Goal: Task Accomplishment & Management: Use online tool/utility

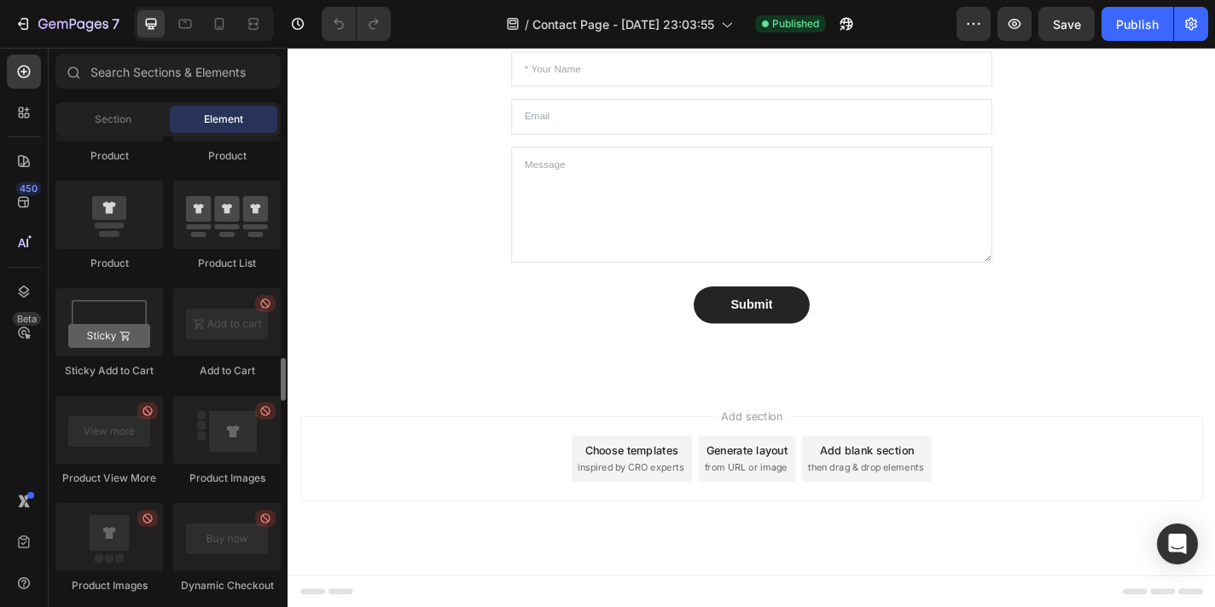
scroll to position [2287, 0]
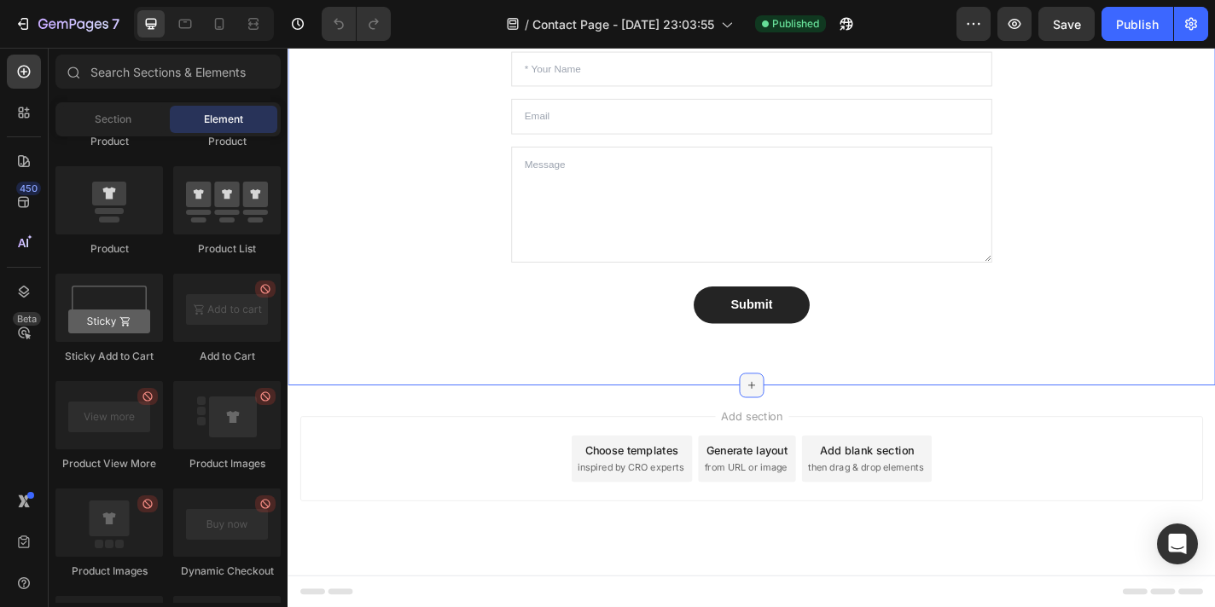
click at [798, 409] on div at bounding box center [799, 420] width 27 height 27
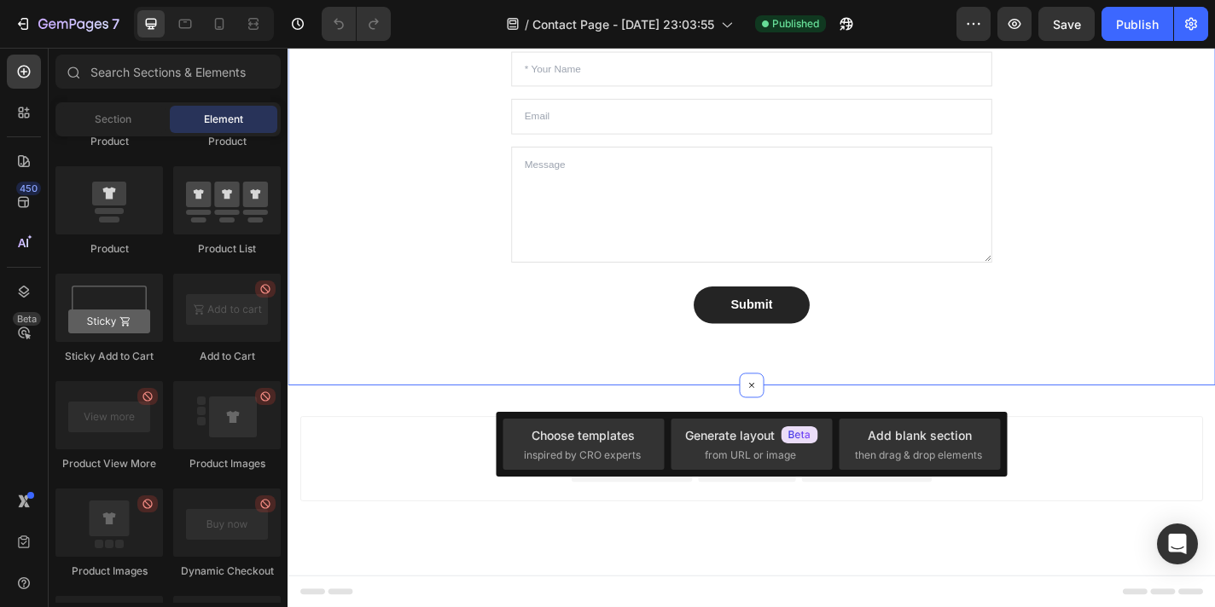
click at [733, 384] on div "Let’s Connect! Heading Stuck? Confused? Or just wanna talk BossBabe-to-BossBabe…" at bounding box center [799, 154] width 1024 height 531
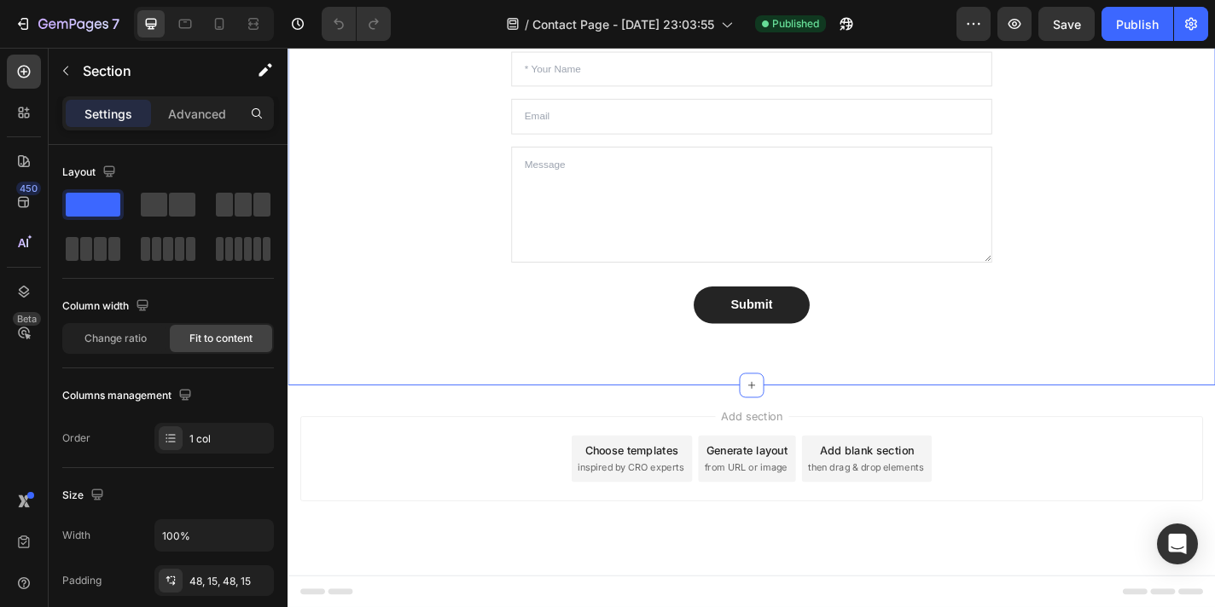
click at [722, 400] on div "Let’s Connect! Heading Stuck? Confused? Or just wanna talk BossBabe-to-BossBabe…" at bounding box center [799, 154] width 1024 height 531
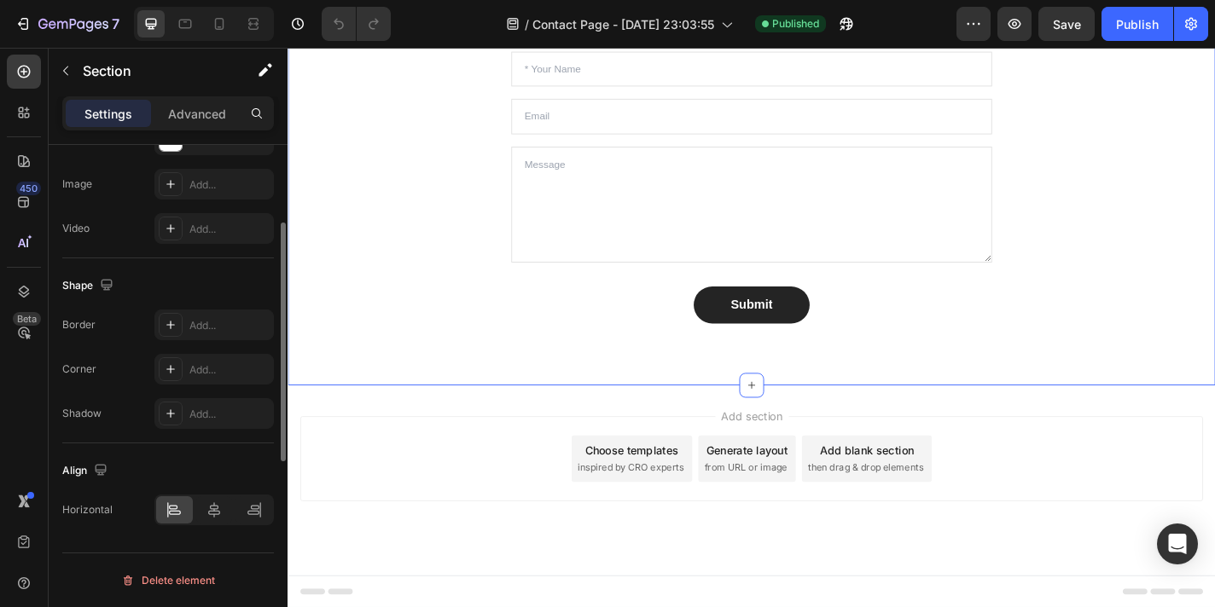
scroll to position [0, 0]
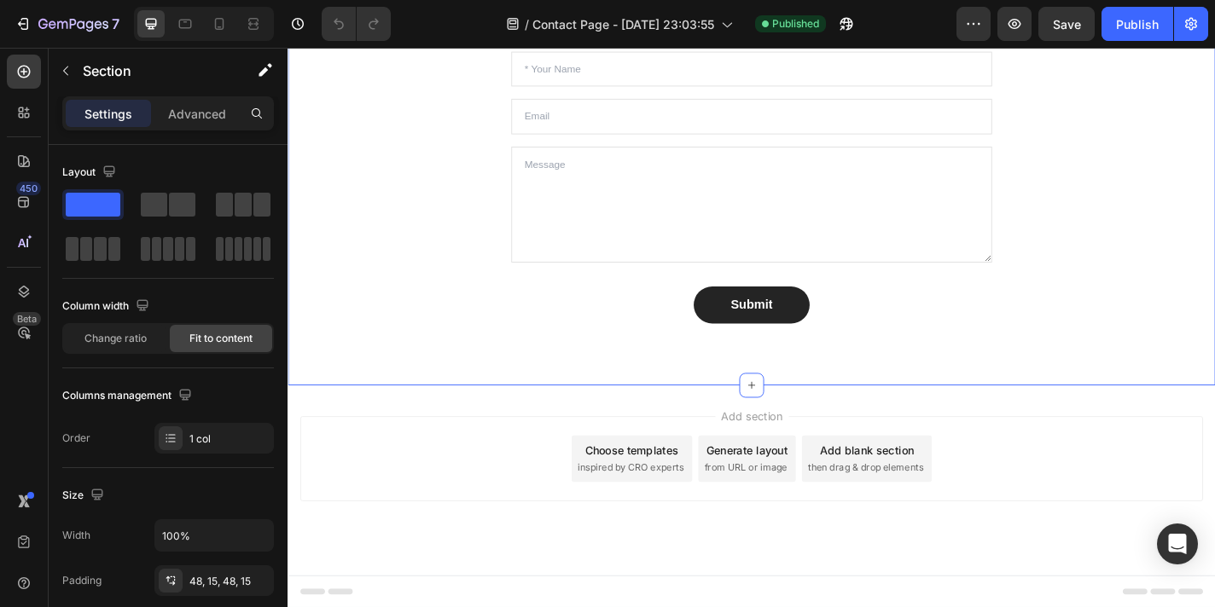
click at [757, 443] on div "Add section Choose templates inspired by CRO experts Generate layout from URL o…" at bounding box center [799, 526] width 1024 height 210
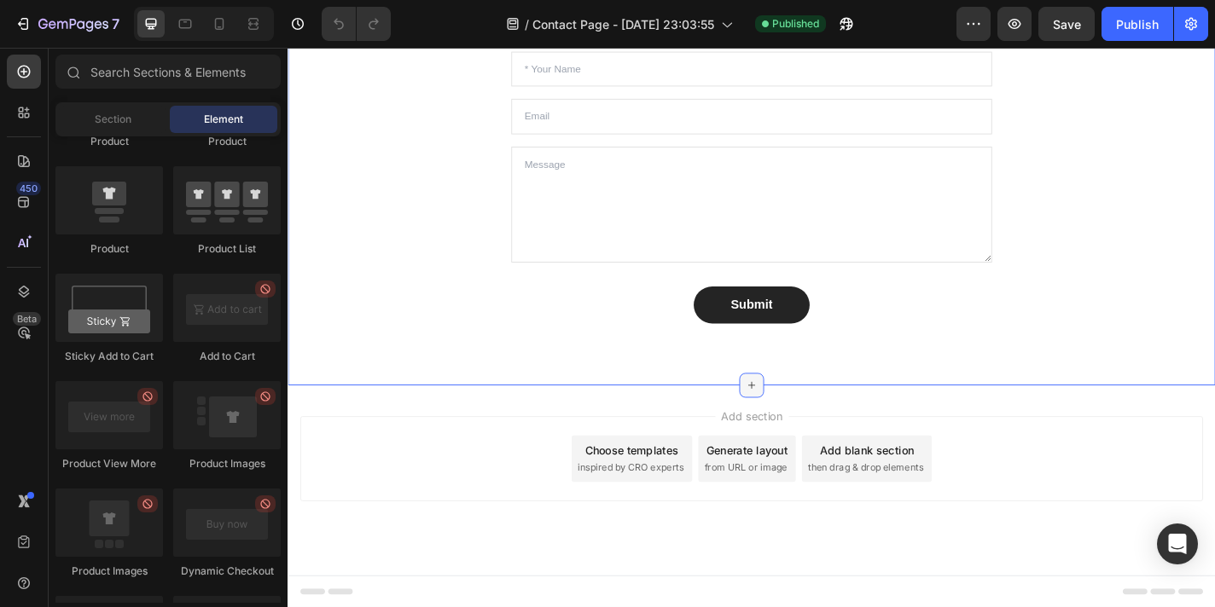
click at [798, 416] on icon at bounding box center [799, 421] width 14 height 14
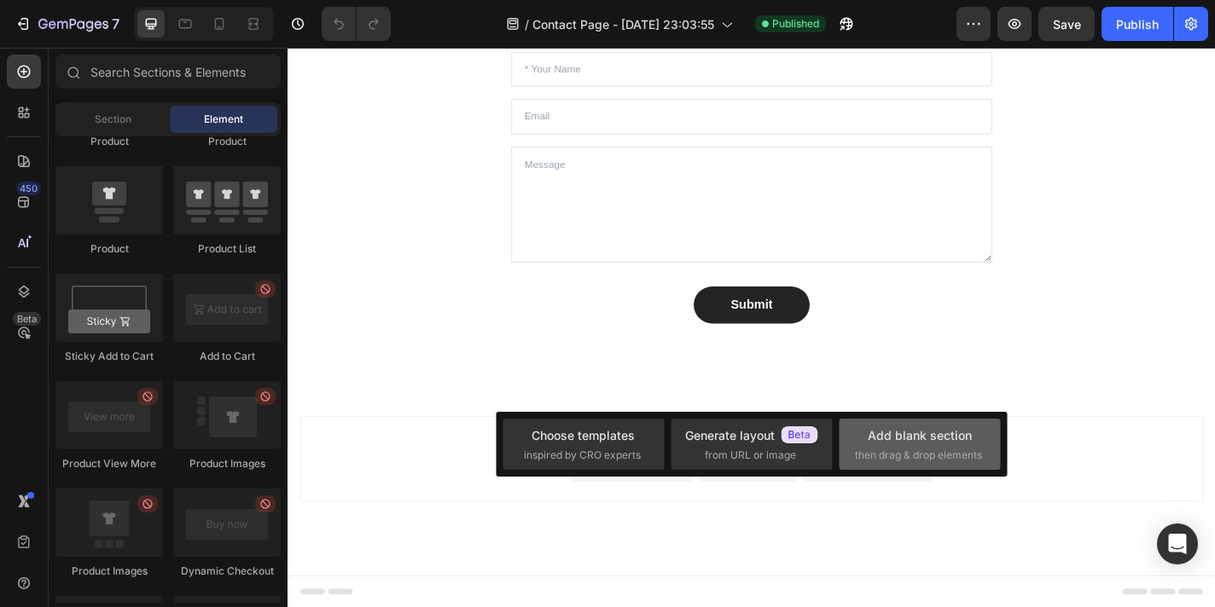
click at [866, 461] on span "then drag & drop elements" at bounding box center [918, 455] width 127 height 15
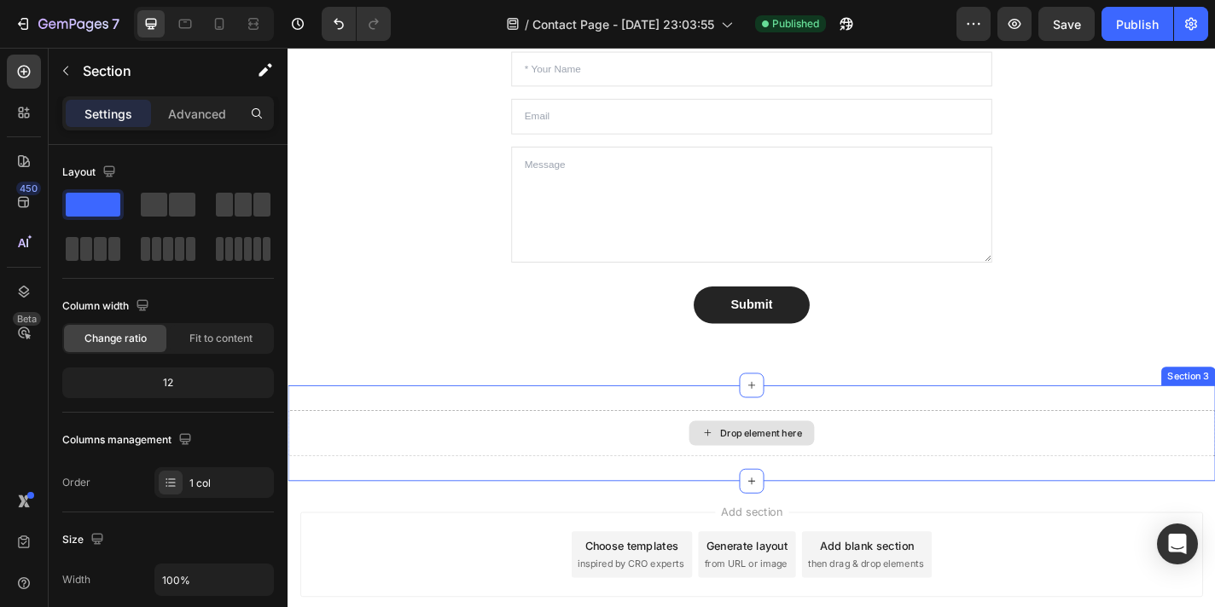
click at [695, 455] on div "Drop element here" at bounding box center [799, 473] width 1024 height 51
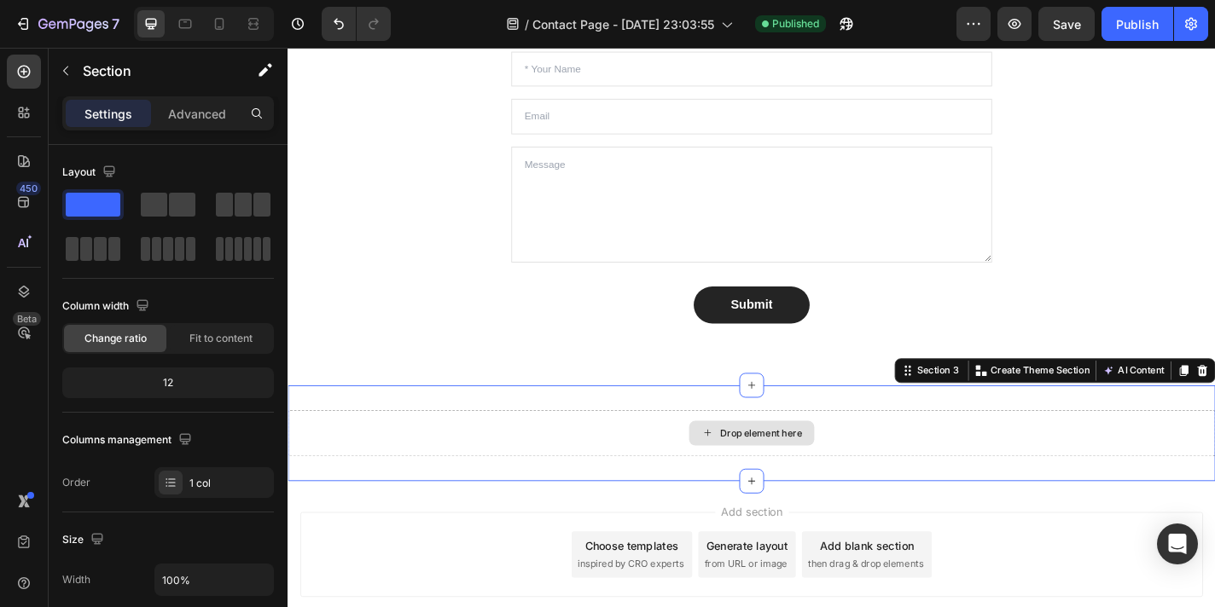
click at [683, 467] on div "Drop element here" at bounding box center [799, 473] width 1024 height 51
click at [641, 475] on div "Drop element here" at bounding box center [799, 473] width 1024 height 51
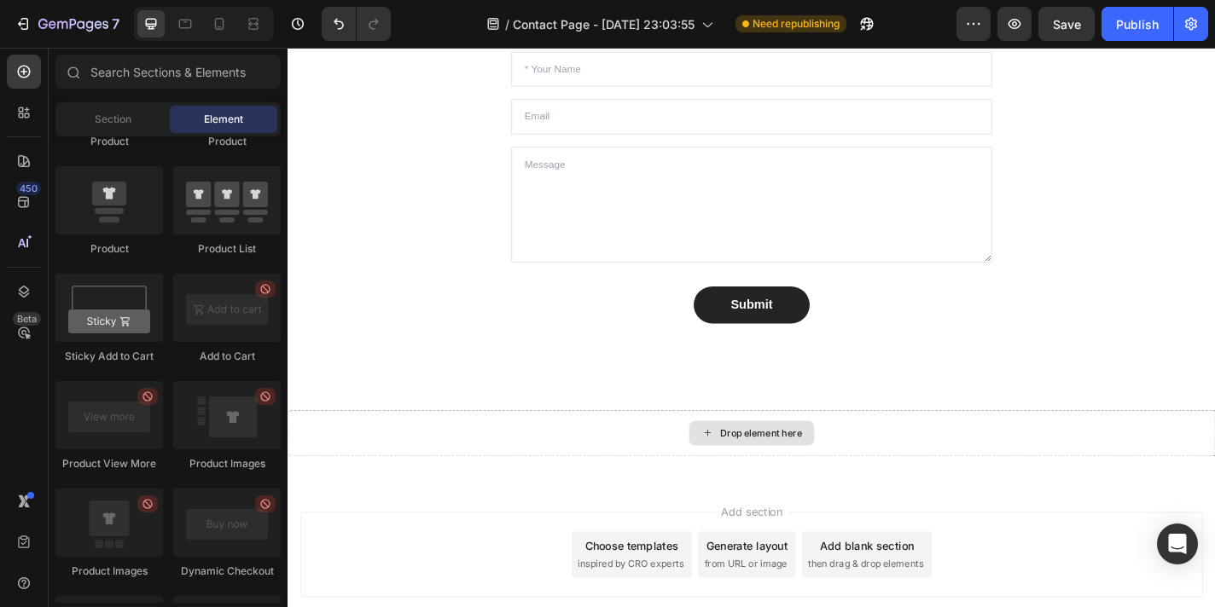
click at [776, 473] on div "Drop element here" at bounding box center [809, 474] width 90 height 14
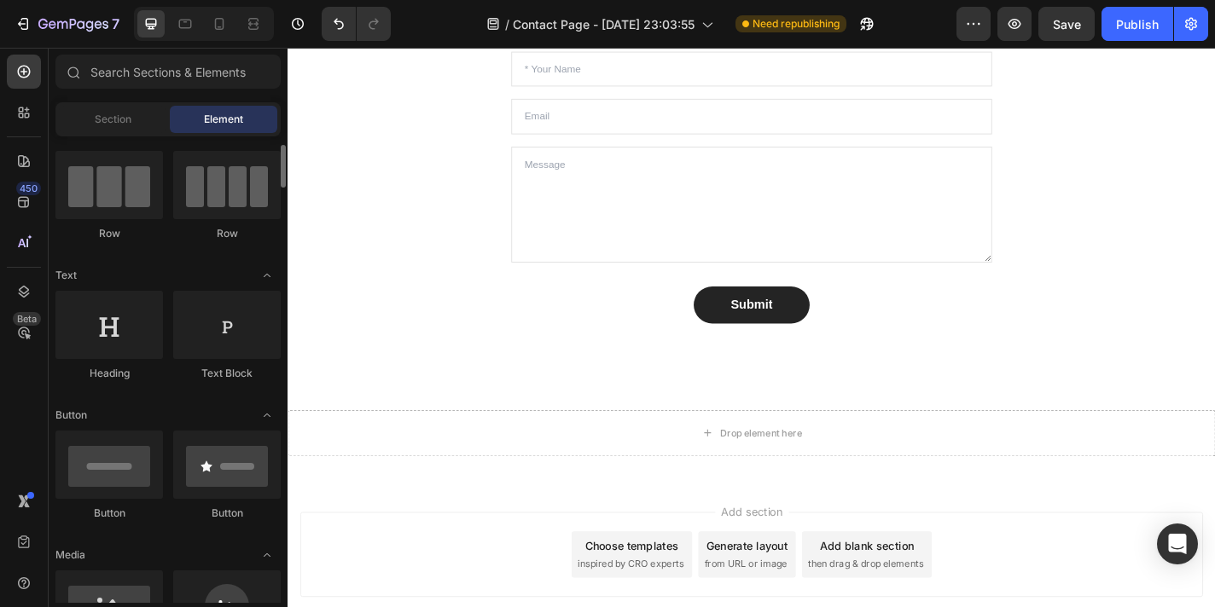
scroll to position [125, 0]
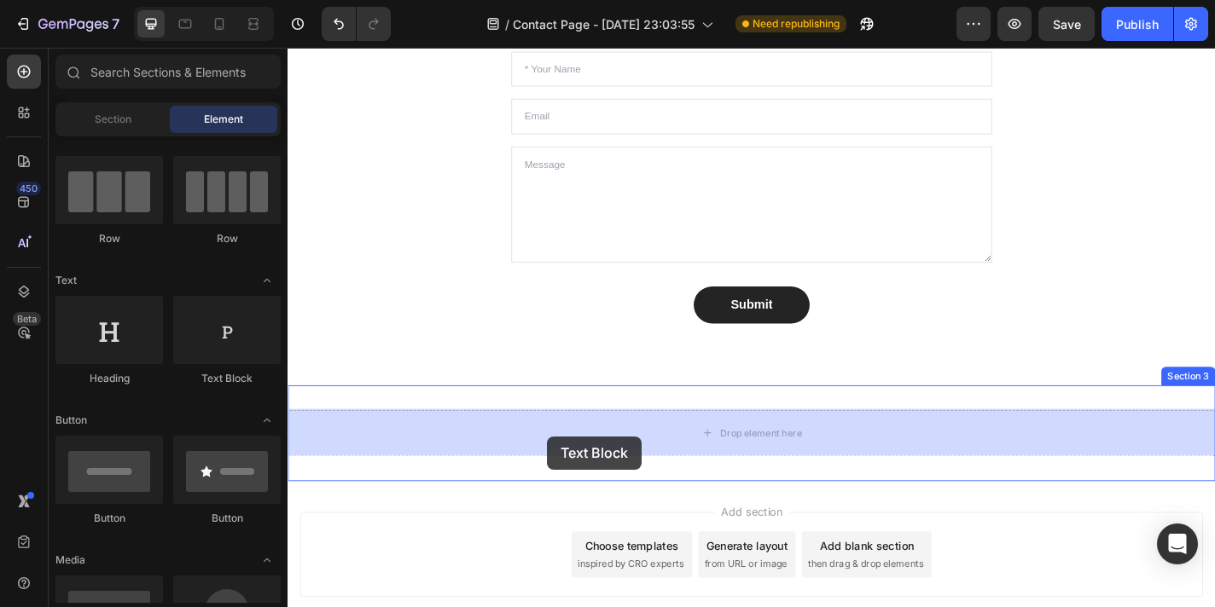
drag, startPoint x: 503, startPoint y: 386, endPoint x: 574, endPoint y: 479, distance: 116.2
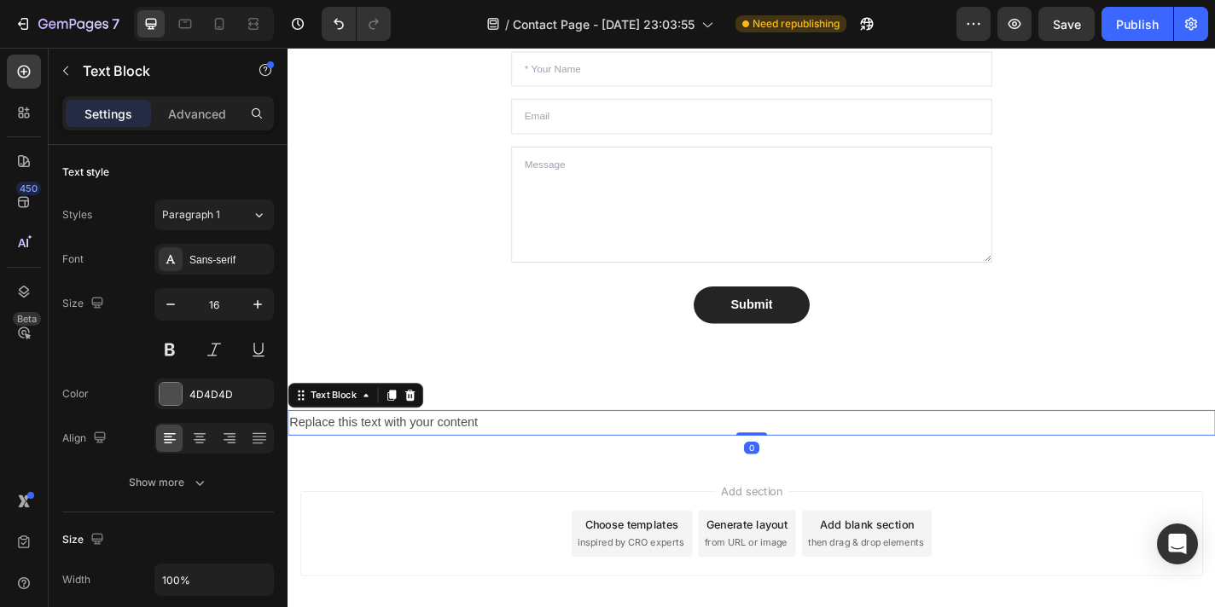
click at [534, 455] on div "Replace this text with your content" at bounding box center [799, 462] width 1024 height 28
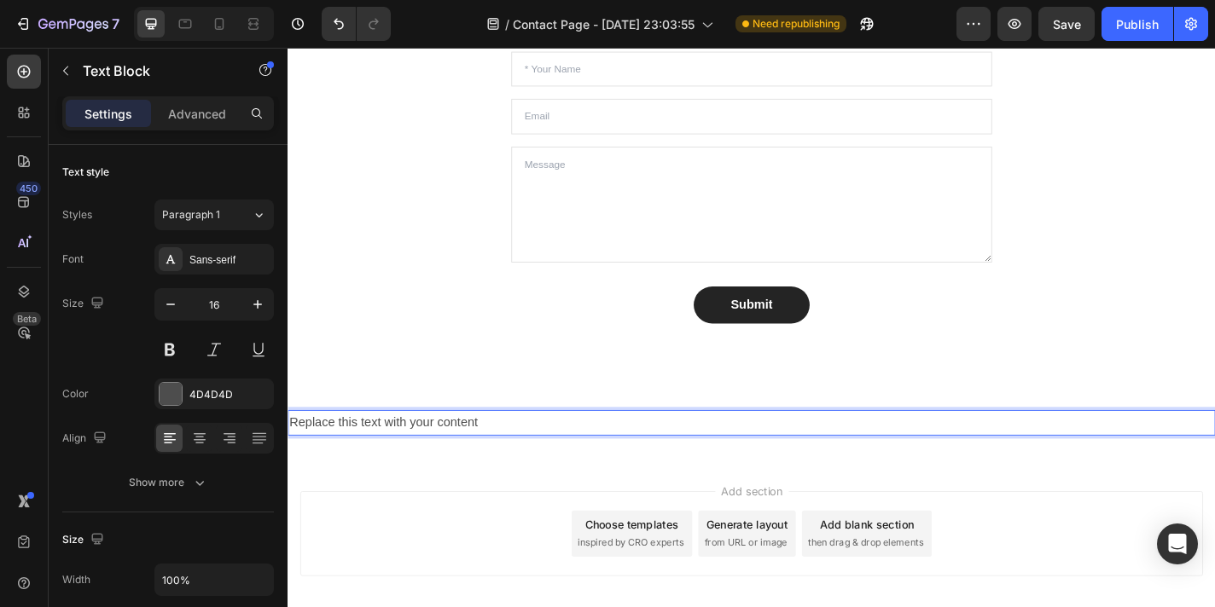
click at [534, 455] on p "Replace this text with your content" at bounding box center [799, 462] width 1020 height 25
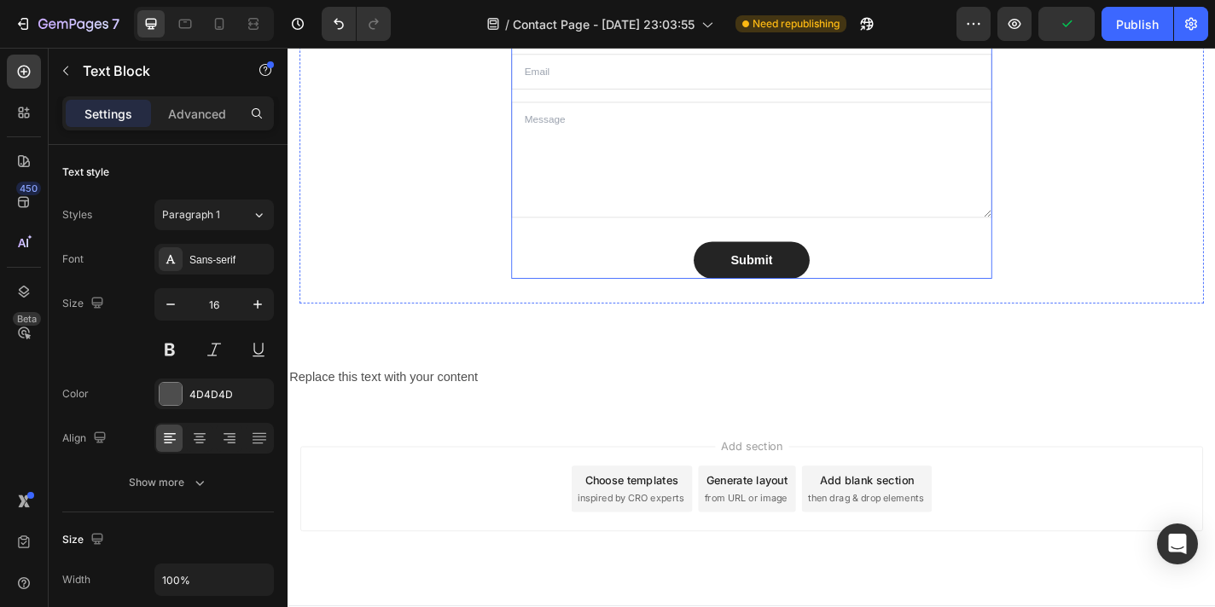
scroll to position [1273, 0]
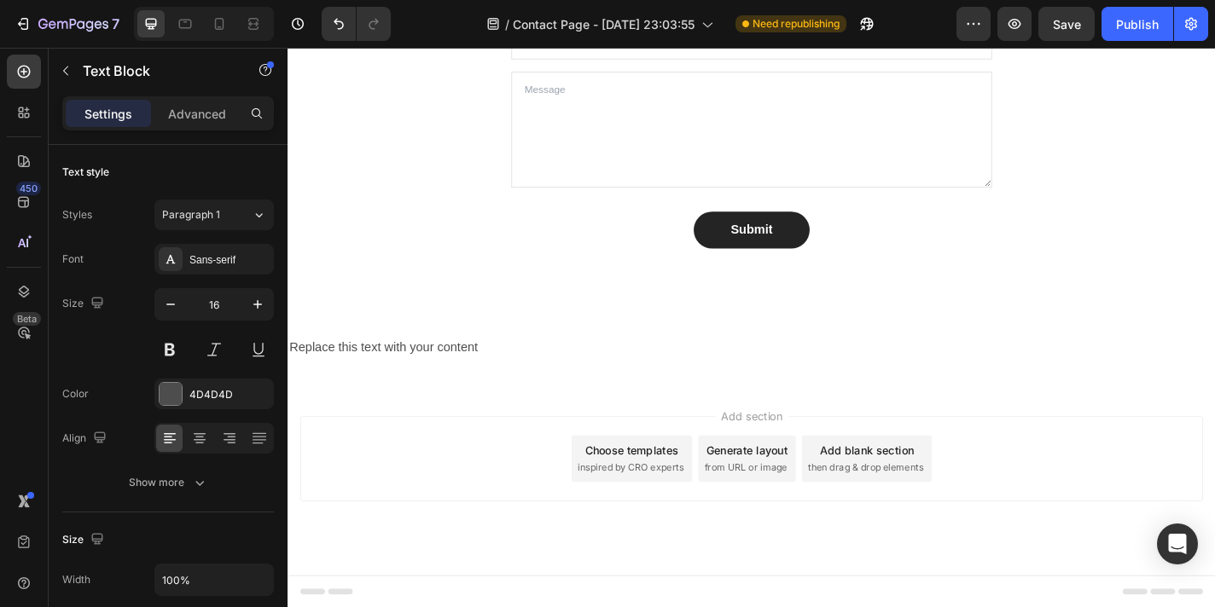
click at [485, 378] on div "Replace this text with your content" at bounding box center [799, 379] width 1024 height 28
click at [511, 377] on p "Replace this text with your content" at bounding box center [799, 379] width 1020 height 25
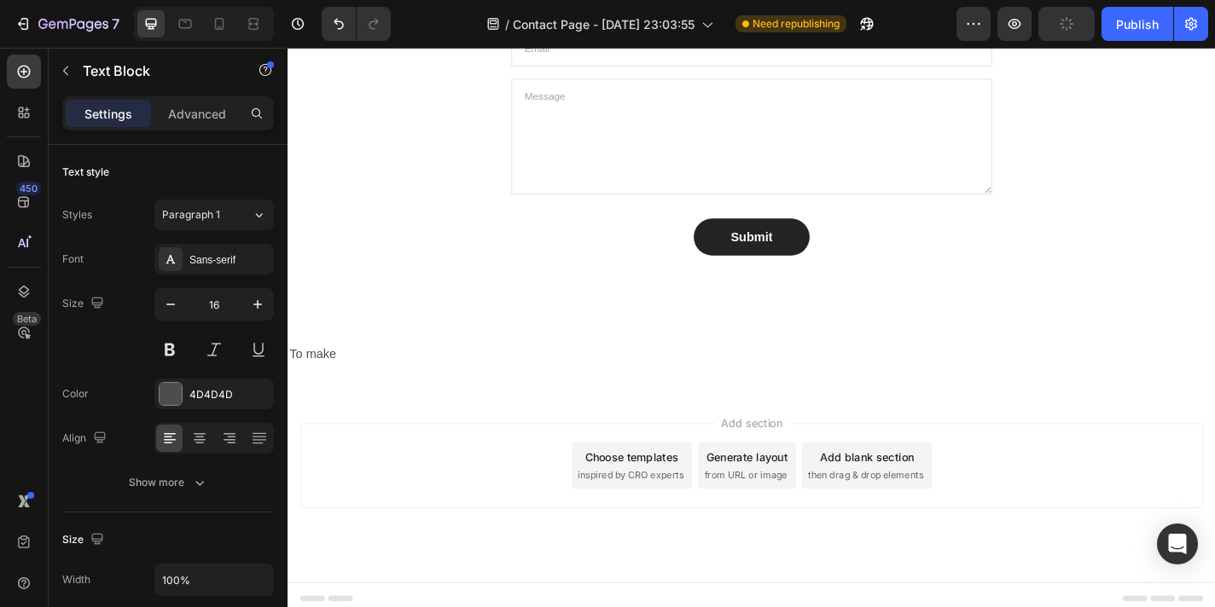
scroll to position [1268, 0]
click at [374, 379] on p "To make" at bounding box center [799, 383] width 1020 height 25
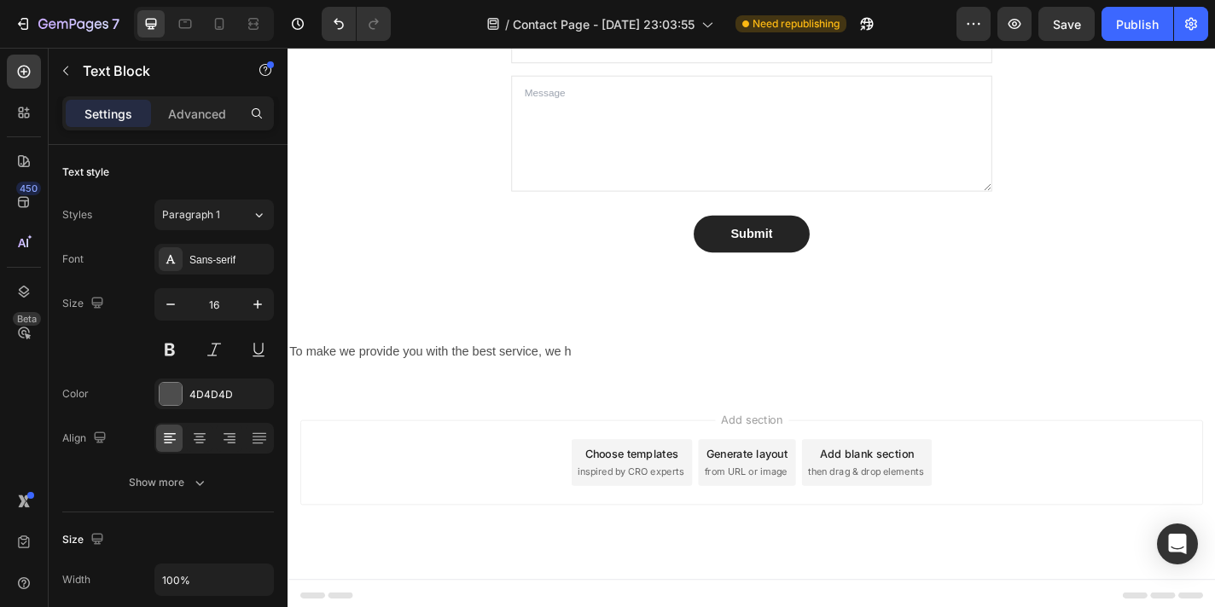
click at [541, 384] on p "To make we provide you with the best service, we h" at bounding box center [799, 383] width 1020 height 25
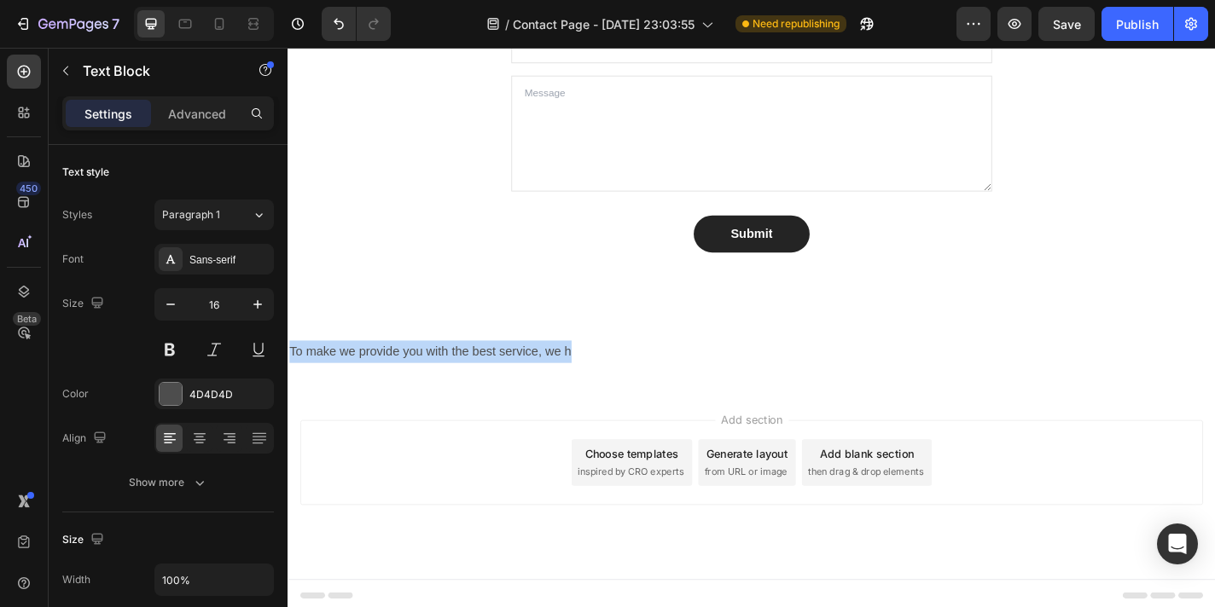
click at [541, 384] on p "To make we provide you with the best service, we h" at bounding box center [799, 383] width 1020 height 25
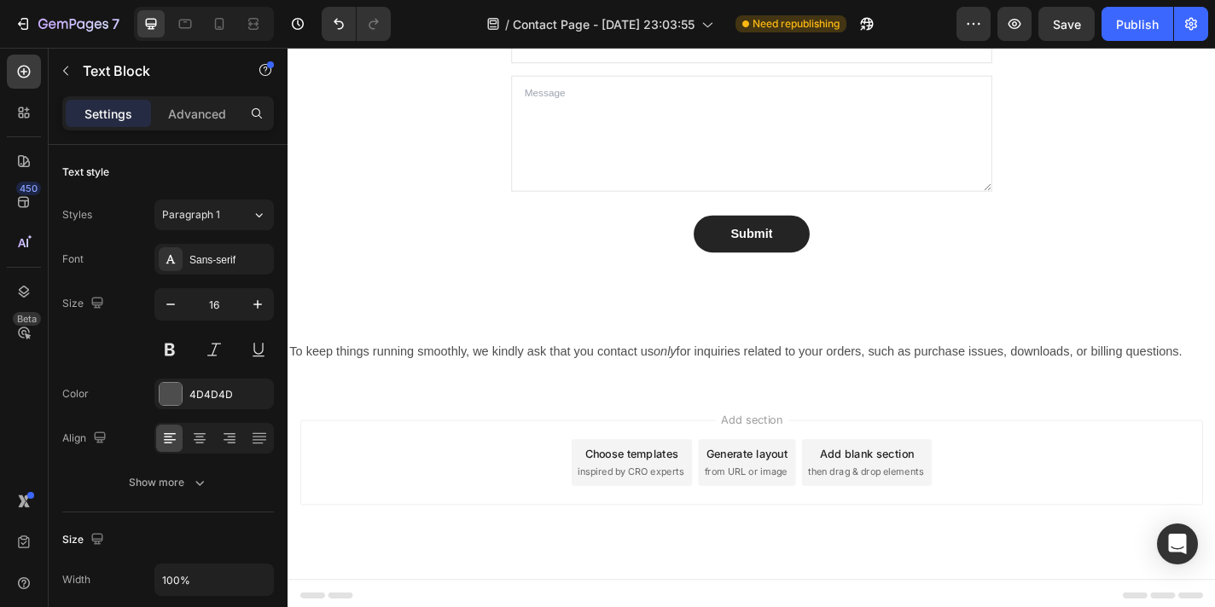
click at [605, 382] on p "To keep things running smoothly, we kindly ask that you contact us only for inq…" at bounding box center [799, 383] width 1020 height 25
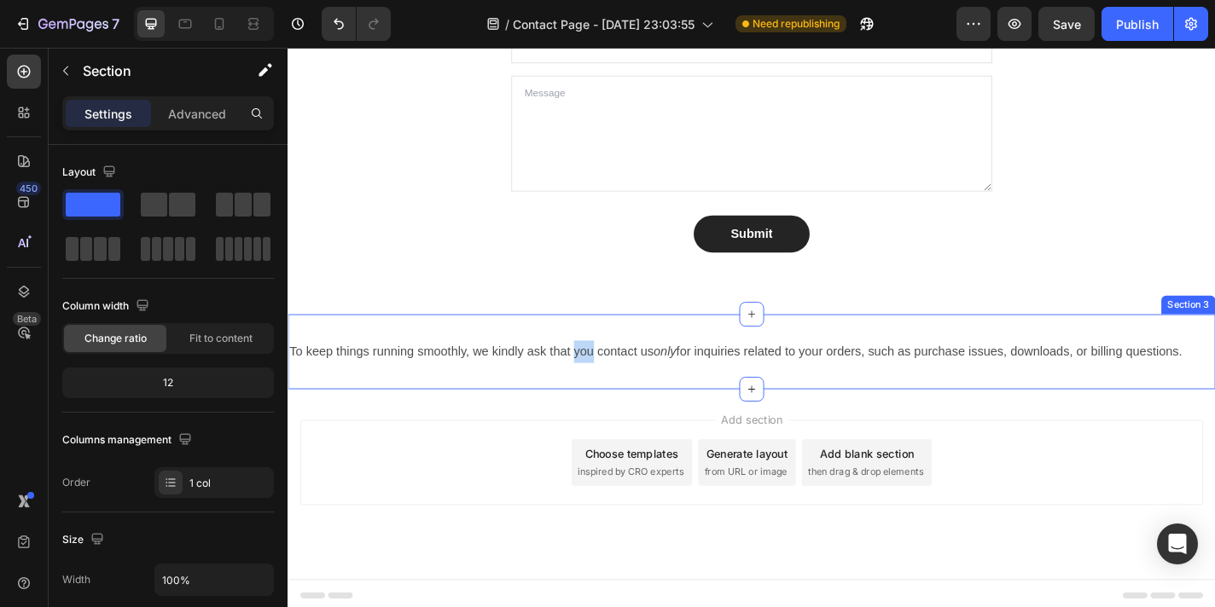
click at [871, 408] on div "To keep things running smoothly, we kindly ask that you contact us only for inq…" at bounding box center [799, 383] width 1024 height 83
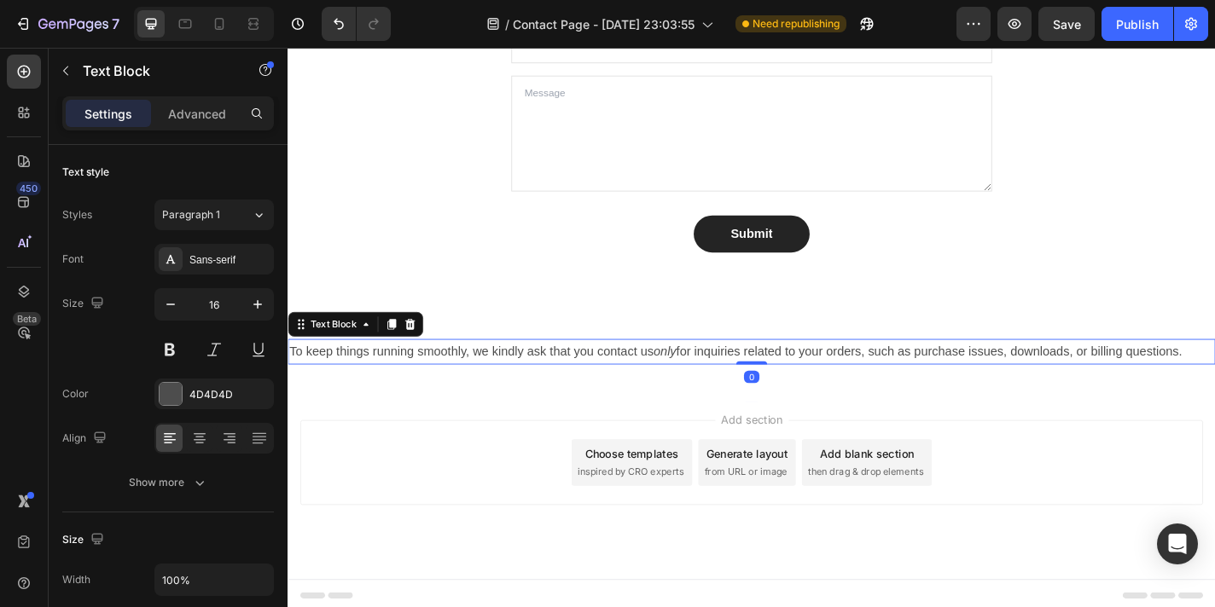
click at [1214, 380] on p "To keep things running smoothly, we kindly ask that you contact us only for inq…" at bounding box center [799, 383] width 1020 height 25
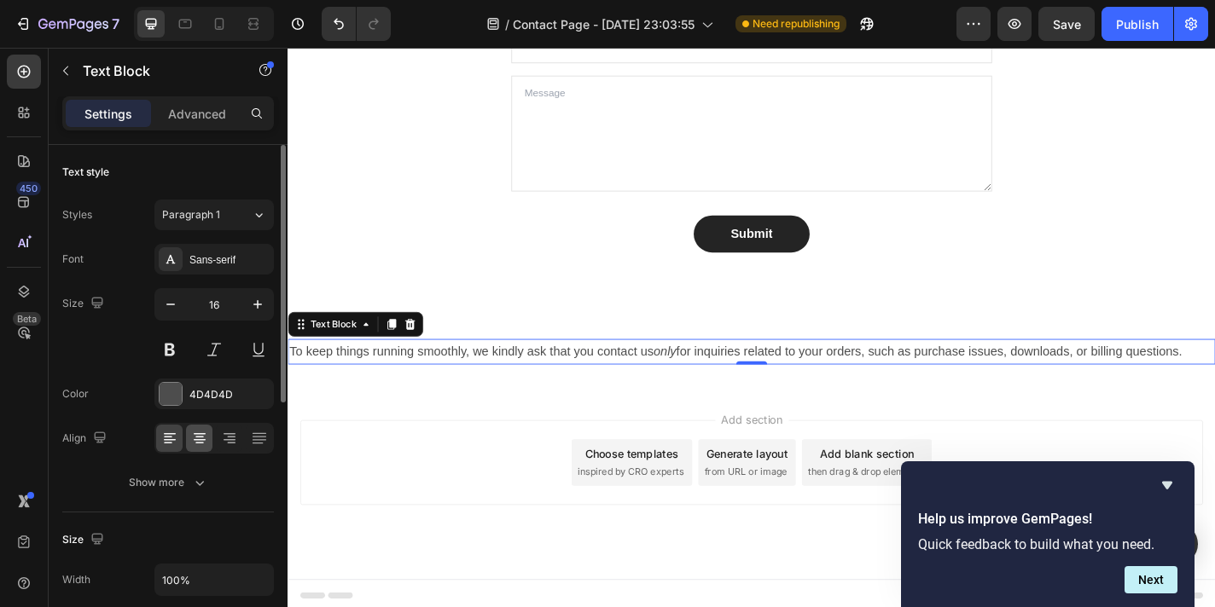
click at [202, 436] on icon at bounding box center [199, 438] width 17 height 17
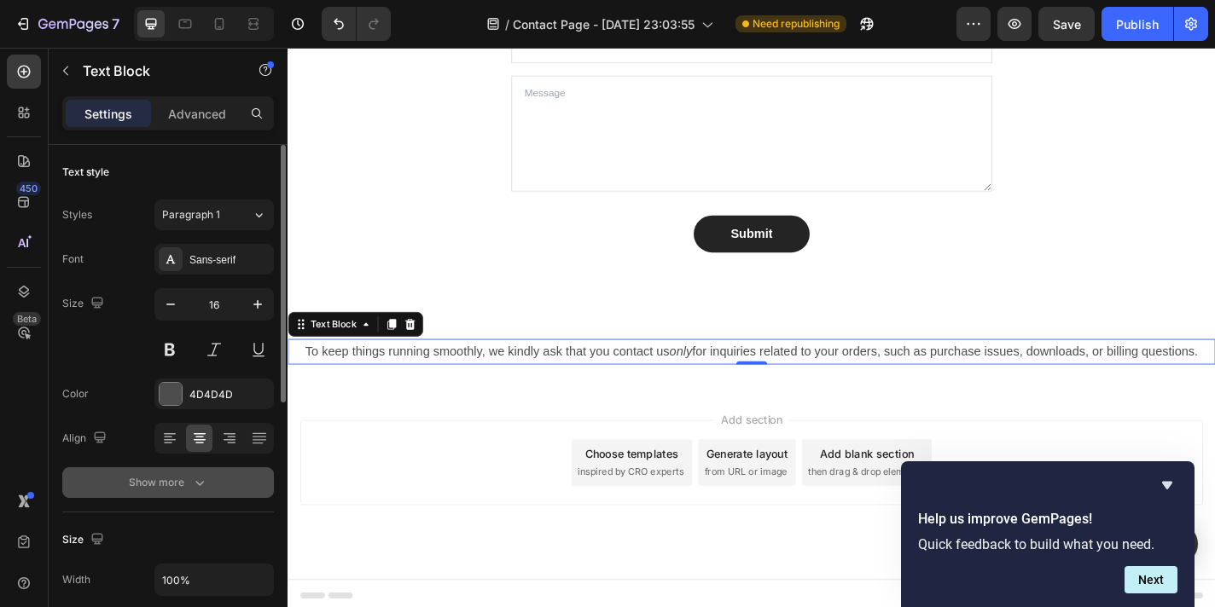
click at [200, 491] on button "Show more" at bounding box center [168, 482] width 212 height 31
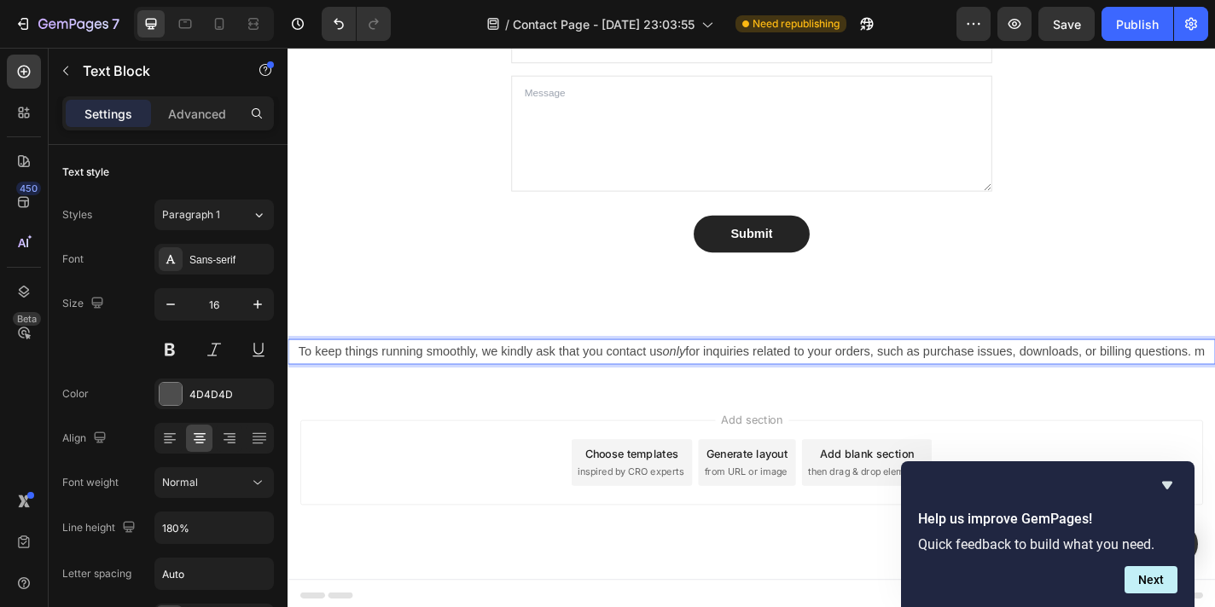
click at [1214, 380] on p "To keep things running smoothly, we kindly ask that you contact us only for inq…" at bounding box center [799, 383] width 1020 height 25
click at [1214, 381] on p "To keep things running smoothly, we kindly ask that you contact us only for inq…" at bounding box center [799, 383] width 1020 height 25
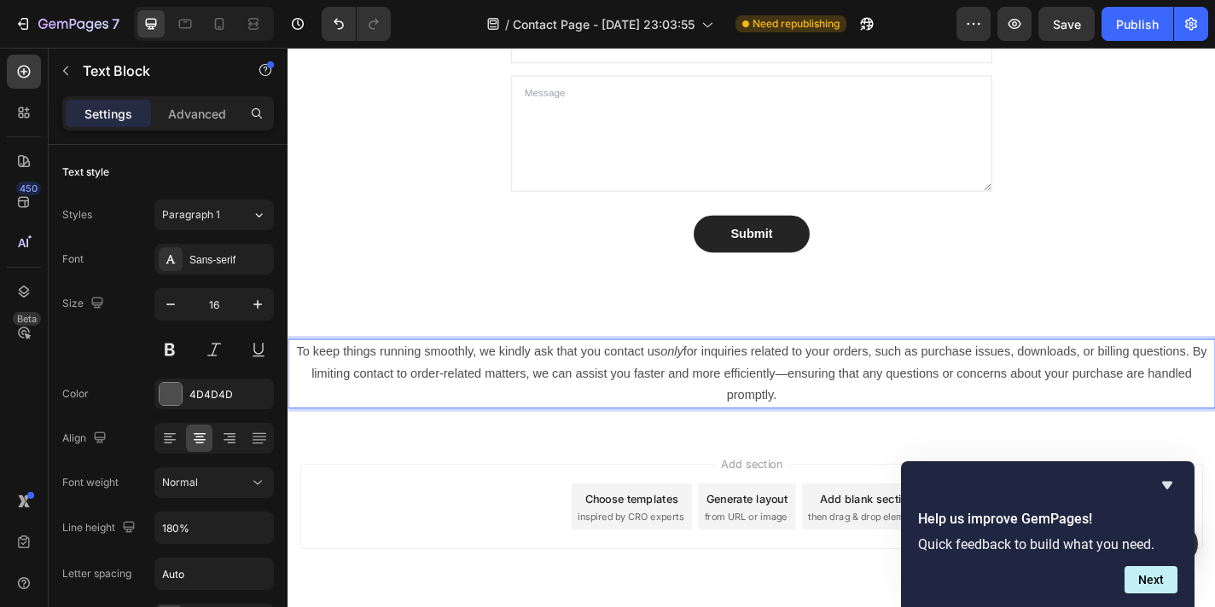
click at [1214, 385] on p "To keep things running smoothly, we kindly ask that you contact us only for inq…" at bounding box center [799, 407] width 1020 height 73
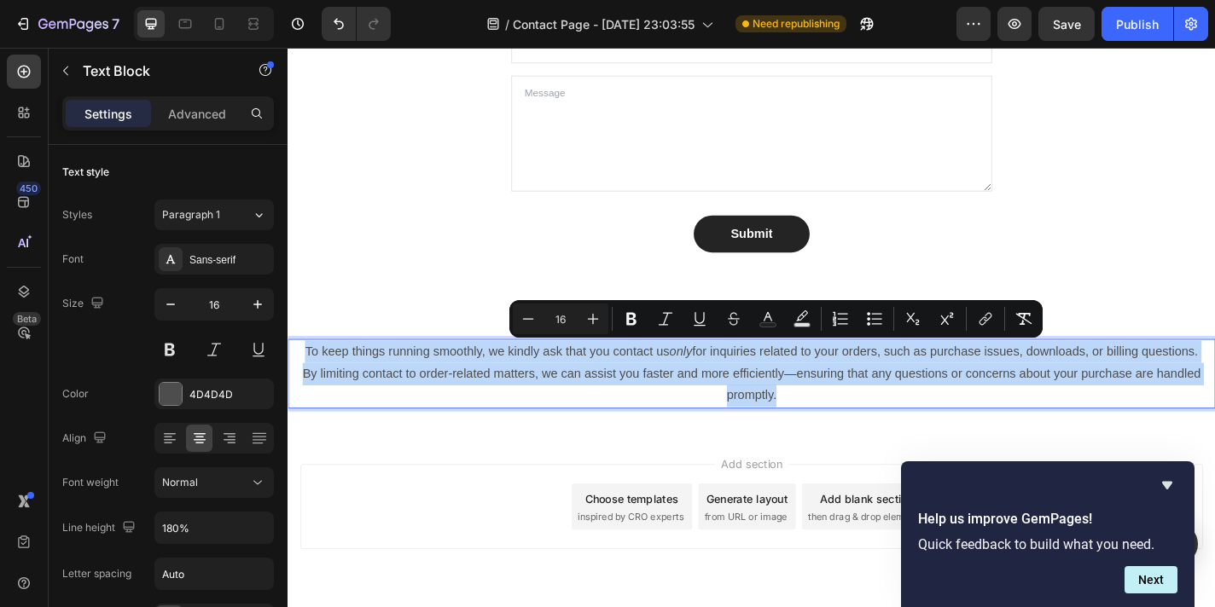
drag, startPoint x: 846, startPoint y: 428, endPoint x: 302, endPoint y: 374, distance: 546.9
click at [302, 374] on div "To keep things running smoothly, we kindly ask that you contact us only for inq…" at bounding box center [799, 407] width 1024 height 77
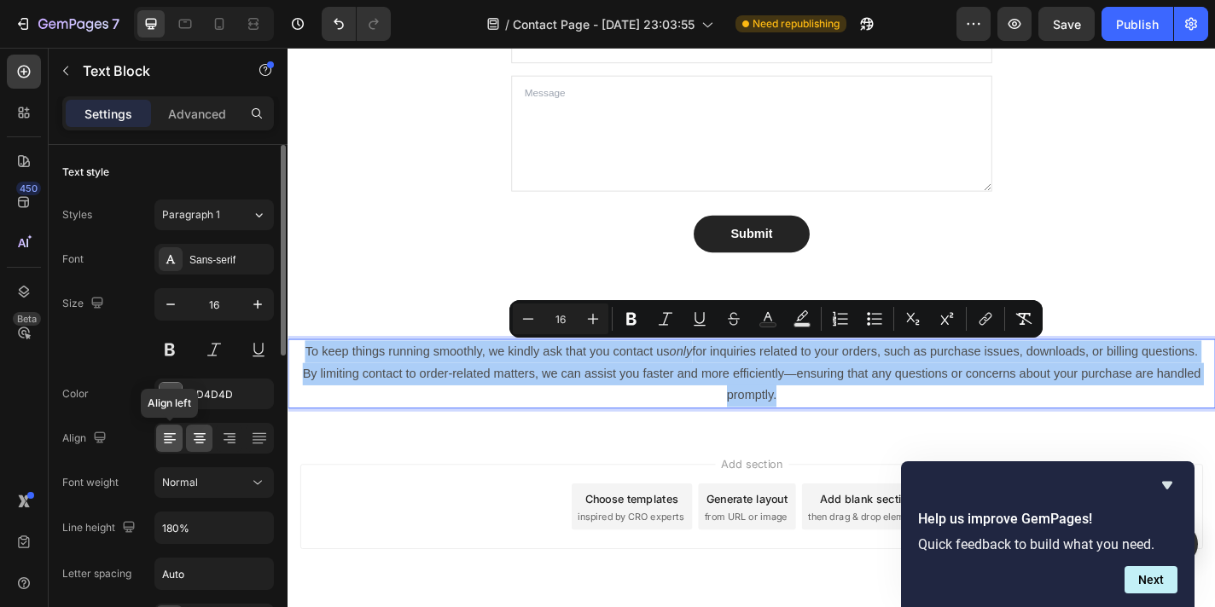
click at [163, 446] on icon at bounding box center [169, 438] width 17 height 17
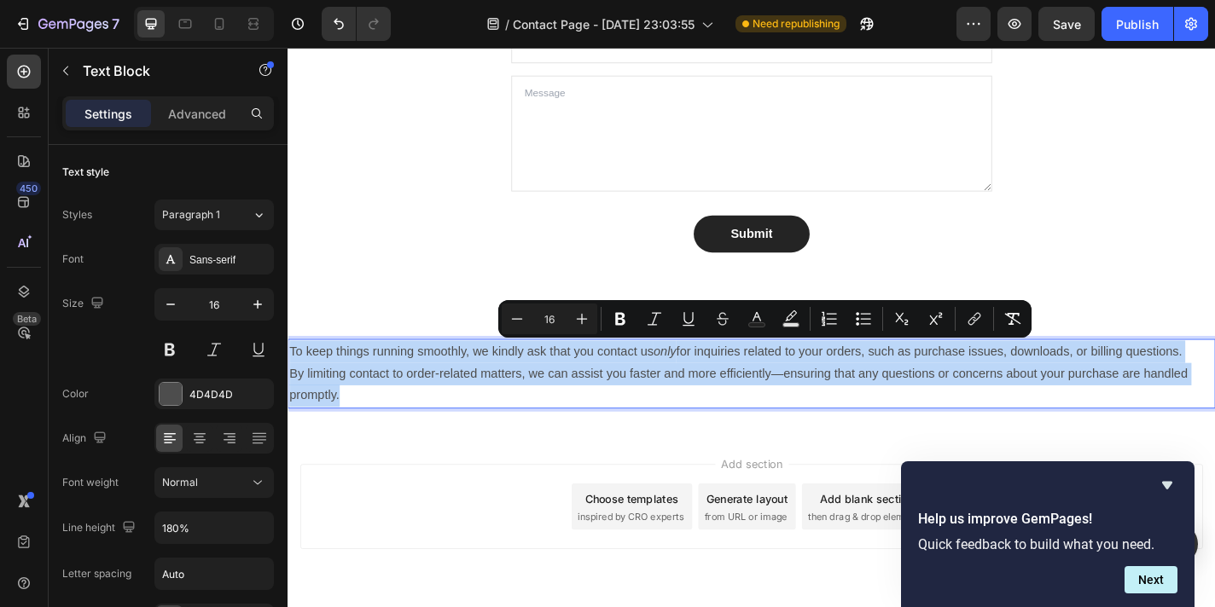
drag, startPoint x: 360, startPoint y: 433, endPoint x: 287, endPoint y: 382, distance: 89.4
click at [287, 382] on div "To keep things running smoothly, we kindly ask that you contact us only for inq…" at bounding box center [799, 407] width 1024 height 77
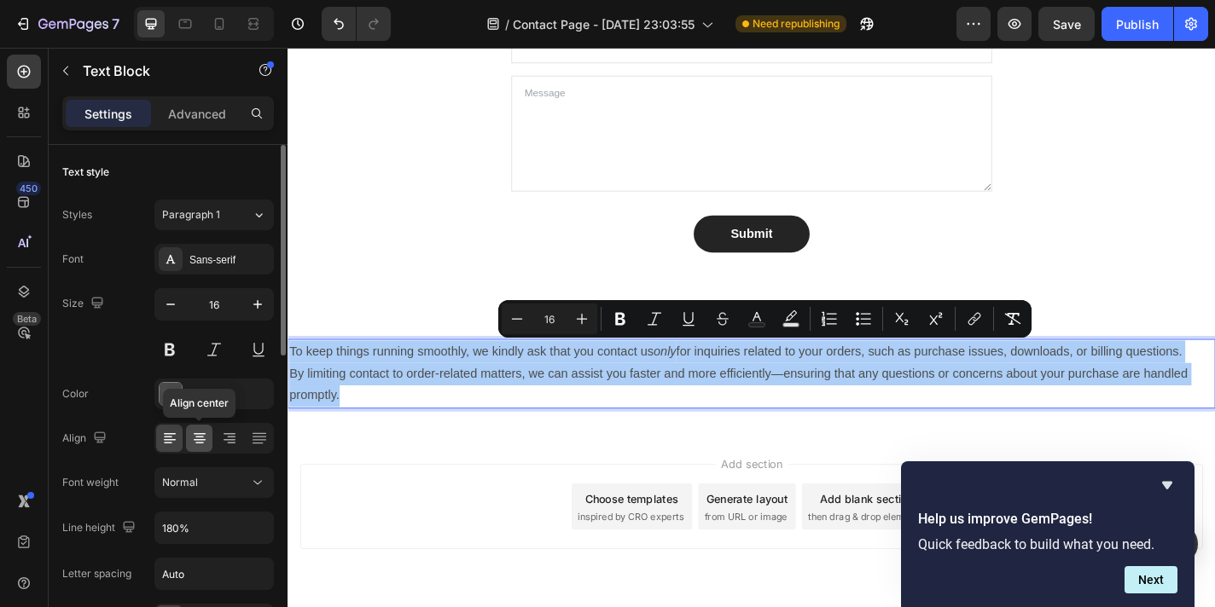
click at [208, 437] on div at bounding box center [199, 438] width 26 height 27
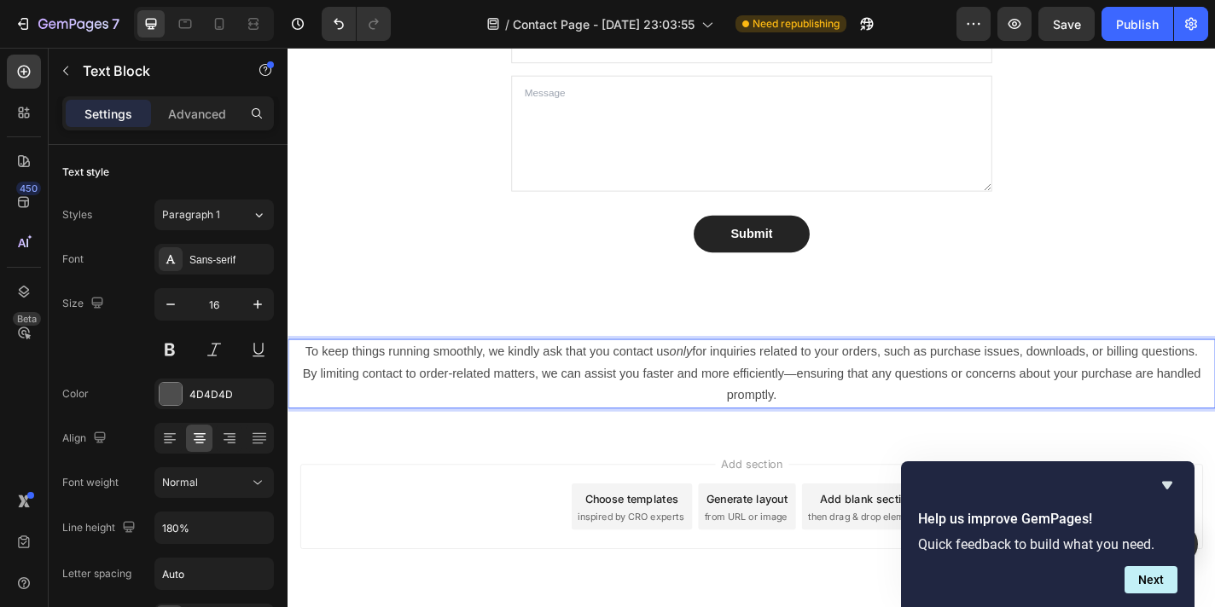
click at [861, 435] on p "By limiting contact to order-related matters, we can assist you faster and more…" at bounding box center [799, 420] width 1020 height 49
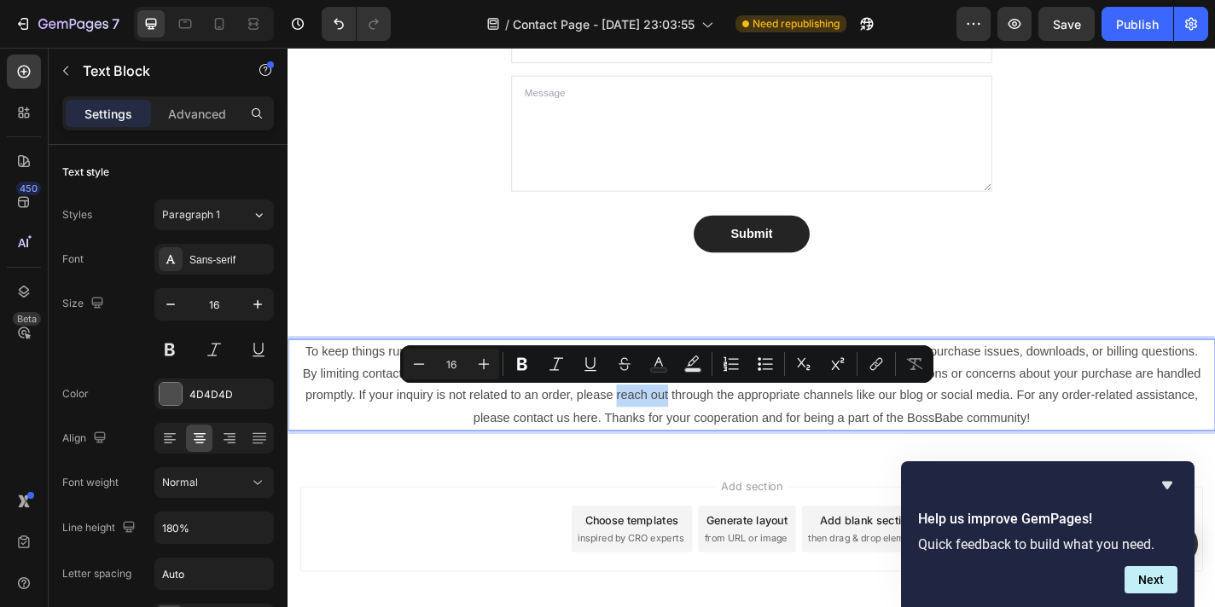
drag, startPoint x: 652, startPoint y: 433, endPoint x: 705, endPoint y: 439, distance: 54.1
click at [705, 439] on p "By limiting contact to order-related matters, we can assist you faster and more…" at bounding box center [799, 432] width 1020 height 73
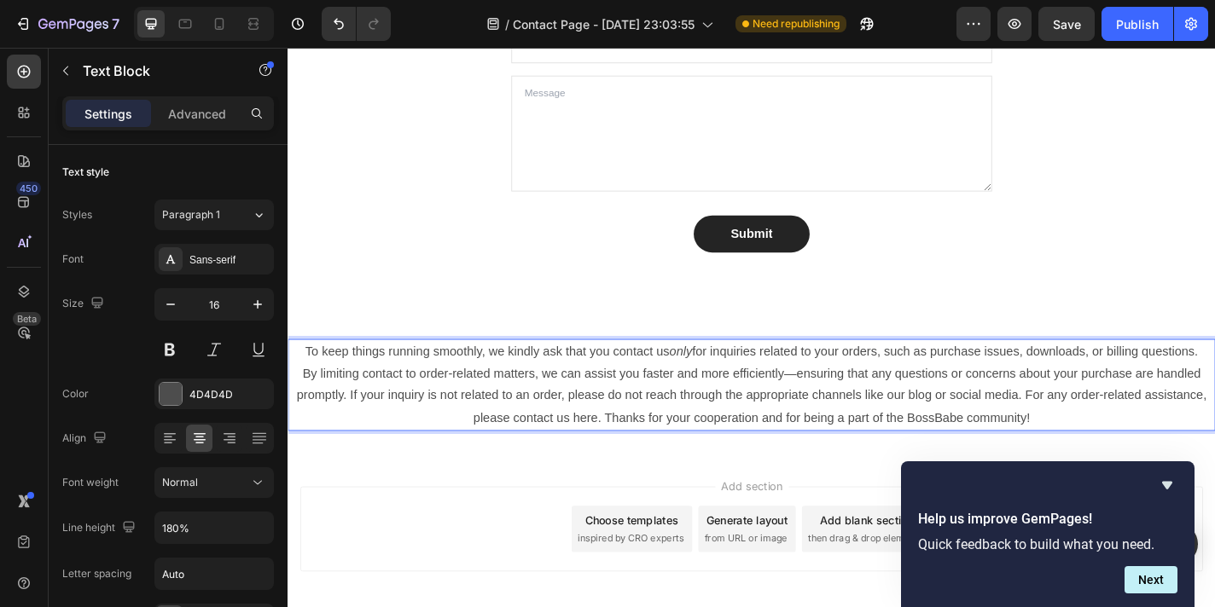
click at [699, 434] on p "By limiting contact to order-related matters, we can assist you faster and more…" at bounding box center [799, 432] width 1020 height 73
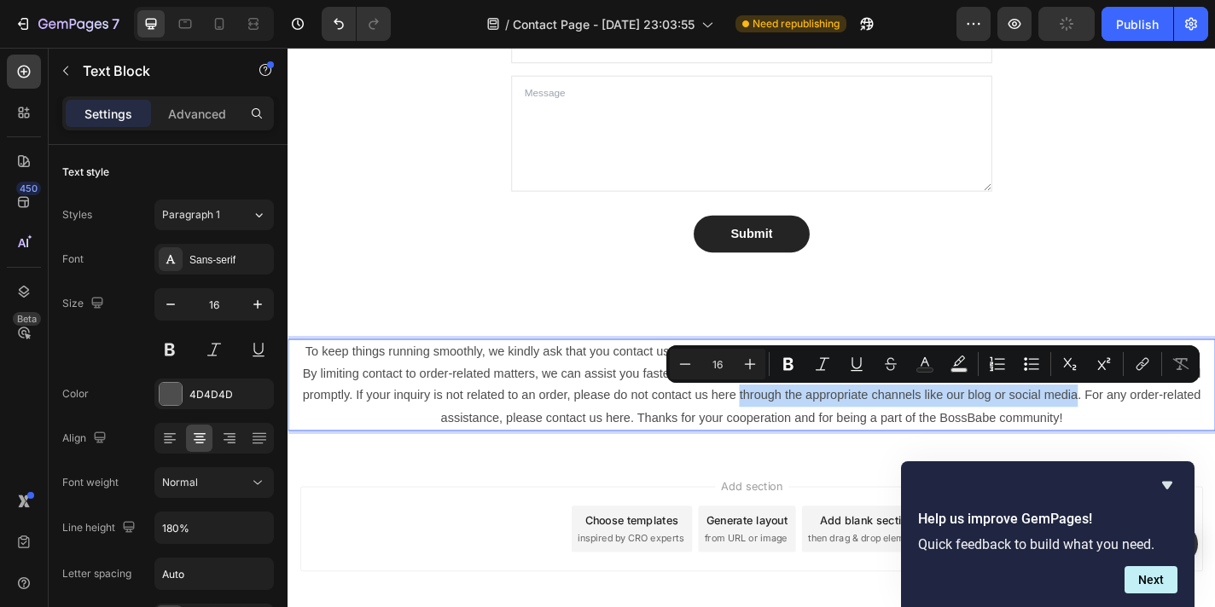
drag, startPoint x: 1159, startPoint y: 432, endPoint x: 784, endPoint y: 434, distance: 375.3
click at [784, 434] on p "By limiting contact to order-related matters, we can assist you faster and more…" at bounding box center [799, 432] width 1020 height 73
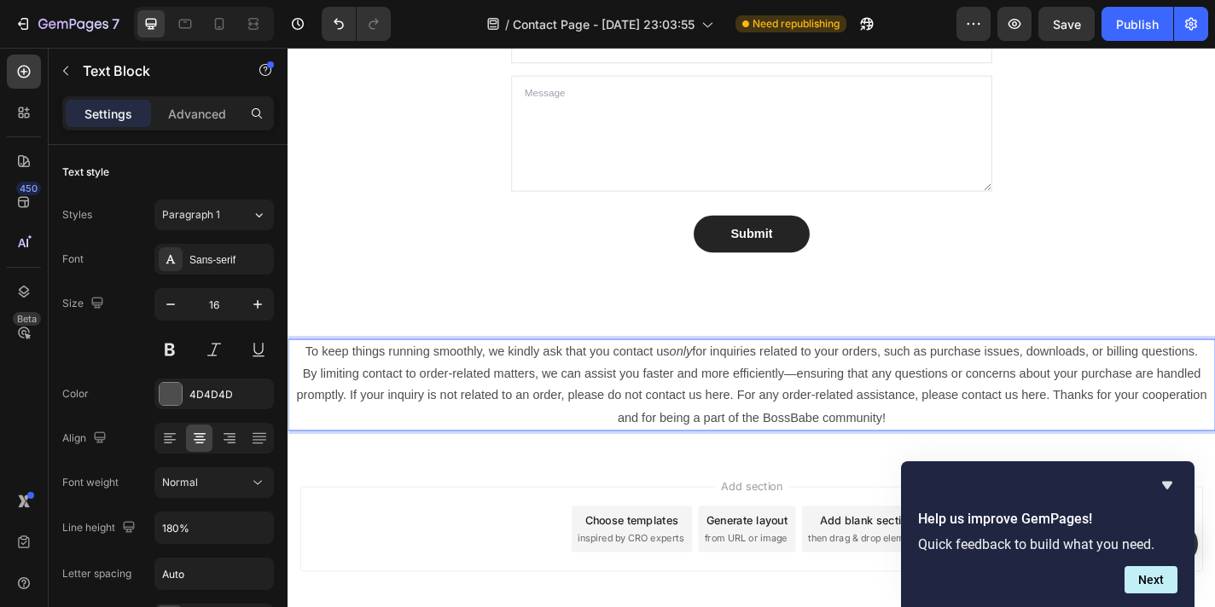
click at [831, 448] on p "By limiting contact to order-related matters, we can assist you faster and more…" at bounding box center [799, 432] width 1020 height 73
click at [1000, 453] on p "By limiting contact to order-related matters, we can assist you faster and more…" at bounding box center [799, 432] width 1020 height 73
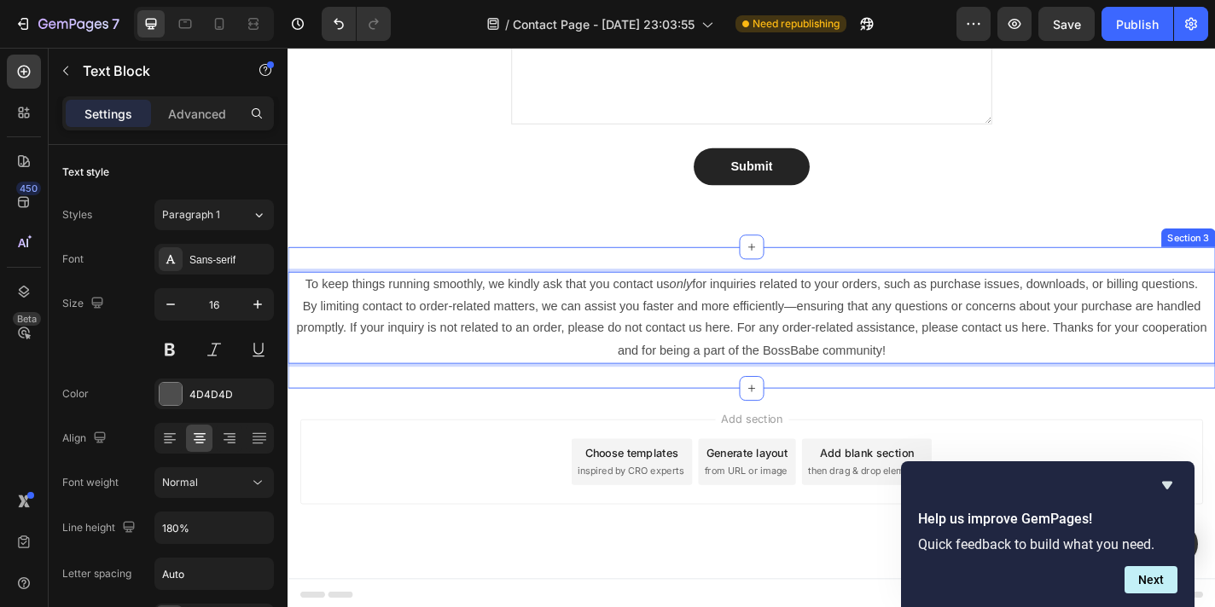
scroll to position [1346, 0]
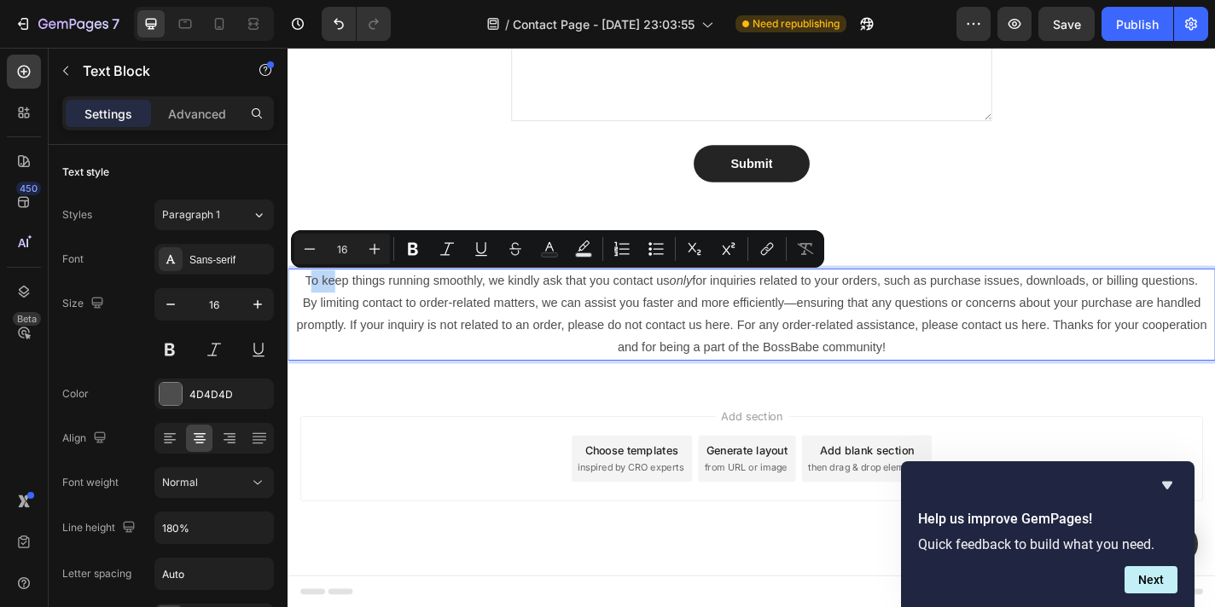
drag, startPoint x: 305, startPoint y: 307, endPoint x: 337, endPoint y: 311, distance: 31.8
click at [337, 311] on p "To keep things running smoothly, we kindly ask that you contact us only for inq…" at bounding box center [799, 305] width 1020 height 25
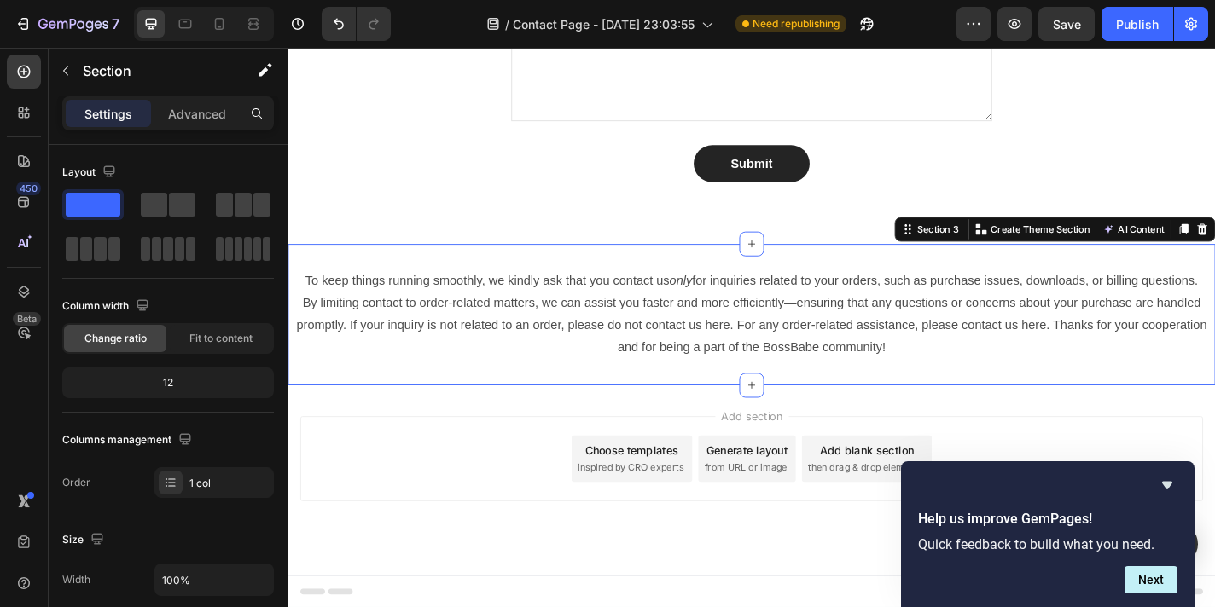
click at [338, 406] on div "To keep things running smoothly, we kindly ask that you contact us only for inq…" at bounding box center [799, 342] width 1024 height 156
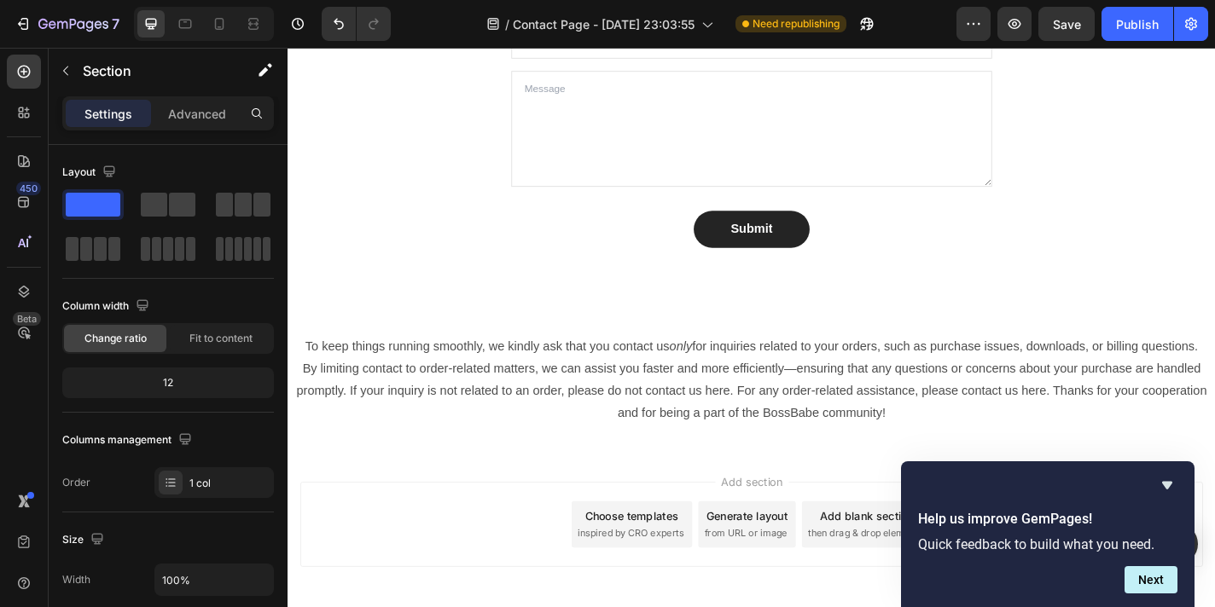
scroll to position [1288, 0]
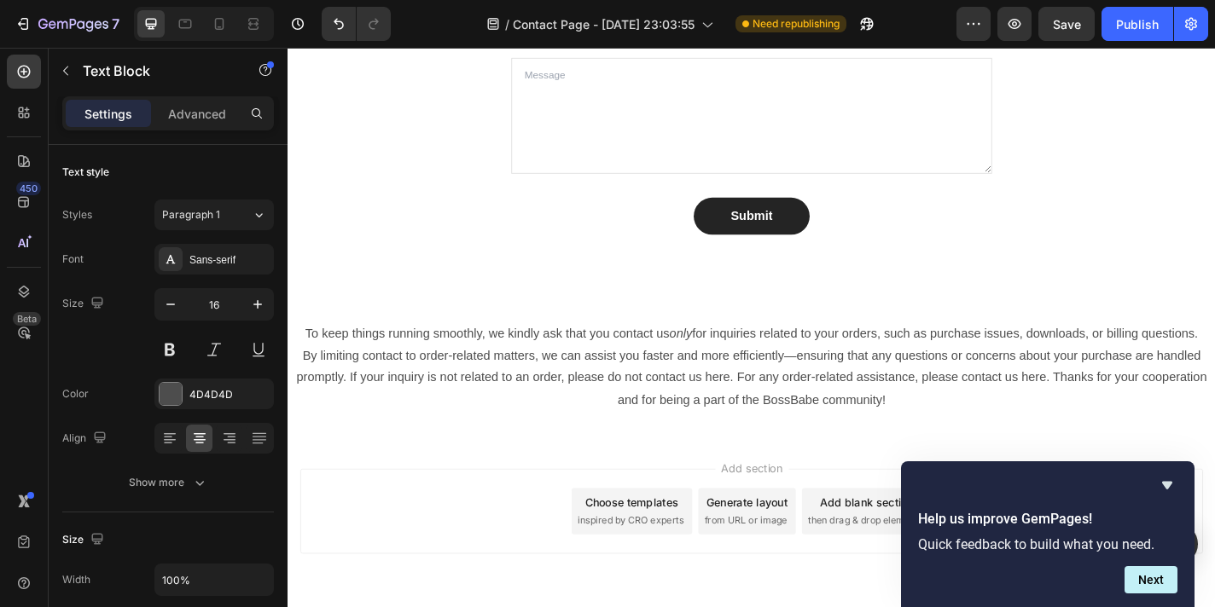
click at [353, 395] on p "By limiting contact to order-related matters, we can assist you faster and more…" at bounding box center [799, 412] width 1020 height 73
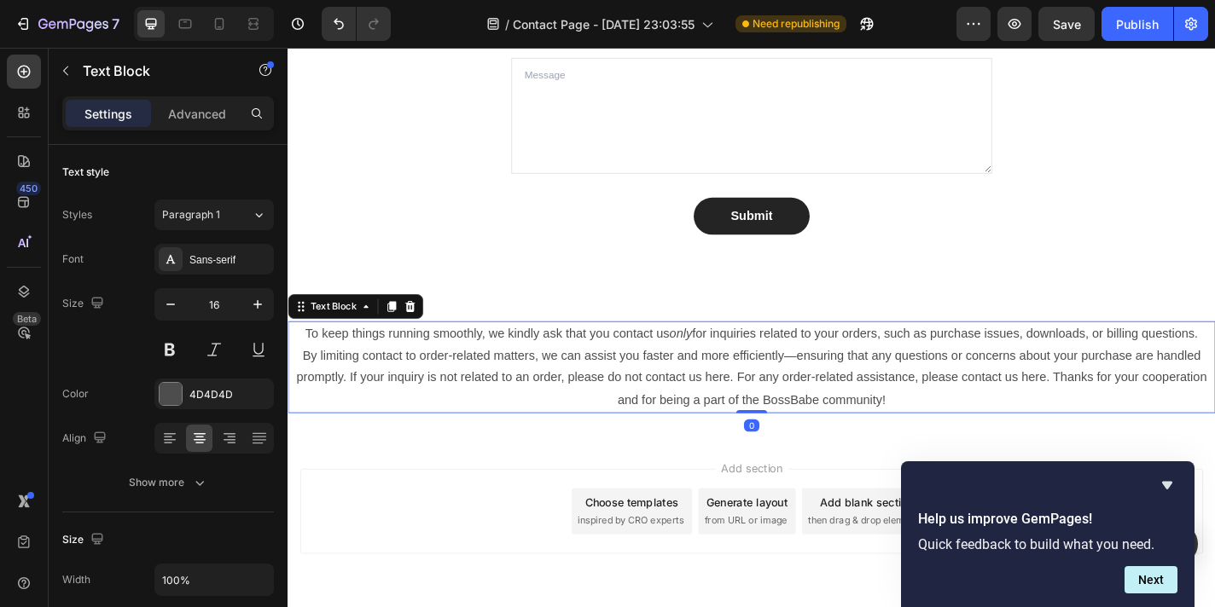
click at [650, 359] on p "To keep things running smoothly, we kindly ask that you contact us only for inq…" at bounding box center [799, 363] width 1020 height 25
click at [495, 363] on p "To keep things running smoothly, we kindly ask that you contact us only for inq…" at bounding box center [799, 363] width 1020 height 25
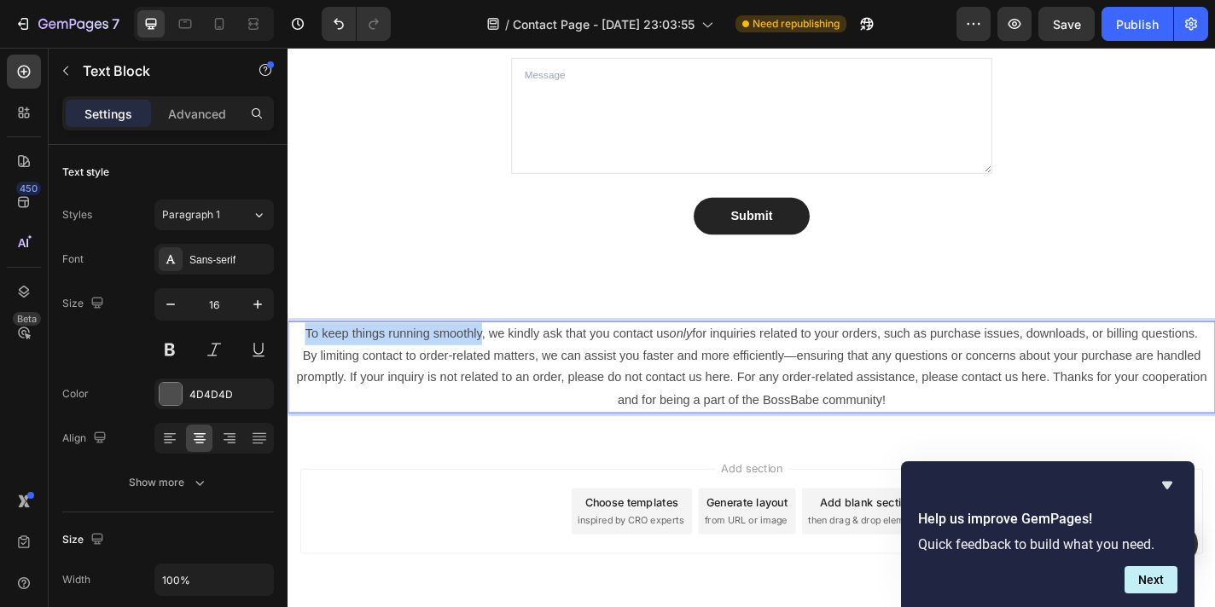
drag, startPoint x: 495, startPoint y: 363, endPoint x: 297, endPoint y: 365, distance: 197.9
click at [297, 365] on p "To keep things running smoothly, we kindly ask that you contact us only for inq…" at bounding box center [799, 363] width 1020 height 25
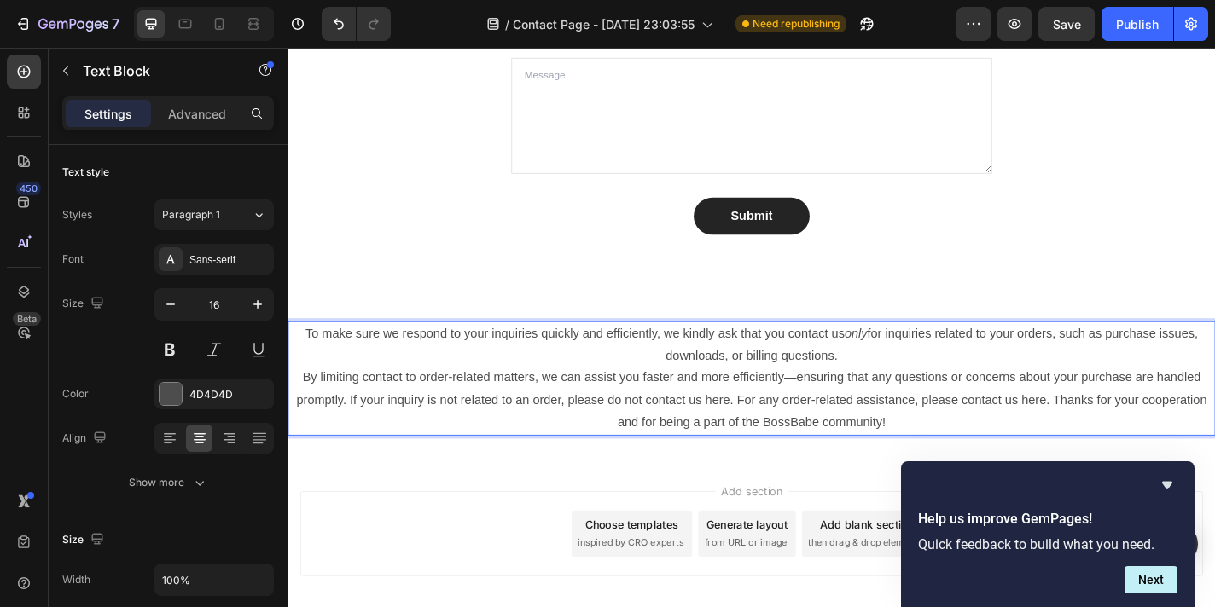
click at [695, 388] on p "To make sure we respond to your inquiries quickly and efficiently, we kindly as…" at bounding box center [799, 375] width 1020 height 49
click at [302, 409] on p "By limiting contact to order-related matters, we can assist you faster and more…" at bounding box center [799, 436] width 1020 height 73
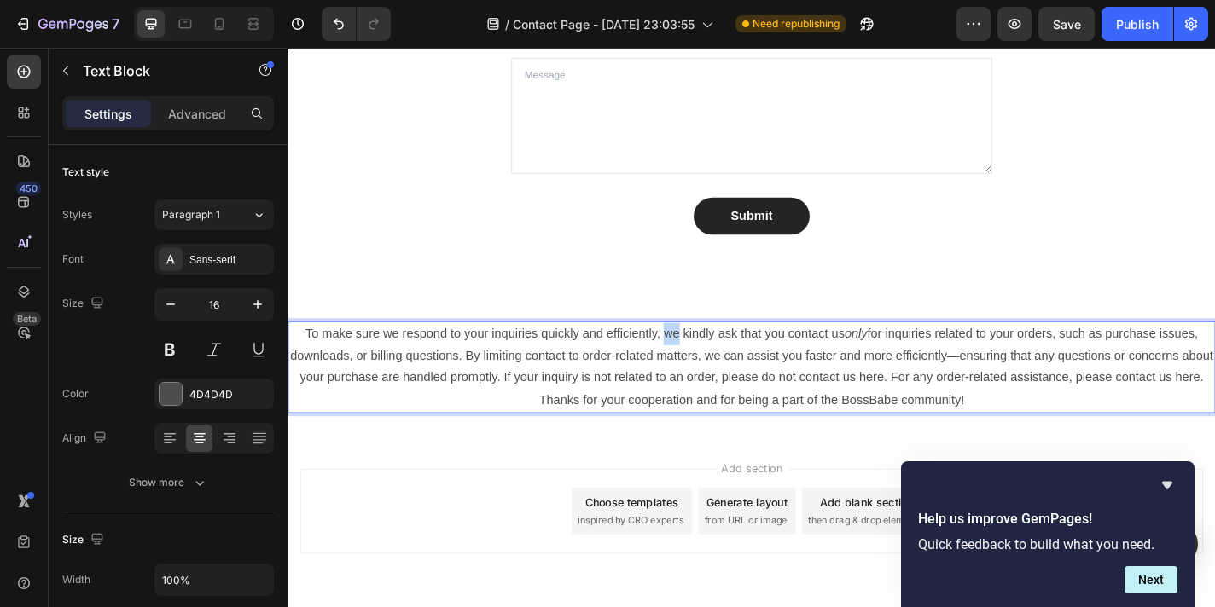
drag, startPoint x: 700, startPoint y: 365, endPoint x: 712, endPoint y: 364, distance: 12.0
click at [712, 364] on p "To make sure we respond to your inquiries quickly and efficiently, we kindly as…" at bounding box center [799, 400] width 1020 height 98
click at [743, 363] on p "To make sure we respond to your inquiries quickly and efficiently, we kindly as…" at bounding box center [799, 400] width 1020 height 98
click at [1043, 438] on p "To make sure we respond to your inquiries quickly and efficiently, we ask that …" at bounding box center [799, 400] width 1020 height 98
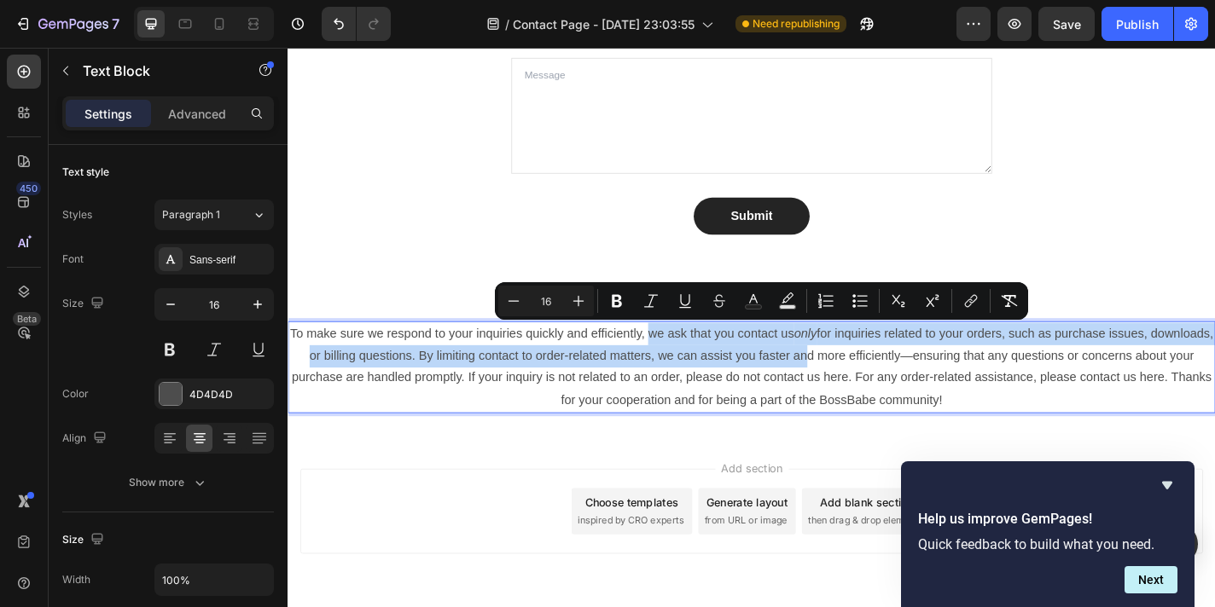
drag, startPoint x: 720, startPoint y: 367, endPoint x: 903, endPoint y: 384, distance: 184.2
click at [903, 386] on p "To make sure we respond to your inquiries quickly and efficiently, we ask that …" at bounding box center [799, 400] width 1020 height 98
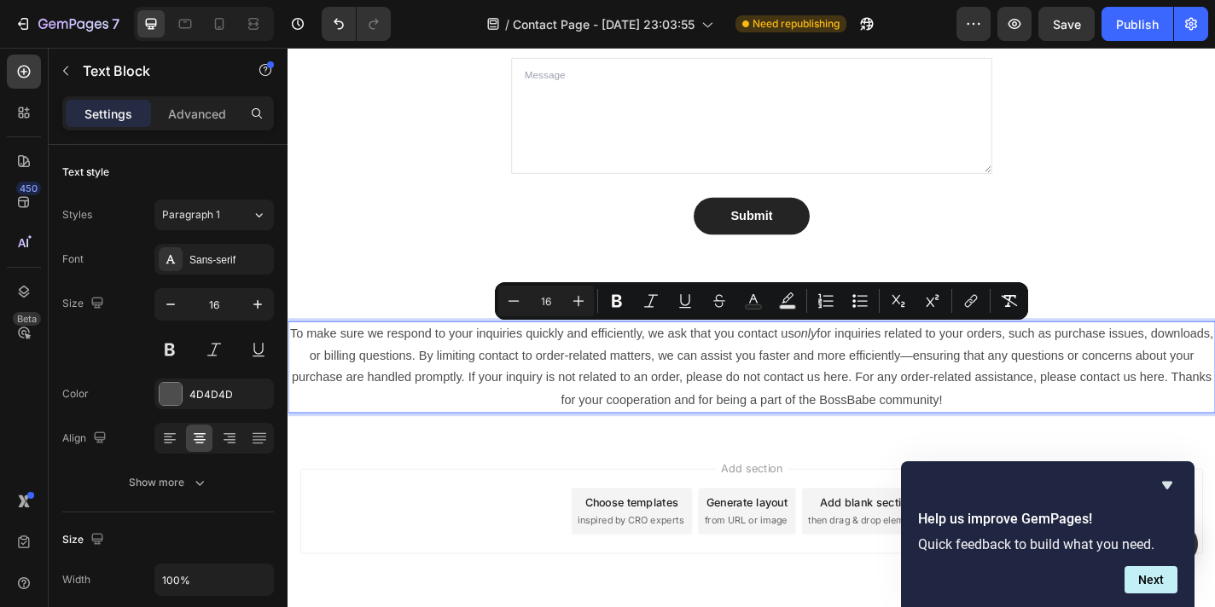
click at [924, 397] on p "To make sure we respond to your inquiries quickly and efficiently, we ask that …" at bounding box center [799, 400] width 1020 height 98
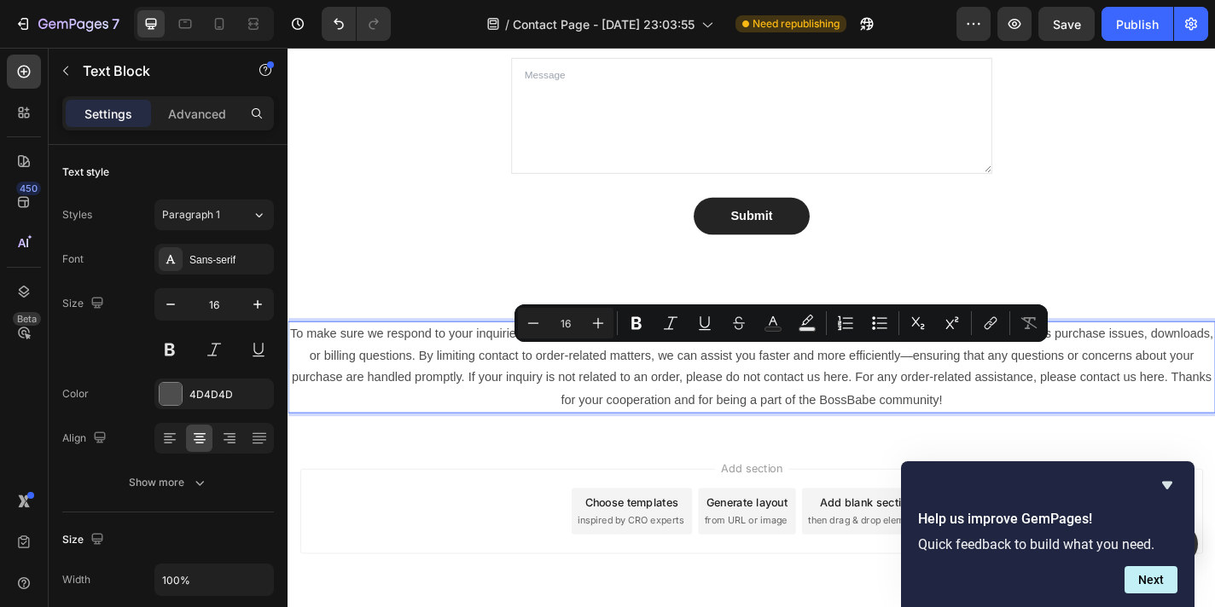
drag, startPoint x: 1040, startPoint y: 440, endPoint x: 480, endPoint y: 376, distance: 563.2
click at [482, 377] on p "To make sure we respond to your inquiries quickly and efficiently, we ask that …" at bounding box center [799, 400] width 1020 height 98
click at [461, 375] on p "To make sure we respond to your inquiries quickly and efficiently, we ask that …" at bounding box center [799, 400] width 1020 height 98
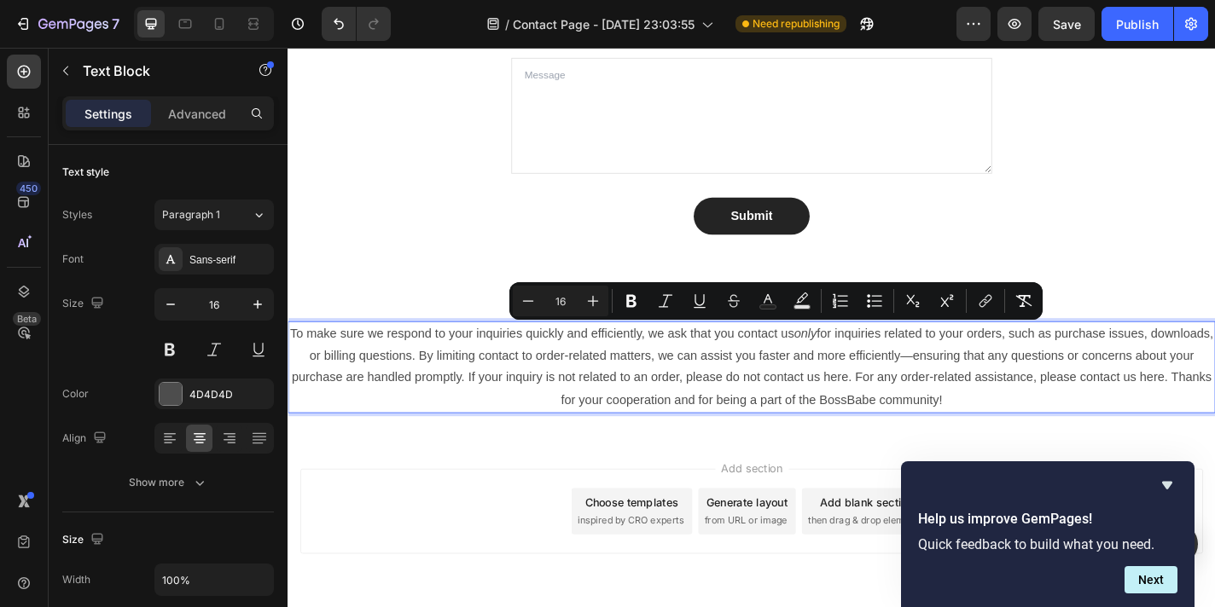
drag, startPoint x: 1048, startPoint y: 437, endPoint x: 277, endPoint y: 345, distance: 776.6
click at [203, 444] on icon at bounding box center [199, 438] width 17 height 17
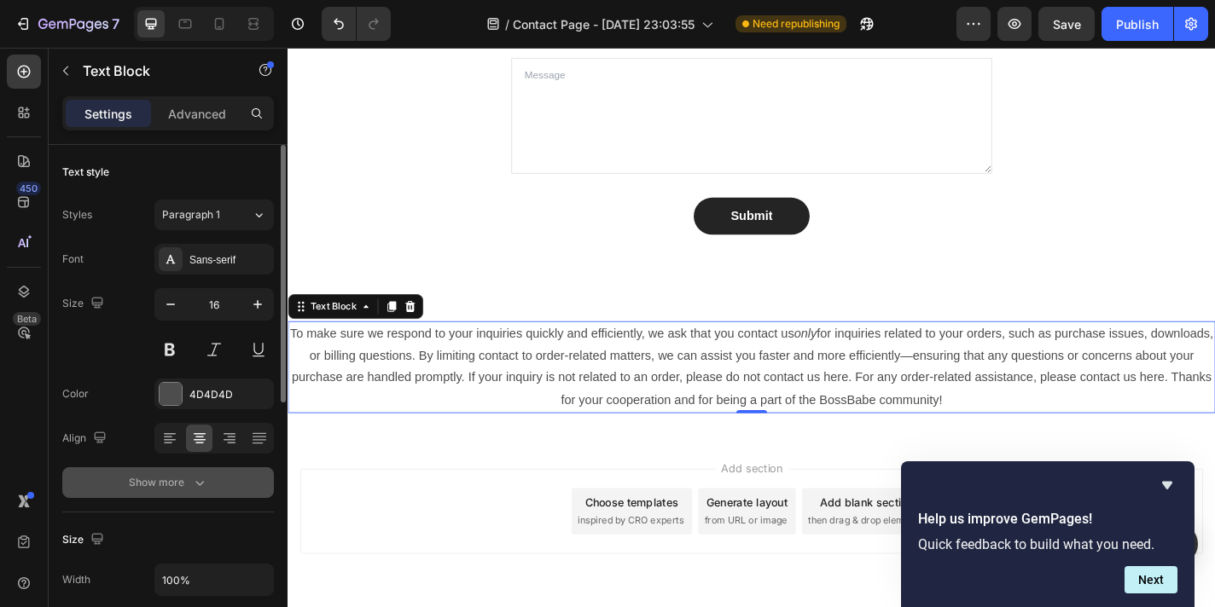
click at [208, 483] on button "Show more" at bounding box center [168, 482] width 212 height 31
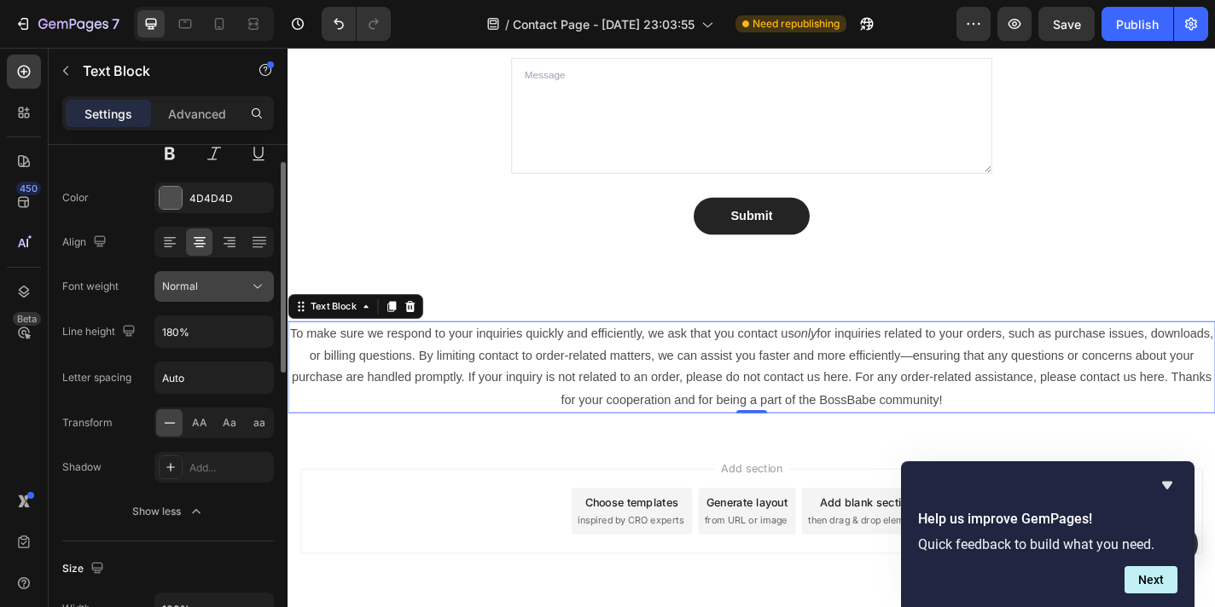
scroll to position [135, 0]
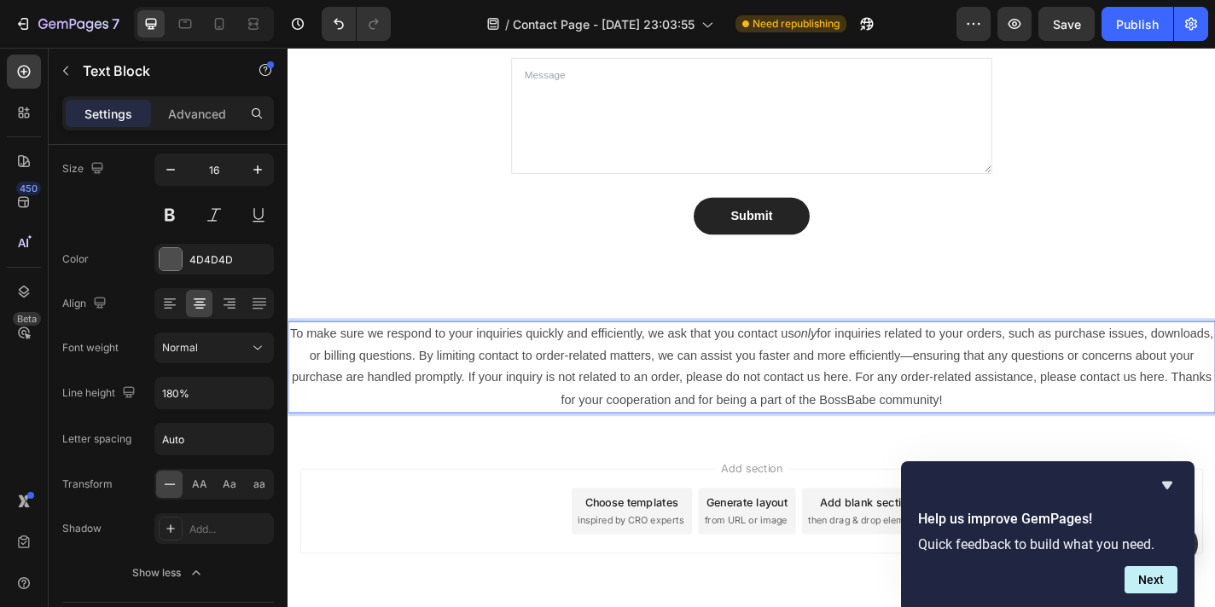
click at [1025, 364] on p "To make sure we respond to your inquiries quickly and efficiently, we ask that …" at bounding box center [799, 400] width 1020 height 98
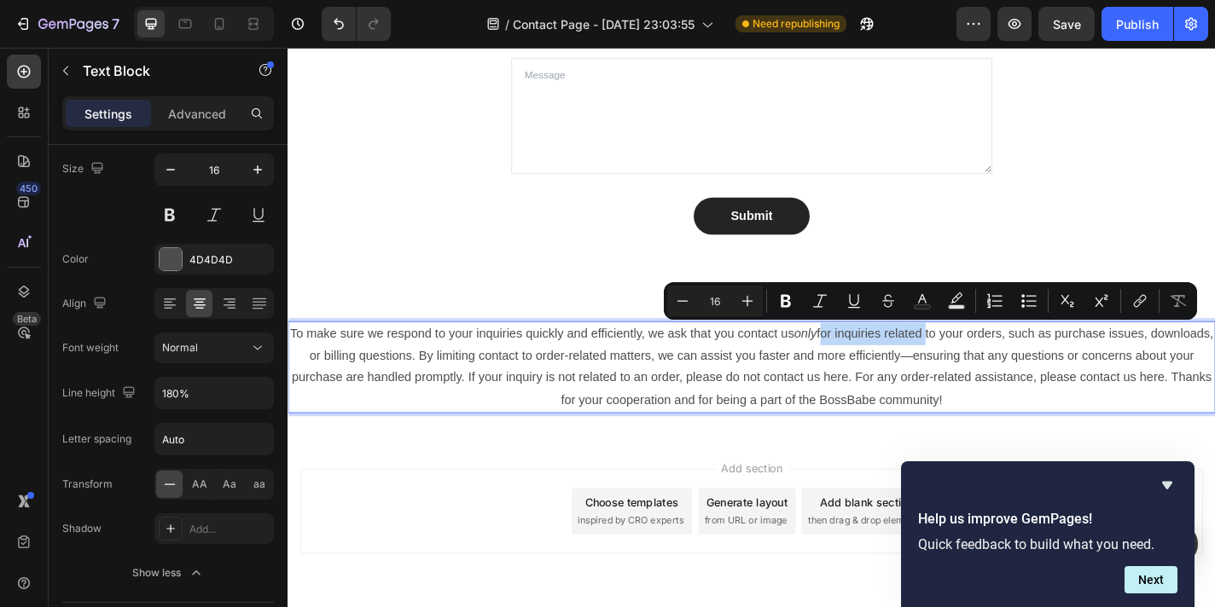
drag, startPoint x: 1025, startPoint y: 364, endPoint x: 911, endPoint y: 368, distance: 114.3
click at [911, 368] on p "To make sure we respond to your inquiries quickly and efficiently, we ask that …" at bounding box center [799, 400] width 1020 height 98
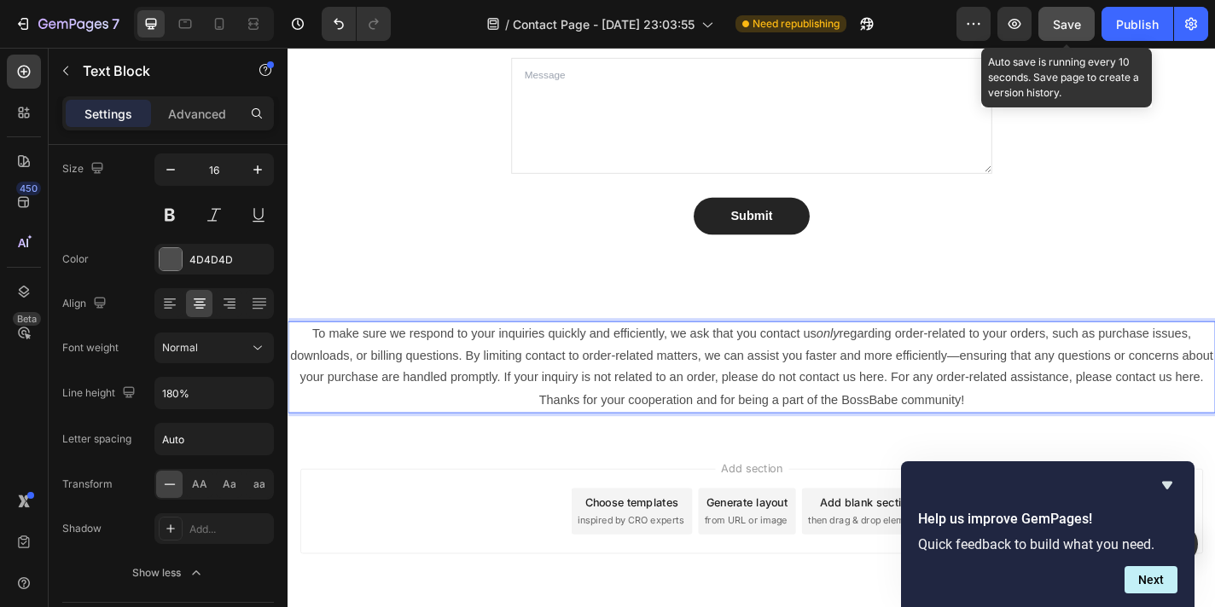
click at [1074, 29] on span "Save" at bounding box center [1067, 24] width 28 height 15
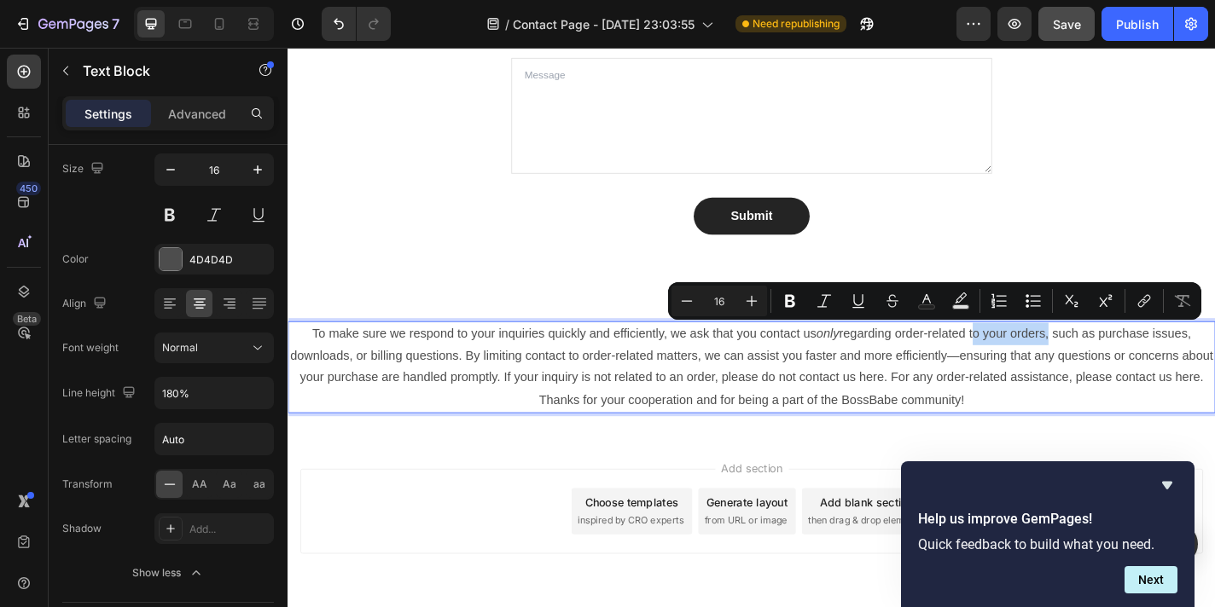
drag, startPoint x: 1125, startPoint y: 367, endPoint x: 1042, endPoint y: 369, distance: 82.8
click at [1042, 369] on p "To make sure we respond to your inquiries quickly and efficiently, we ask that …" at bounding box center [799, 400] width 1020 height 98
drag, startPoint x: 1047, startPoint y: 363, endPoint x: 1038, endPoint y: 364, distance: 8.6
click at [1038, 364] on p "To make sure we respond to your inquiries quickly and efficiently, we ask that …" at bounding box center [799, 400] width 1020 height 98
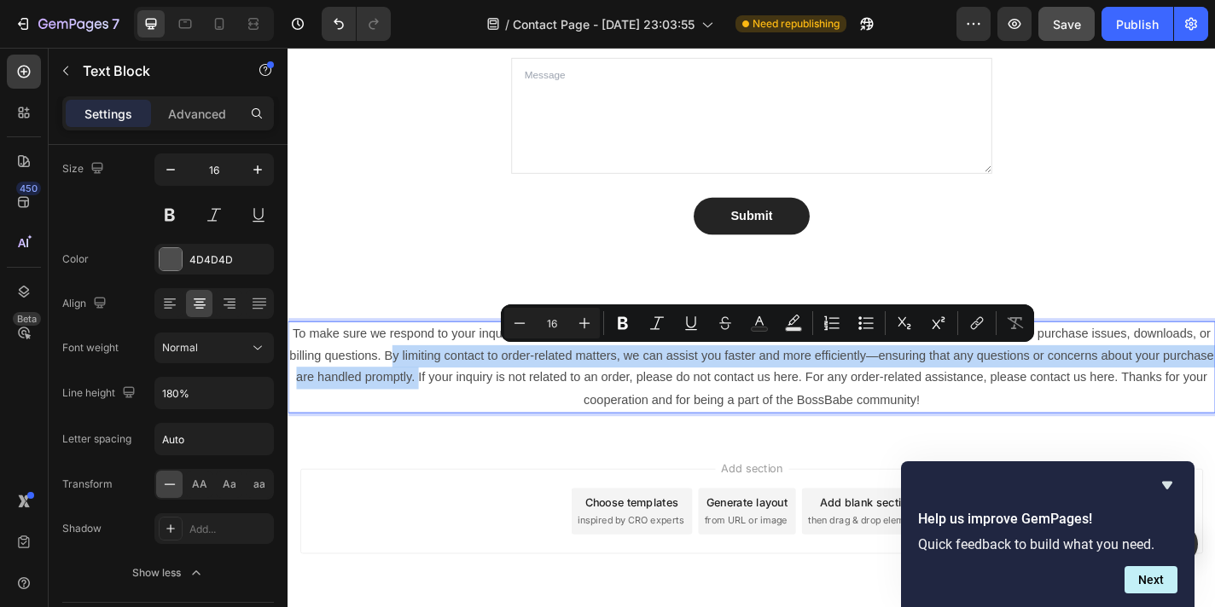
drag, startPoint x: 482, startPoint y: 416, endPoint x: 434, endPoint y: 387, distance: 55.9
click at [434, 387] on p "To make sure we respond to your inquiries quickly and efficiently, we ask that …" at bounding box center [799, 400] width 1020 height 98
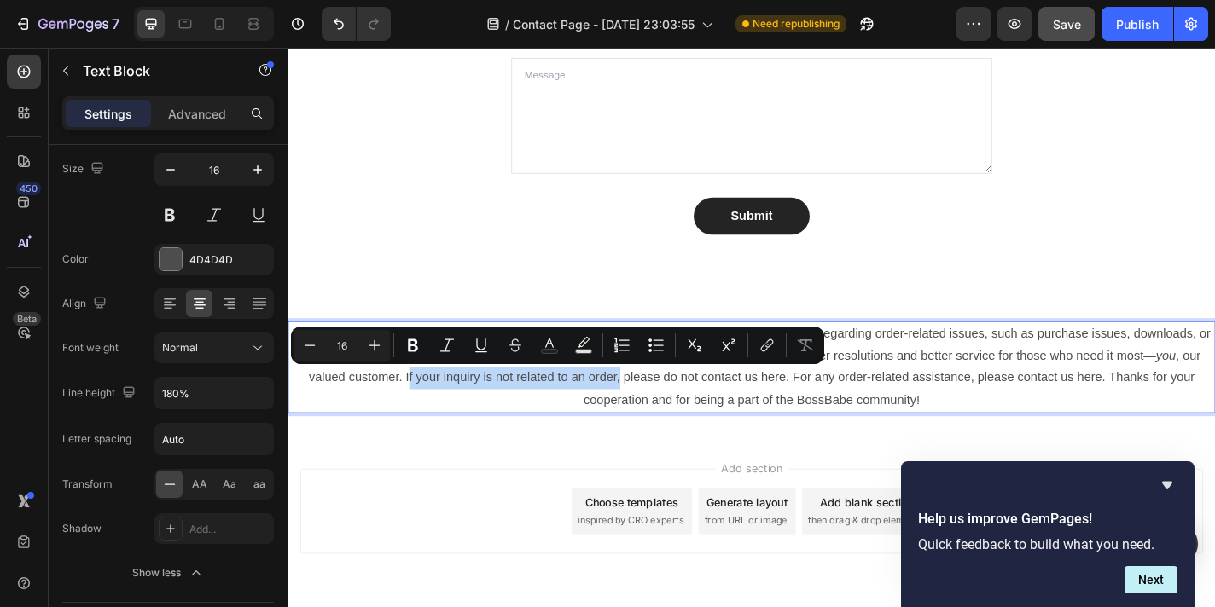
drag, startPoint x: 420, startPoint y: 414, endPoint x: 653, endPoint y: 421, distance: 233.8
click at [653, 421] on p "To make sure we respond to your inquiries quickly and efficiently, we ask that …" at bounding box center [799, 400] width 1020 height 98
click at [470, 412] on p "To make sure we respond to your inquiries quickly and efficiently, we ask that …" at bounding box center [799, 400] width 1020 height 98
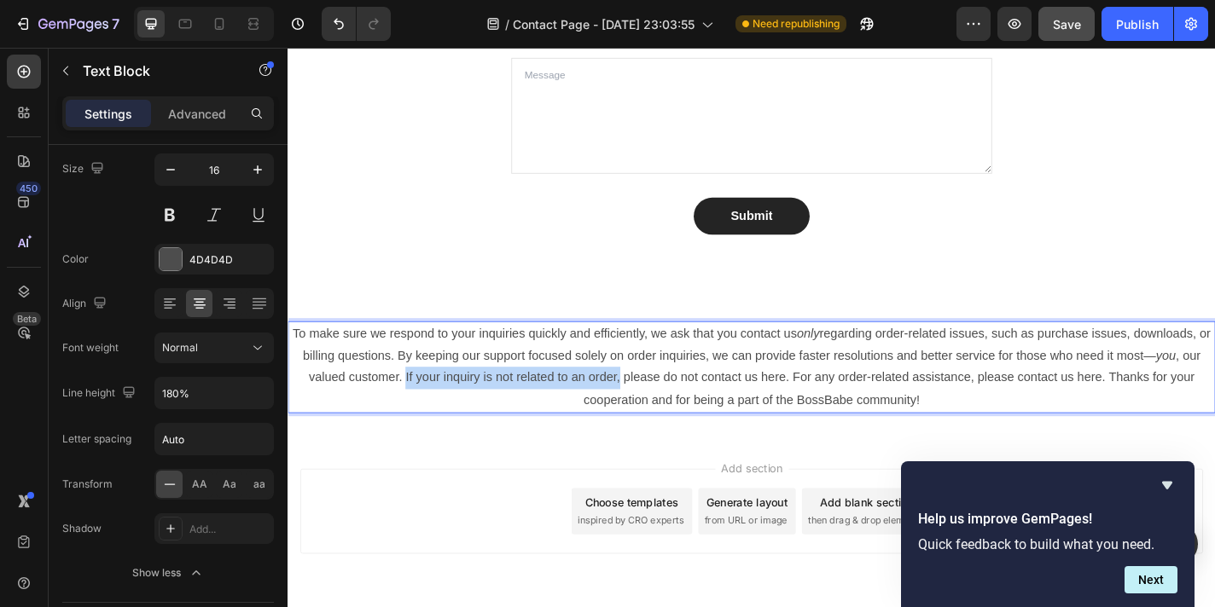
drag, startPoint x: 655, startPoint y: 415, endPoint x: 419, endPoint y: 412, distance: 236.3
click at [419, 412] on p "To make sure we respond to your inquiries quickly and efficiently, we ask that …" at bounding box center [799, 400] width 1020 height 98
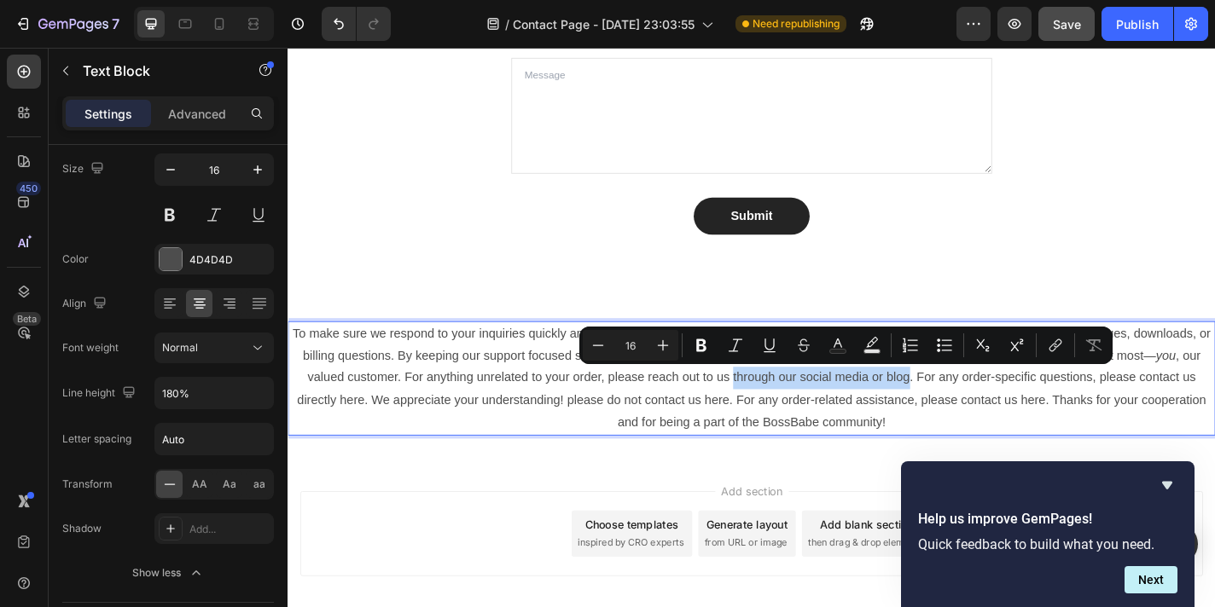
drag, startPoint x: 973, startPoint y: 415, endPoint x: 777, endPoint y: 421, distance: 196.3
click at [777, 421] on p "To make sure we respond to your inquiries quickly and efficiently, we ask that …" at bounding box center [799, 412] width 1020 height 123
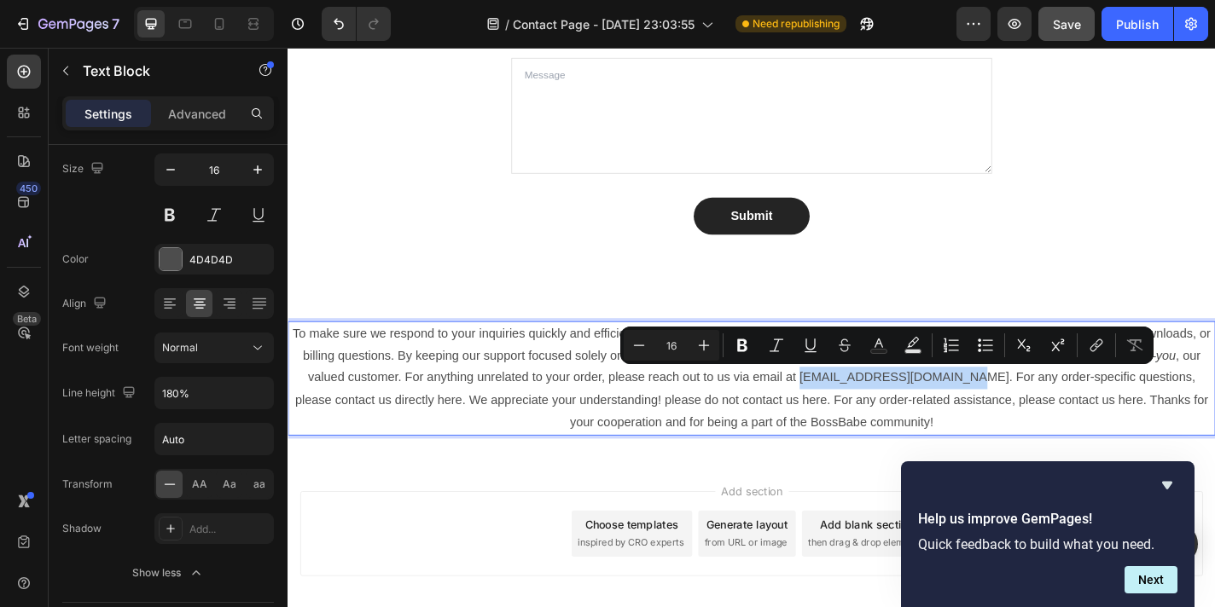
drag, startPoint x: 1011, startPoint y: 417, endPoint x: 833, endPoint y: 420, distance: 177.4
click at [833, 420] on p "To make sure we respond to your inquiries quickly and efficiently, we ask that …" at bounding box center [799, 412] width 1020 height 123
click at [218, 221] on button at bounding box center [214, 215] width 31 height 31
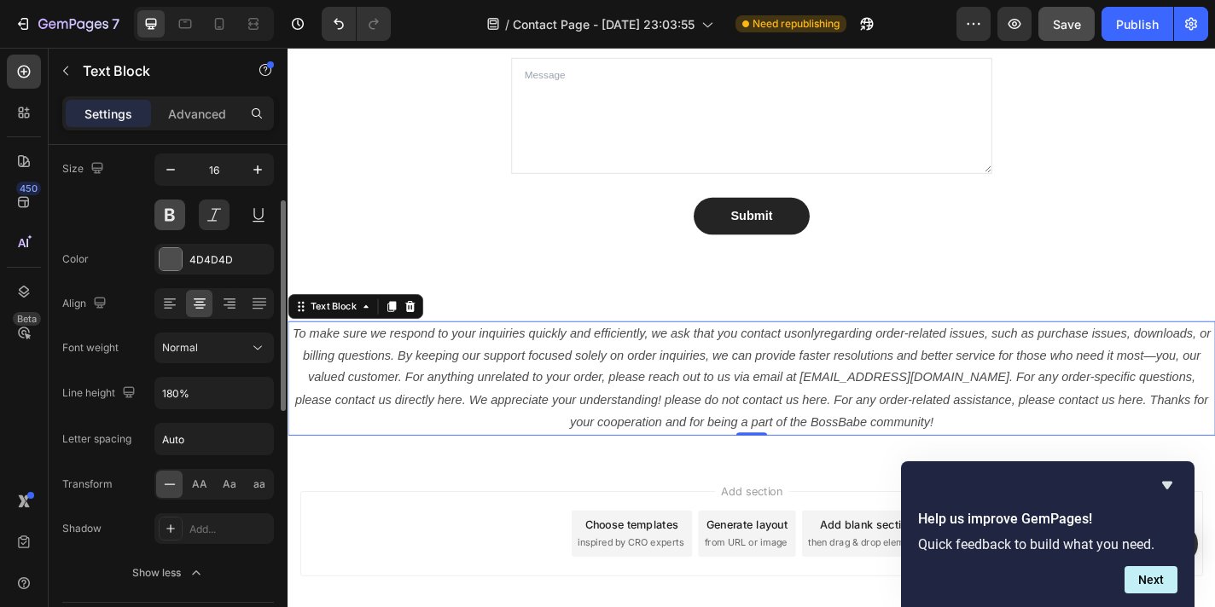
click at [177, 219] on button at bounding box center [169, 215] width 31 height 31
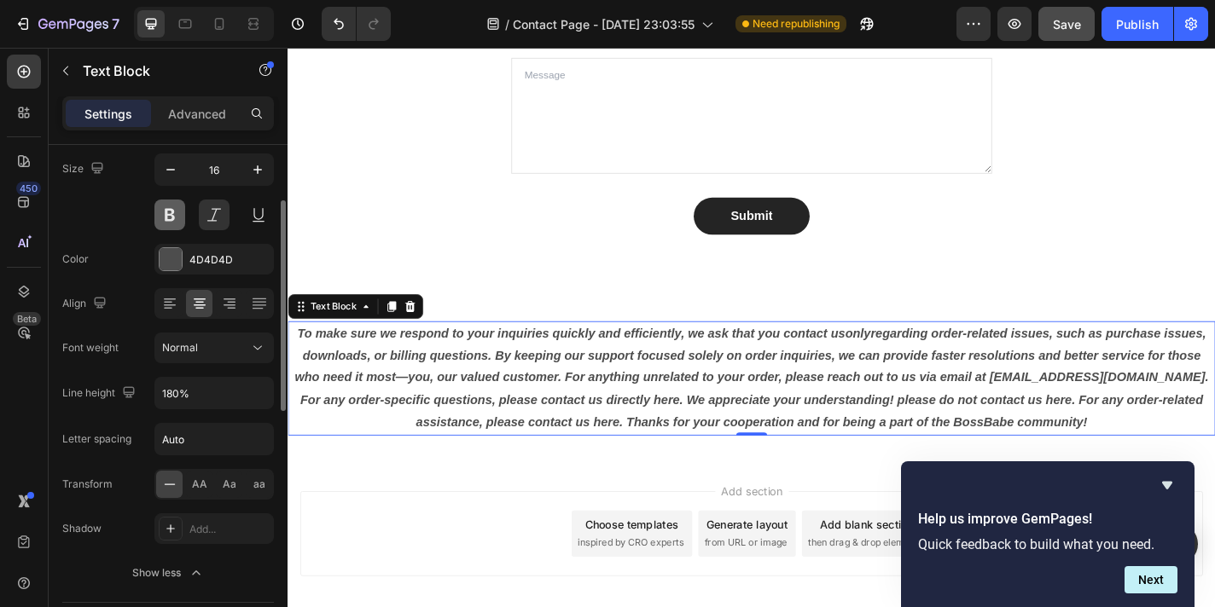
click at [177, 219] on button at bounding box center [169, 215] width 31 height 31
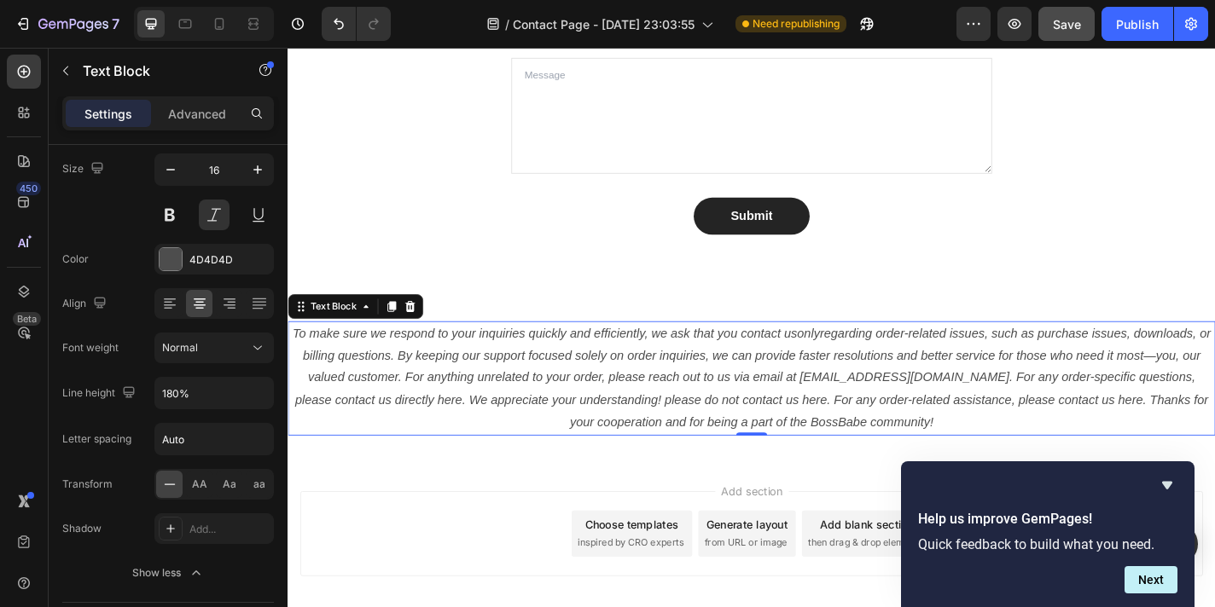
click at [1011, 417] on p "To make sure we respond to your inquiries quickly and efficiently, we ask that …" at bounding box center [799, 412] width 1020 height 123
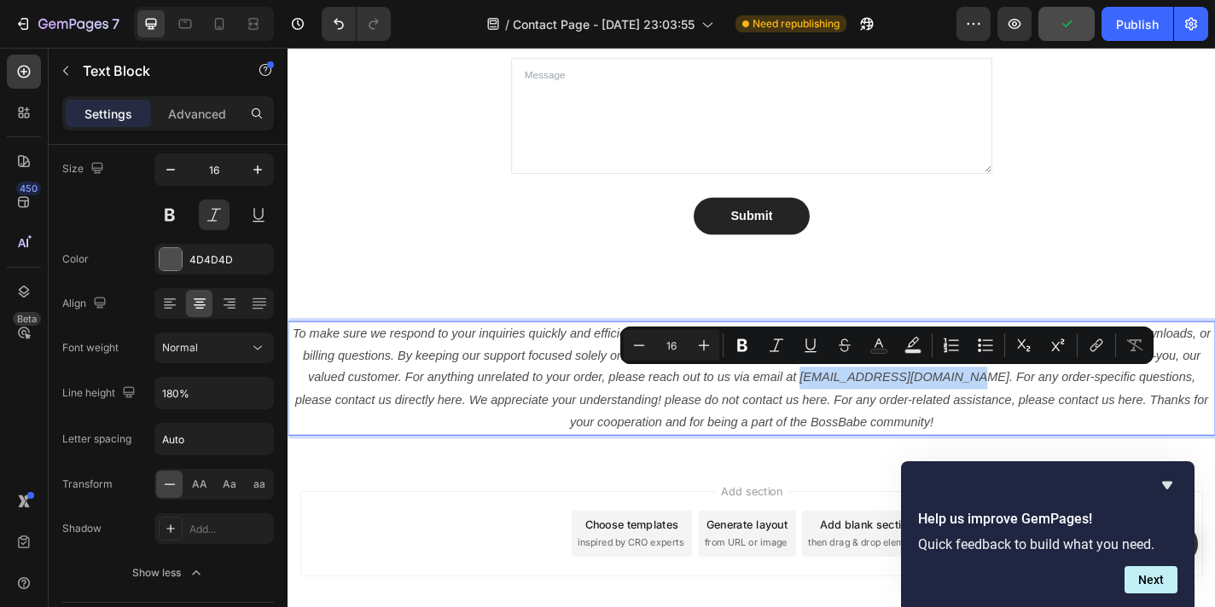
drag, startPoint x: 1011, startPoint y: 417, endPoint x: 832, endPoint y: 419, distance: 179.1
click at [832, 419] on p "To make sure we respond to your inquiries quickly and efficiently, we ask that …" at bounding box center [799, 412] width 1020 height 123
click at [173, 213] on button at bounding box center [169, 215] width 31 height 31
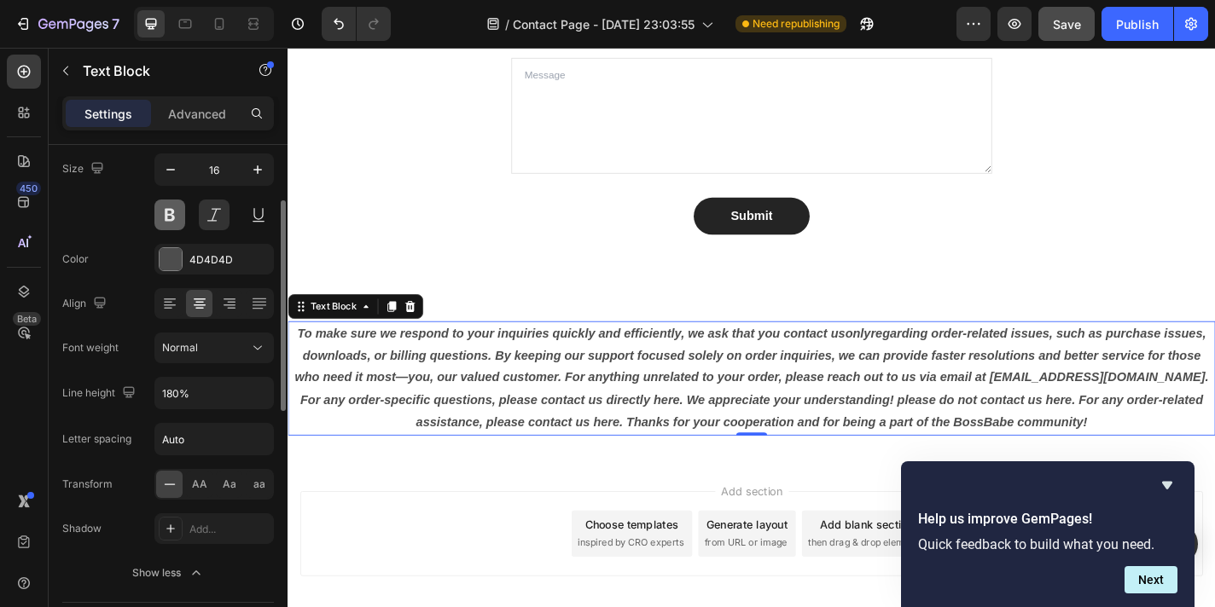
click at [173, 213] on button at bounding box center [169, 215] width 31 height 31
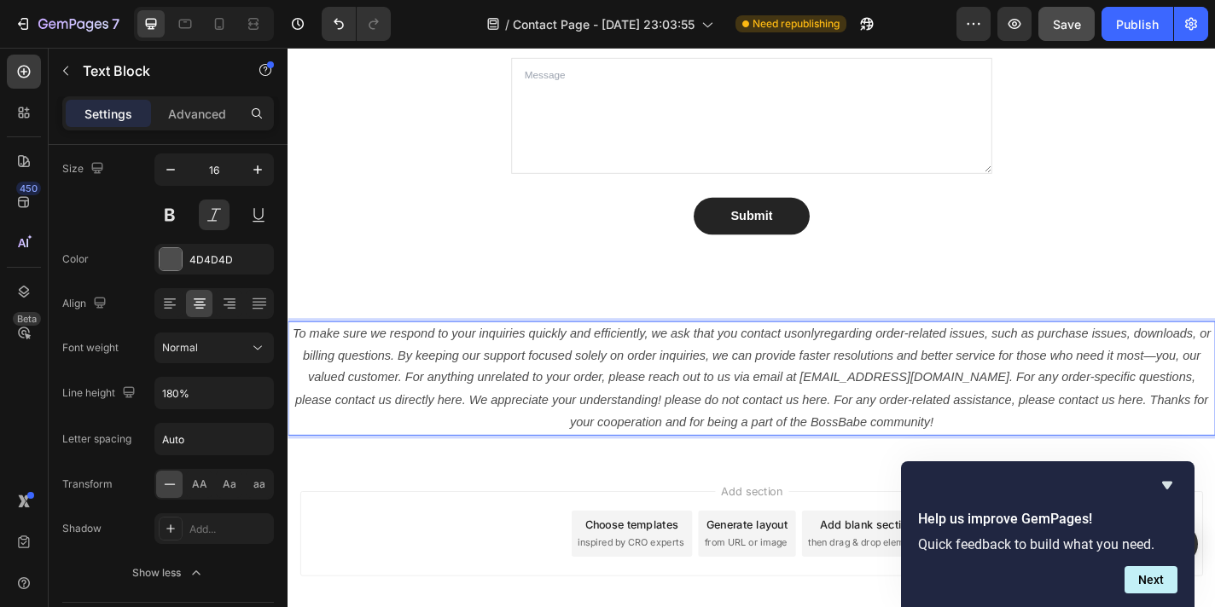
click at [929, 408] on p "To make sure we respond to your inquiries quickly and efficiently, we ask that …" at bounding box center [799, 412] width 1020 height 123
click at [1016, 411] on p "To make sure we respond to your inquiries quickly and efficiently, we ask that …" at bounding box center [799, 412] width 1020 height 123
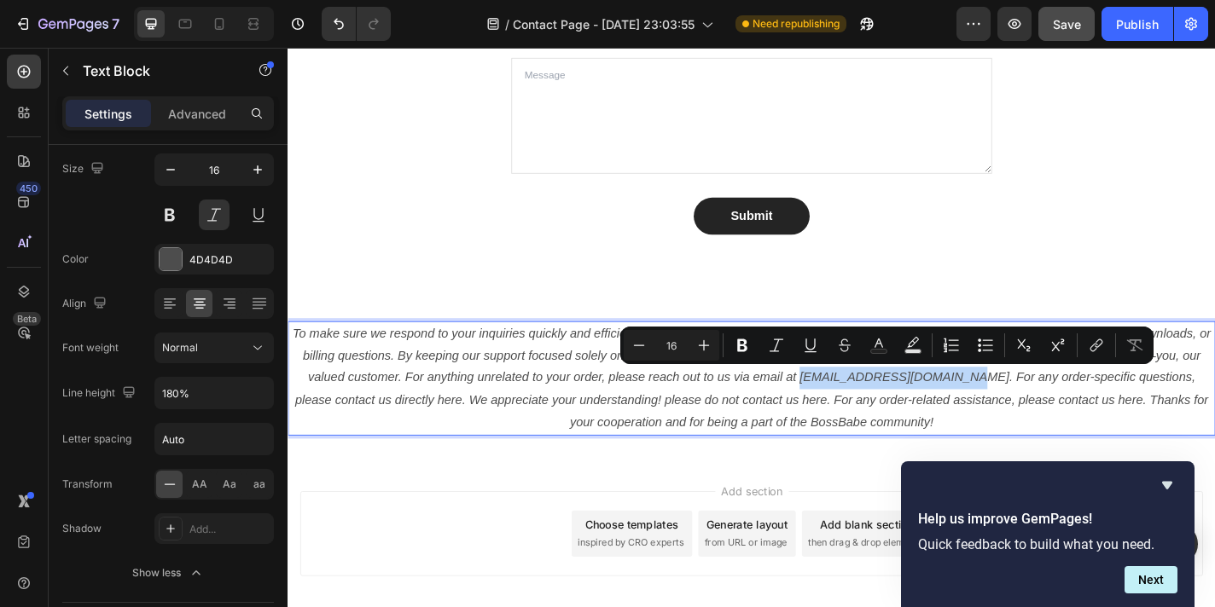
drag, startPoint x: 1012, startPoint y: 412, endPoint x: 830, endPoint y: 420, distance: 181.8
click at [830, 420] on p "To make sure we respond to your inquiries quickly and efficiently, we ask that …" at bounding box center [799, 412] width 1020 height 123
click at [212, 217] on button at bounding box center [214, 215] width 31 height 31
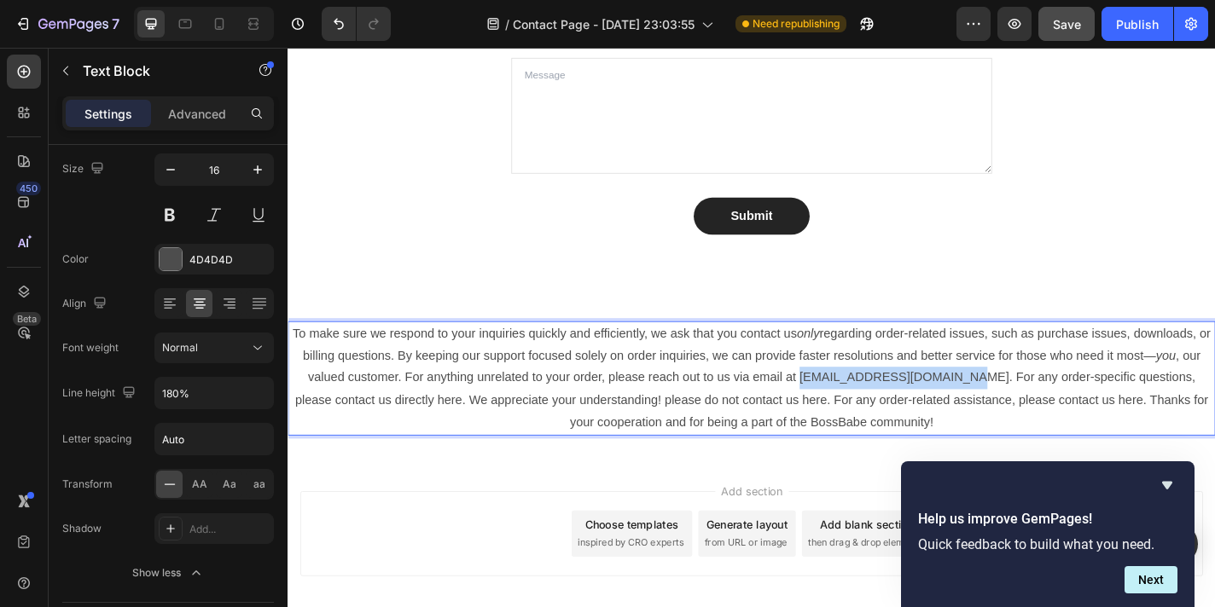
drag, startPoint x: 1012, startPoint y: 416, endPoint x: 831, endPoint y: 418, distance: 181.7
click at [831, 418] on p "To make sure we respond to your inquiries quickly and efficiently, we ask that …" at bounding box center [799, 412] width 1020 height 123
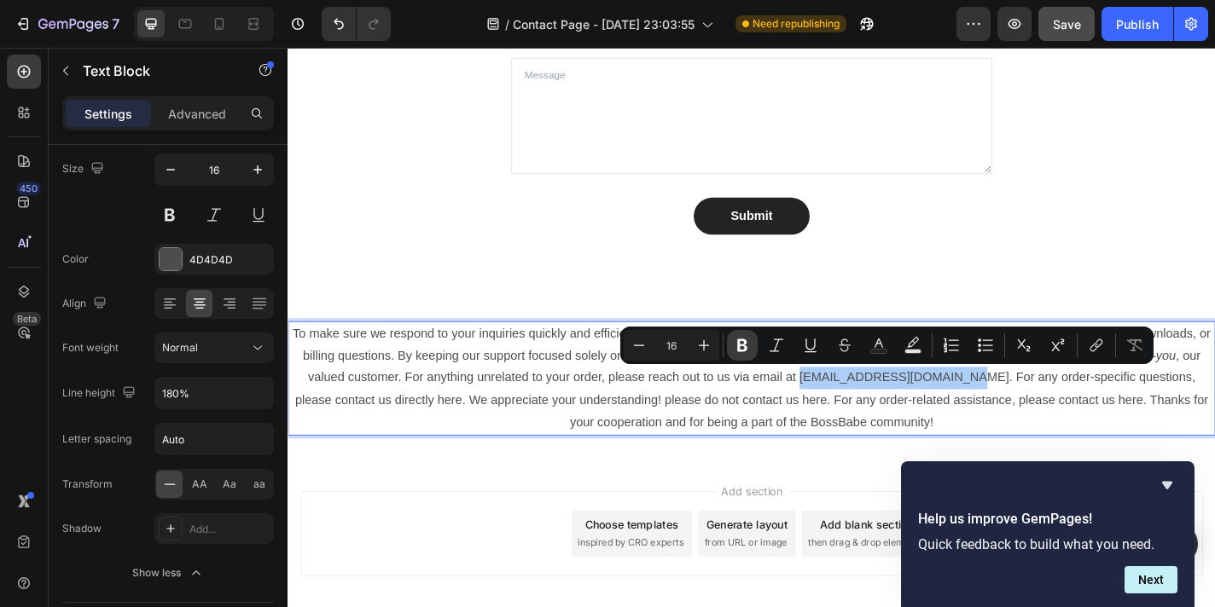
click at [736, 339] on icon "Editor contextual toolbar" at bounding box center [742, 345] width 17 height 17
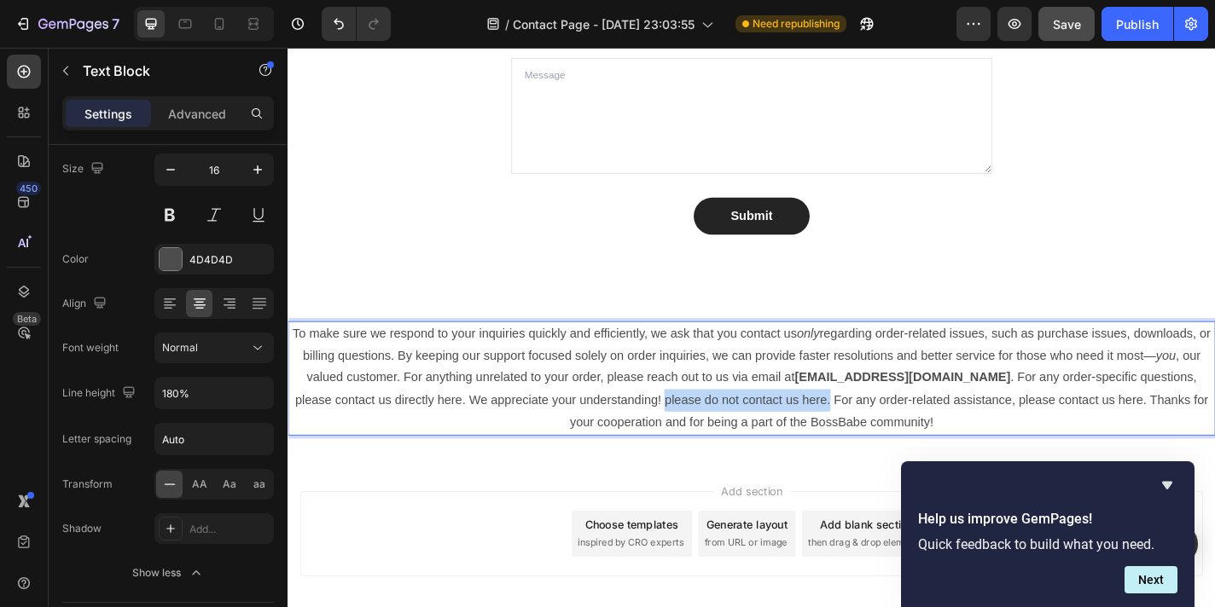
drag, startPoint x: 850, startPoint y: 443, endPoint x: 670, endPoint y: 444, distance: 180.0
click at [670, 444] on p "To make sure we respond to your inquiries quickly and efficiently, we ask that …" at bounding box center [799, 412] width 1020 height 123
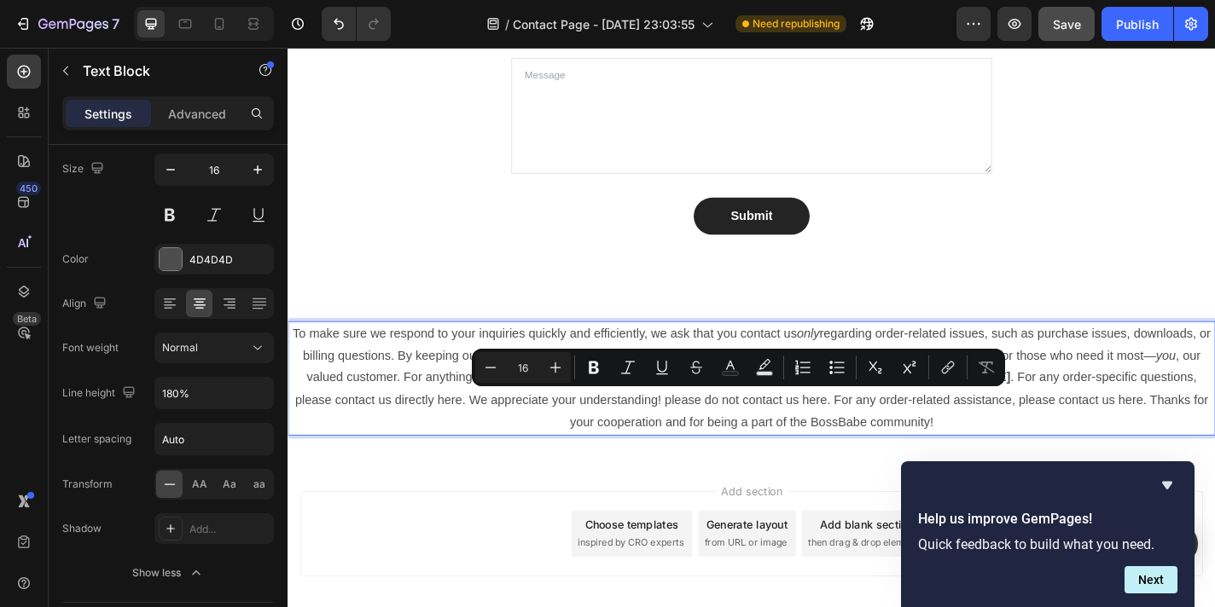
click at [1133, 452] on p "To make sure we respond to your inquiries quickly and efficiently, we ask that …" at bounding box center [799, 412] width 1020 height 123
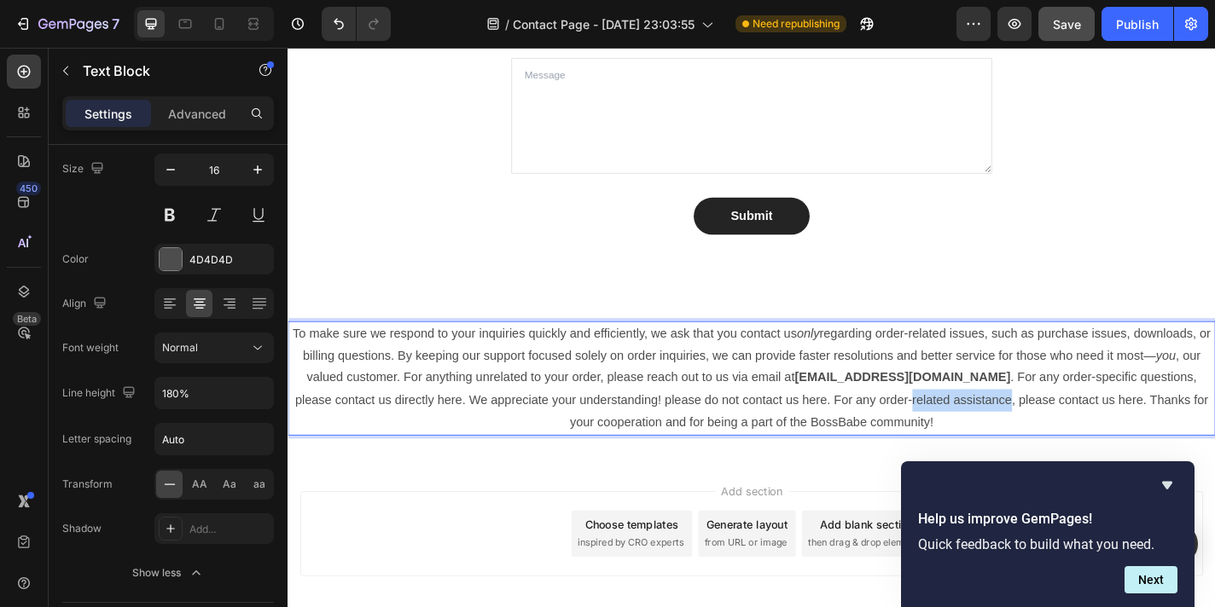
drag, startPoint x: 1047, startPoint y: 437, endPoint x: 939, endPoint y: 442, distance: 108.4
click at [939, 442] on p "To make sure we respond to your inquiries quickly and efficiently, we ask that …" at bounding box center [799, 412] width 1020 height 123
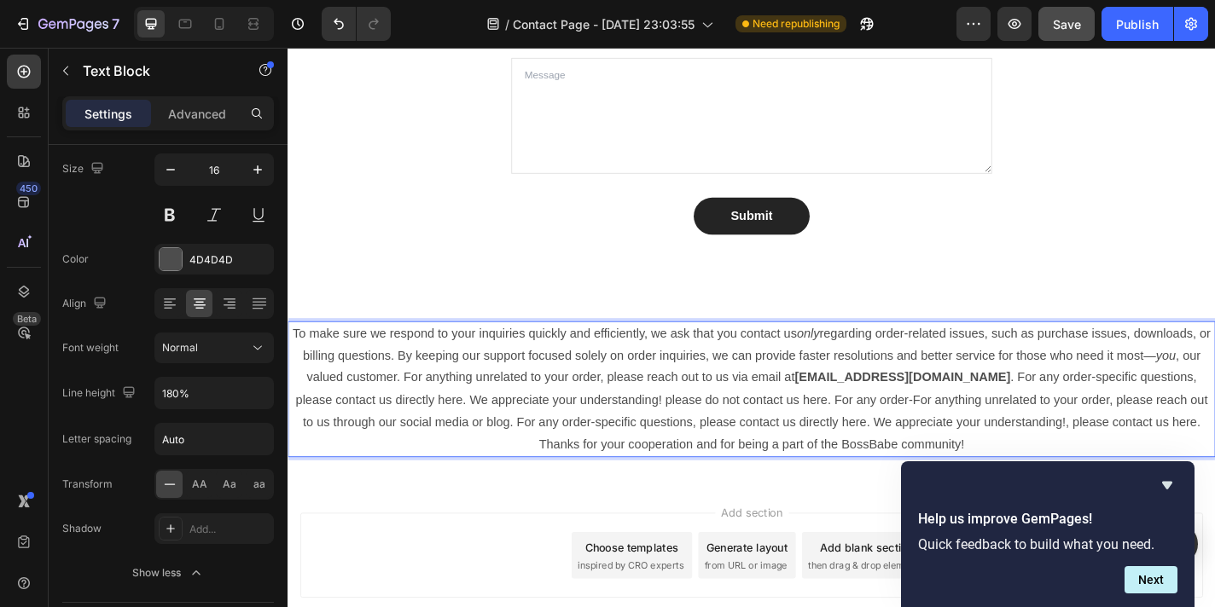
click at [1192, 424] on p "To make sure we respond to your inquiries quickly and efficiently, we ask that …" at bounding box center [799, 425] width 1020 height 148
click at [1145, 419] on p "To make sure we respond to your inquiries quickly and efficiently, we ask that …" at bounding box center [799, 425] width 1020 height 148
drag, startPoint x: 1246, startPoint y: 415, endPoint x: 1102, endPoint y: 415, distance: 144.1
click at [1102, 415] on p "To make sure we respond to your inquiries quickly and efficiently, we ask that …" at bounding box center [799, 425] width 1020 height 148
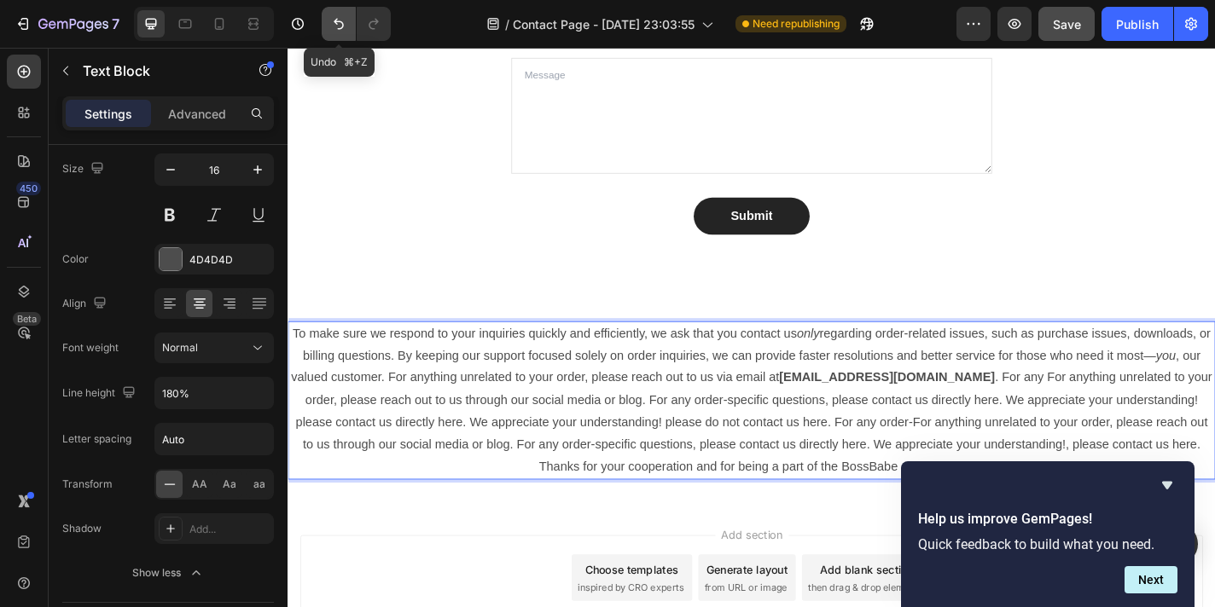
click at [339, 30] on icon "Undo/Redo" at bounding box center [338, 23] width 17 height 17
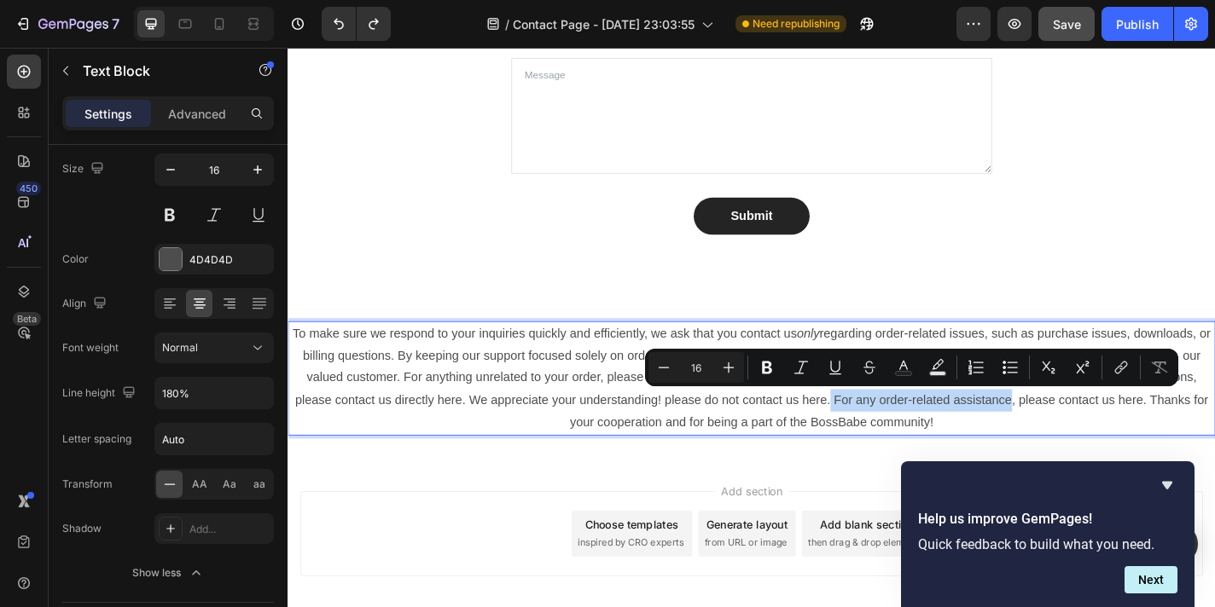
drag, startPoint x: 1047, startPoint y: 438, endPoint x: 850, endPoint y: 440, distance: 197.9
click at [628, 427] on p "To make sure we respond to your inquiries quickly and efficiently, we ask that …" at bounding box center [799, 412] width 1020 height 123
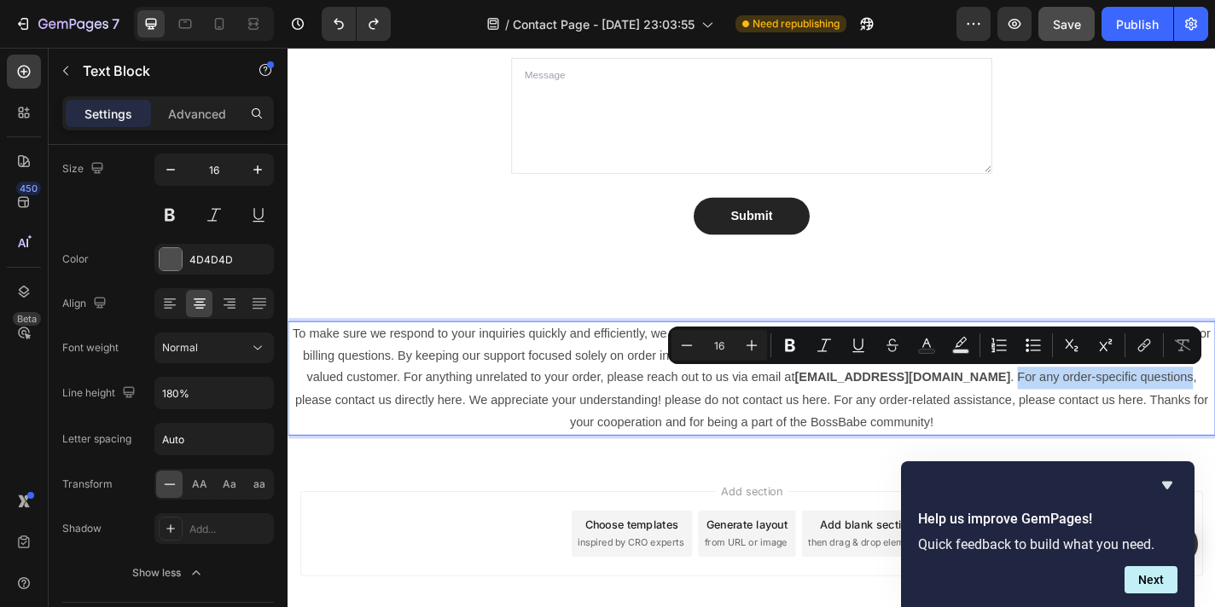
drag, startPoint x: 1244, startPoint y: 415, endPoint x: 1049, endPoint y: 415, distance: 194.5
click at [1049, 415] on p "To make sure we respond to your inquiries quickly and efficiently, we ask that …" at bounding box center [799, 412] width 1020 height 123
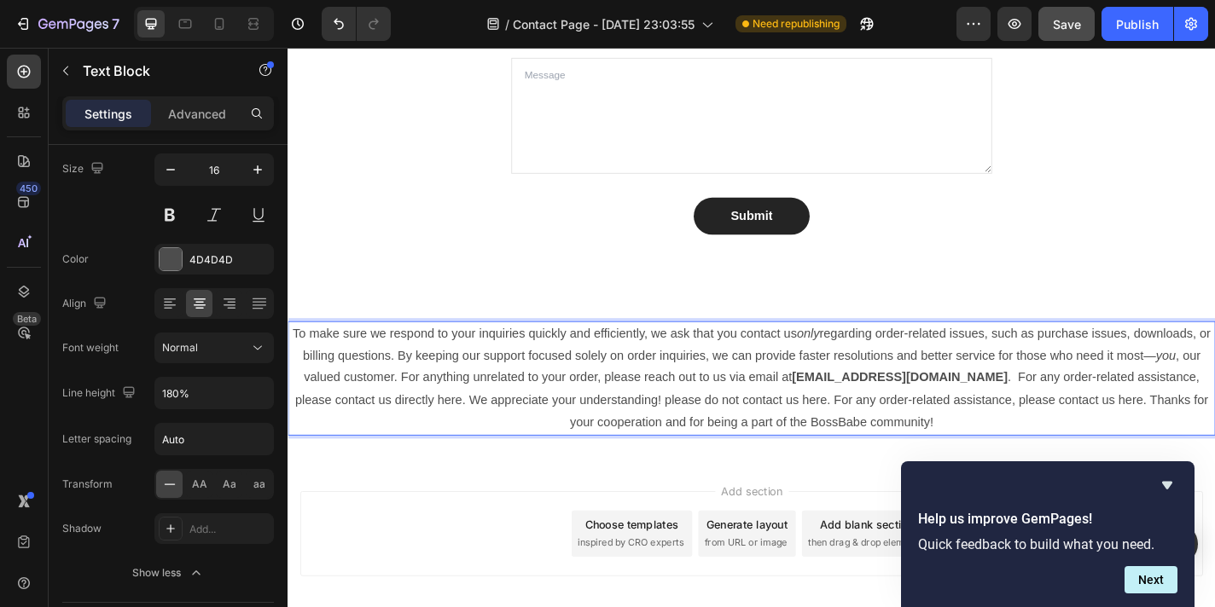
click at [1050, 416] on p "To make sure we respond to your inquiries quickly and efficiently, we ask that …" at bounding box center [799, 412] width 1020 height 123
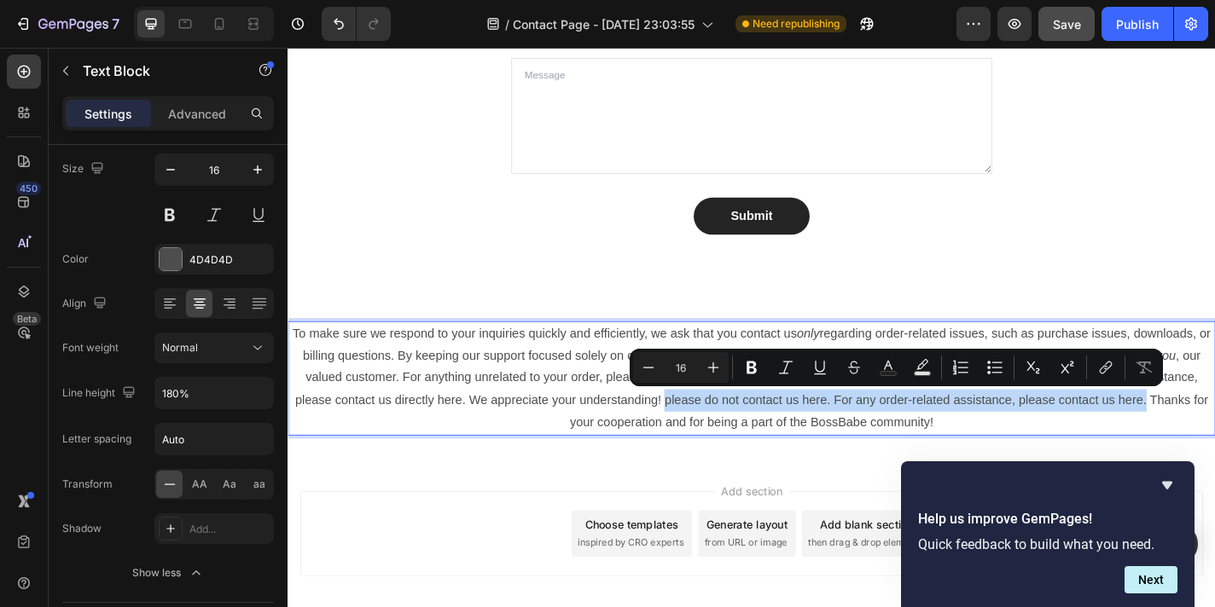
drag, startPoint x: 668, startPoint y: 437, endPoint x: 1198, endPoint y: 440, distance: 529.7
click at [1198, 440] on p "To make sure we respond to your inquiries quickly and efficiently, we ask that …" at bounding box center [799, 412] width 1020 height 123
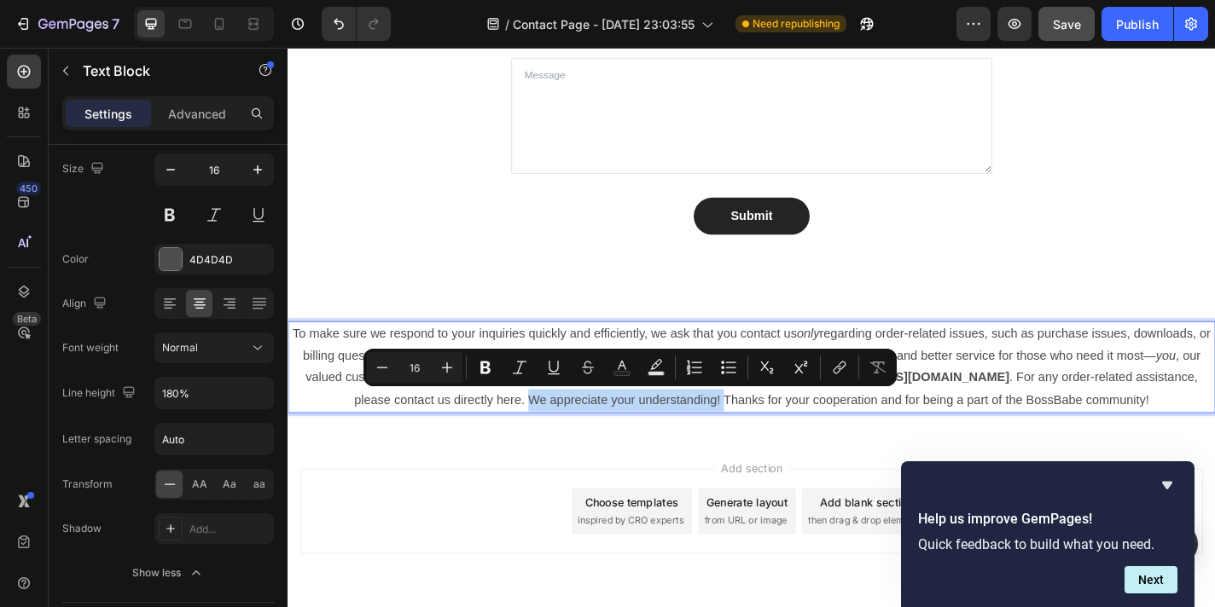
drag, startPoint x: 746, startPoint y: 436, endPoint x: 533, endPoint y: 435, distance: 213.2
click at [533, 435] on p "To make sure we respond to your inquiries quickly and efficiently, we ask that …" at bounding box center [799, 400] width 1020 height 98
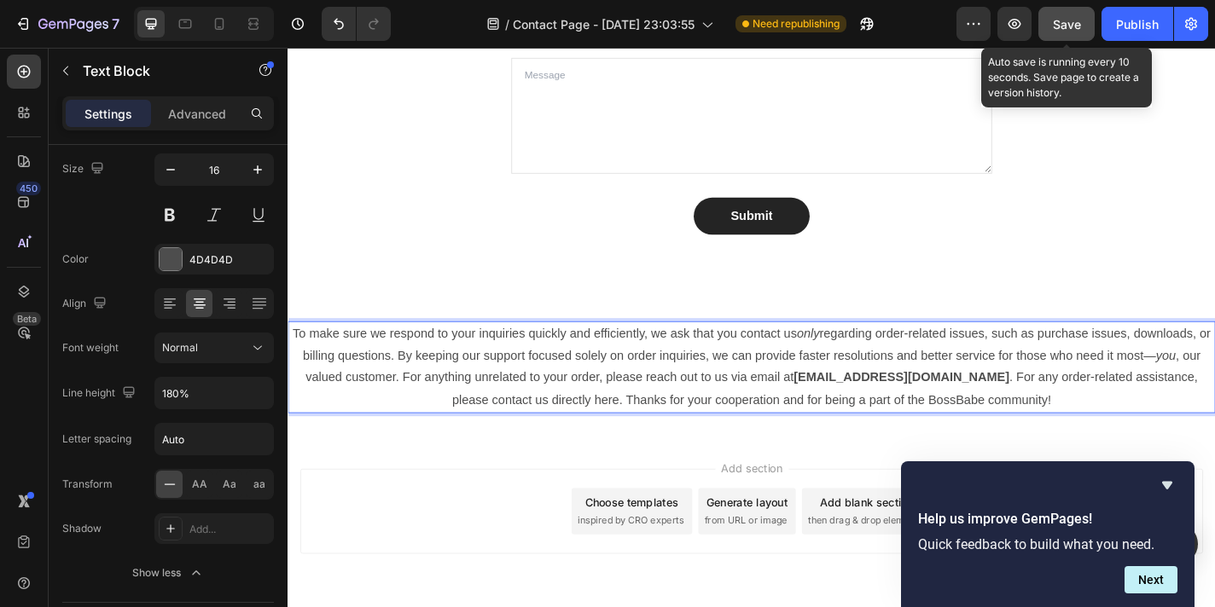
click at [1063, 25] on span "Save" at bounding box center [1067, 24] width 28 height 15
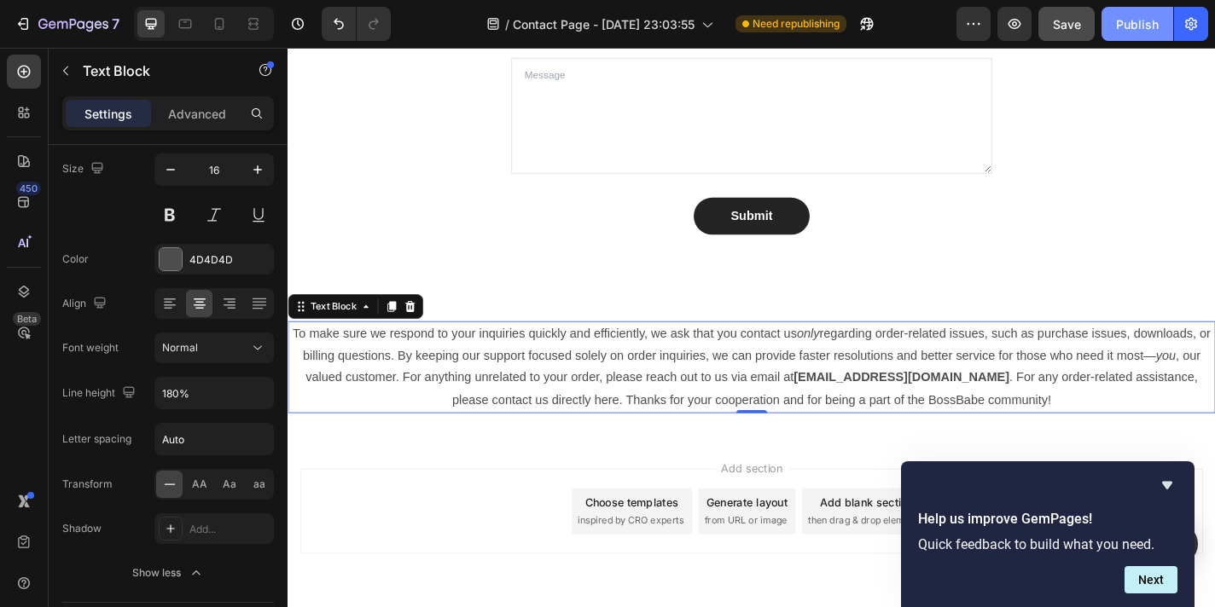
click at [1132, 18] on div "Publish" at bounding box center [1137, 24] width 43 height 18
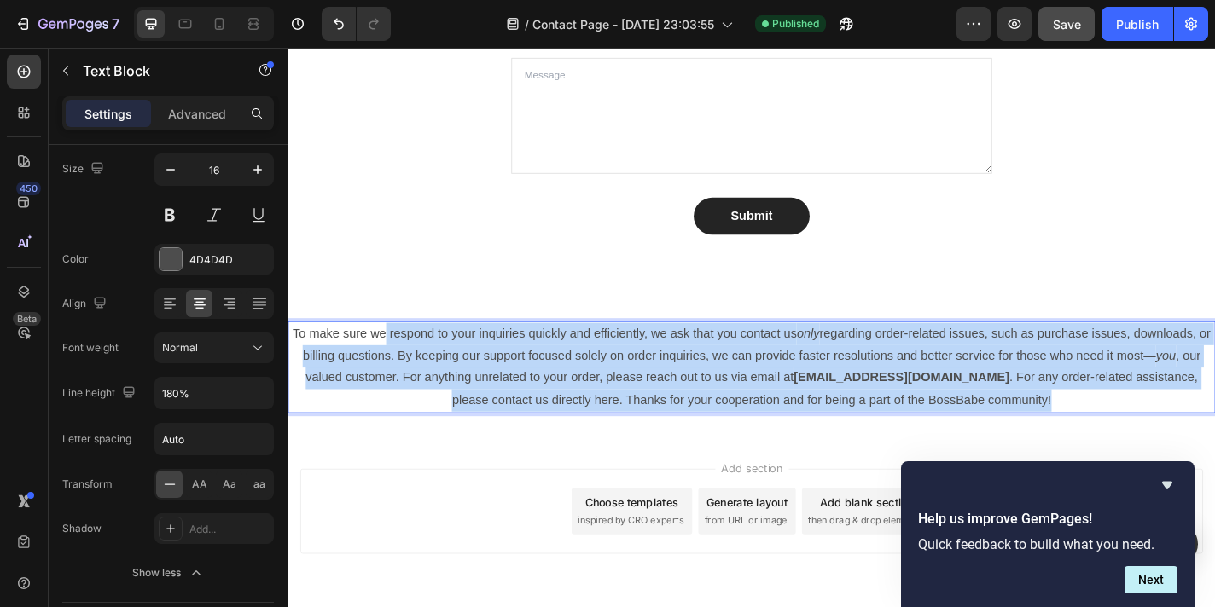
drag, startPoint x: 1115, startPoint y: 438, endPoint x: 397, endPoint y: 357, distance: 721.9
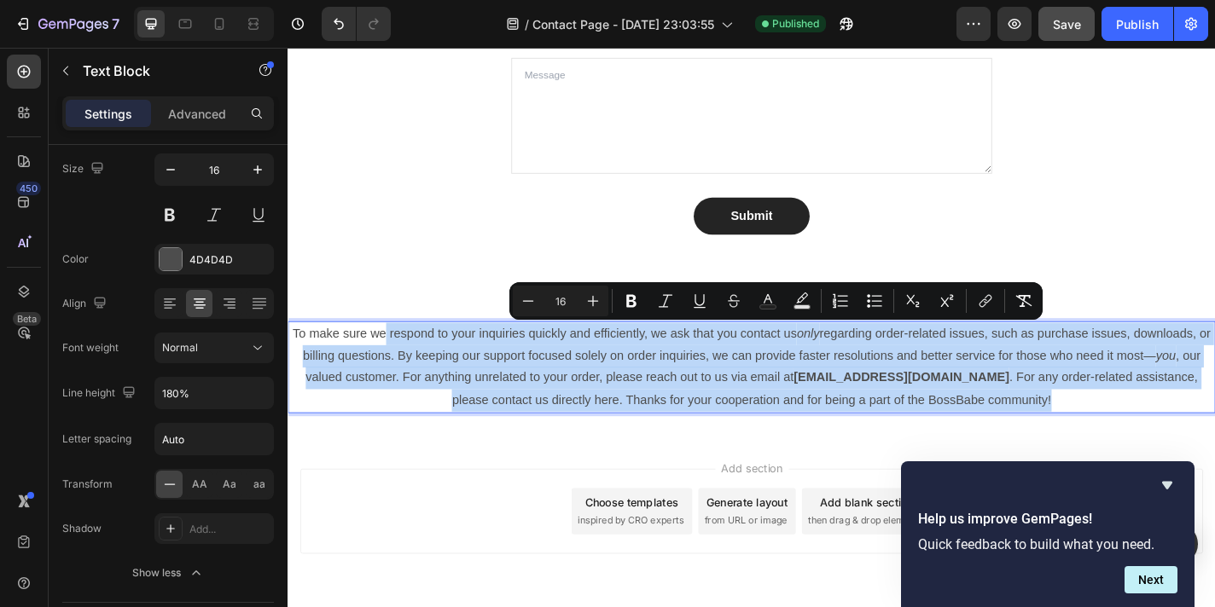
click at [1152, 433] on p "To make sure we respond to your inquiries quickly and efficiently, we ask that …" at bounding box center [799, 400] width 1020 height 98
drag, startPoint x: 1150, startPoint y: 434, endPoint x: 291, endPoint y: 350, distance: 863.1
click at [291, 351] on p "To make sure we respond to your inquiries quickly and efficiently, we ask that …" at bounding box center [799, 400] width 1020 height 98
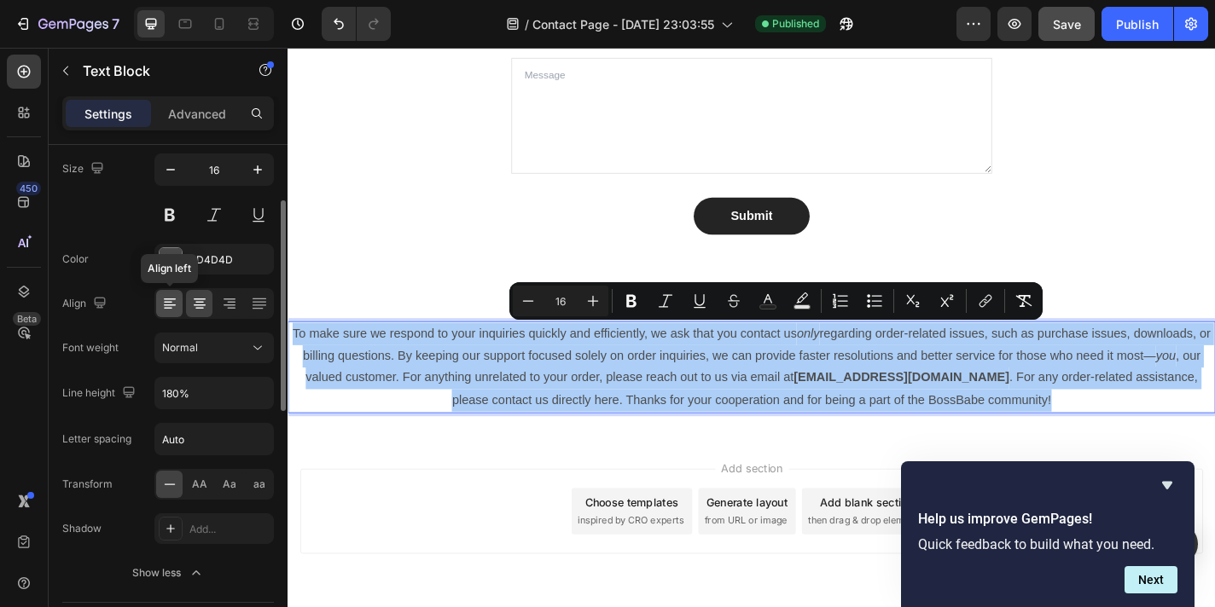
click at [172, 307] on icon at bounding box center [169, 303] width 17 height 17
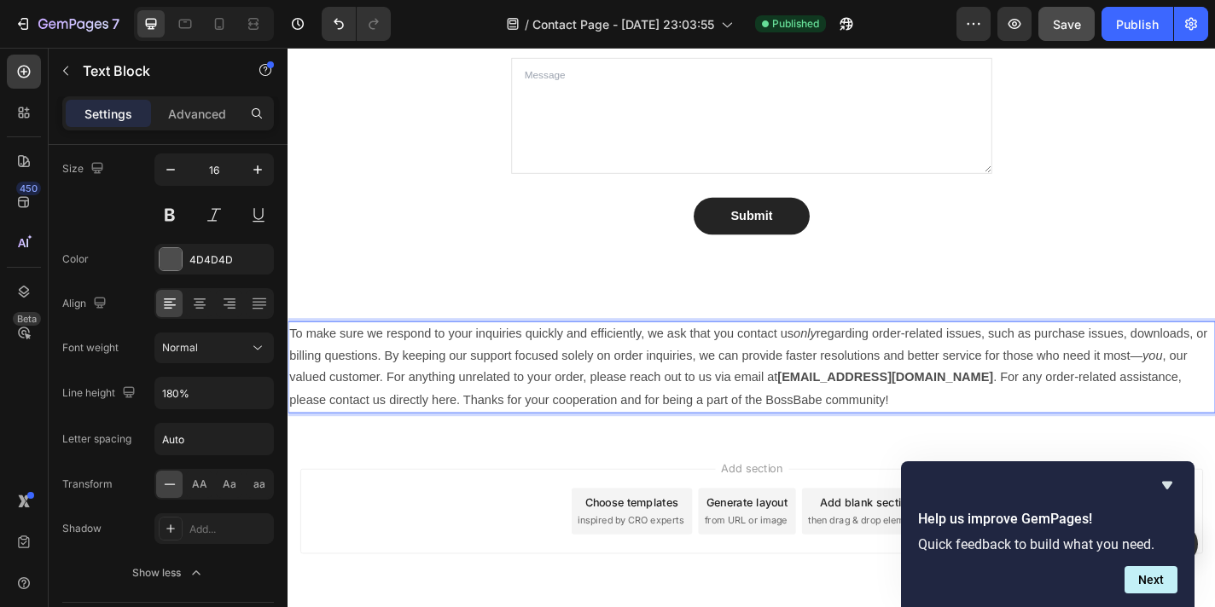
click at [410, 392] on p "To make sure we respond to your inquiries quickly and efficiently, we ask that …" at bounding box center [799, 400] width 1020 height 98
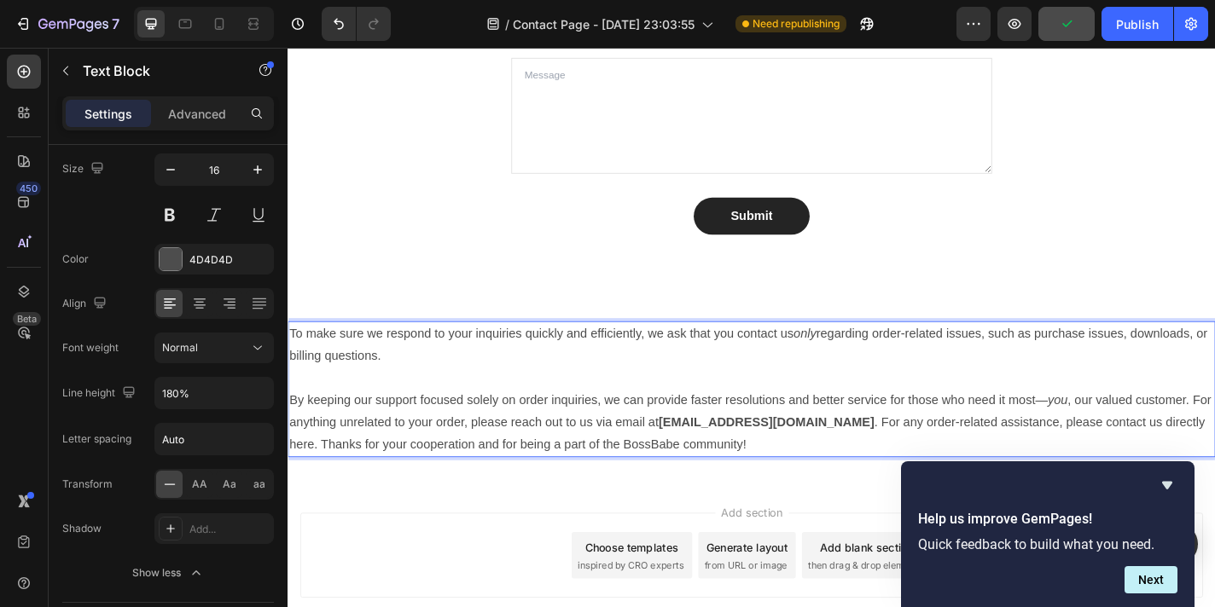
click at [901, 461] on p "By keeping our support focused solely on order inquiries, we can provide faster…" at bounding box center [799, 461] width 1020 height 73
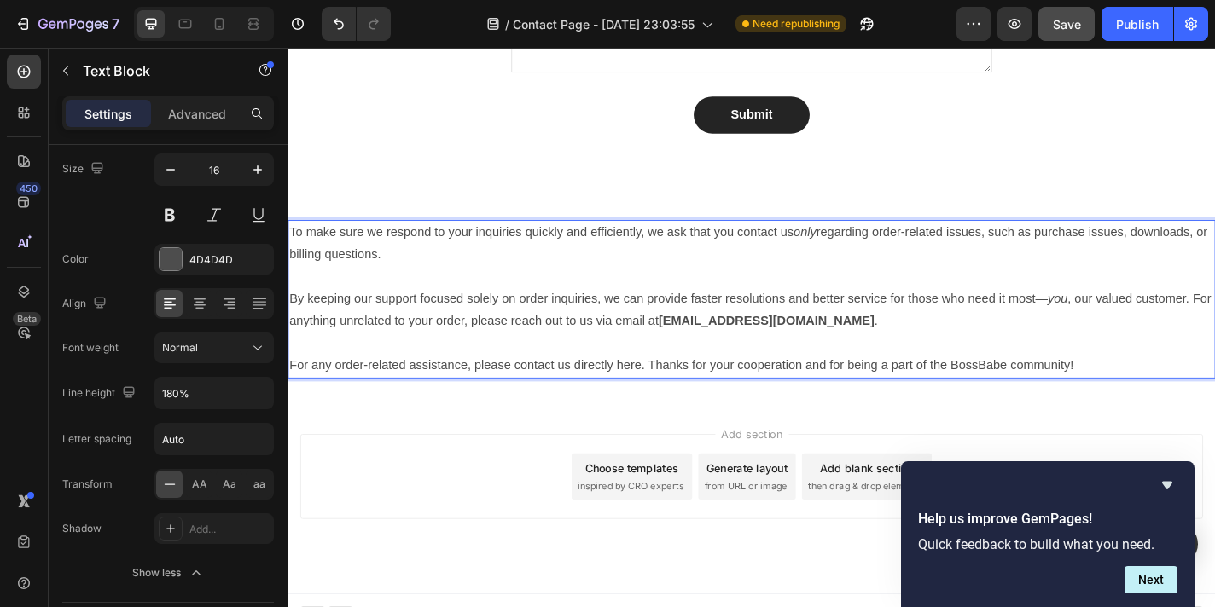
scroll to position [1401, 0]
click at [876, 305] on p "Rich Text Editor. Editing area: main" at bounding box center [799, 299] width 1020 height 25
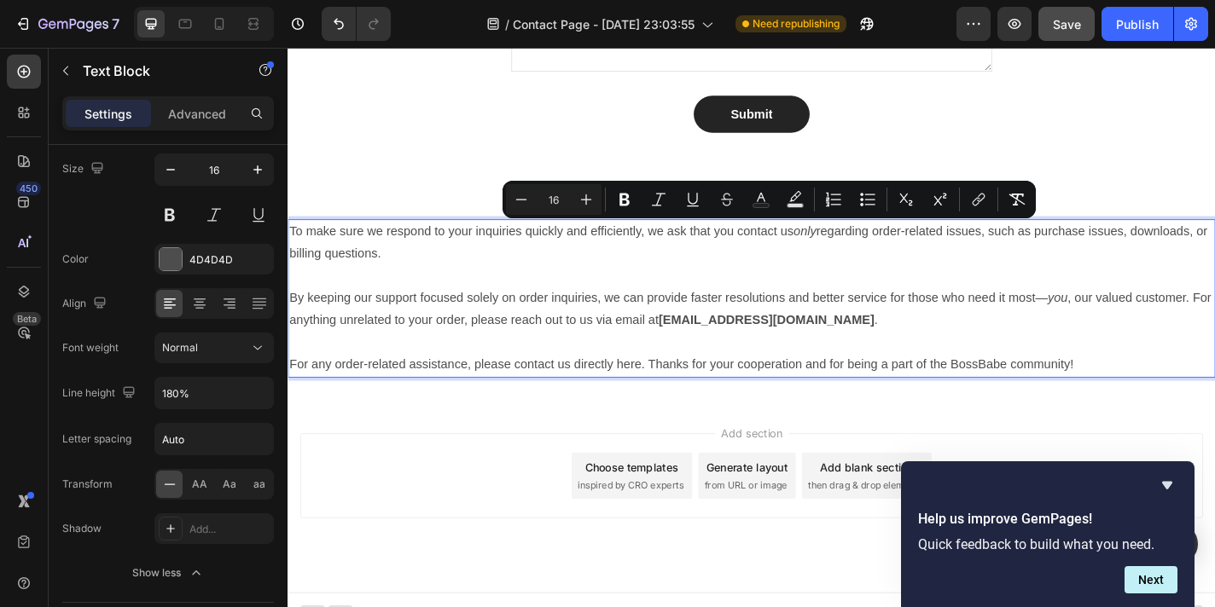
drag, startPoint x: 409, startPoint y: 277, endPoint x: 270, endPoint y: 257, distance: 140.5
click at [201, 308] on icon at bounding box center [199, 309] width 9 height 2
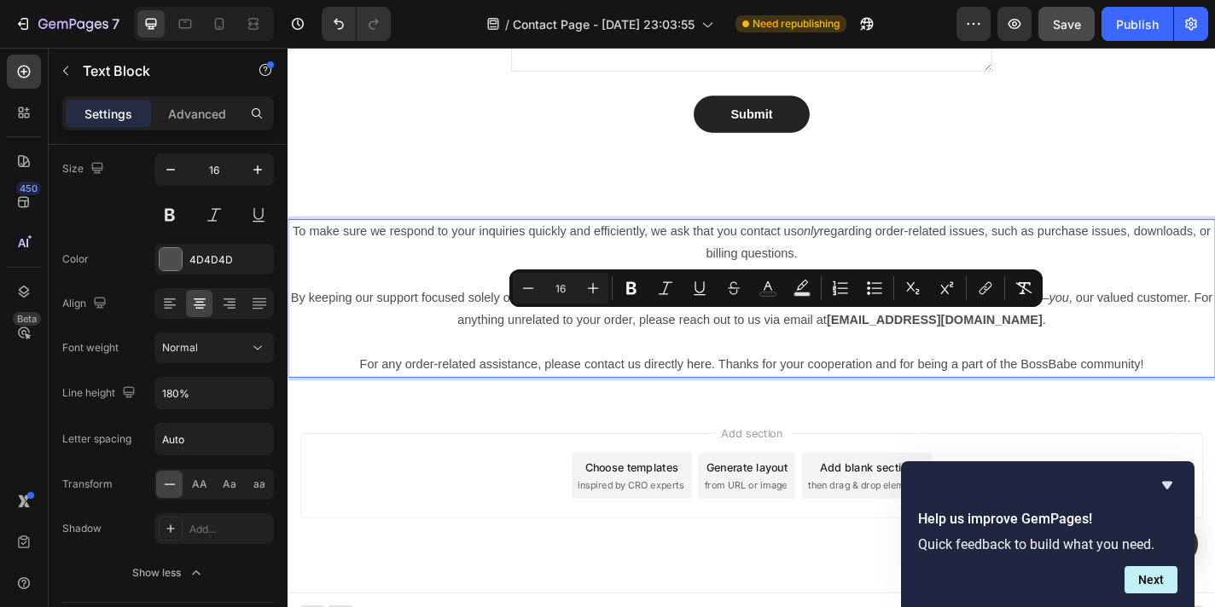
drag, startPoint x: 1114, startPoint y: 350, endPoint x: 374, endPoint y: 352, distance: 740.4
click at [374, 352] on p "By keeping our support focused solely on order inquiries, we can provide faster…" at bounding box center [799, 336] width 1020 height 49
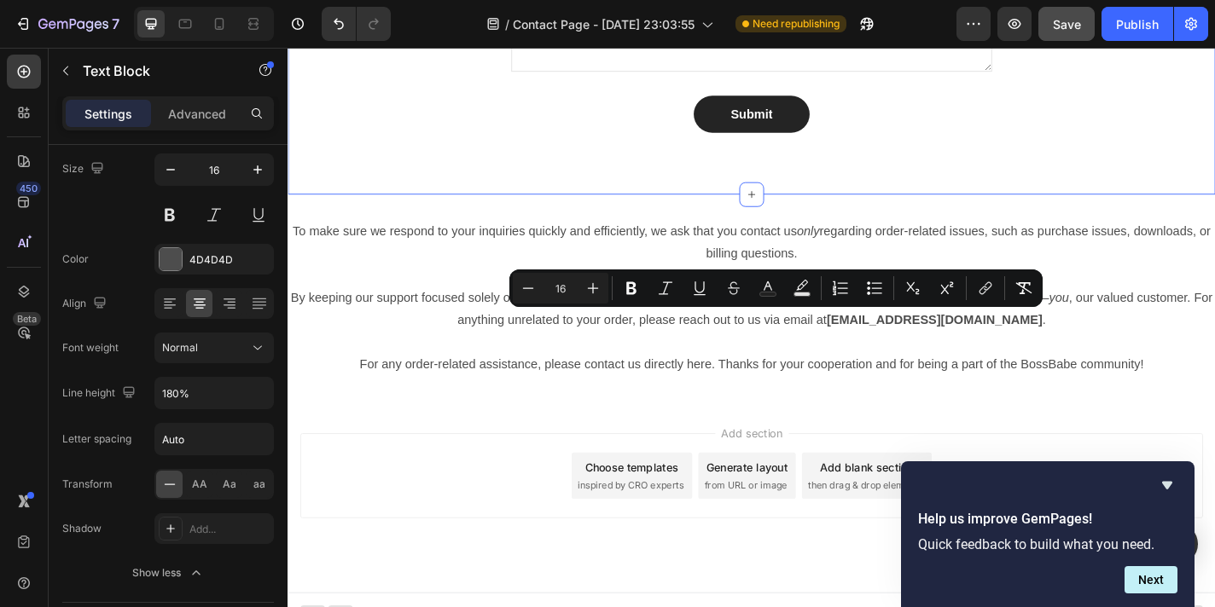
scroll to position [0, 0]
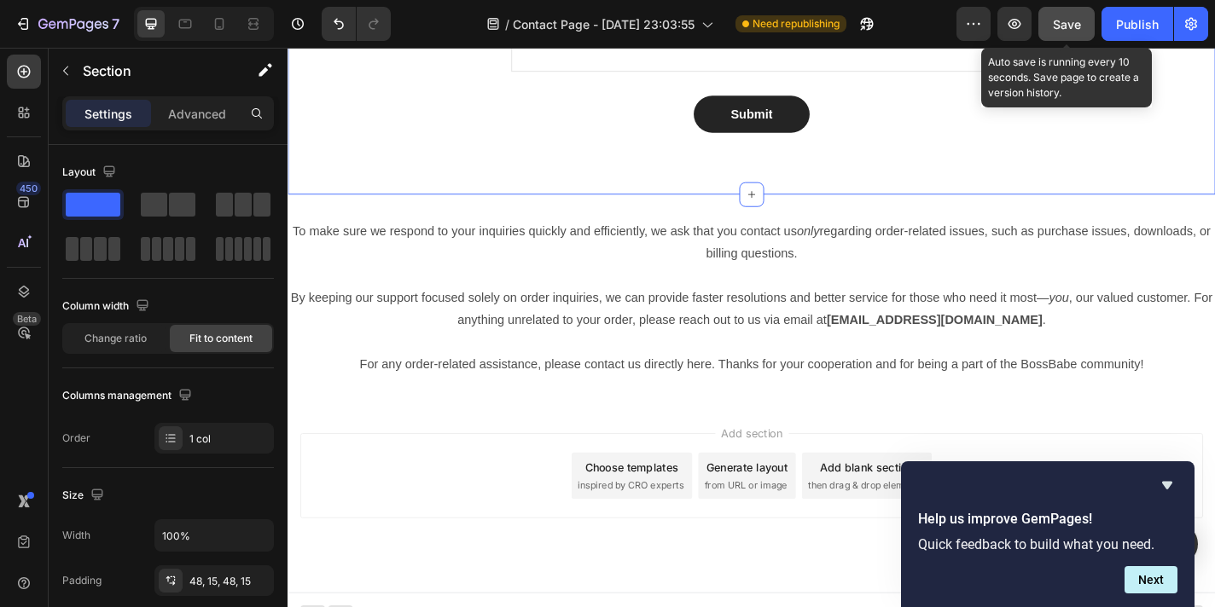
click at [1062, 17] on span "Save" at bounding box center [1067, 24] width 28 height 15
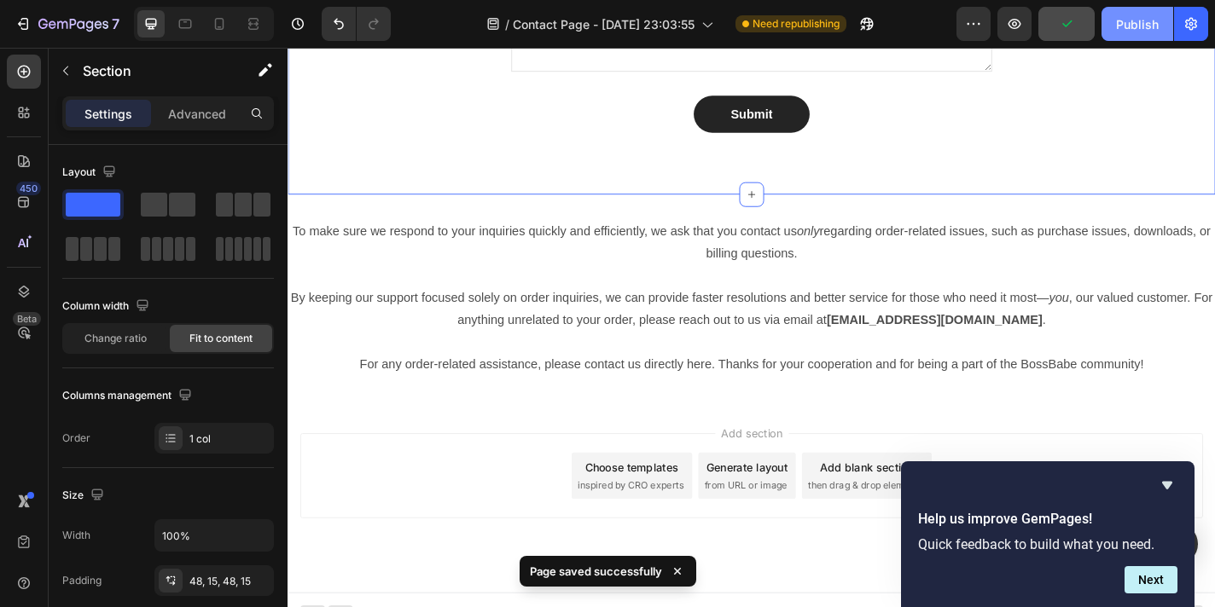
click at [1127, 19] on div "Publish" at bounding box center [1137, 24] width 43 height 18
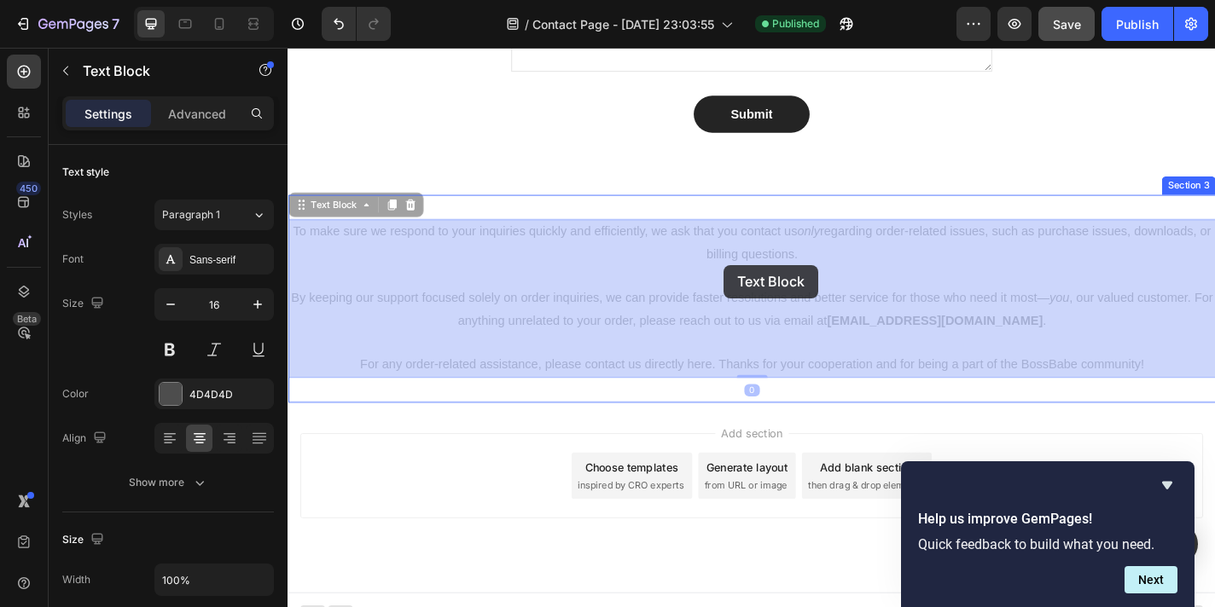
drag, startPoint x: 764, startPoint y: 307, endPoint x: 769, endPoint y: 287, distance: 20.1
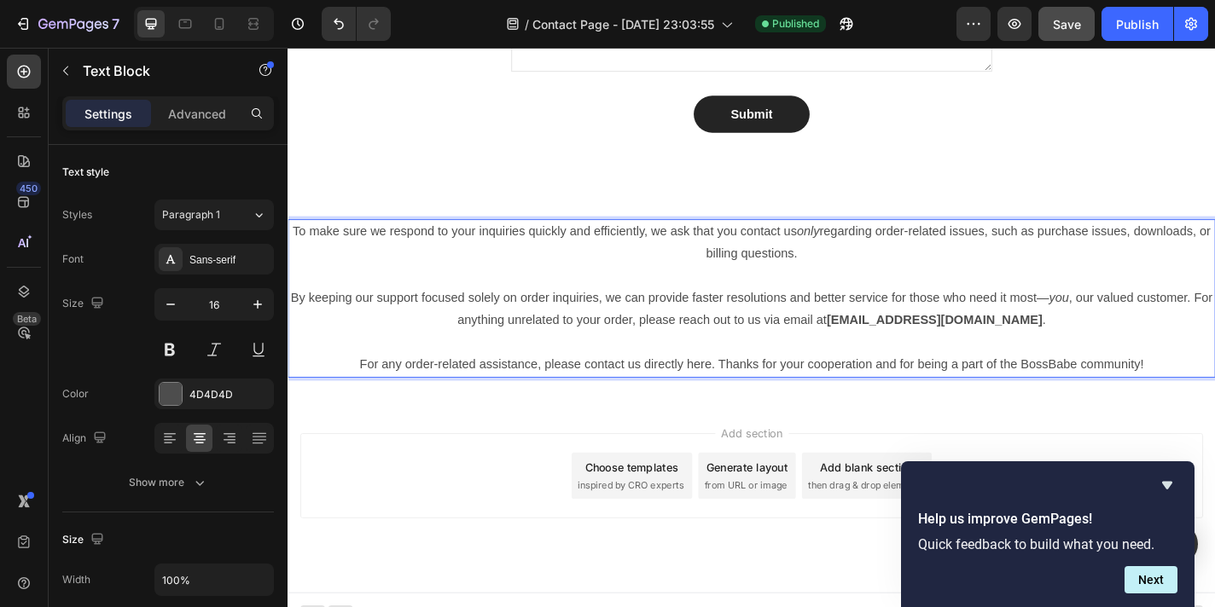
click at [293, 322] on p "By keeping our support focused solely on order inquiries, we can provide faster…" at bounding box center [799, 336] width 1020 height 49
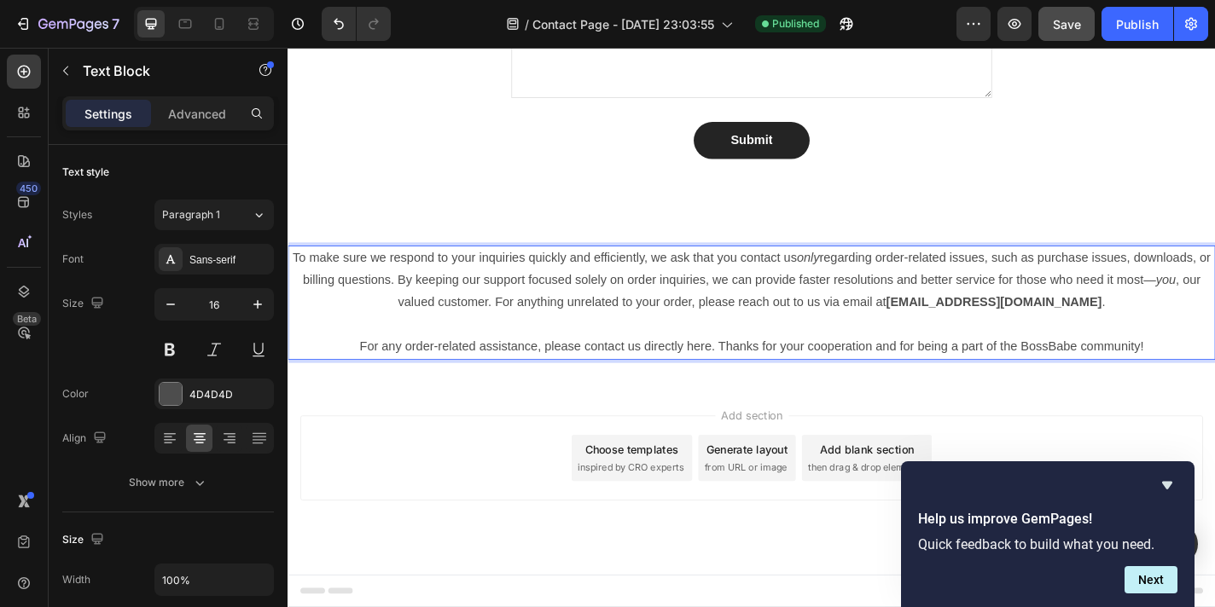
scroll to position [1371, 0]
click at [364, 378] on p "For any order-related assistance, please contact us directly here. Thanks for y…" at bounding box center [799, 379] width 1020 height 25
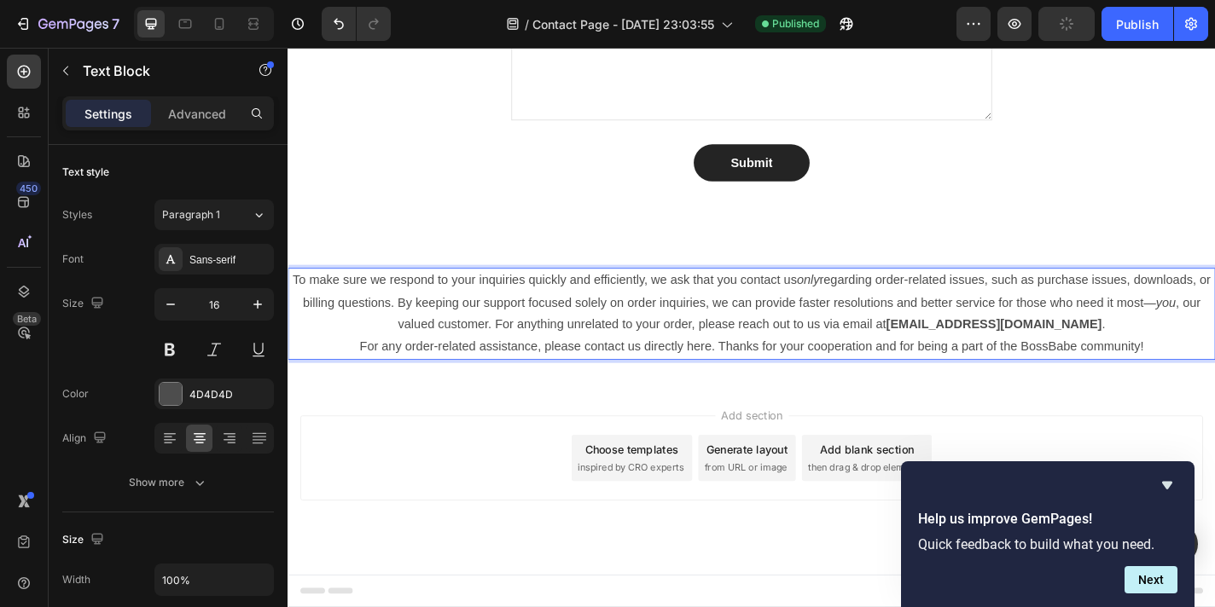
scroll to position [1346, 0]
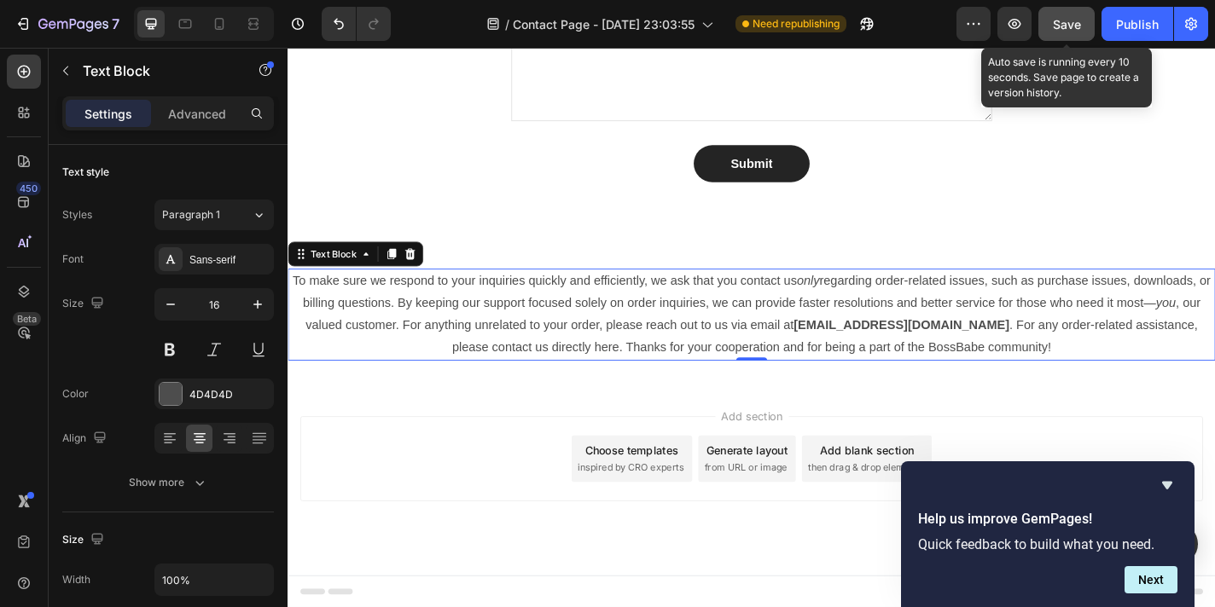
click at [1068, 23] on span "Save" at bounding box center [1067, 24] width 28 height 15
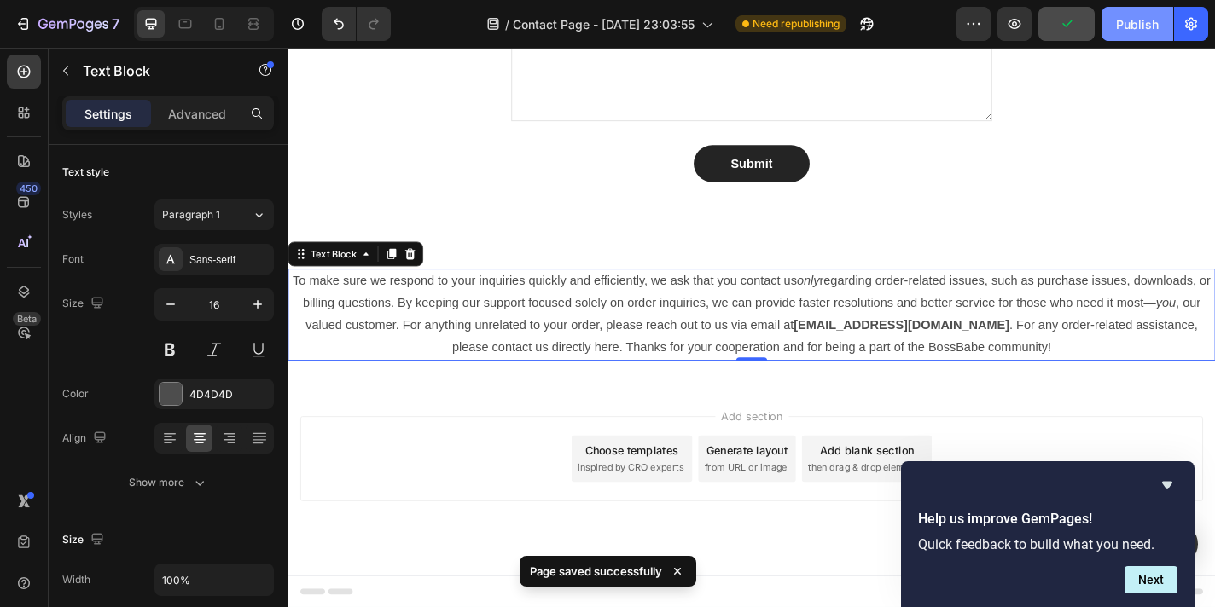
click at [1146, 33] on button "Publish" at bounding box center [1137, 24] width 72 height 34
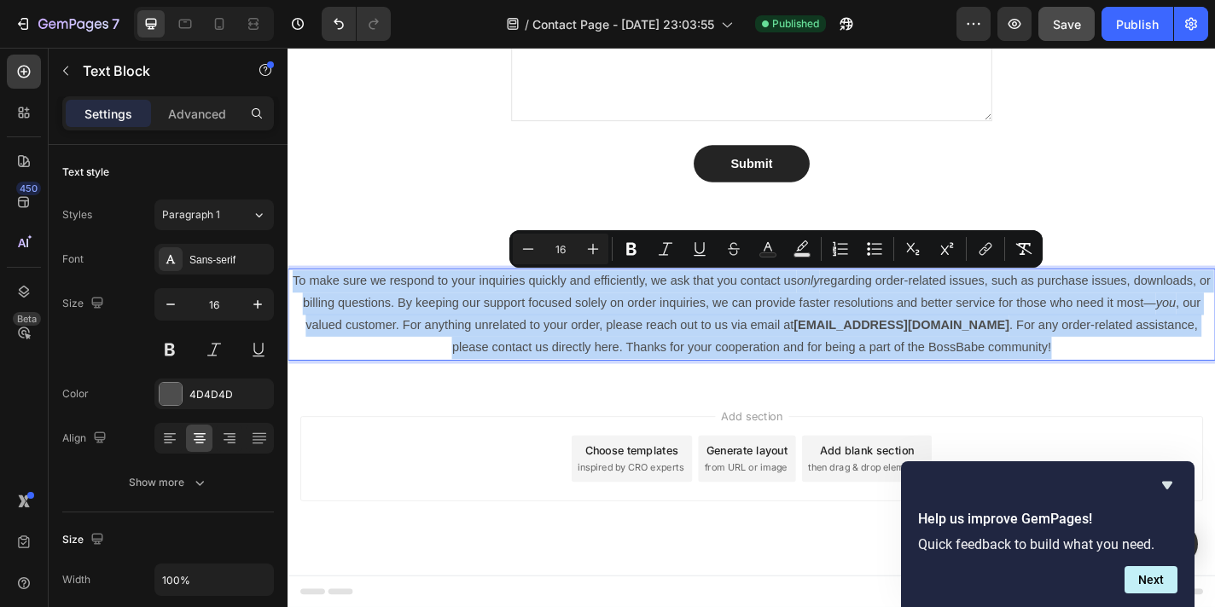
drag, startPoint x: 1122, startPoint y: 375, endPoint x: 101, endPoint y: 263, distance: 1027.2
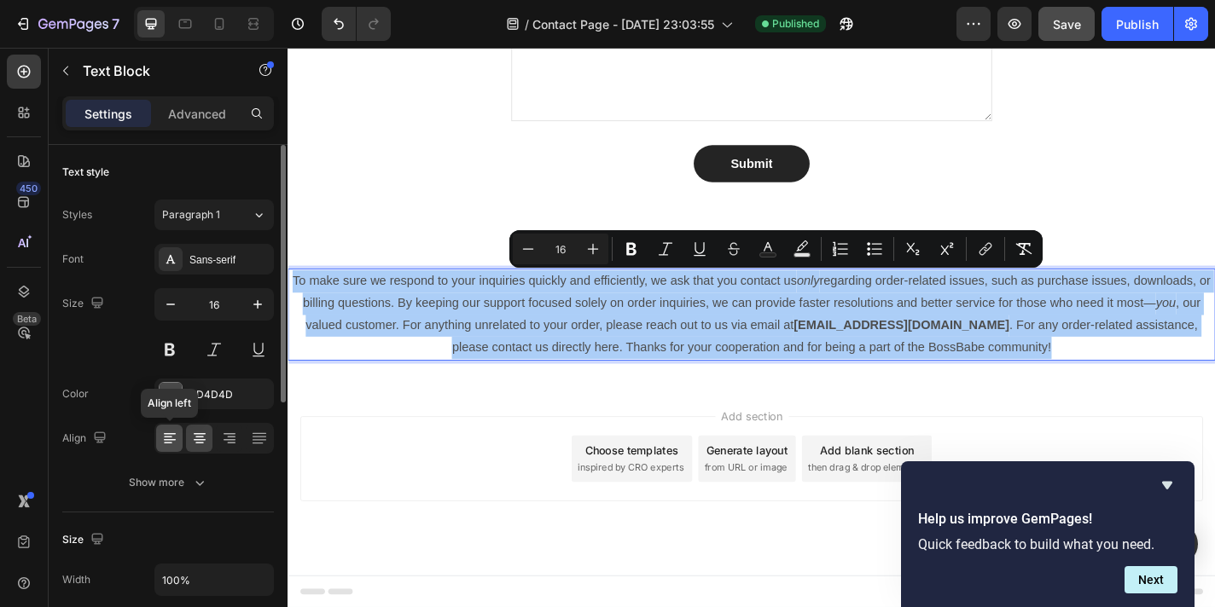
click at [165, 442] on icon at bounding box center [169, 438] width 17 height 17
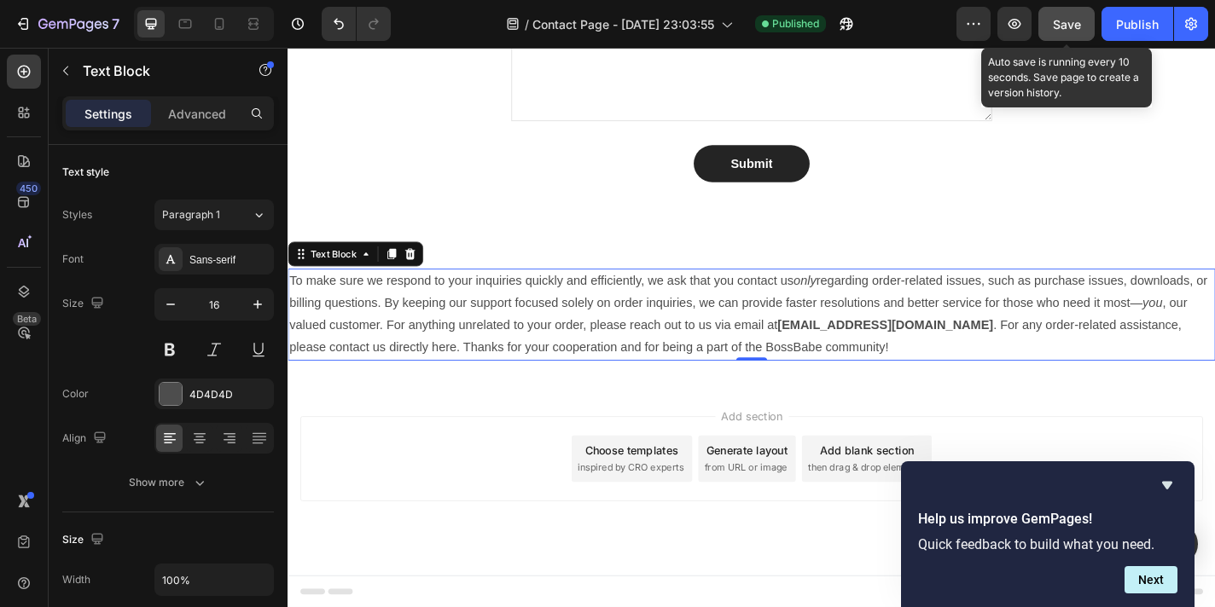
click at [1076, 21] on span "Save" at bounding box center [1067, 24] width 28 height 15
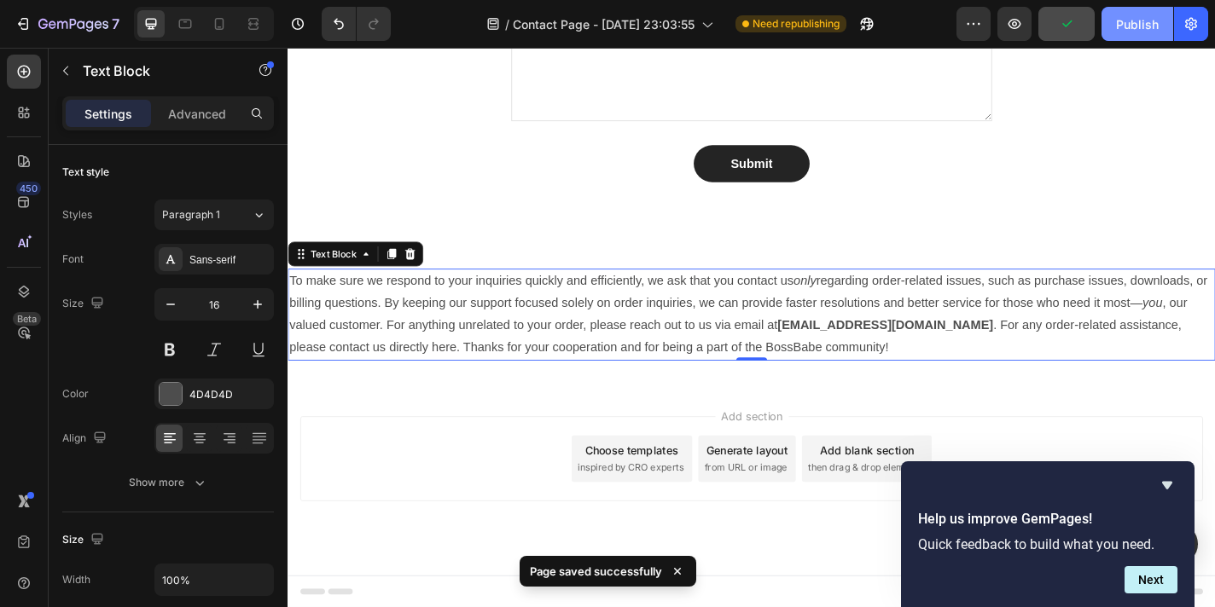
click at [1142, 30] on div "Publish" at bounding box center [1137, 24] width 43 height 18
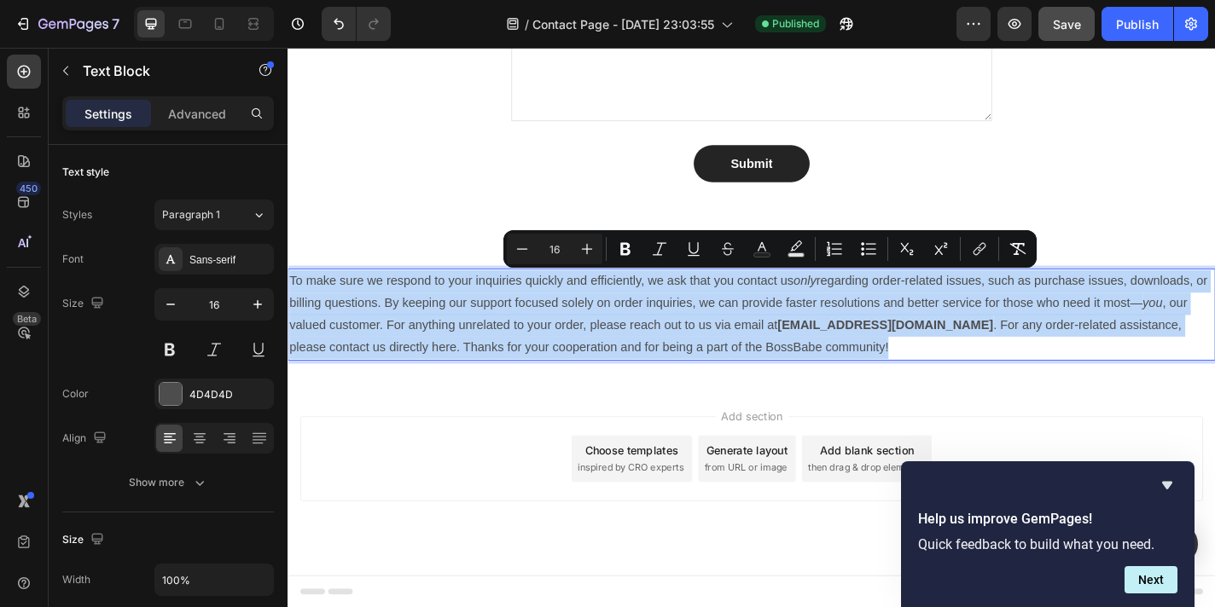
drag, startPoint x: 925, startPoint y: 376, endPoint x: 288, endPoint y: 301, distance: 640.7
click at [289, 301] on p "To make sure we respond to your inquiries quickly and efficiently, we ask that …" at bounding box center [799, 342] width 1020 height 98
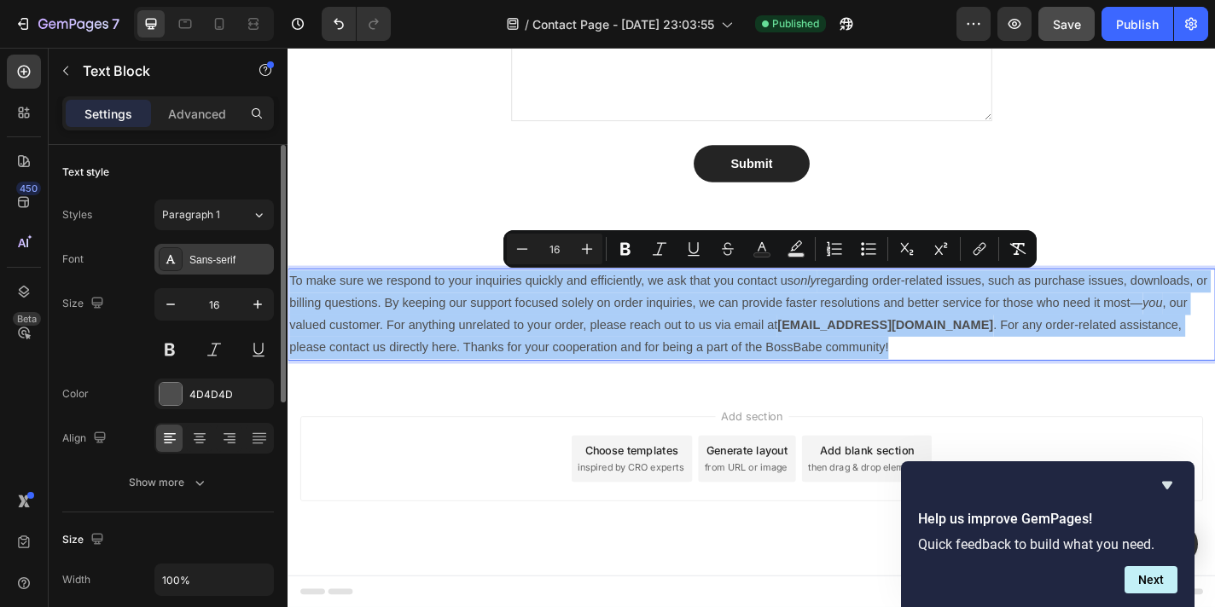
click at [194, 253] on div "Sans-serif" at bounding box center [229, 259] width 80 height 15
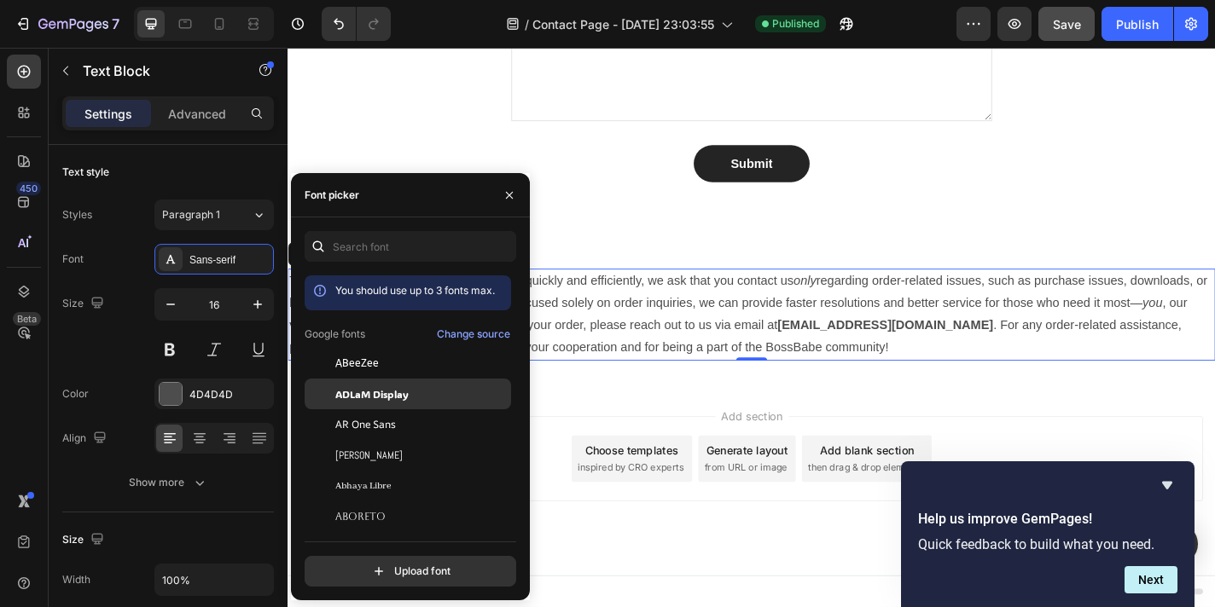
click at [368, 399] on span "ADLaM Display" at bounding box center [371, 393] width 73 height 15
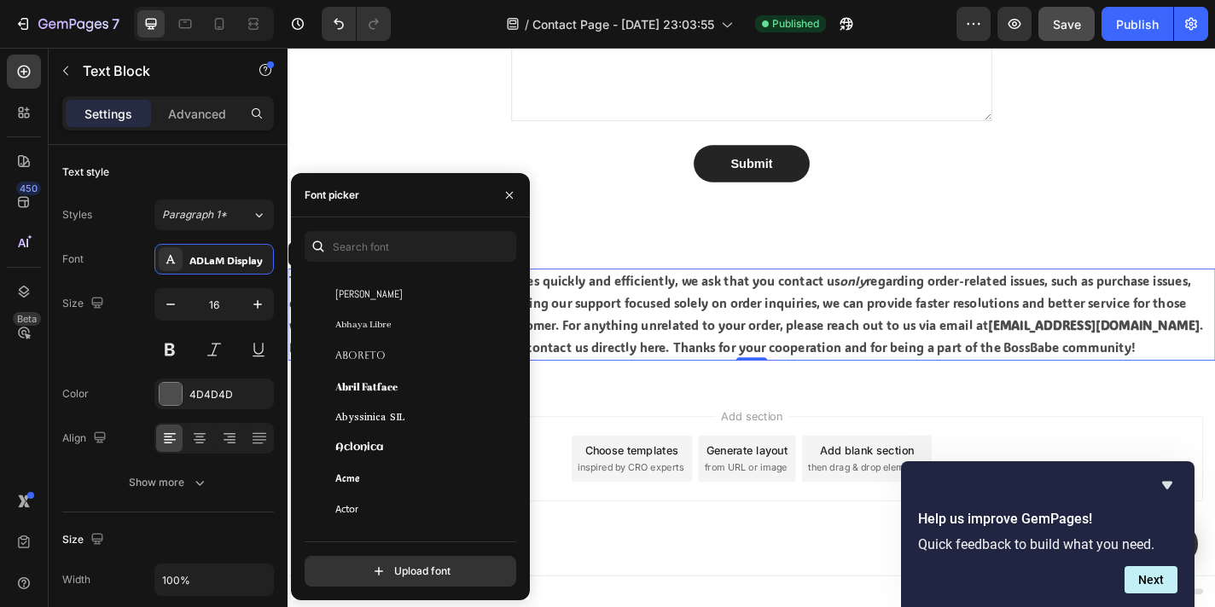
scroll to position [239, 0]
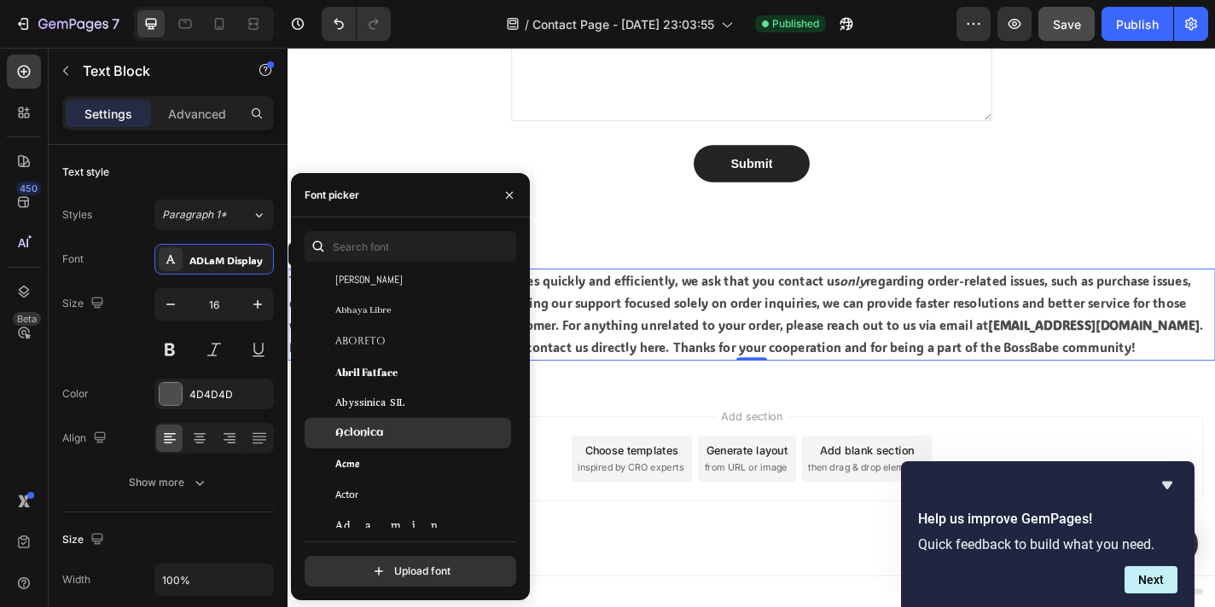
click at [365, 435] on span "Aclonica" at bounding box center [359, 433] width 48 height 15
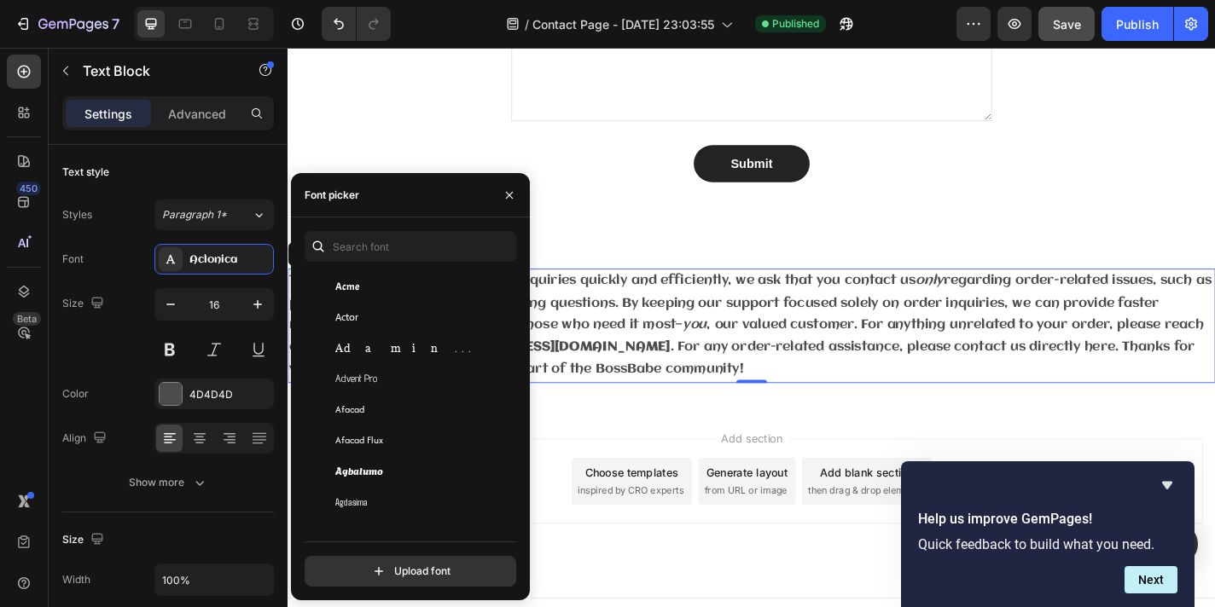
scroll to position [479, 0]
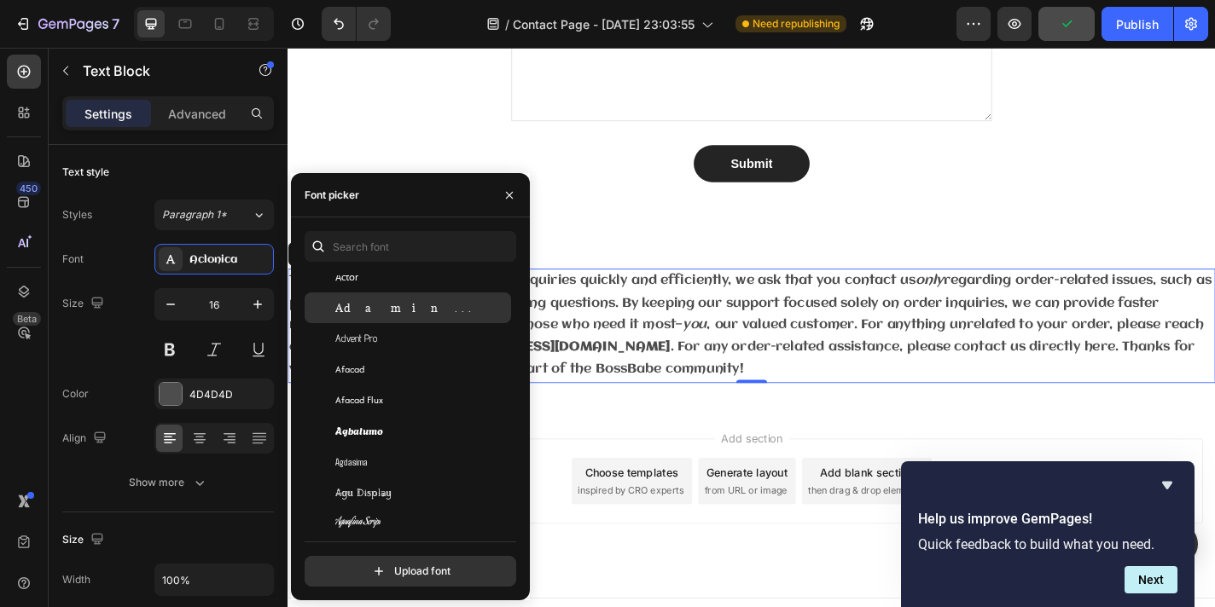
click at [368, 312] on span "Adamina" at bounding box center [406, 307] width 142 height 15
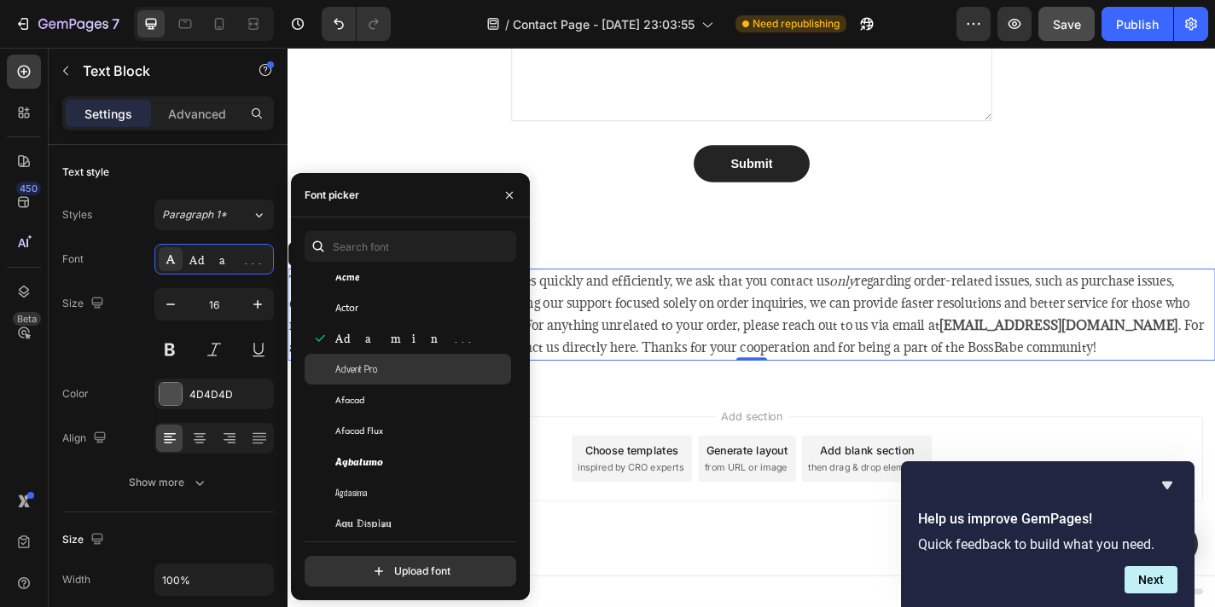
scroll to position [508, 0]
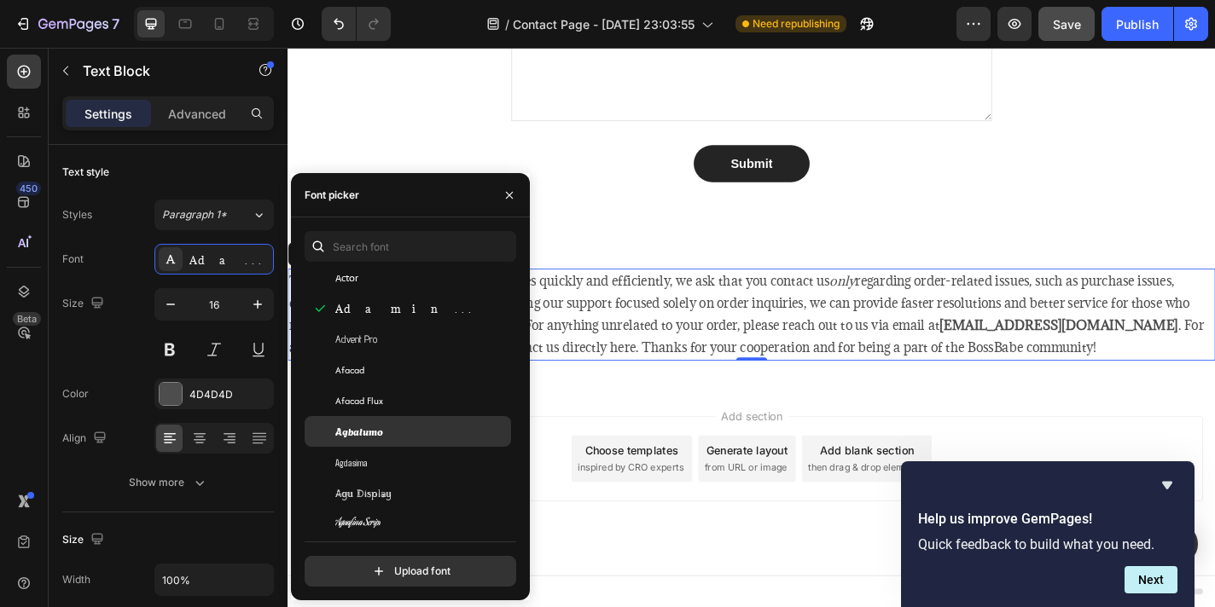
click at [391, 432] on div "Agbalumo" at bounding box center [421, 431] width 172 height 15
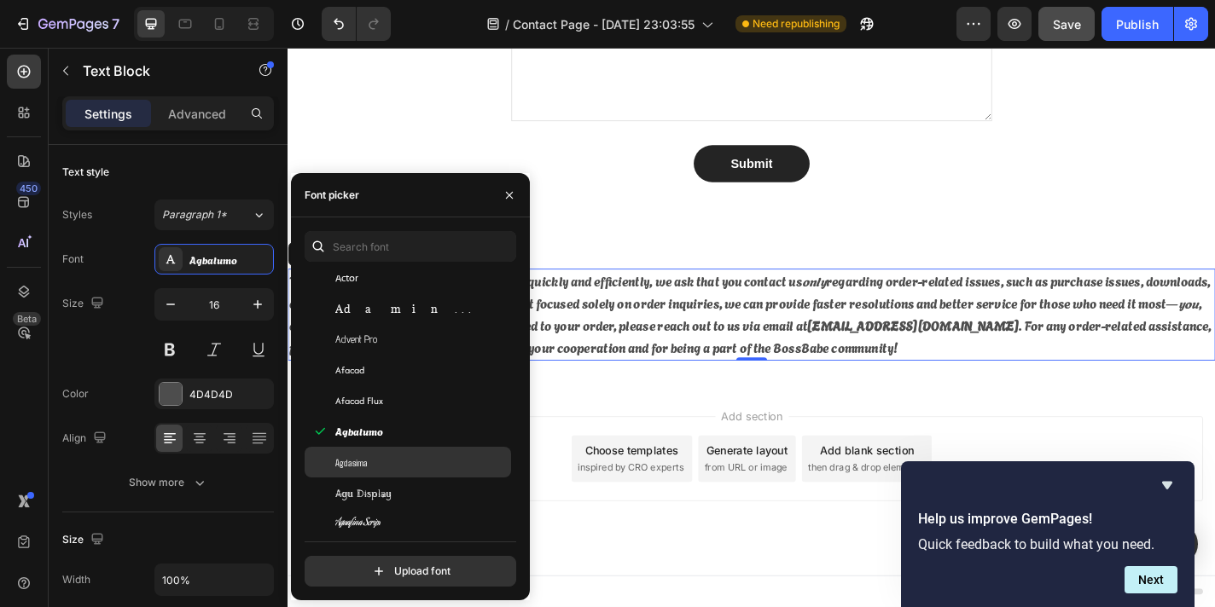
click at [368, 464] on div "Agdasima" at bounding box center [421, 462] width 172 height 15
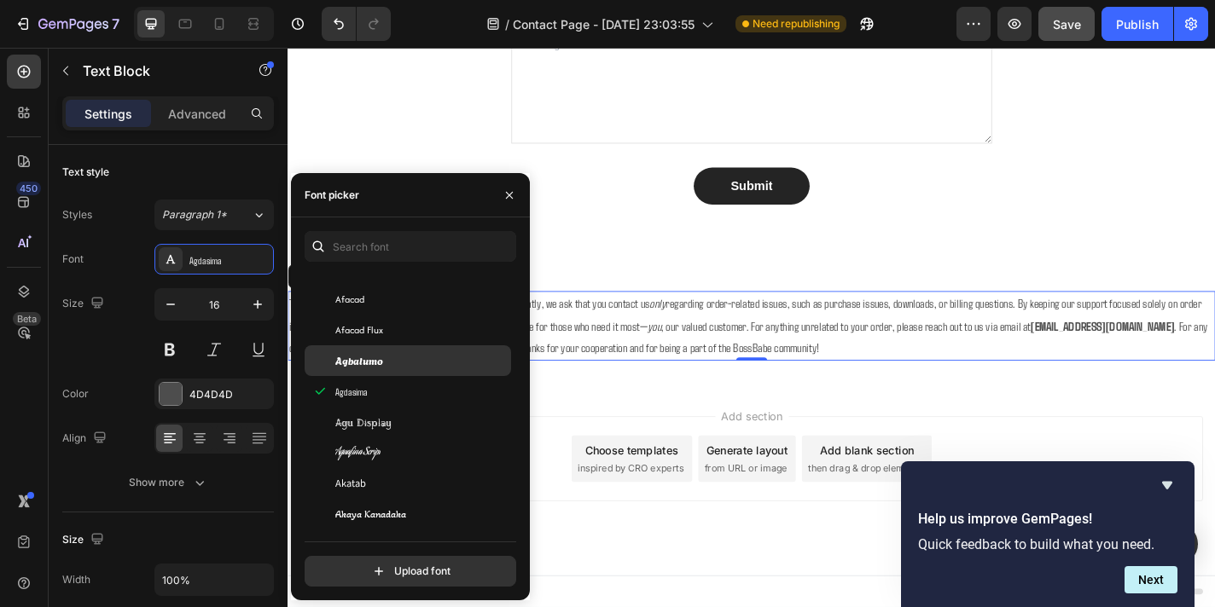
scroll to position [583, 0]
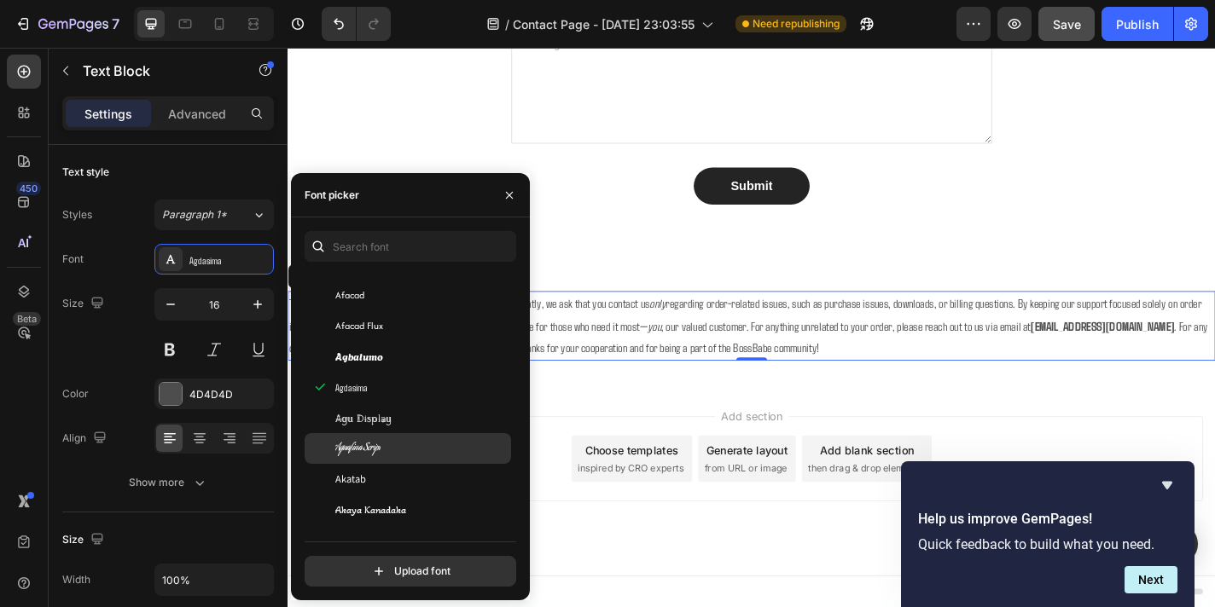
click at [392, 448] on div "Aguafina Script" at bounding box center [421, 448] width 172 height 15
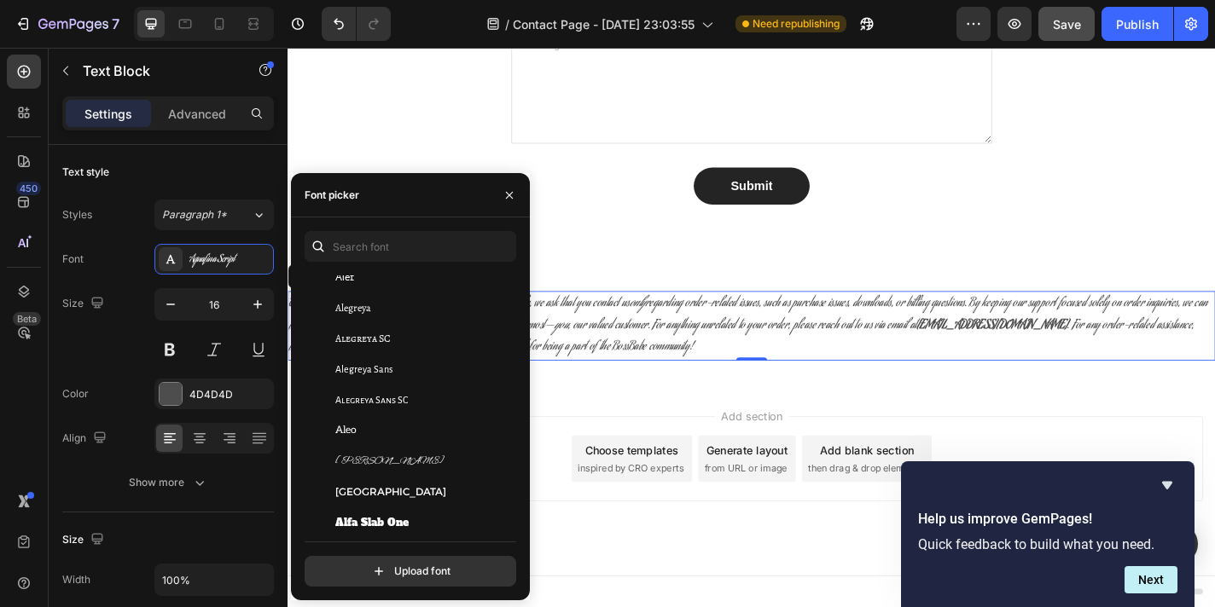
scroll to position [1127, 0]
click at [392, 449] on div "Alex Brush" at bounding box center [408, 458] width 206 height 31
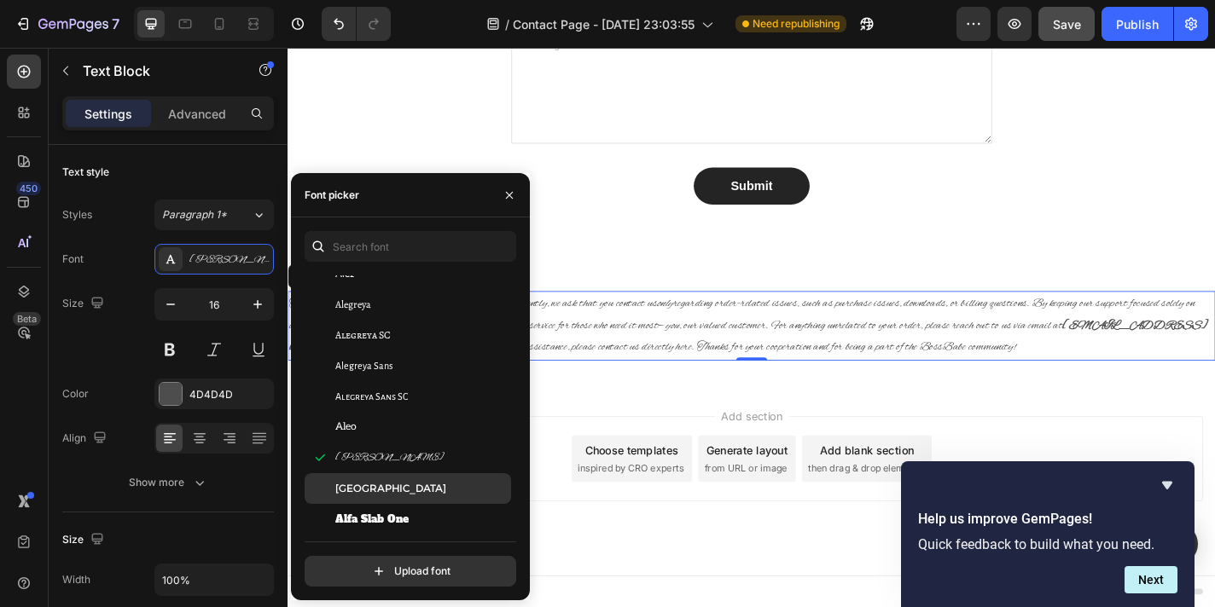
click at [384, 479] on div "Alexandria" at bounding box center [408, 488] width 206 height 31
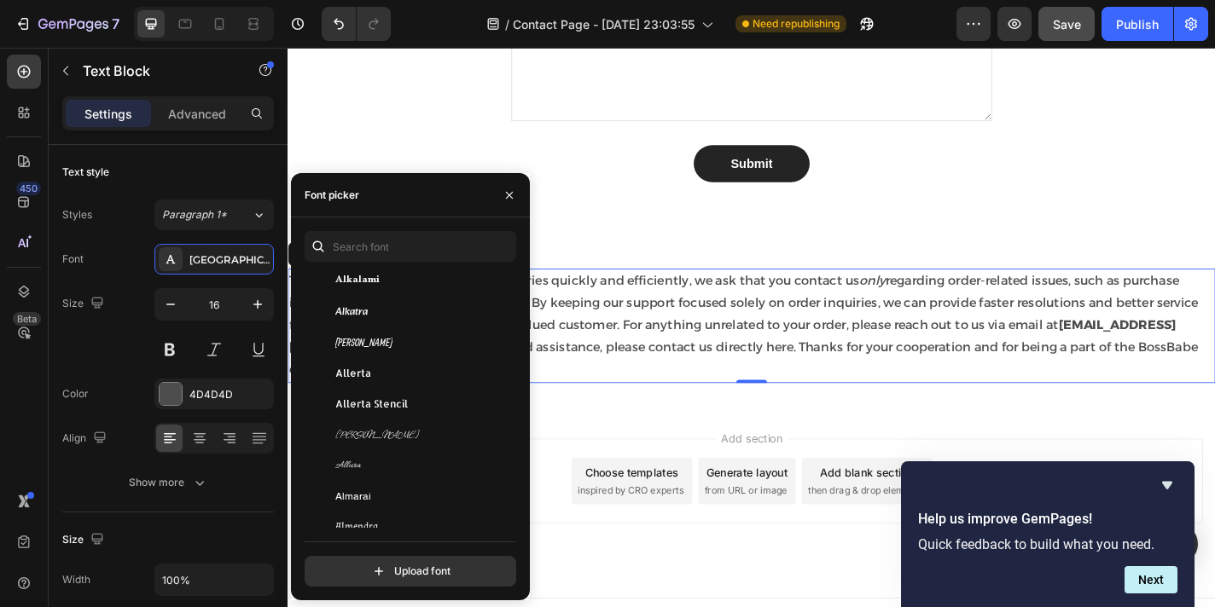
scroll to position [1488, 0]
click at [388, 443] on div "Allison" at bounding box center [408, 434] width 206 height 31
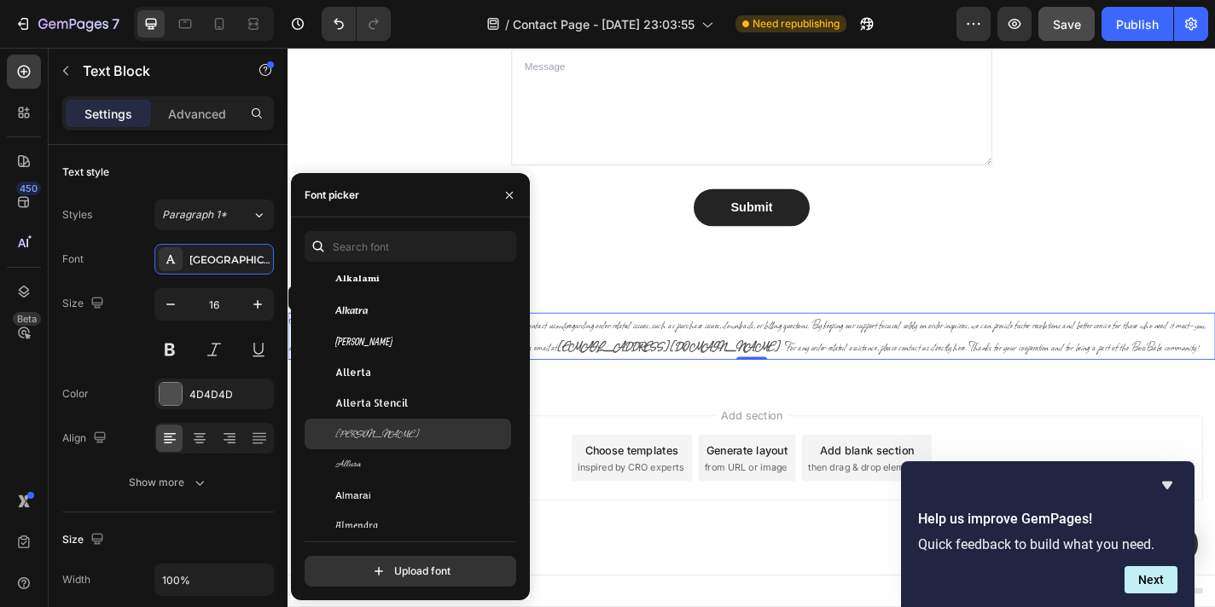
scroll to position [1297, 0]
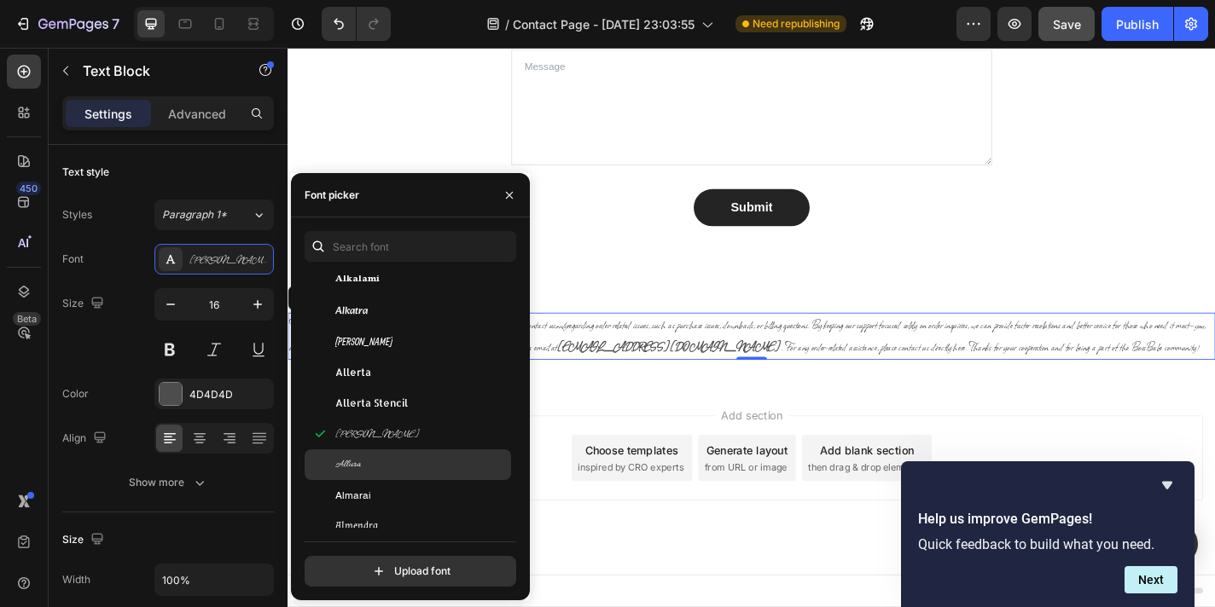
click at [377, 467] on div "Allura" at bounding box center [421, 464] width 172 height 15
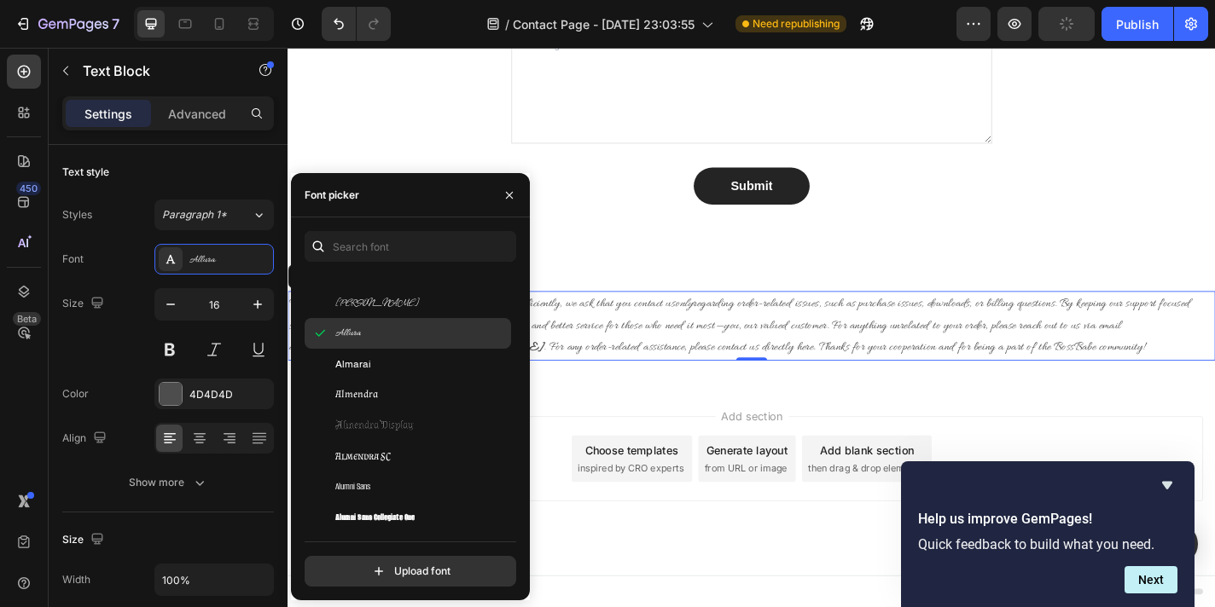
scroll to position [1629, 0]
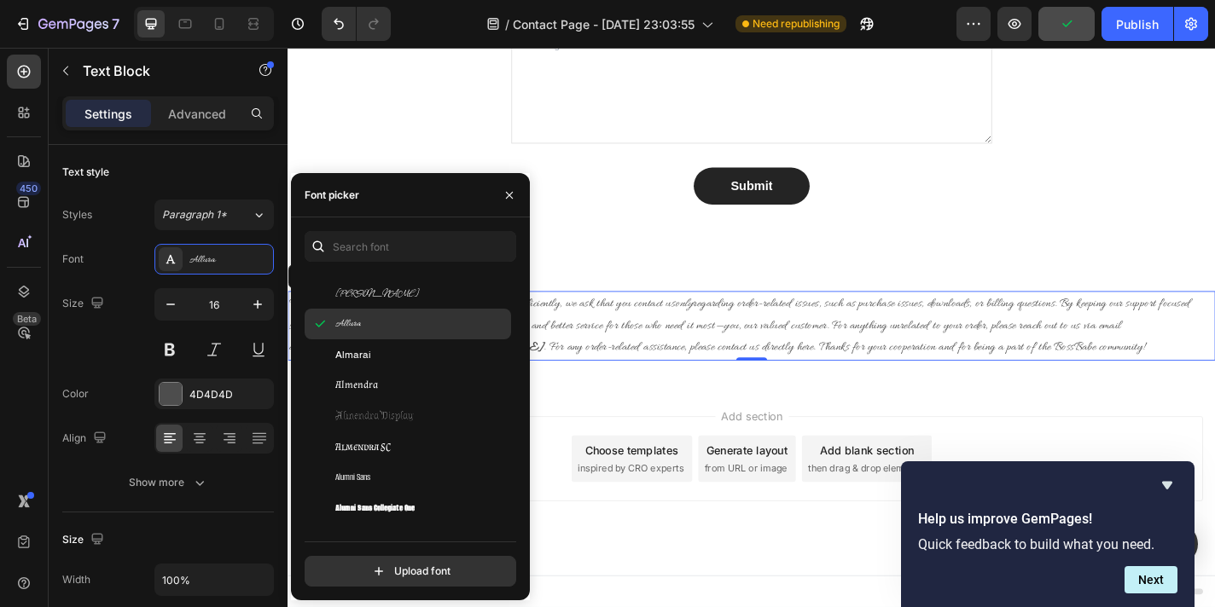
click at [408, 450] on div "Almendra SC" at bounding box center [421, 446] width 172 height 15
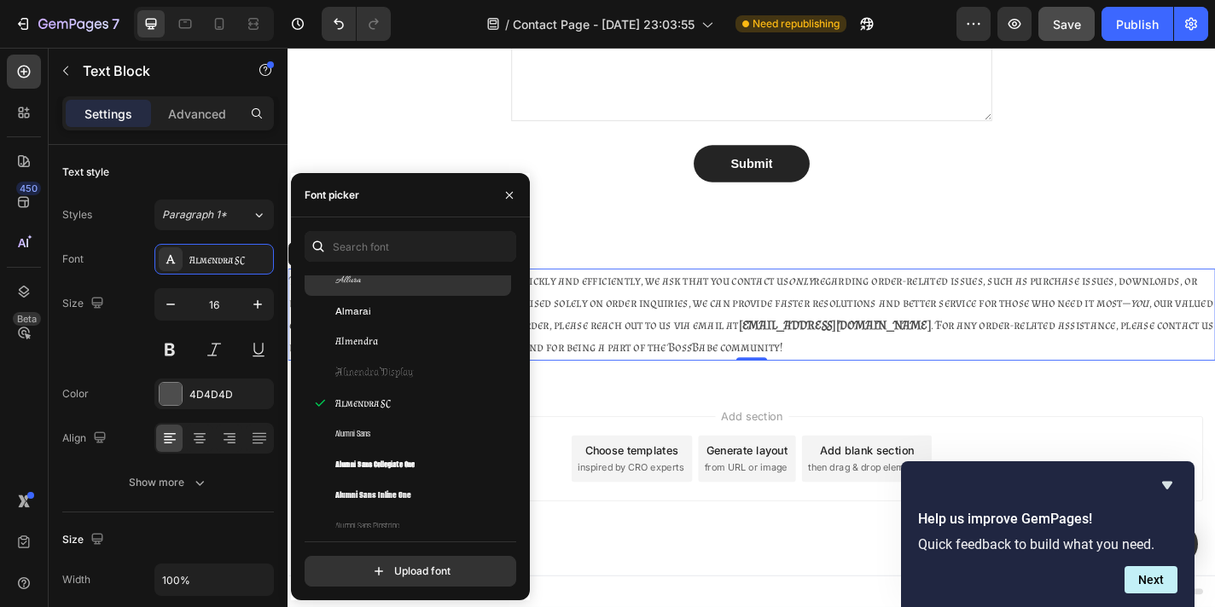
scroll to position [1697, 0]
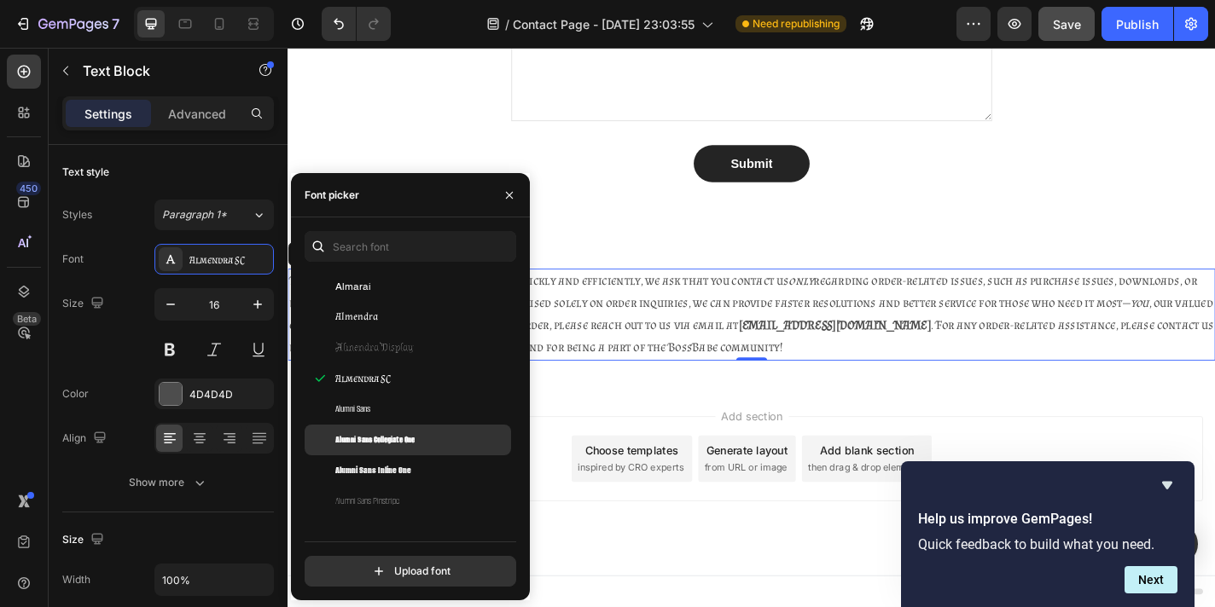
click at [407, 444] on span "Alumni Sans Collegiate One" at bounding box center [374, 439] width 79 height 15
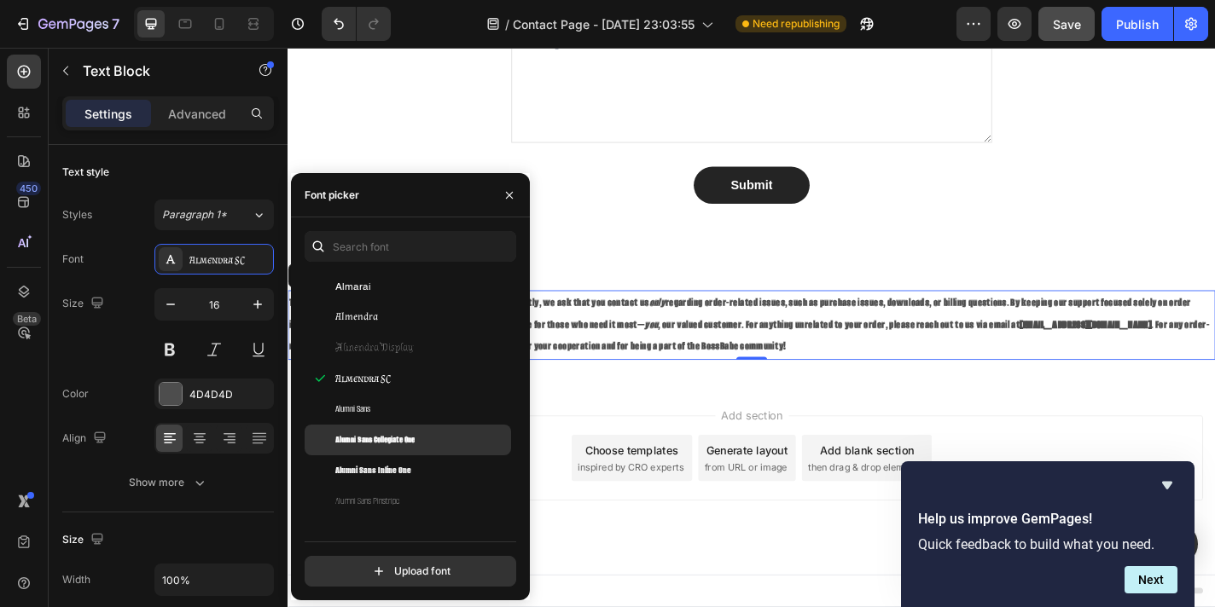
scroll to position [1321, 0]
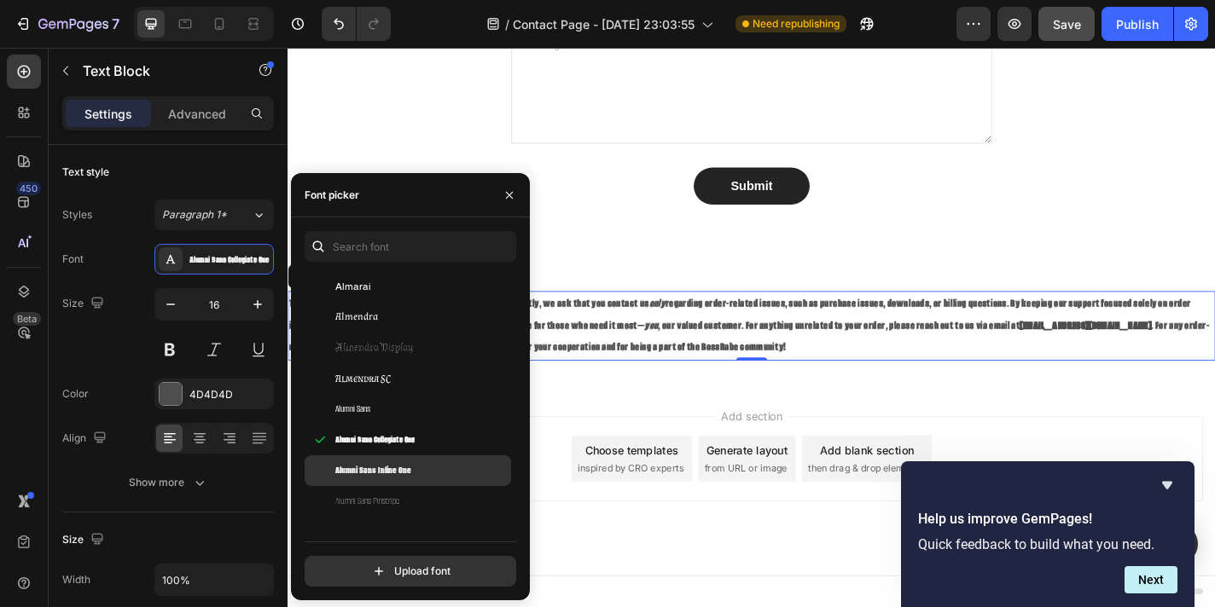
click at [402, 469] on span "Alumni Sans Inline One" at bounding box center [373, 470] width 76 height 15
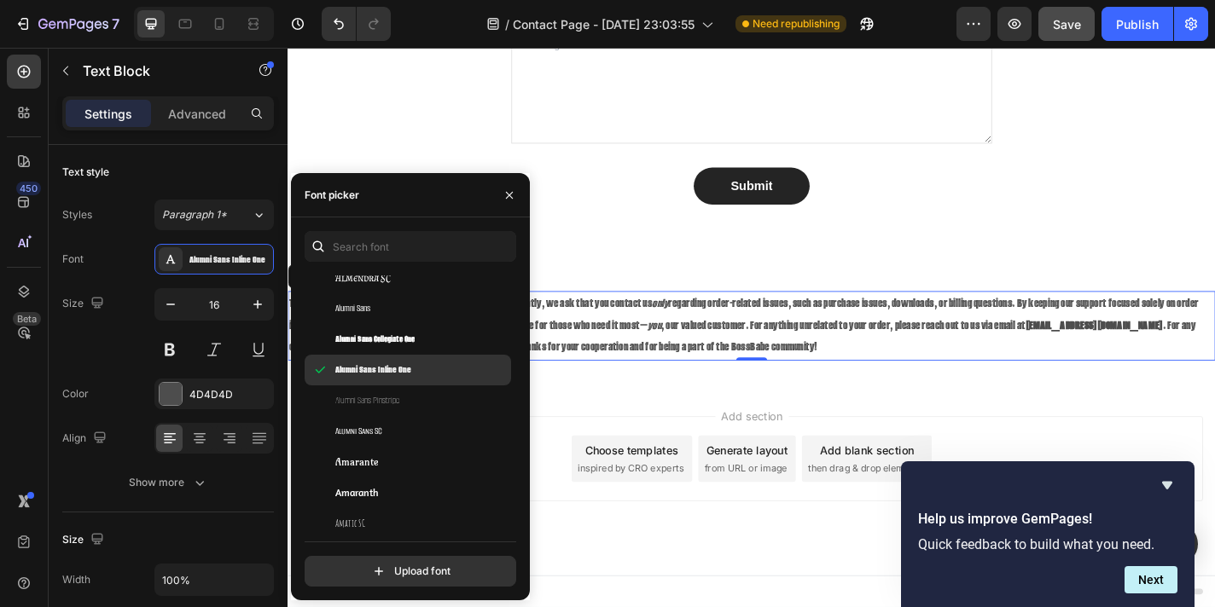
scroll to position [1800, 0]
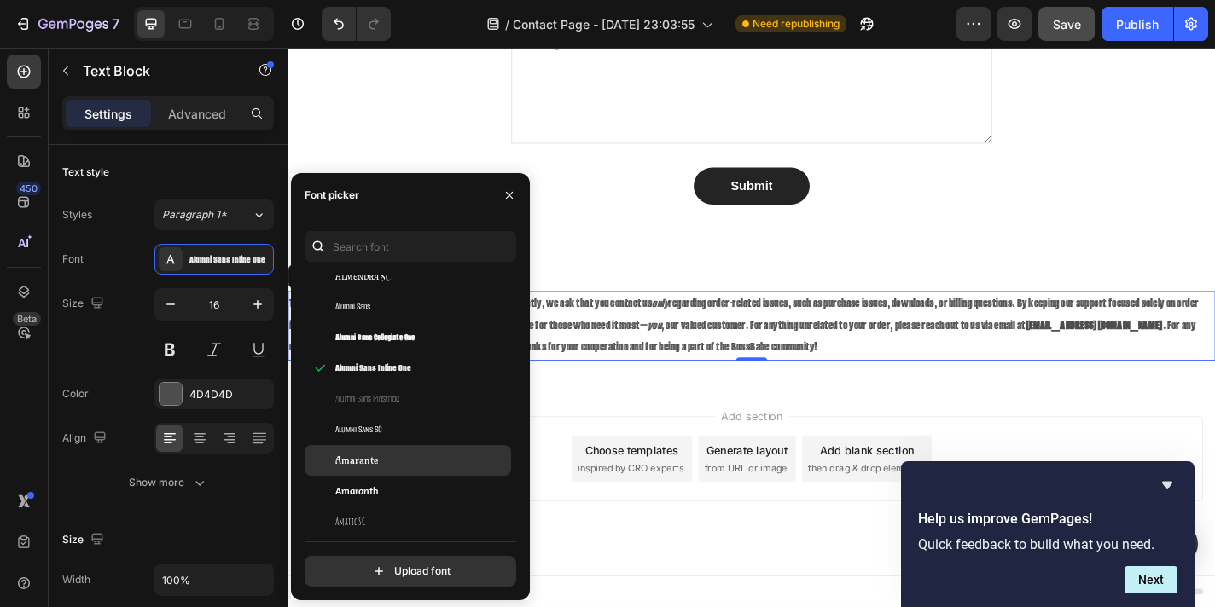
click at [380, 462] on div "Amarante" at bounding box center [421, 460] width 172 height 15
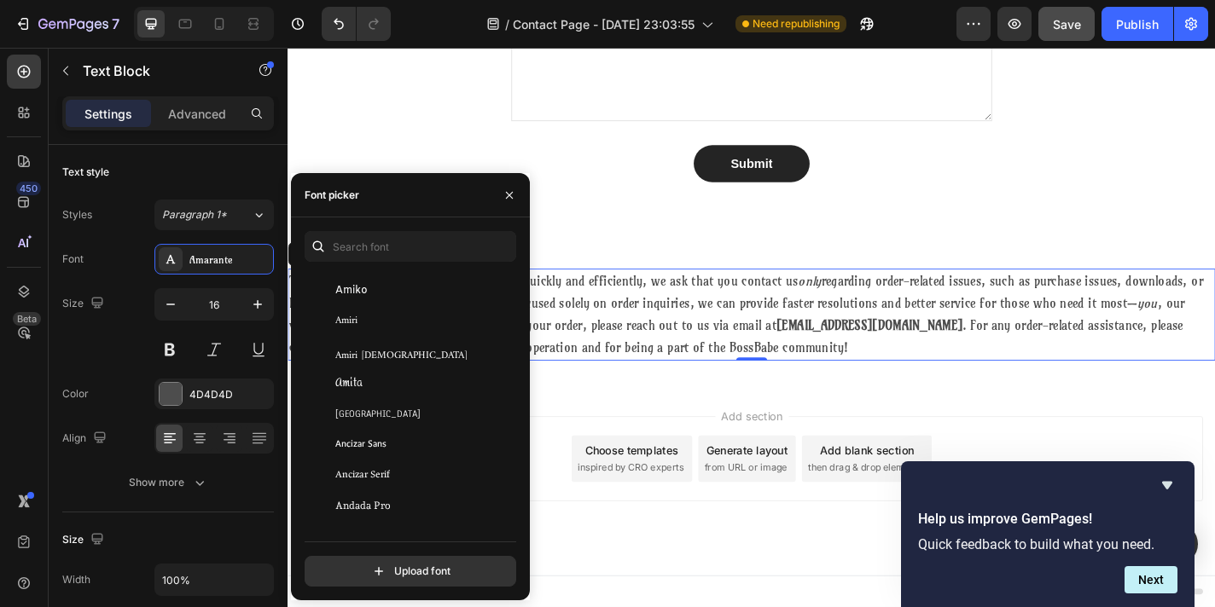
scroll to position [2093, 0]
click at [355, 380] on span "Amita" at bounding box center [348, 381] width 27 height 15
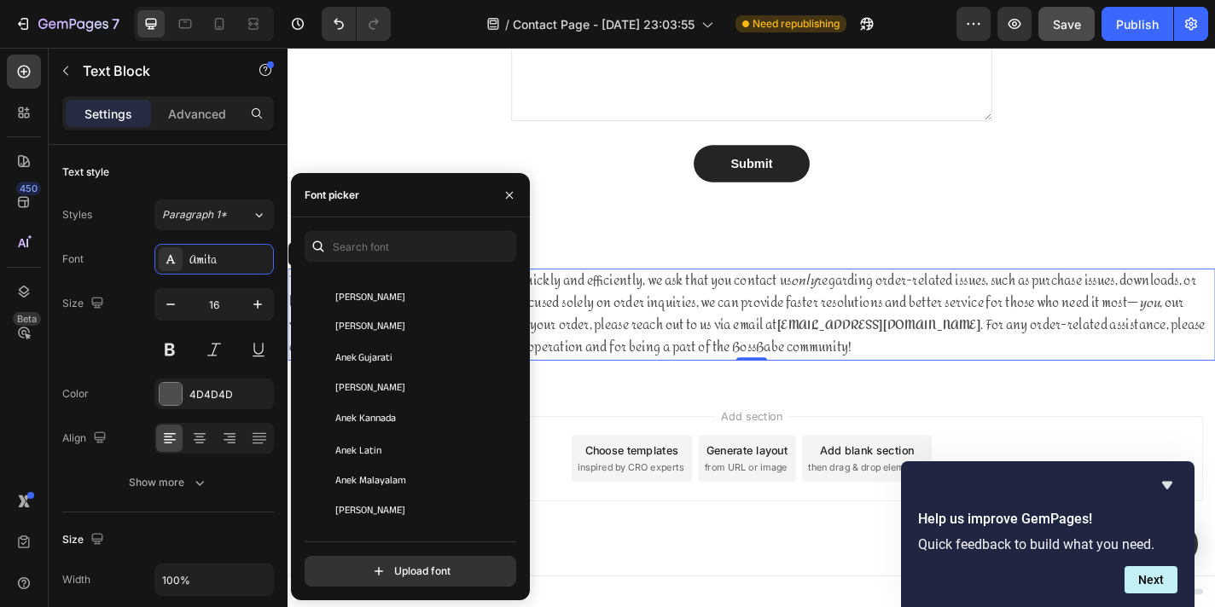
scroll to position [2373, 0]
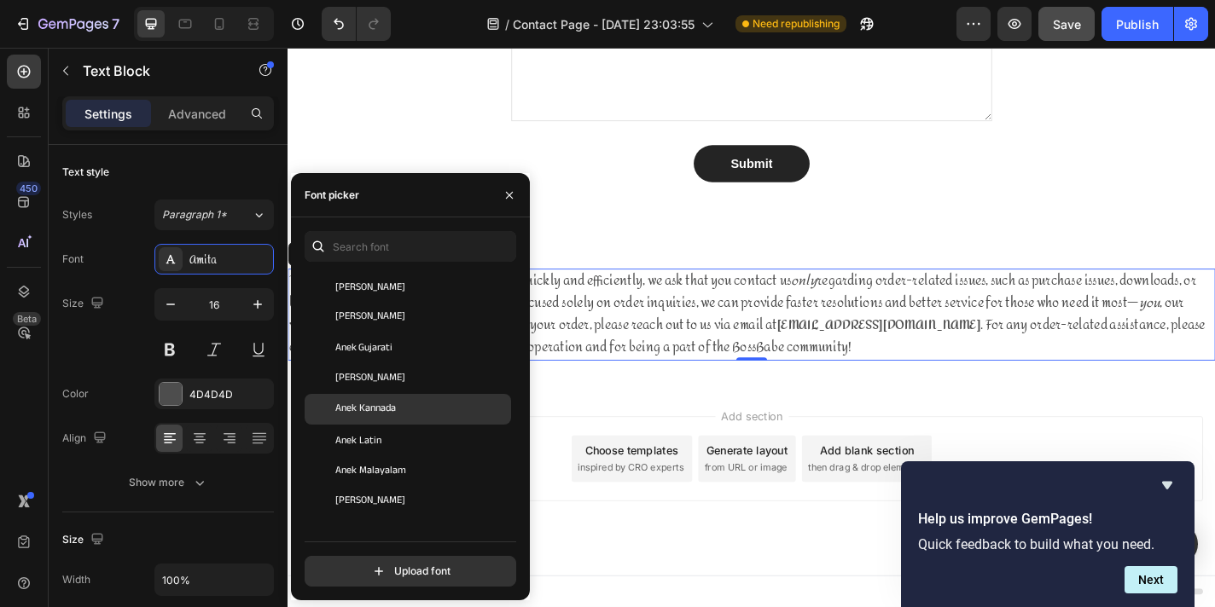
click at [392, 409] on span "Anek Kannada" at bounding box center [365, 409] width 61 height 15
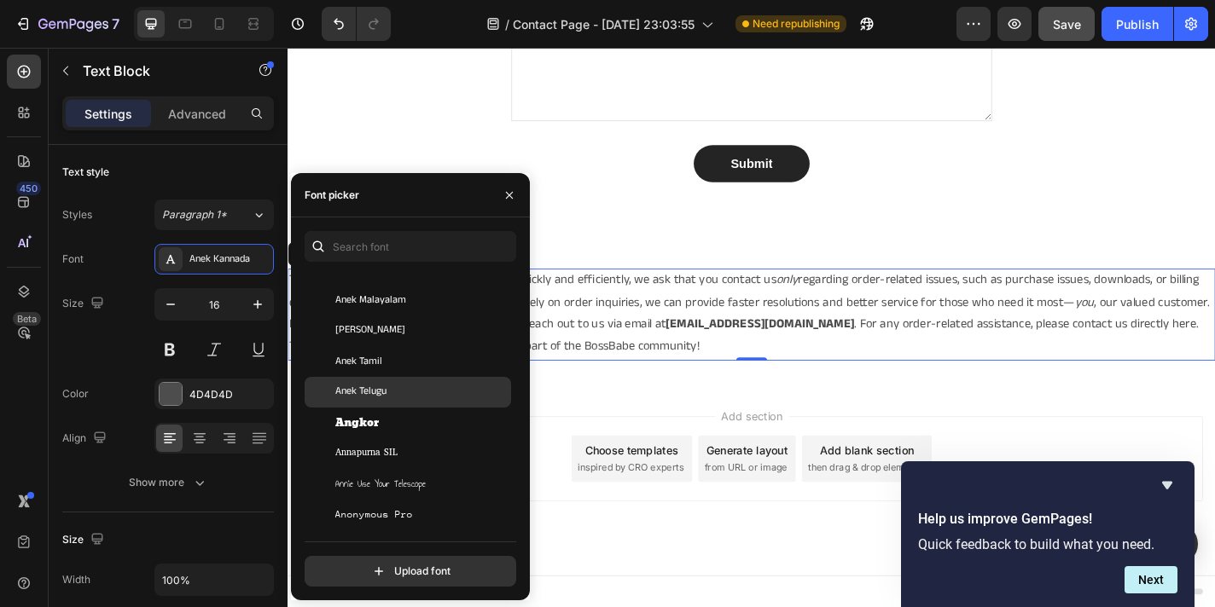
scroll to position [2544, 0]
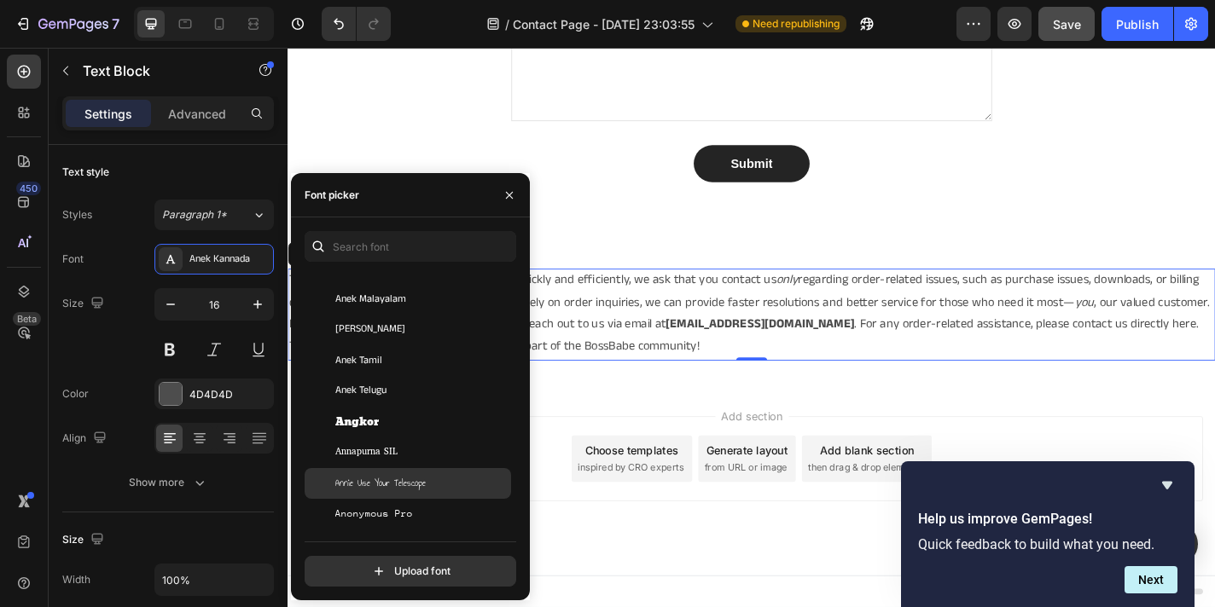
click at [400, 481] on span "Annie Use Your Telescope" at bounding box center [380, 483] width 90 height 15
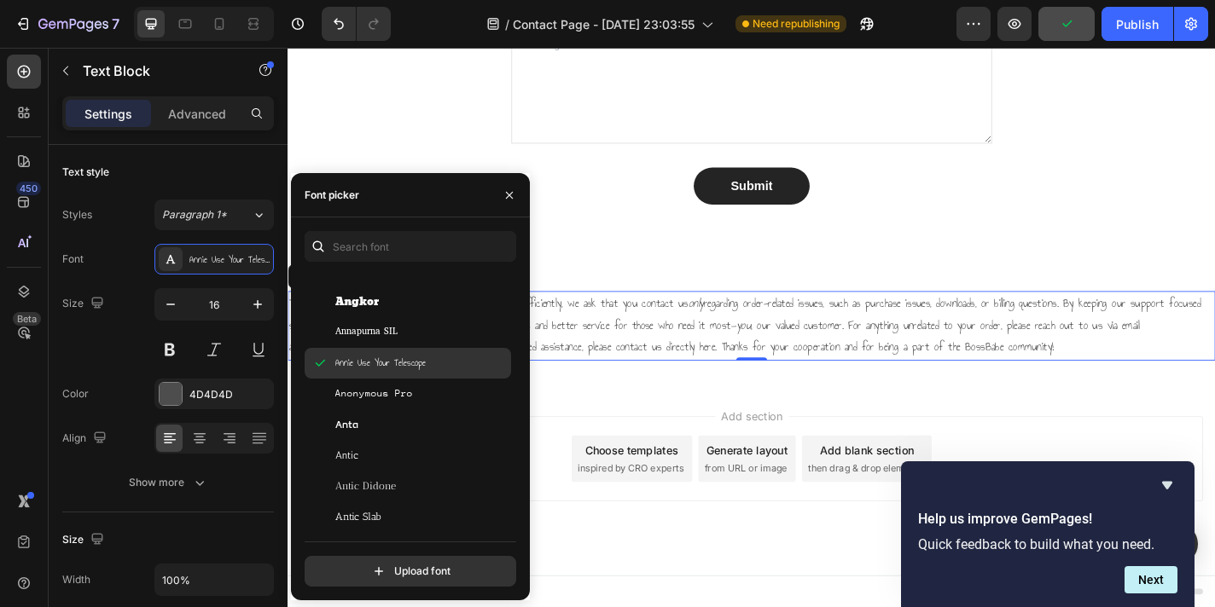
scroll to position [2676, 0]
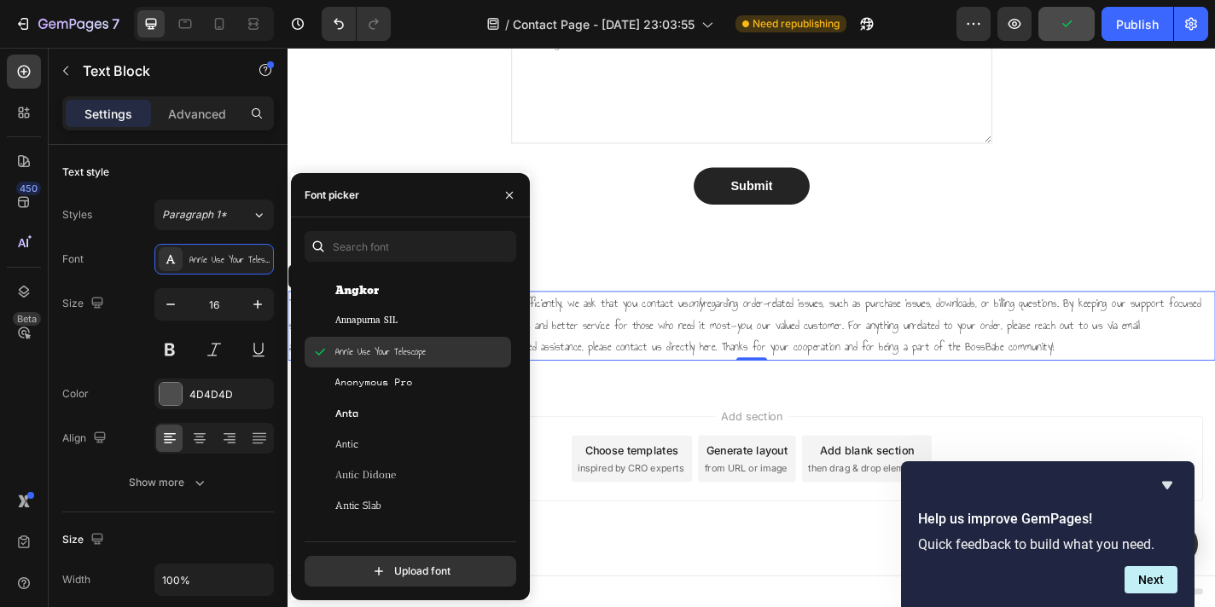
click at [400, 481] on div "Antic Didone" at bounding box center [421, 474] width 172 height 15
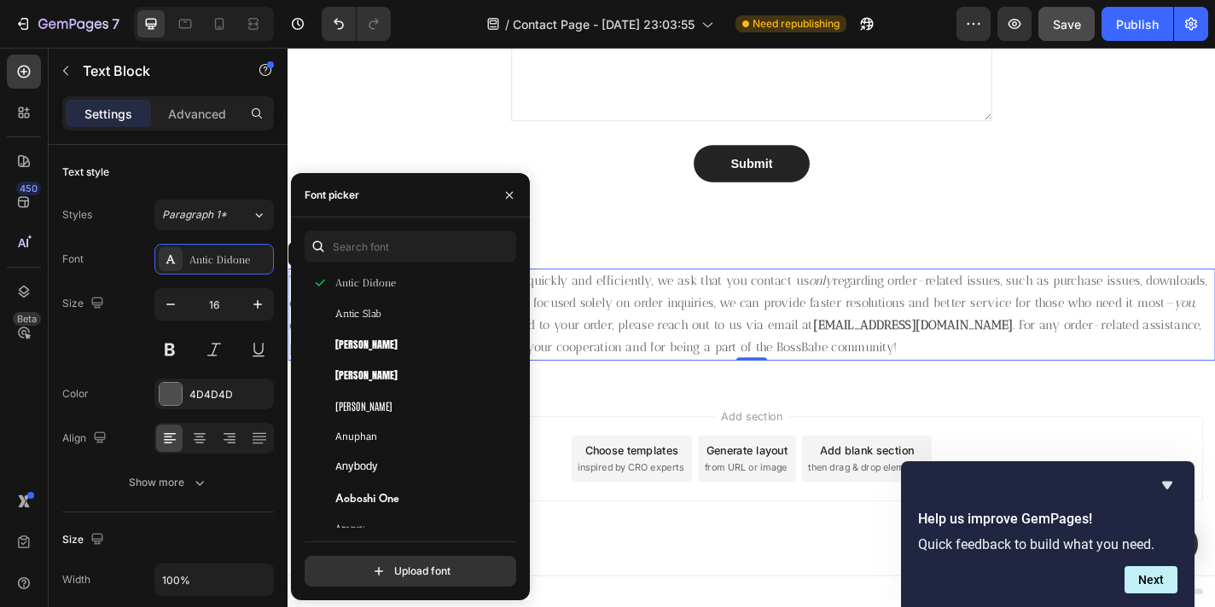
scroll to position [2872, 0]
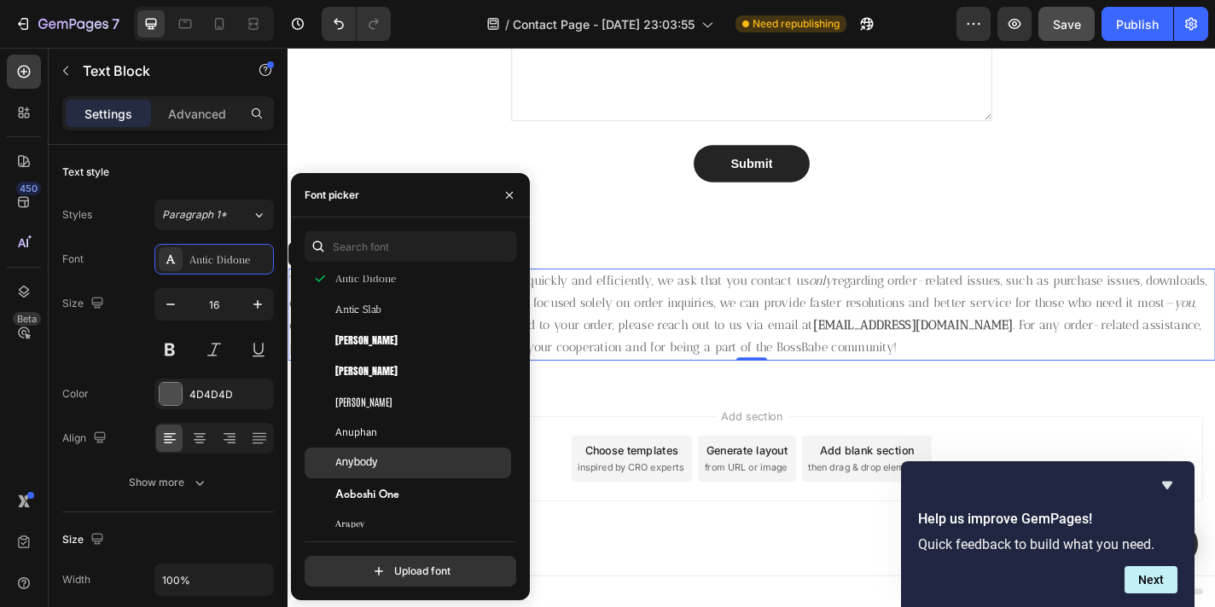
click at [362, 463] on span "Anybody" at bounding box center [356, 462] width 43 height 15
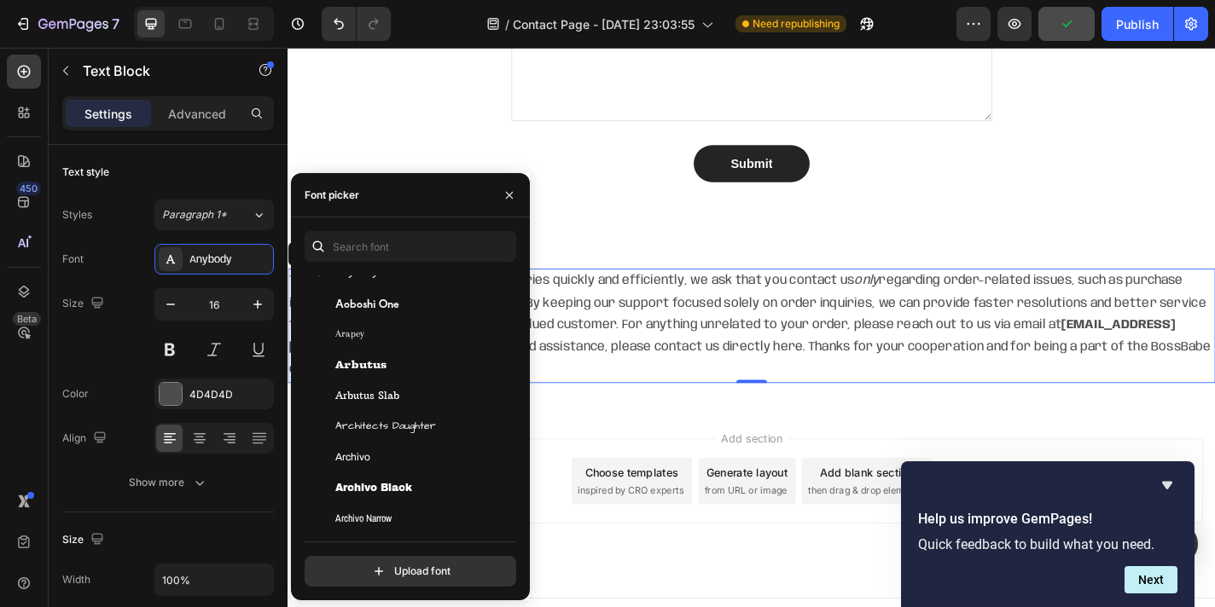
scroll to position [3065, 0]
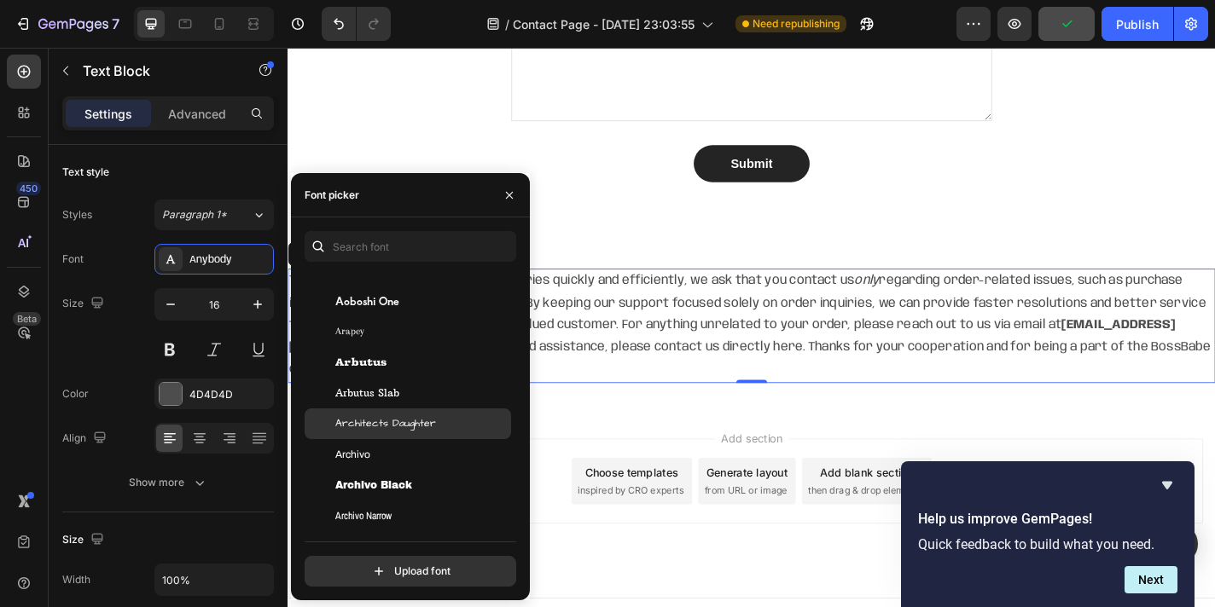
click at [397, 422] on span "Architects Daughter" at bounding box center [385, 423] width 101 height 15
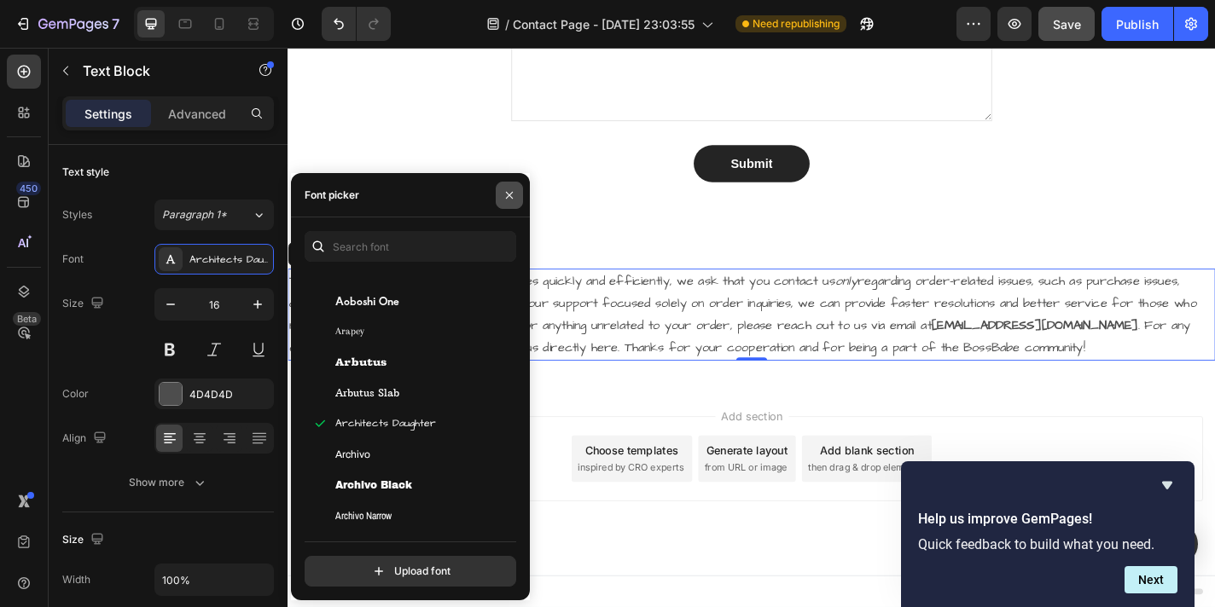
click at [509, 190] on icon "button" at bounding box center [509, 196] width 14 height 14
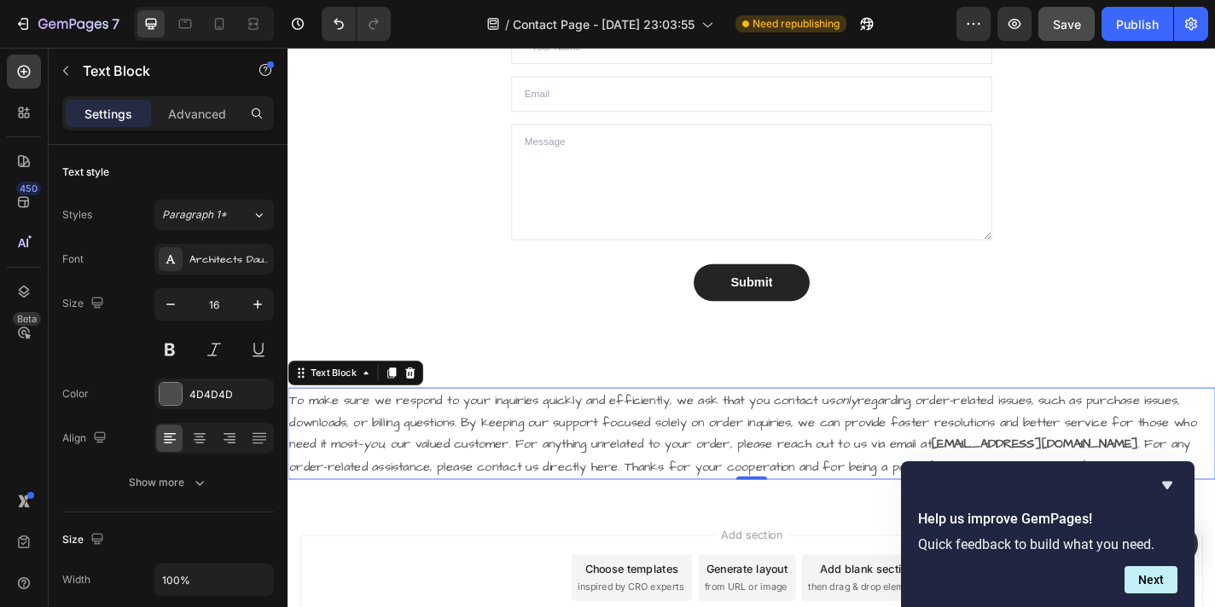
scroll to position [1220, 0]
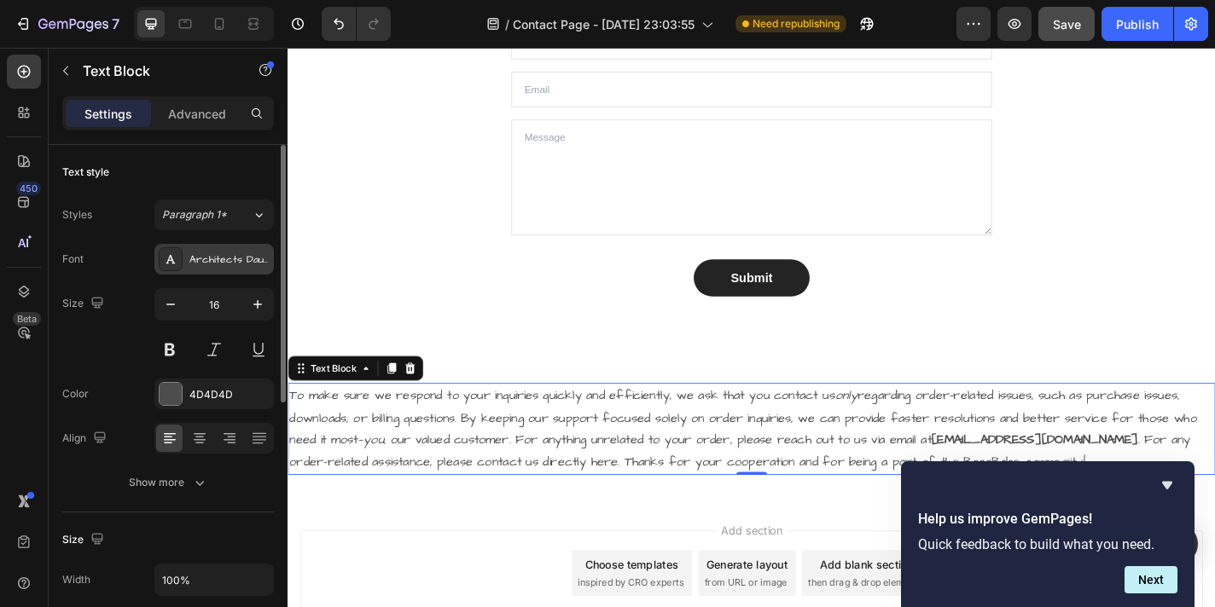
click at [228, 270] on div "Architects Daughter" at bounding box center [213, 259] width 119 height 31
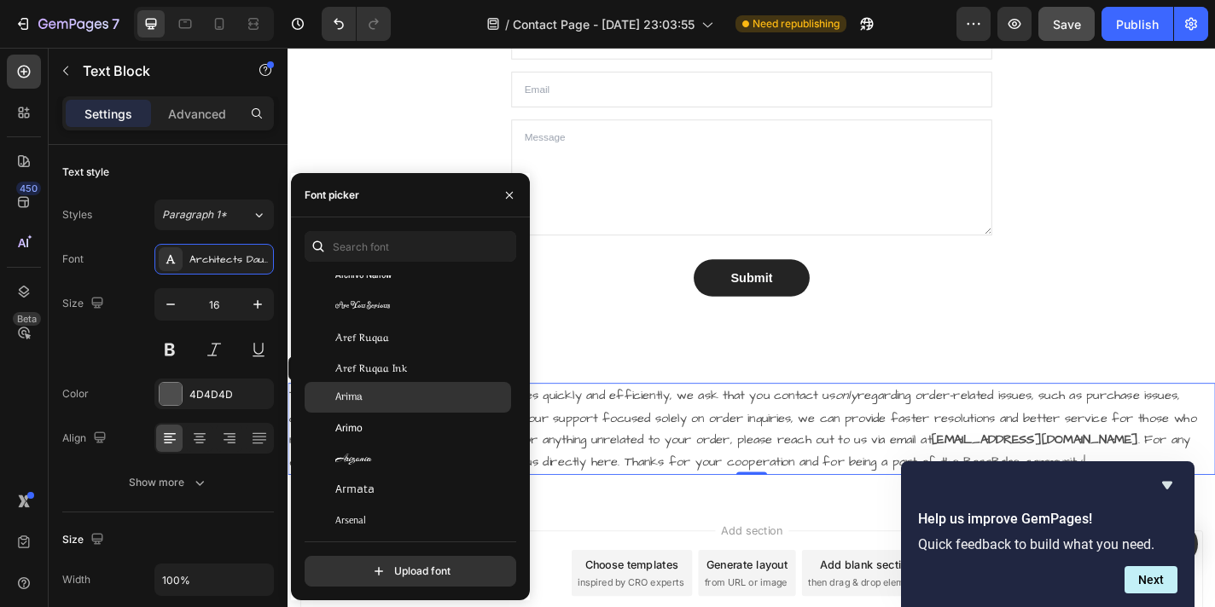
scroll to position [3312, 0]
click at [417, 463] on div "Arizonia" at bounding box center [408, 453] width 206 height 31
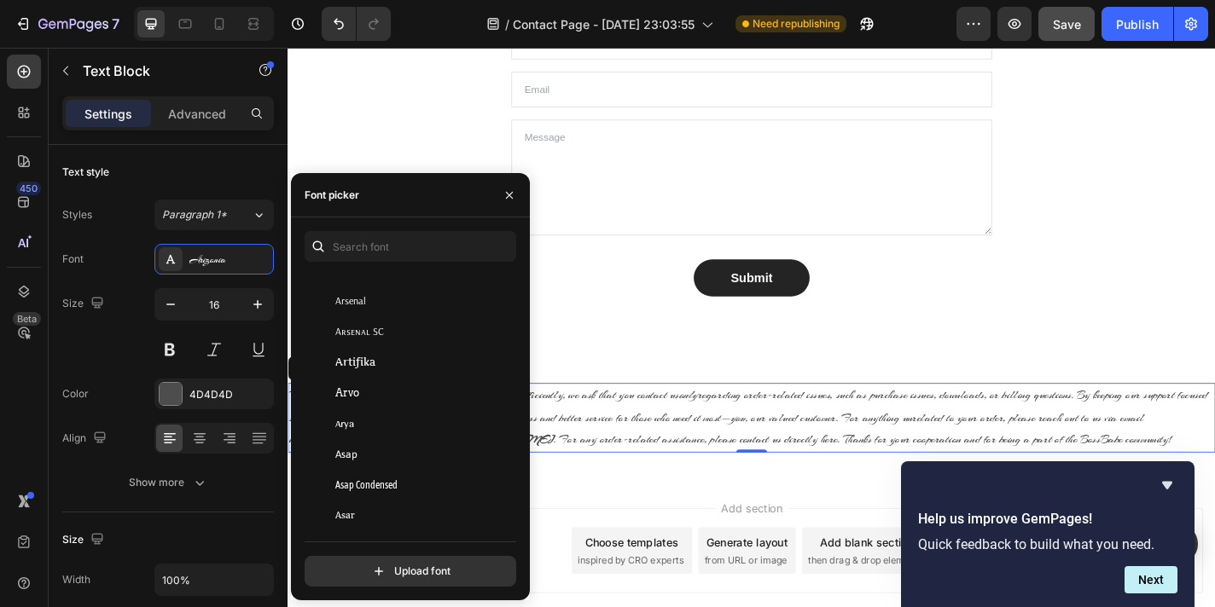
scroll to position [3543, 0]
click at [417, 463] on div "Asap Condensed" at bounding box center [421, 467] width 172 height 15
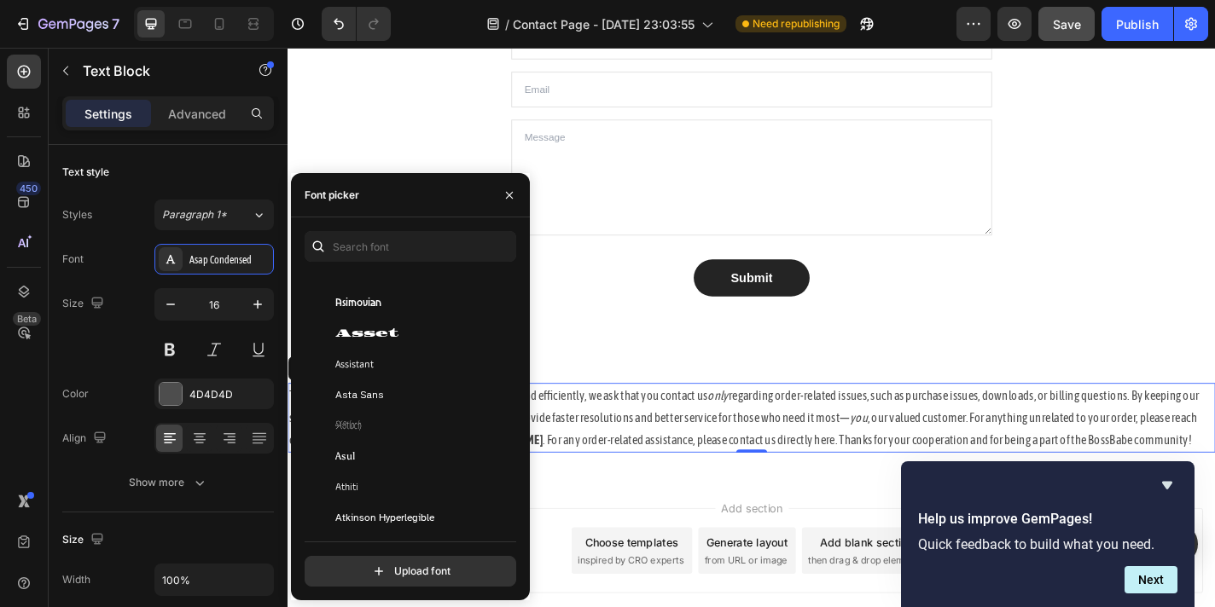
scroll to position [3780, 0]
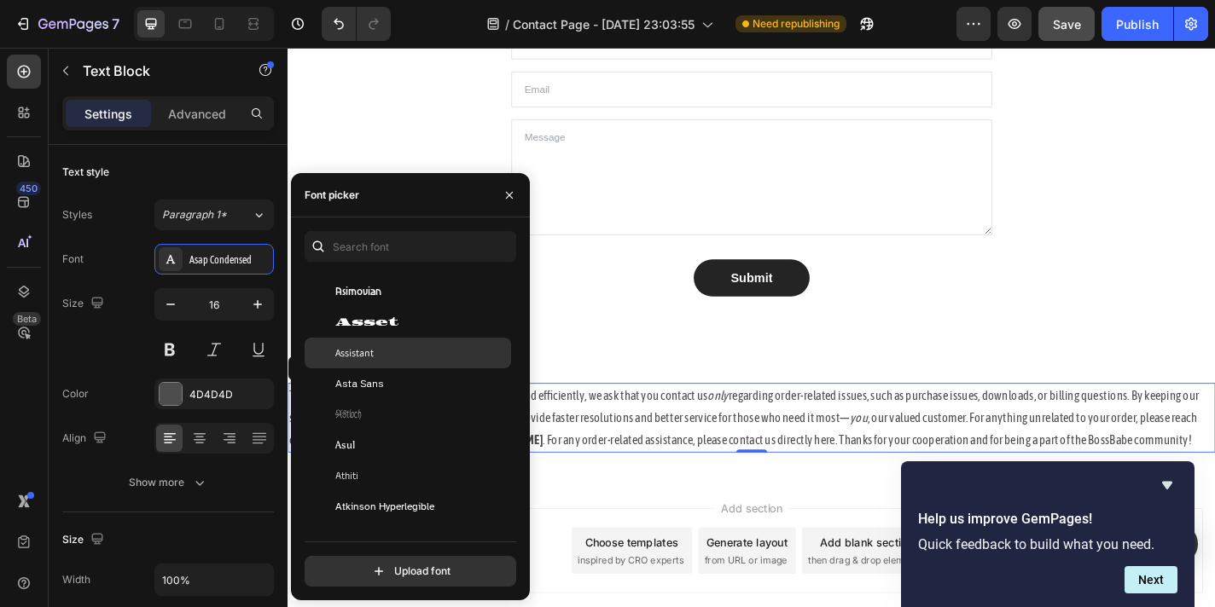
click at [360, 357] on span "Assistant" at bounding box center [354, 352] width 38 height 15
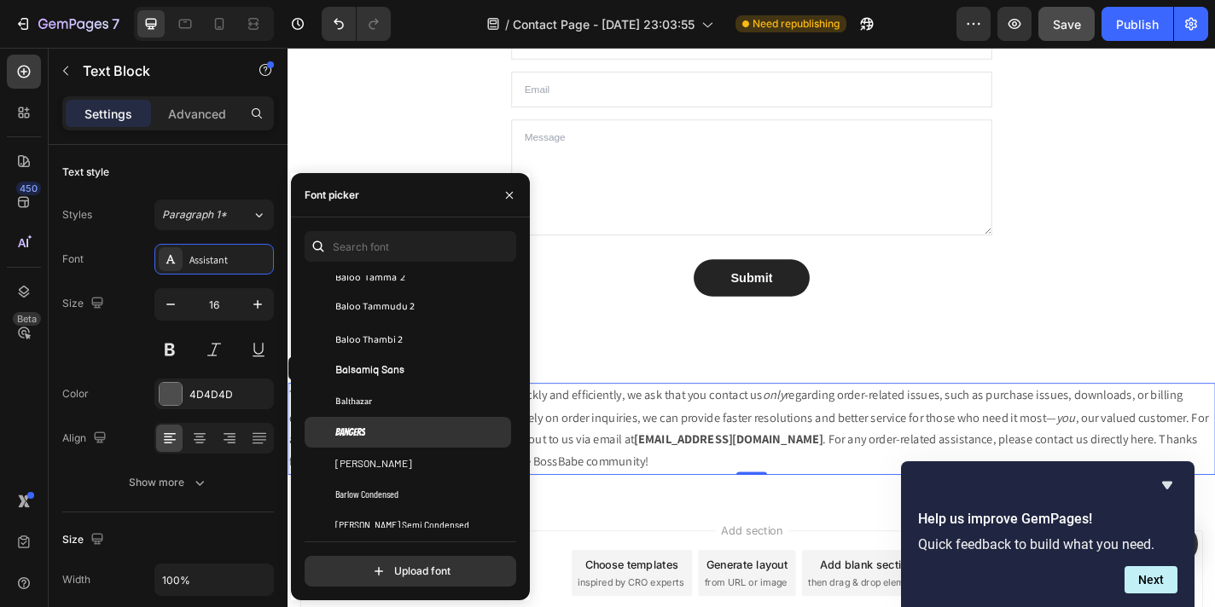
scroll to position [5204, 0]
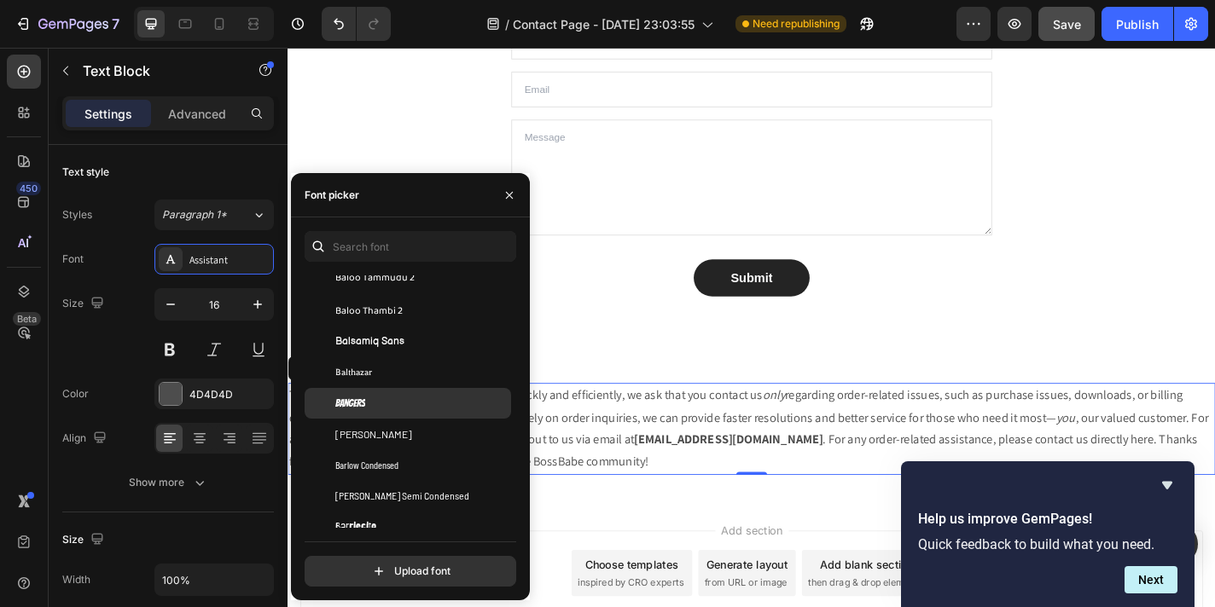
click at [436, 409] on div "Bangers" at bounding box center [421, 403] width 172 height 15
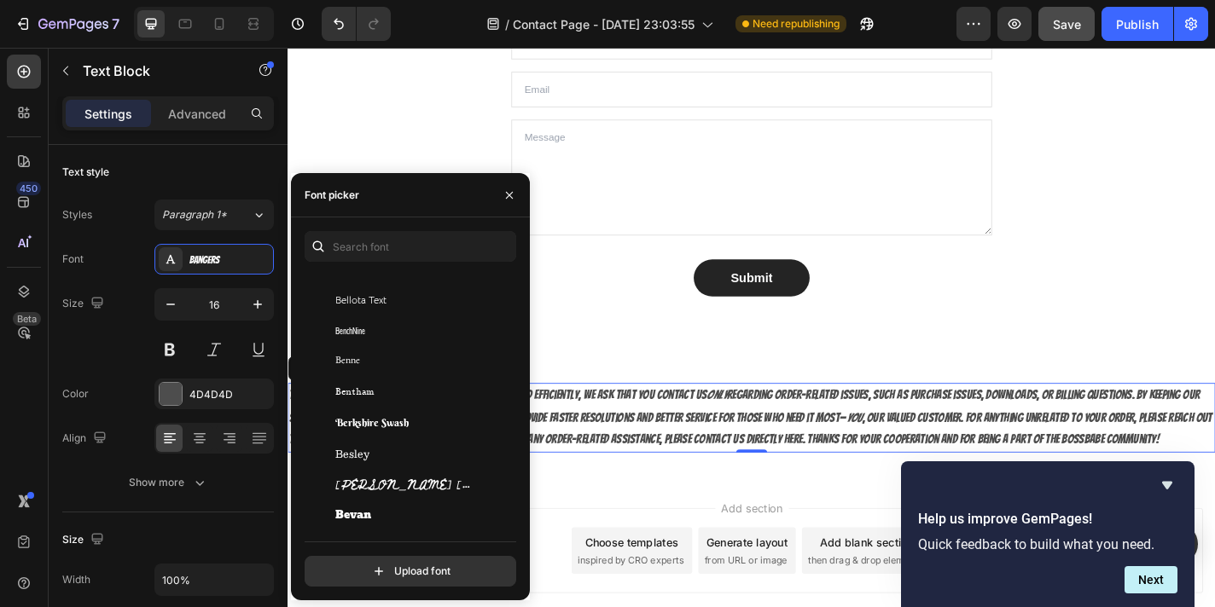
scroll to position [5954, 0]
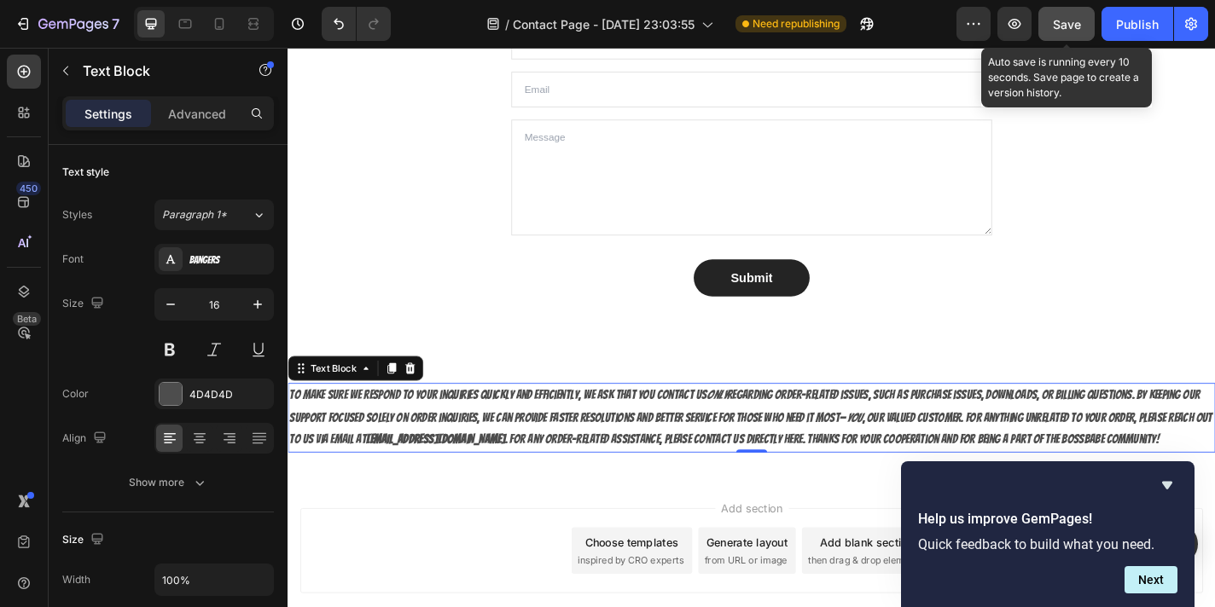
click at [1051, 20] on button "Save" at bounding box center [1066, 24] width 56 height 34
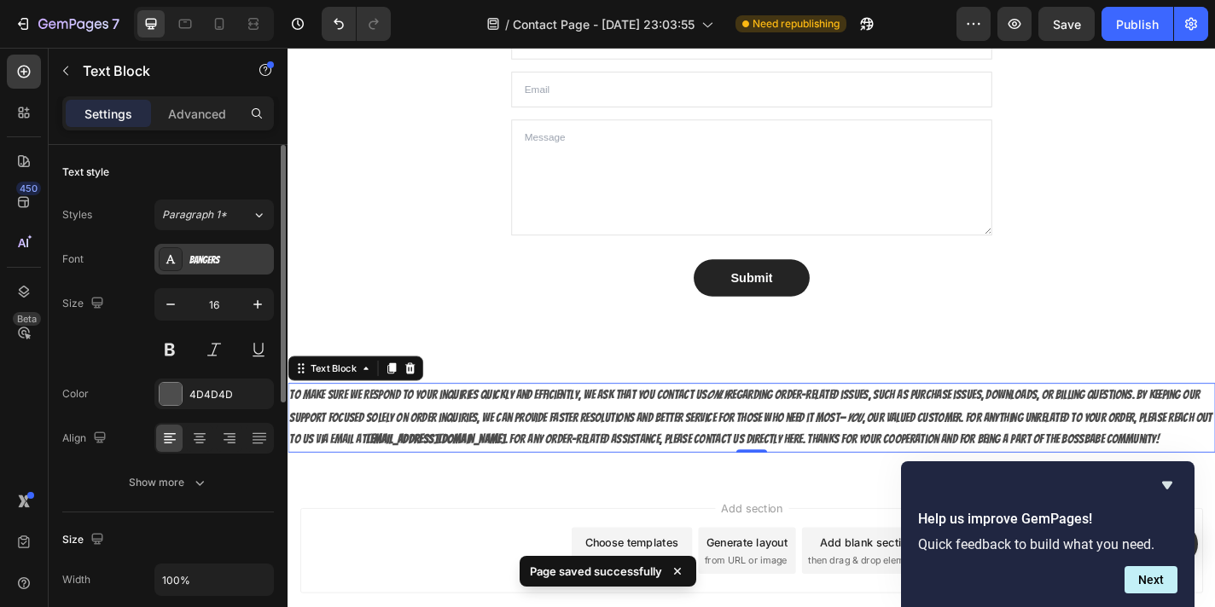
click at [217, 259] on div "Bangers" at bounding box center [229, 259] width 80 height 15
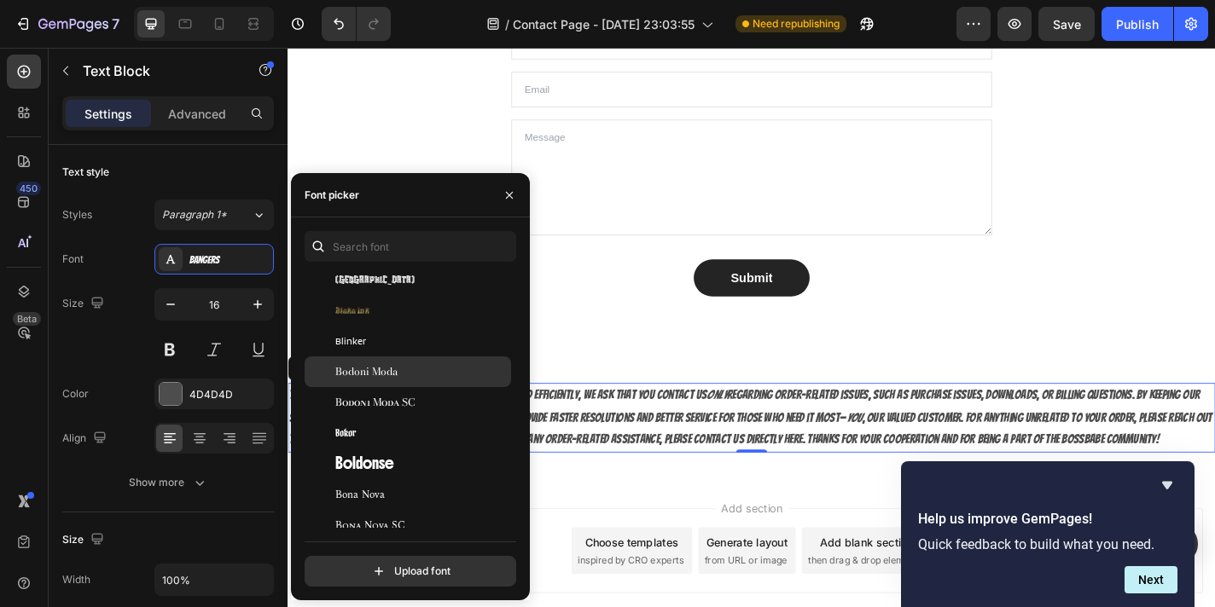
scroll to position [7144, 0]
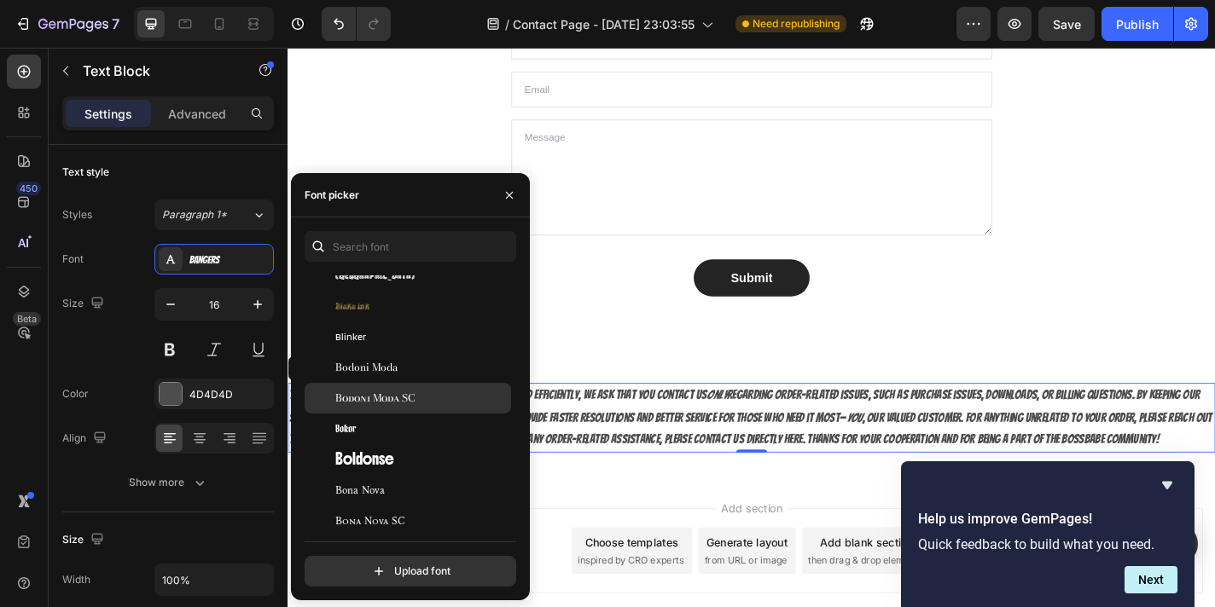
click at [388, 402] on span "Bodoni Moda SC" at bounding box center [375, 398] width 80 height 15
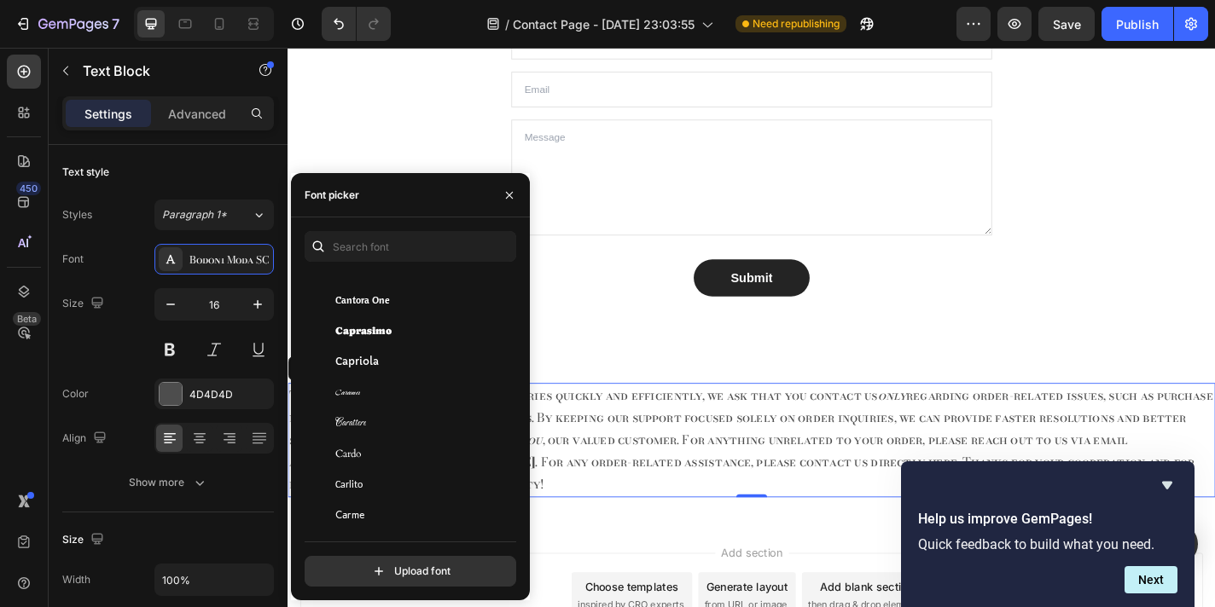
scroll to position [8747, 0]
click at [361, 419] on span "Carattere" at bounding box center [350, 422] width 31 height 15
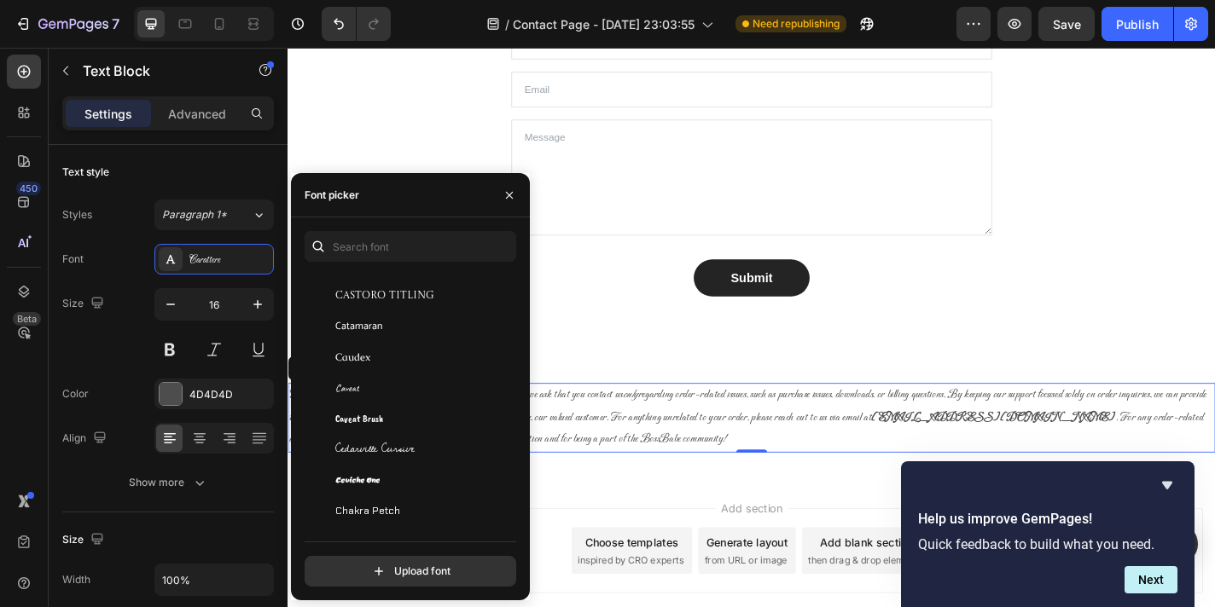
scroll to position [9210, 0]
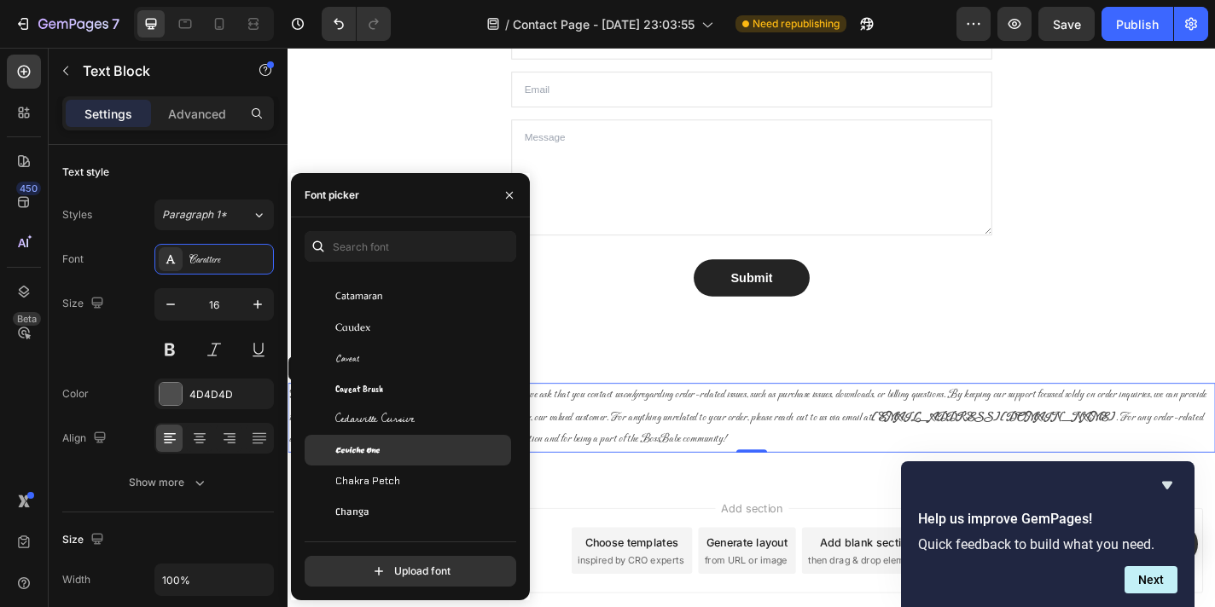
click at [371, 446] on span "Ceviche One" at bounding box center [357, 450] width 44 height 15
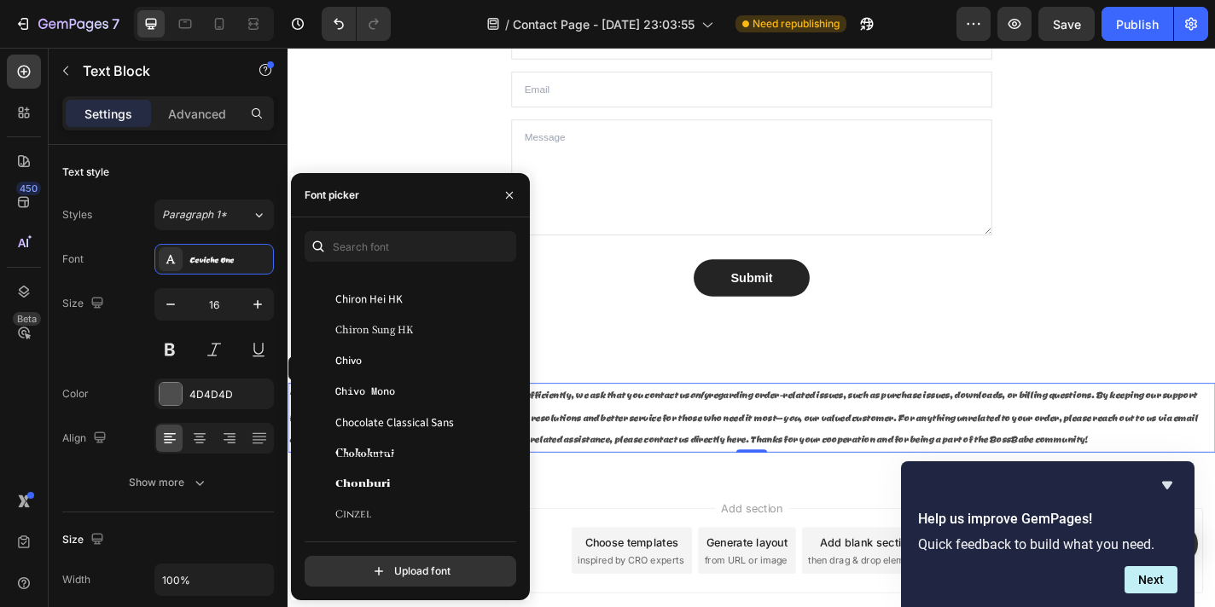
scroll to position [10011, 0]
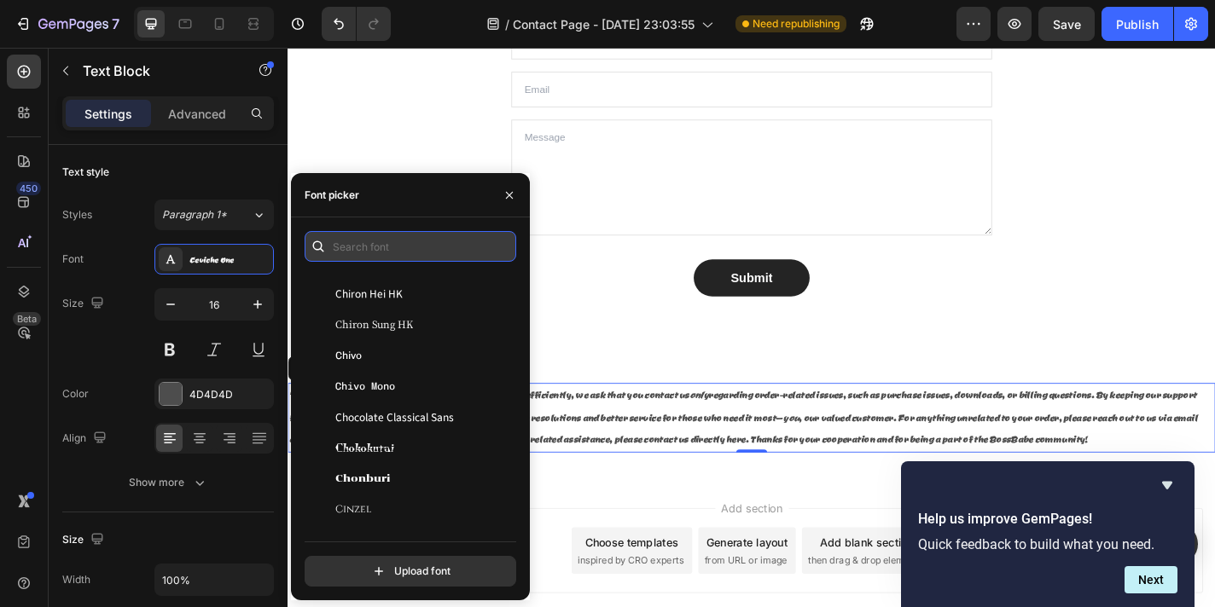
click at [357, 250] on input "text" at bounding box center [411, 246] width 212 height 31
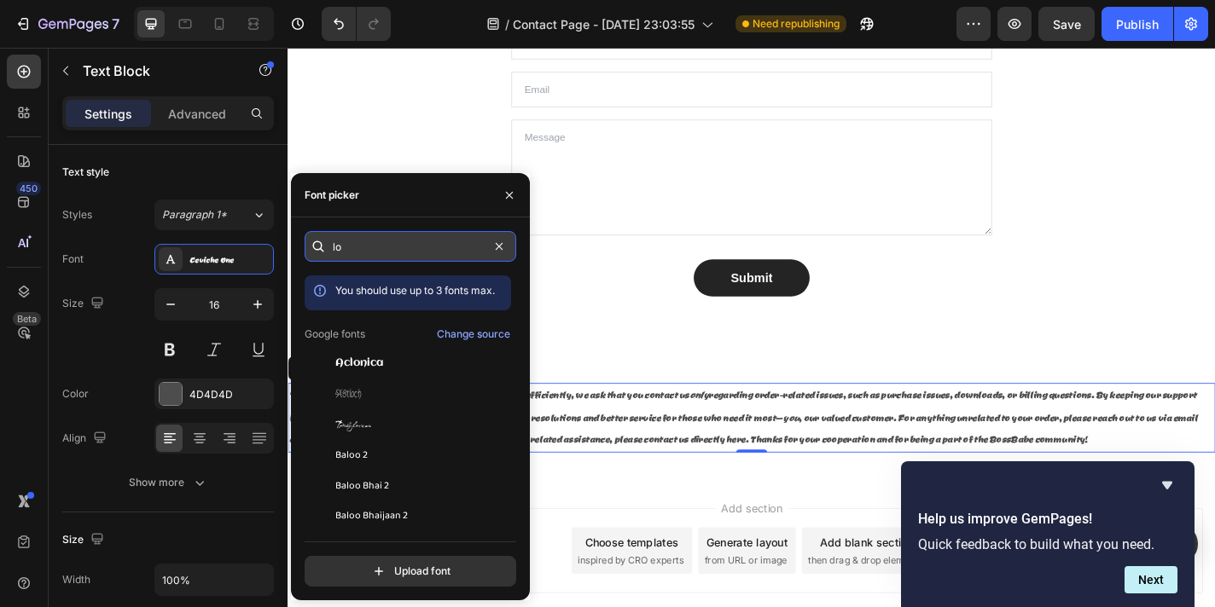
type input "los"
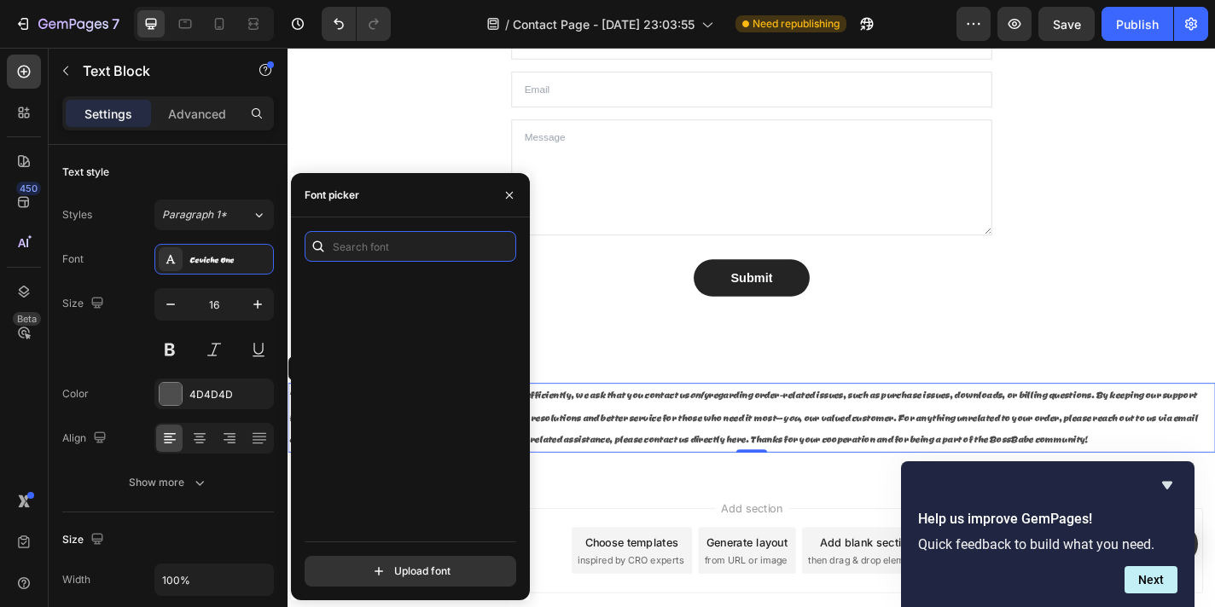
scroll to position [3597, 0]
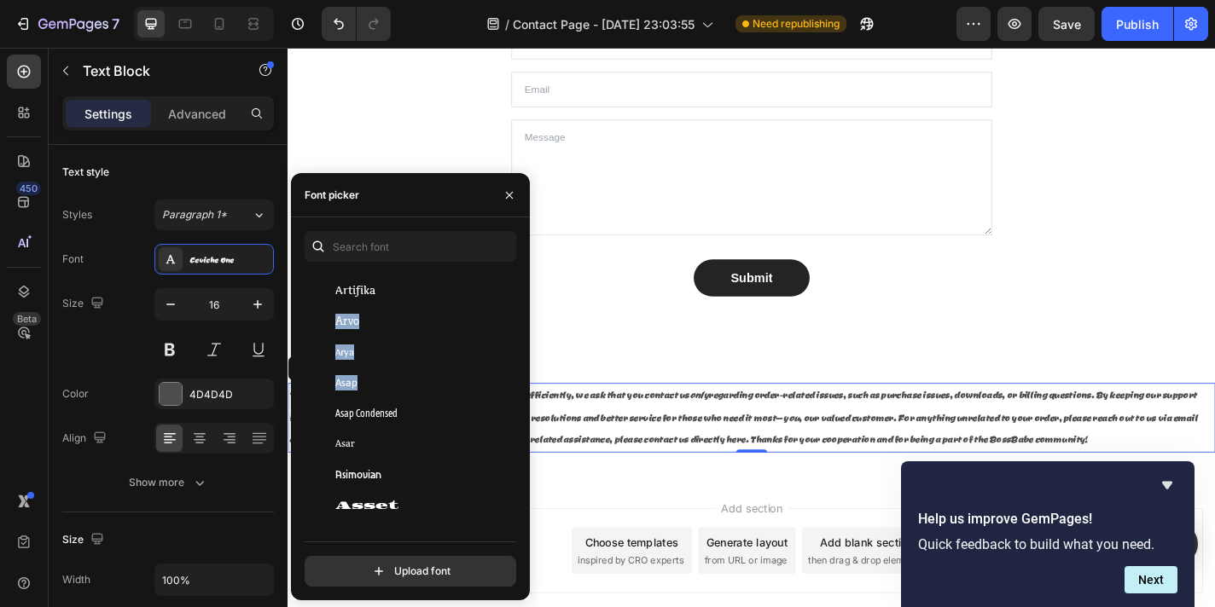
drag, startPoint x: 518, startPoint y: 299, endPoint x: 513, endPoint y: 382, distance: 82.8
click at [513, 383] on div "You should use up to 3 fonts max. Aref Ruqaa Aref Ruqaa Ink Arima Arimo Arizoni…" at bounding box center [410, 409] width 239 height 356
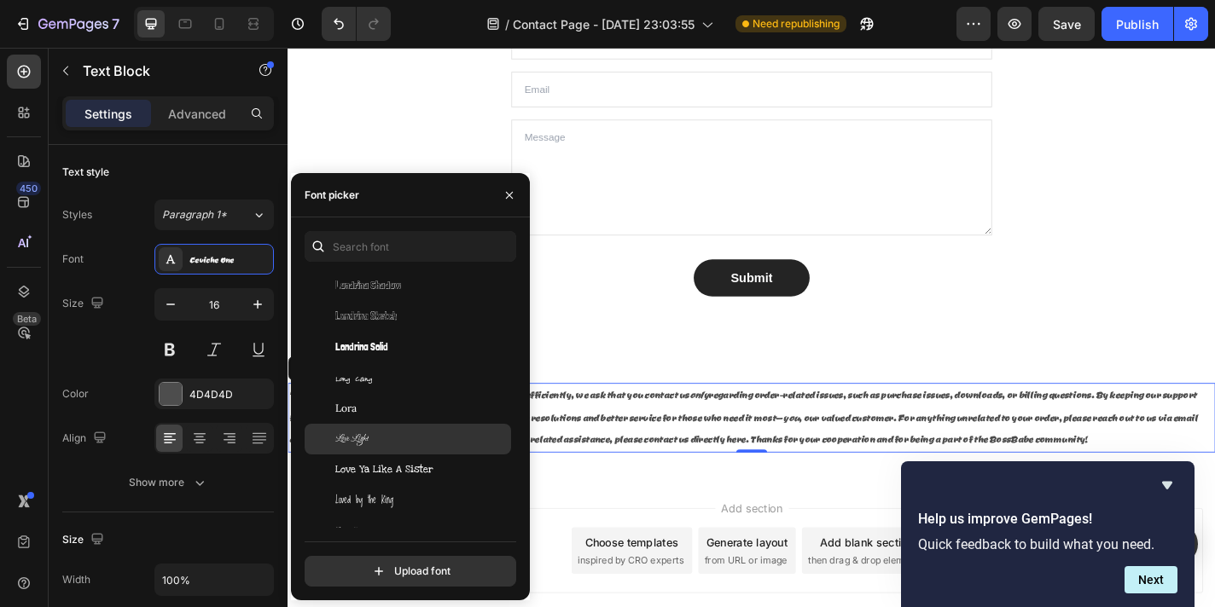
scroll to position [26077, 0]
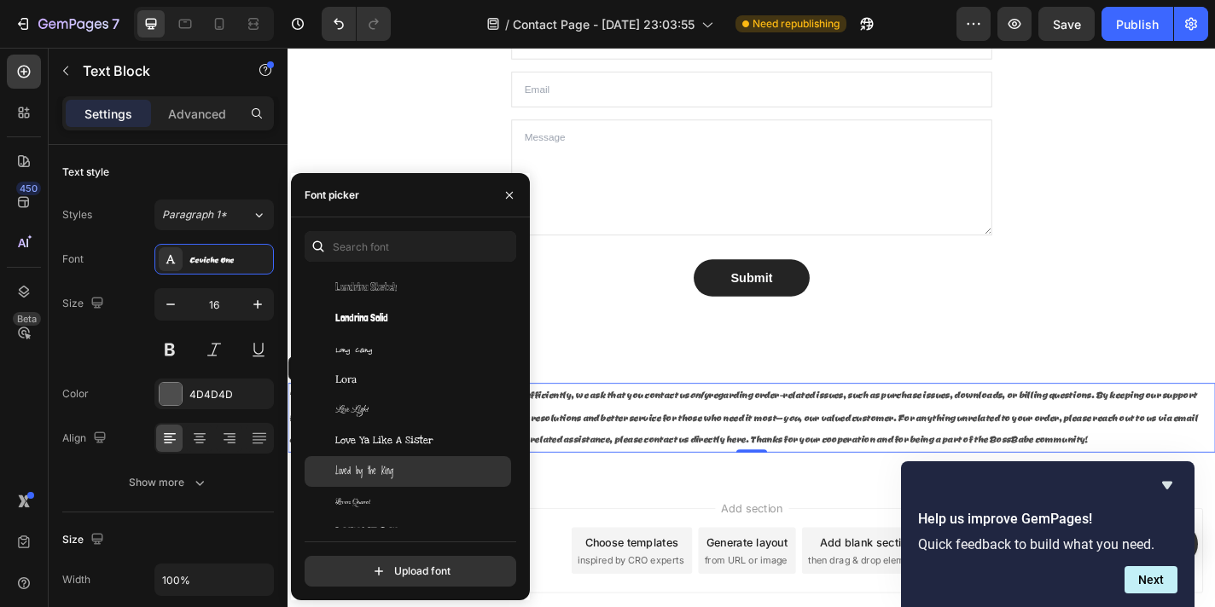
click at [438, 469] on div "Loved by the King" at bounding box center [421, 471] width 172 height 15
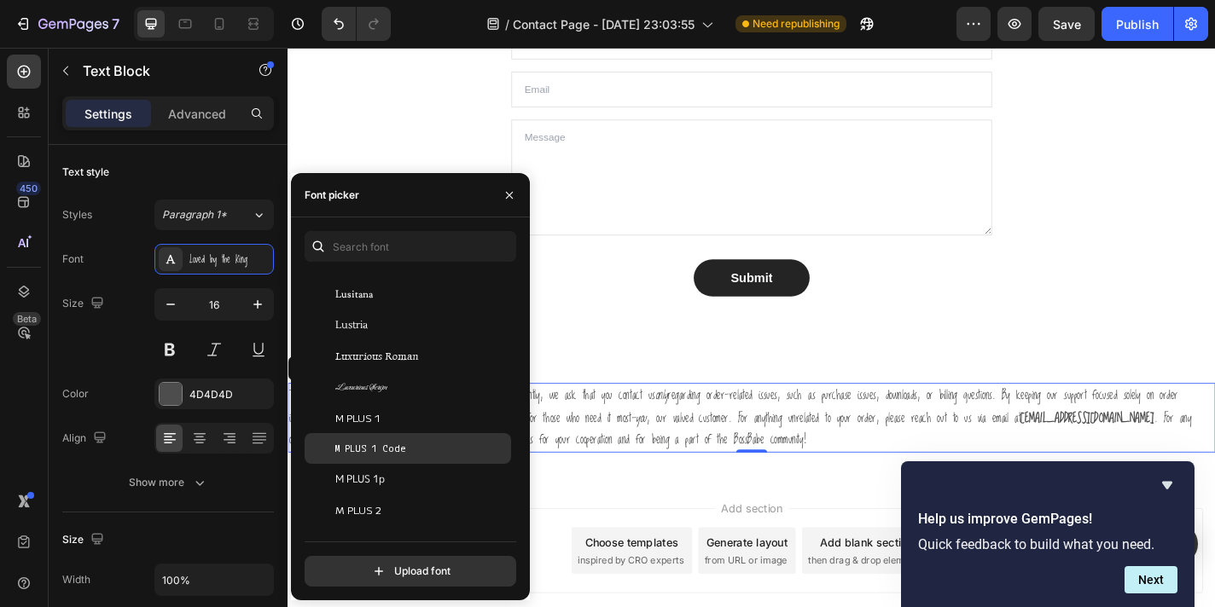
scroll to position [26441, 0]
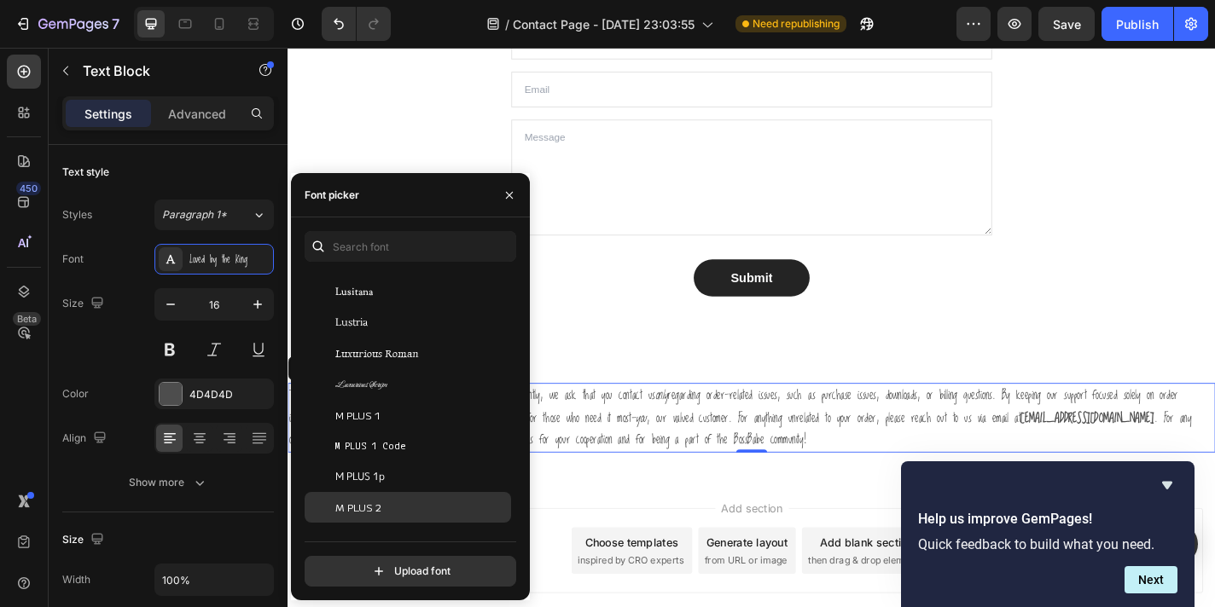
click at [415, 492] on div "M PLUS 2" at bounding box center [408, 507] width 206 height 31
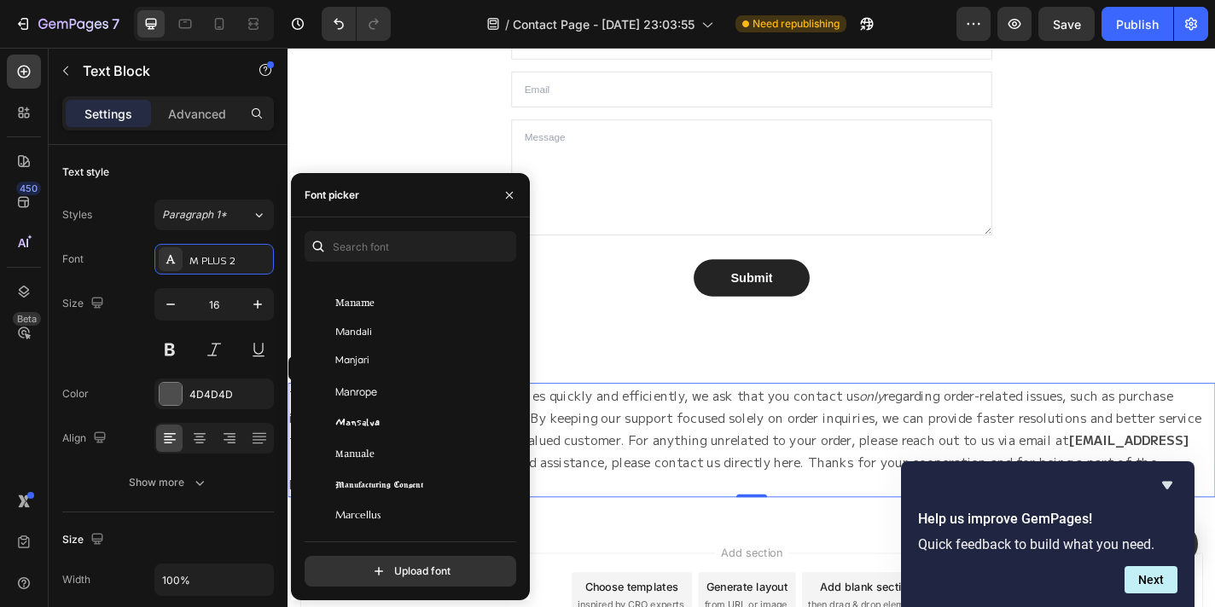
scroll to position [27110, 0]
click at [415, 492] on div "Manufacturing Consent" at bounding box center [408, 482] width 206 height 31
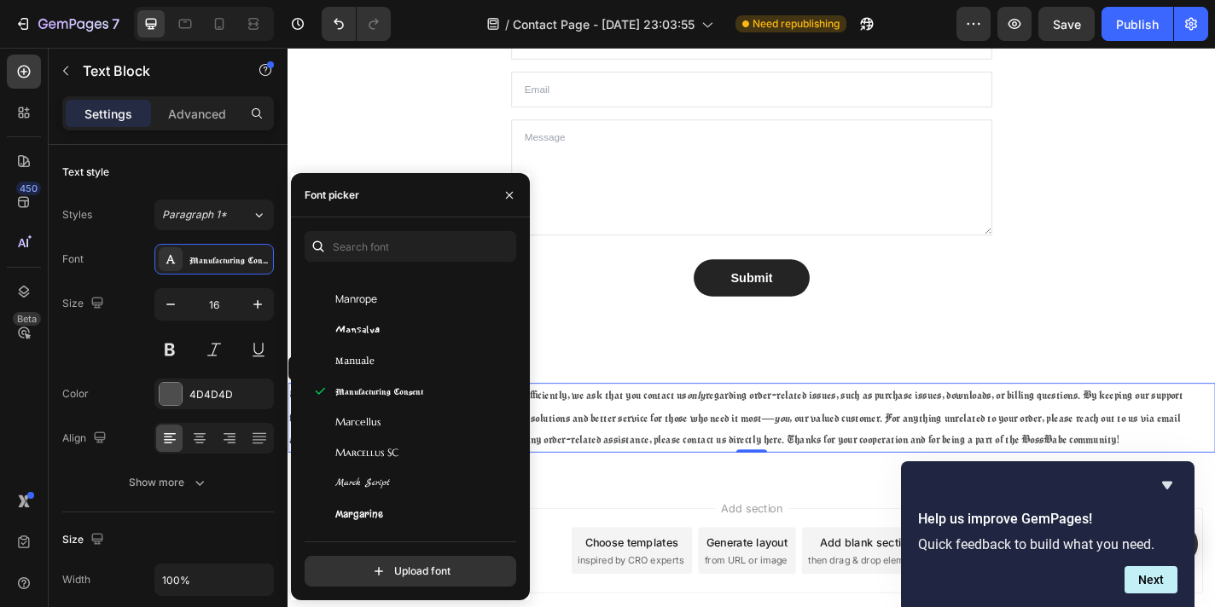
scroll to position [27214, 0]
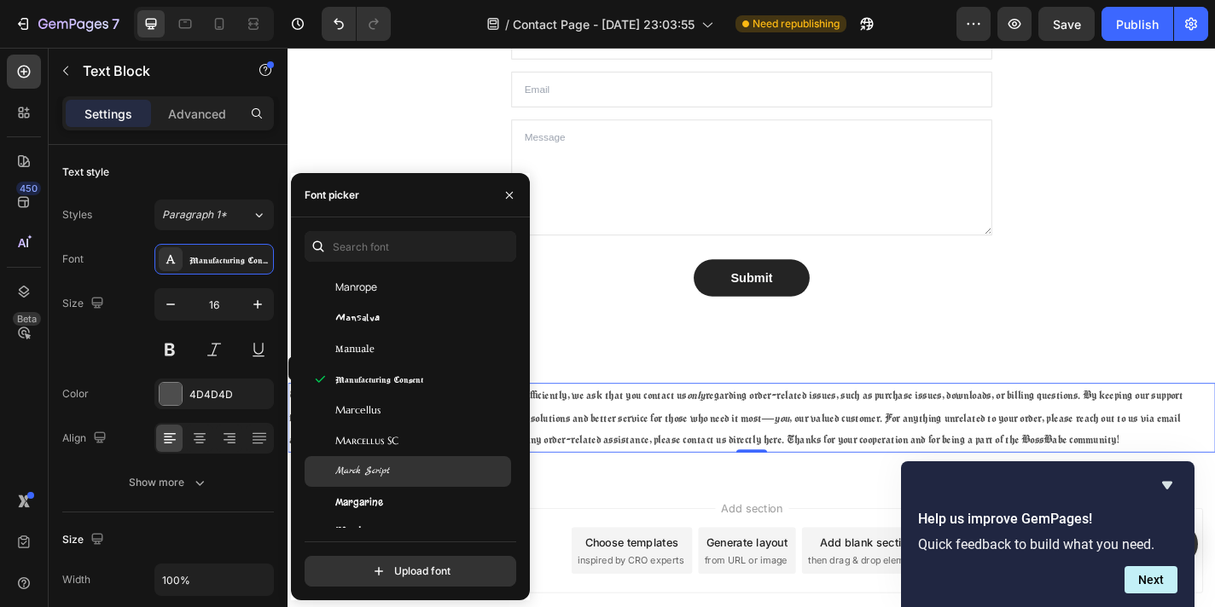
click at [414, 467] on div "Marck Script" at bounding box center [421, 471] width 172 height 15
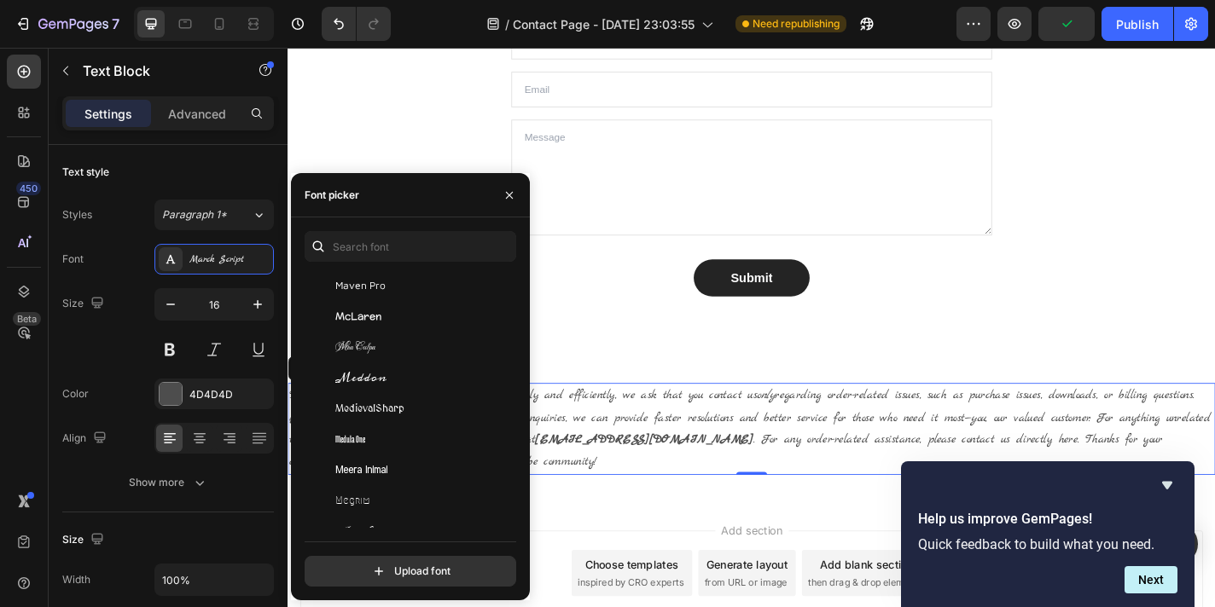
scroll to position [28112, 0]
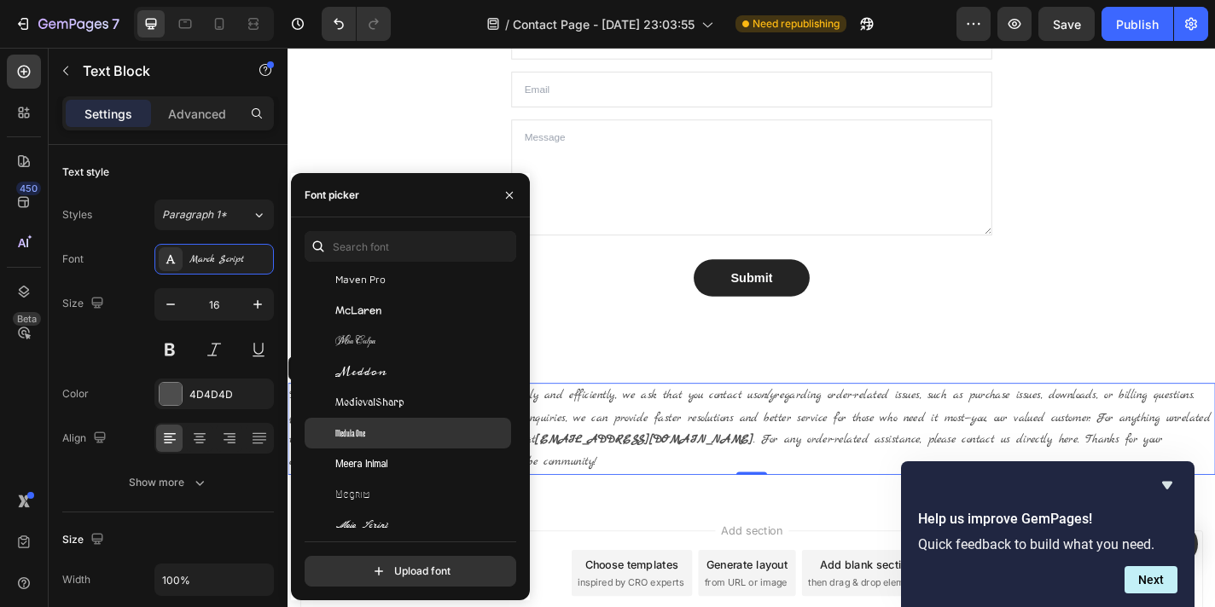
click at [392, 439] on div "Medula One" at bounding box center [421, 433] width 172 height 15
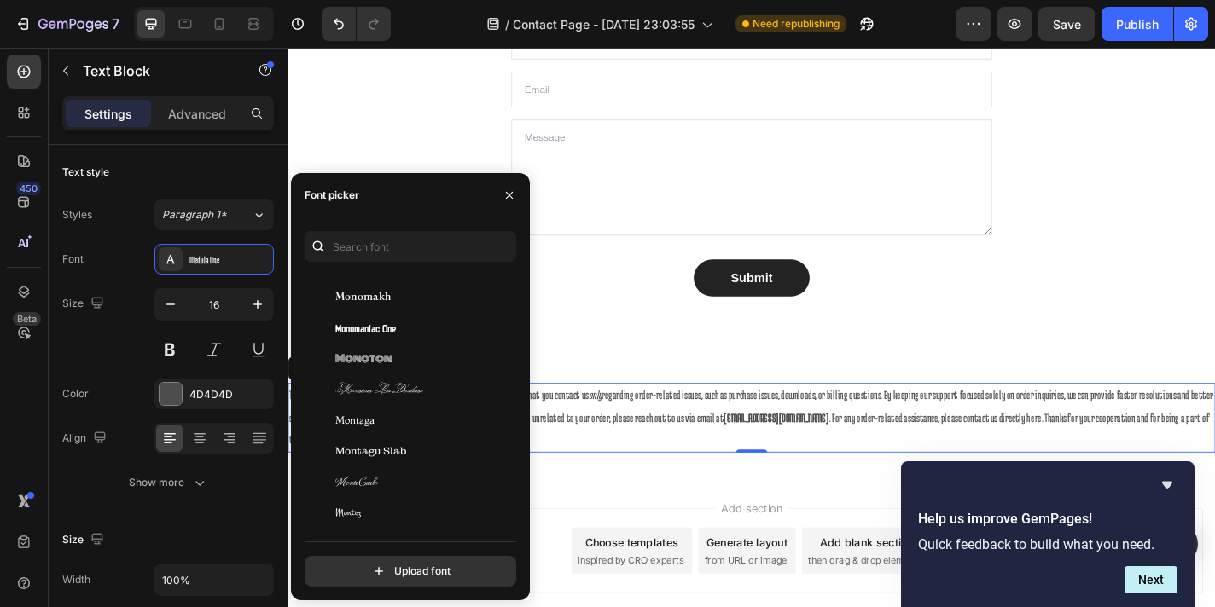
scroll to position [29455, 0]
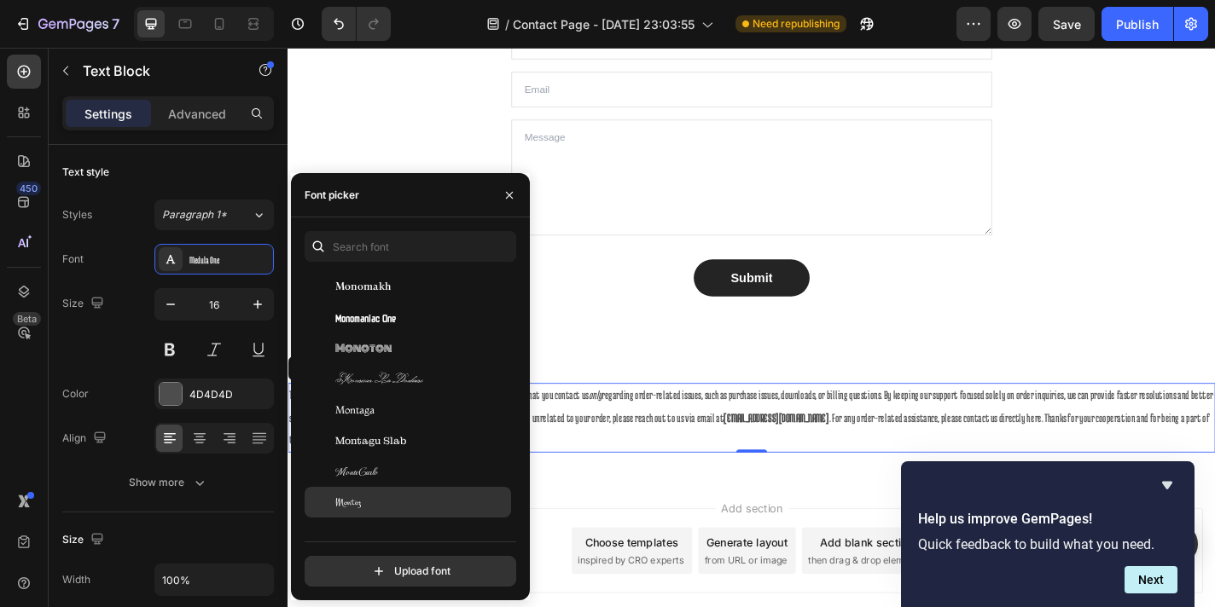
click at [367, 496] on div "Montez" at bounding box center [421, 502] width 172 height 15
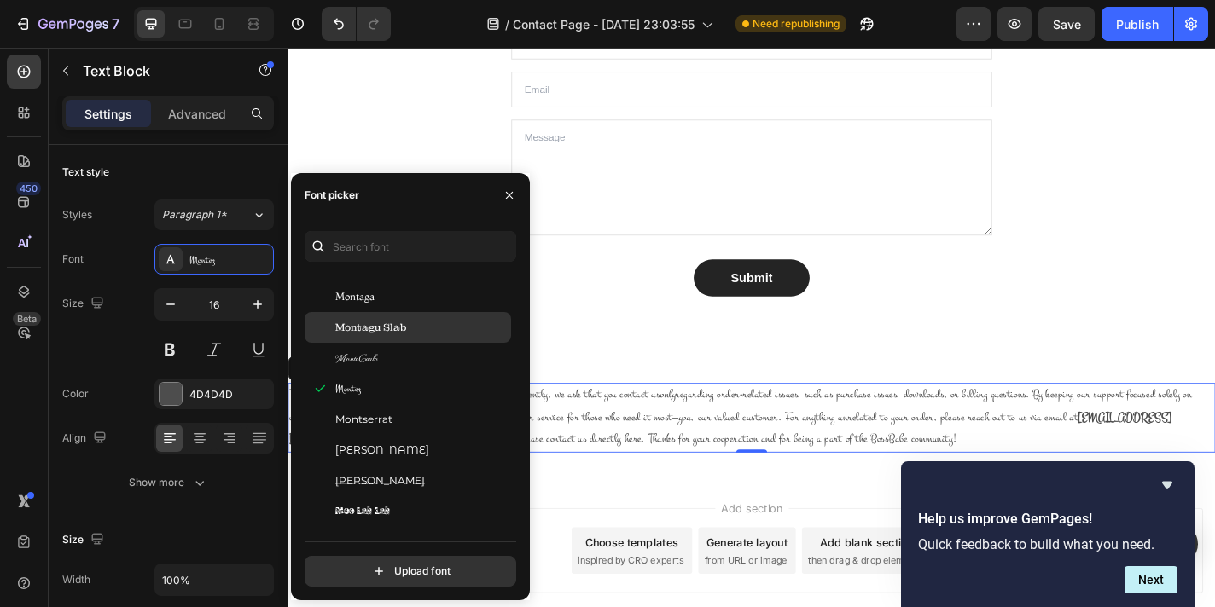
scroll to position [29695, 0]
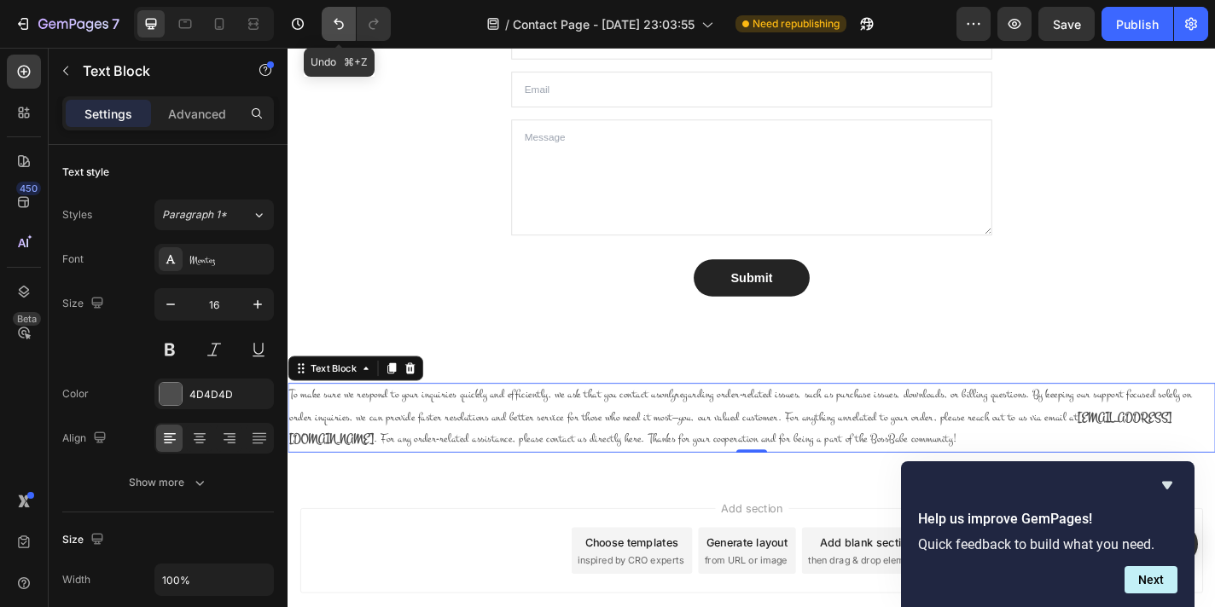
click at [327, 23] on button "Undo/Redo" at bounding box center [339, 24] width 34 height 34
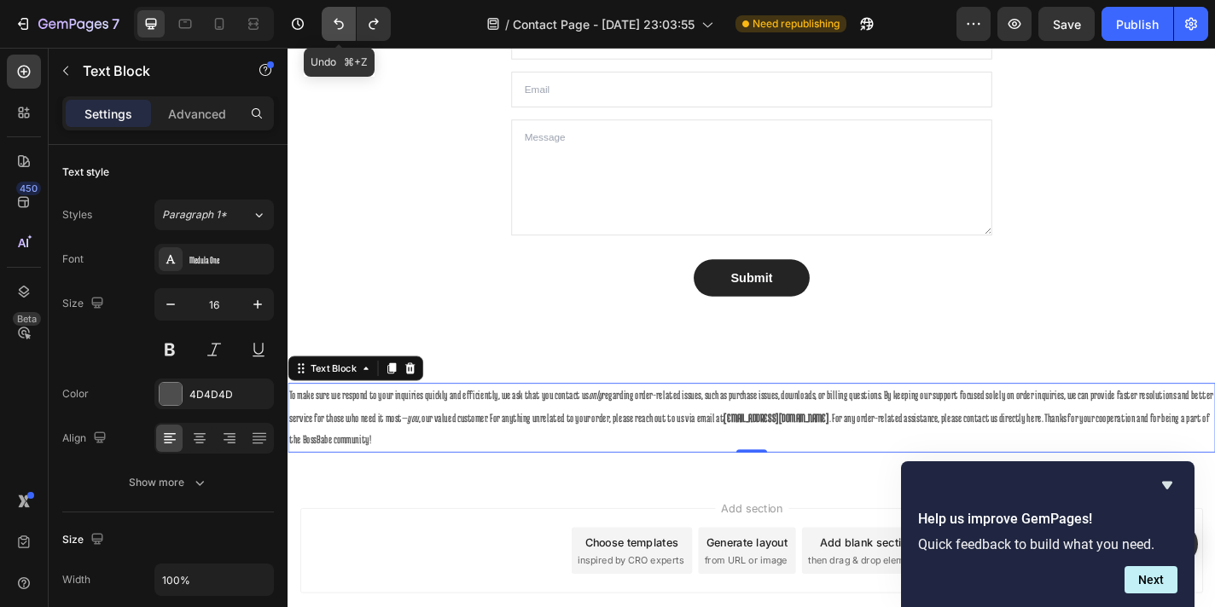
click at [327, 23] on button "Undo/Redo" at bounding box center [339, 24] width 34 height 34
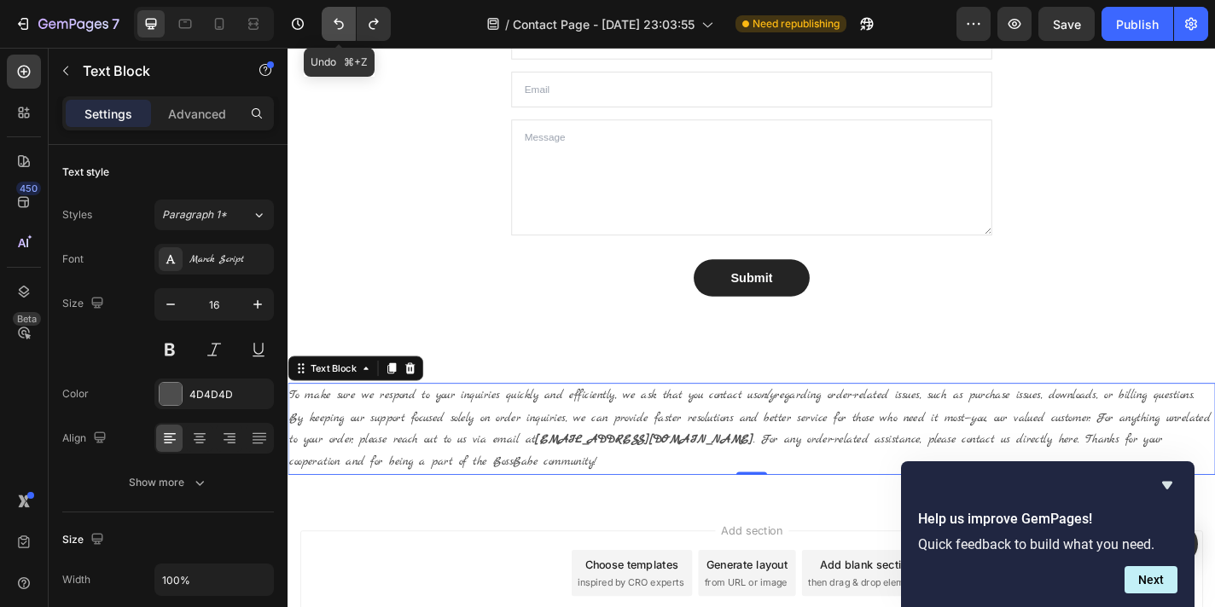
click at [327, 23] on button "Undo/Redo" at bounding box center [339, 24] width 34 height 34
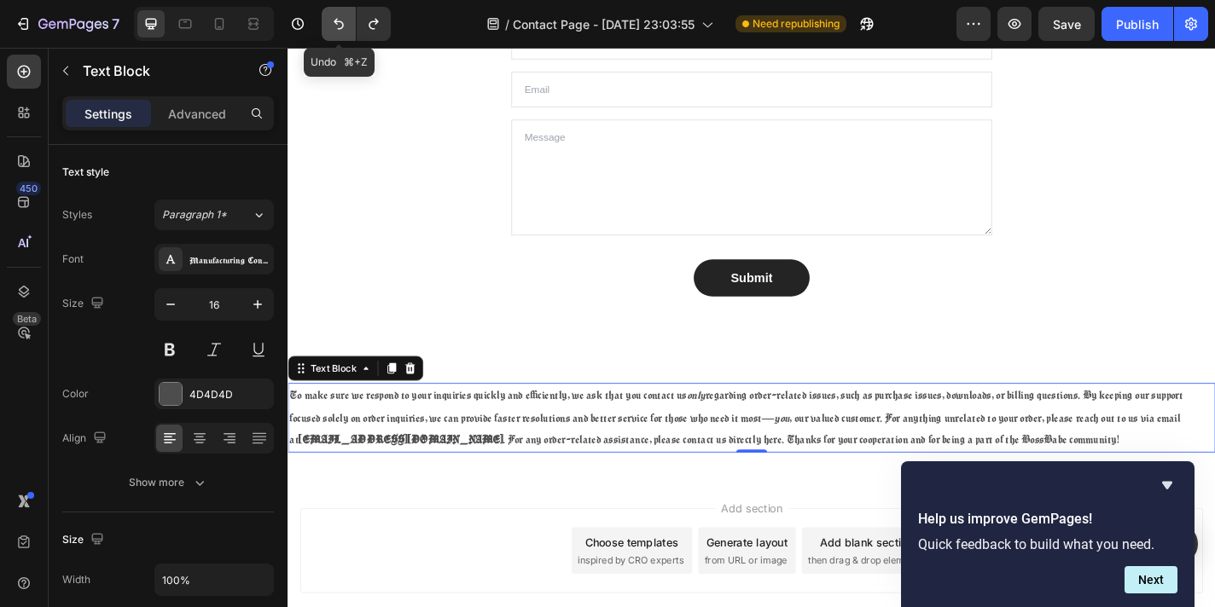
click at [327, 23] on button "Undo/Redo" at bounding box center [339, 24] width 34 height 34
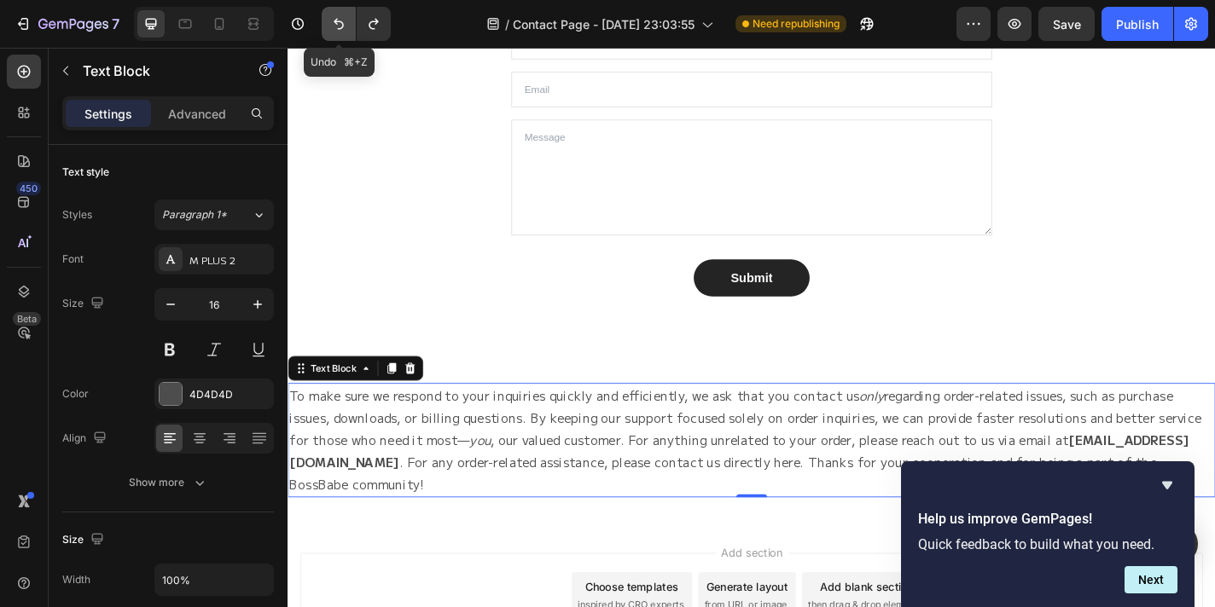
click at [327, 22] on button "Undo/Redo" at bounding box center [339, 24] width 34 height 34
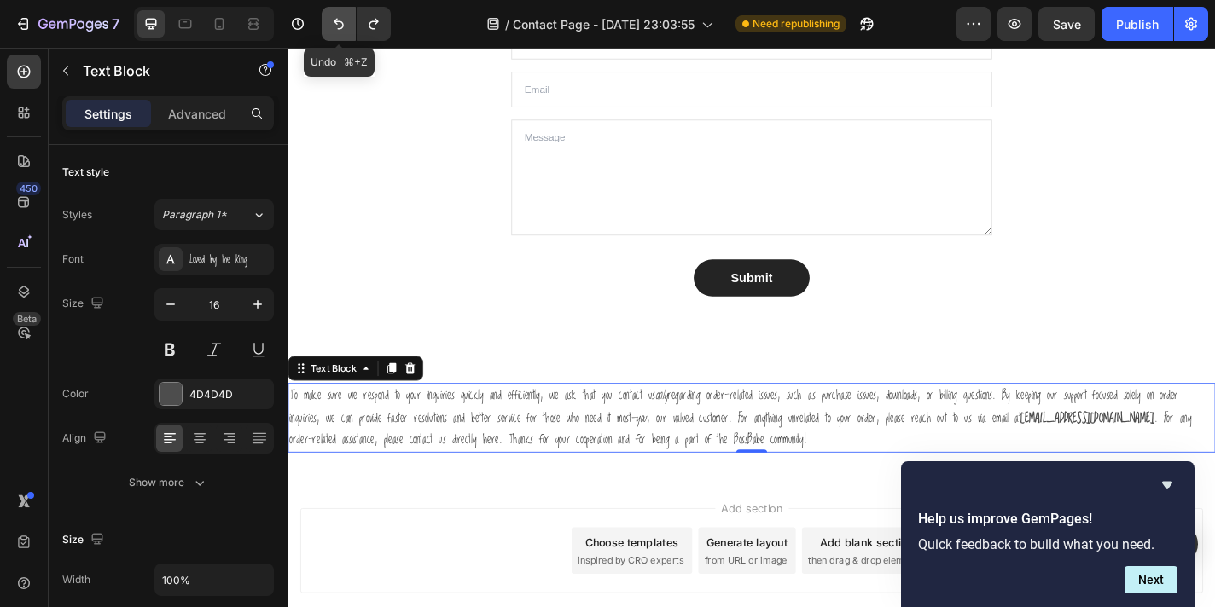
click at [327, 22] on button "Undo/Redo" at bounding box center [339, 24] width 34 height 34
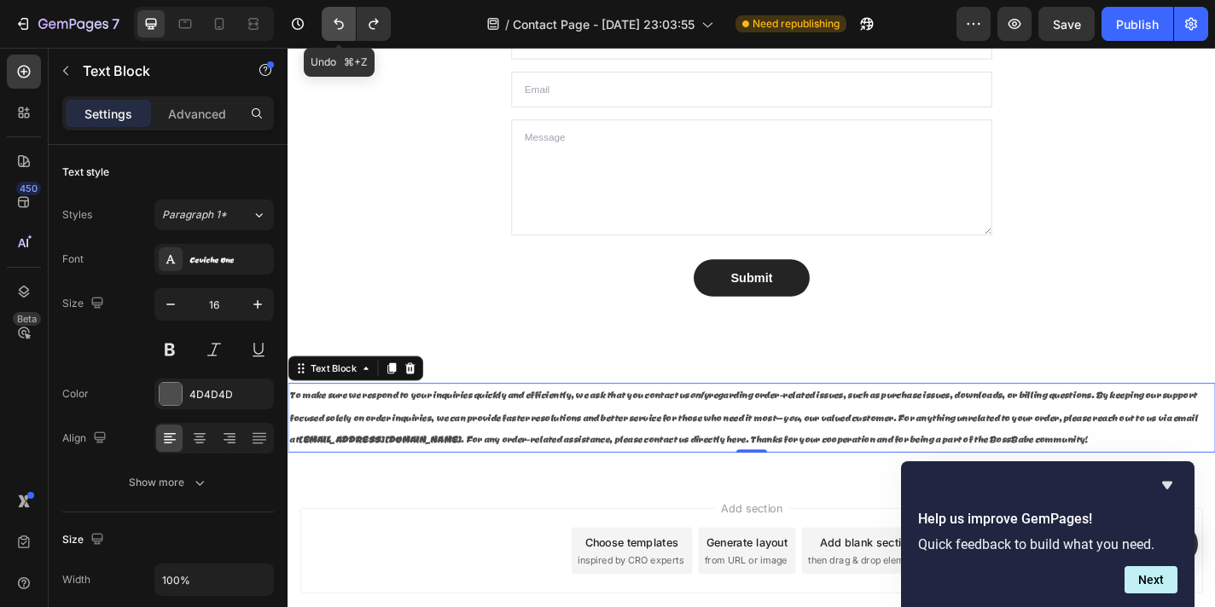
click at [327, 22] on button "Undo/Redo" at bounding box center [339, 24] width 34 height 34
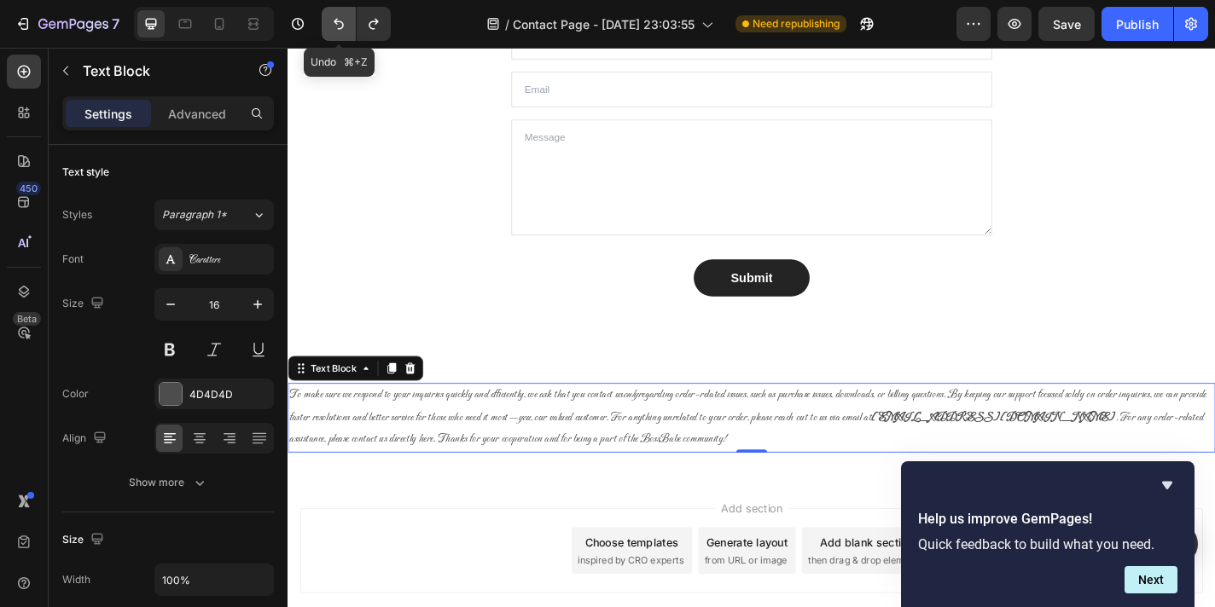
click at [327, 22] on button "Undo/Redo" at bounding box center [339, 24] width 34 height 34
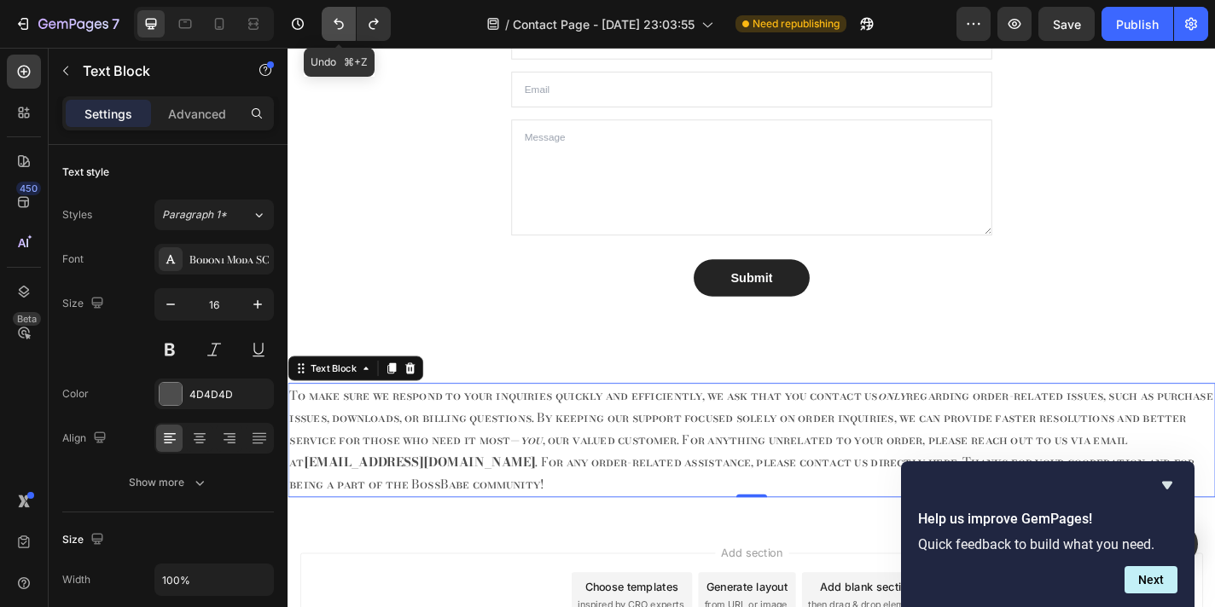
click at [327, 22] on button "Undo/Redo" at bounding box center [339, 24] width 34 height 34
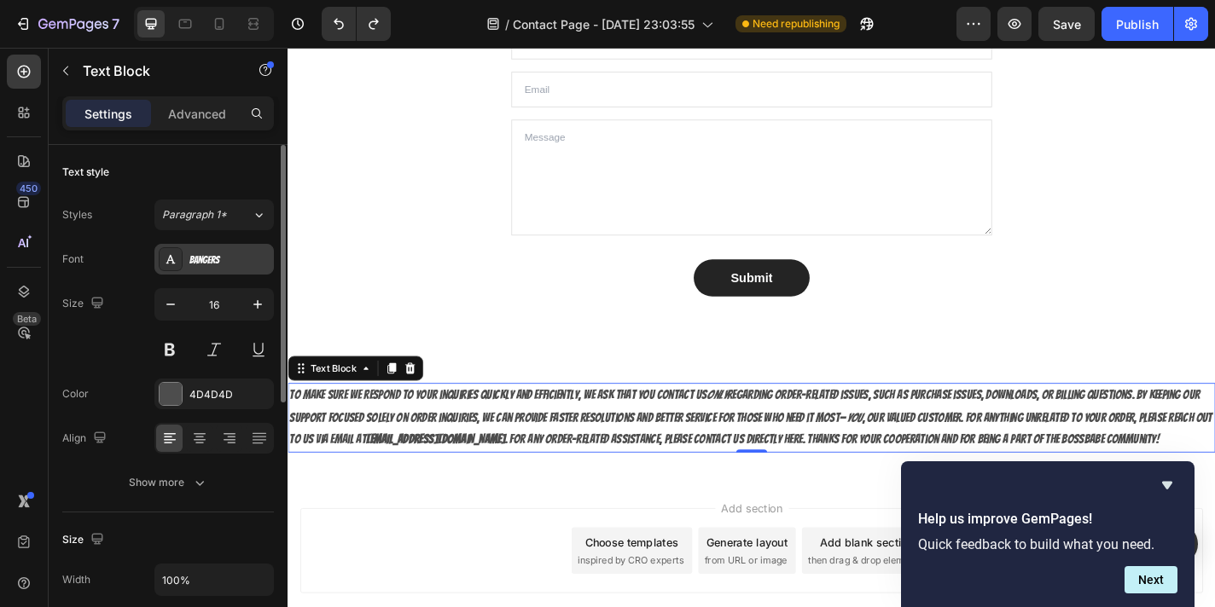
click at [214, 263] on div "Bangers" at bounding box center [229, 259] width 80 height 15
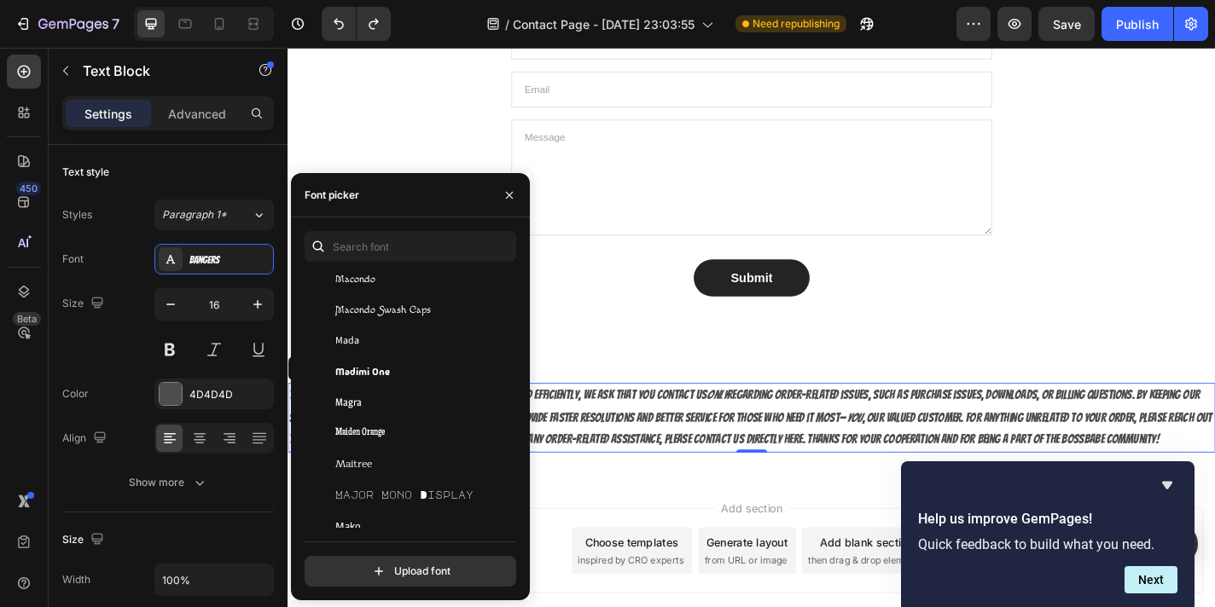
scroll to position [26652, 0]
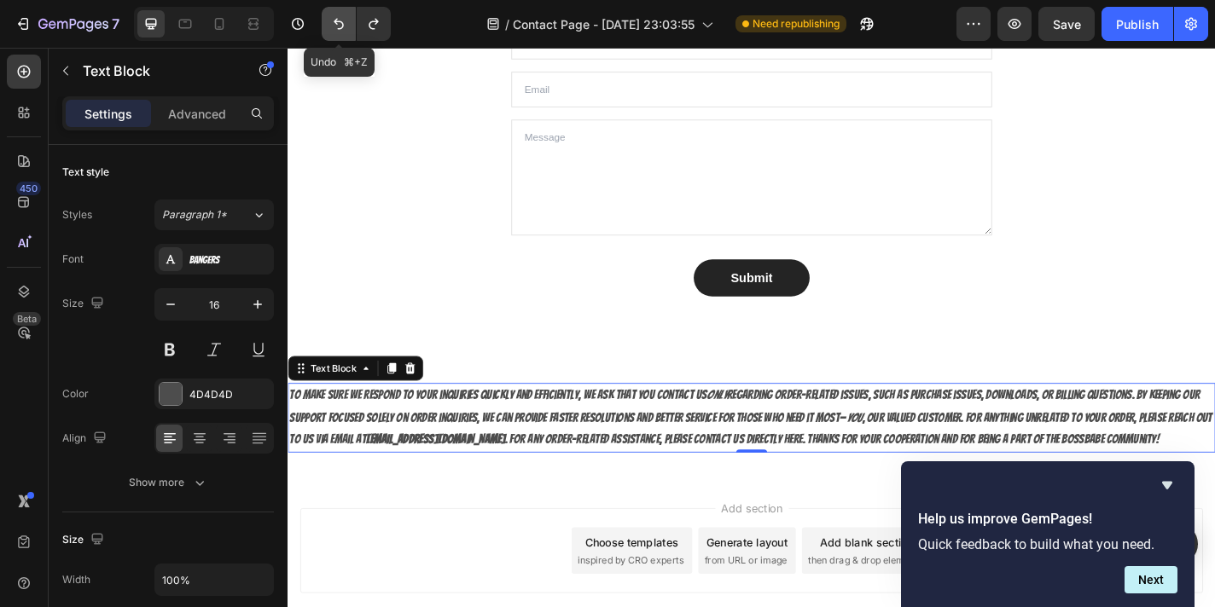
click at [348, 26] on button "Undo/Redo" at bounding box center [339, 24] width 34 height 34
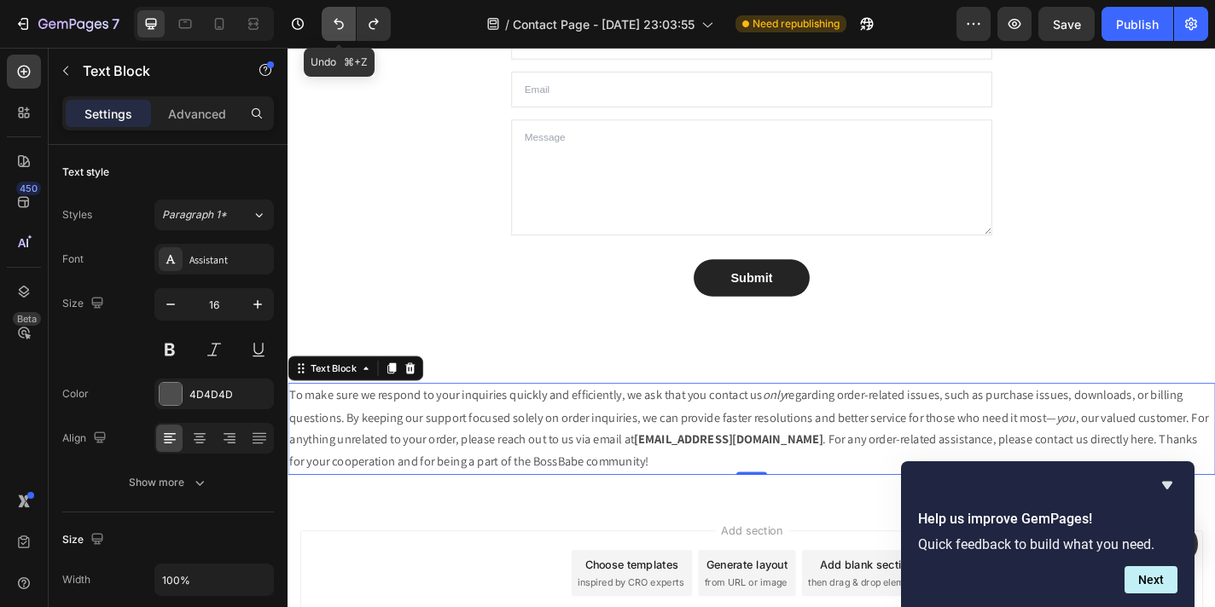
click at [348, 25] on button "Undo/Redo" at bounding box center [339, 24] width 34 height 34
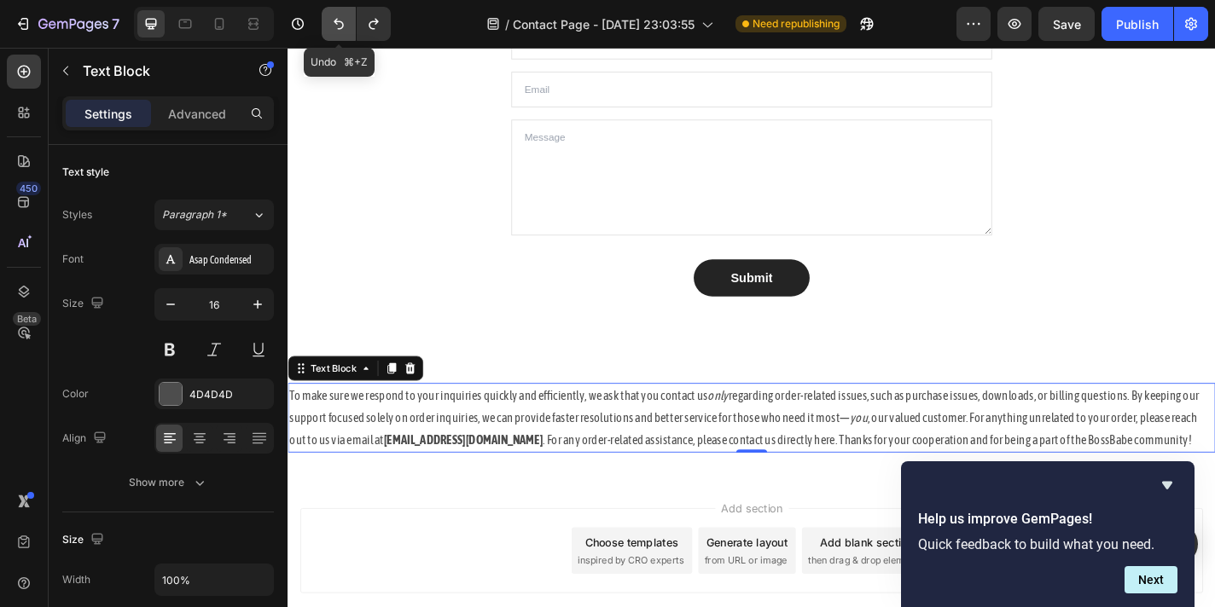
click at [348, 25] on button "Undo/Redo" at bounding box center [339, 24] width 34 height 34
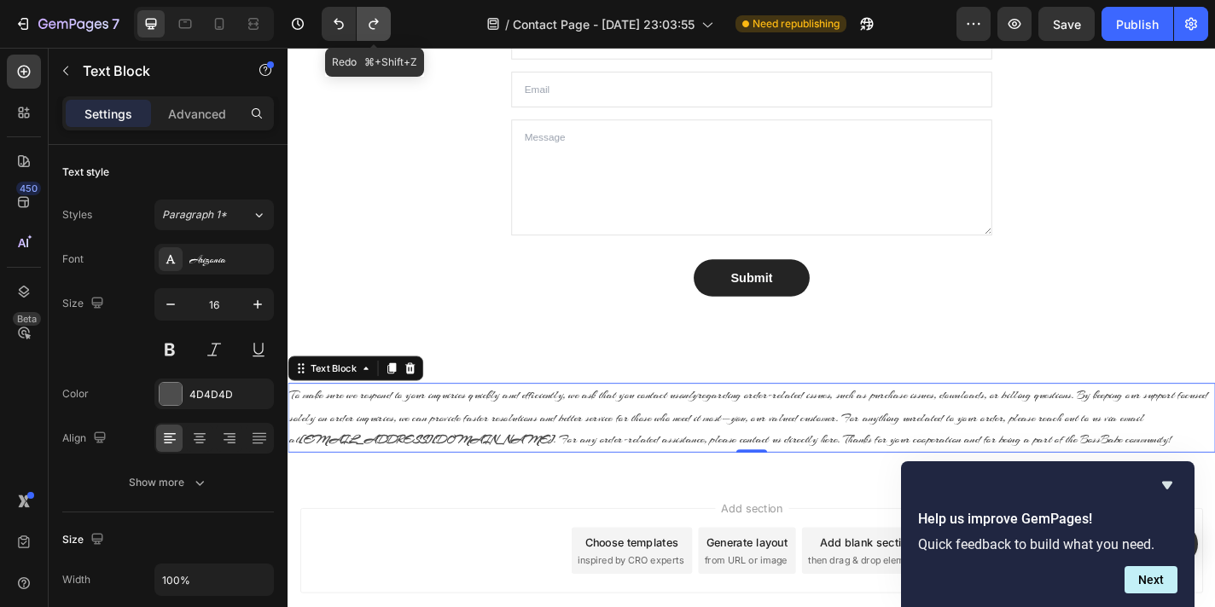
click at [382, 27] on button "Undo/Redo" at bounding box center [374, 24] width 34 height 34
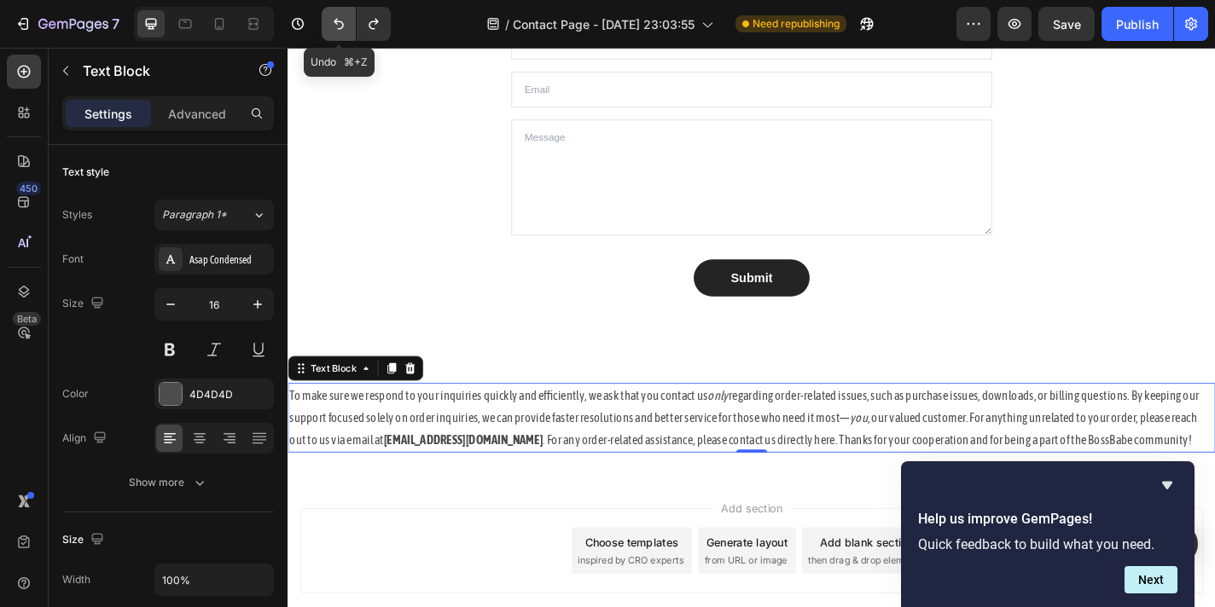
click at [339, 27] on icon "Undo/Redo" at bounding box center [338, 23] width 17 height 17
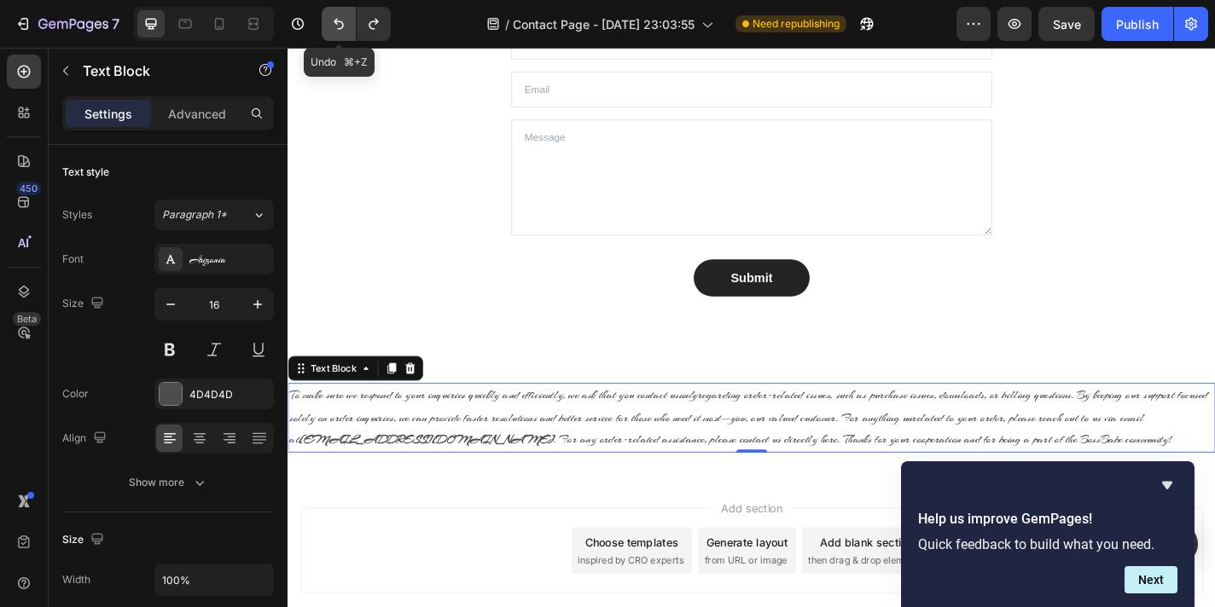
click at [339, 27] on icon "Undo/Redo" at bounding box center [338, 23] width 17 height 17
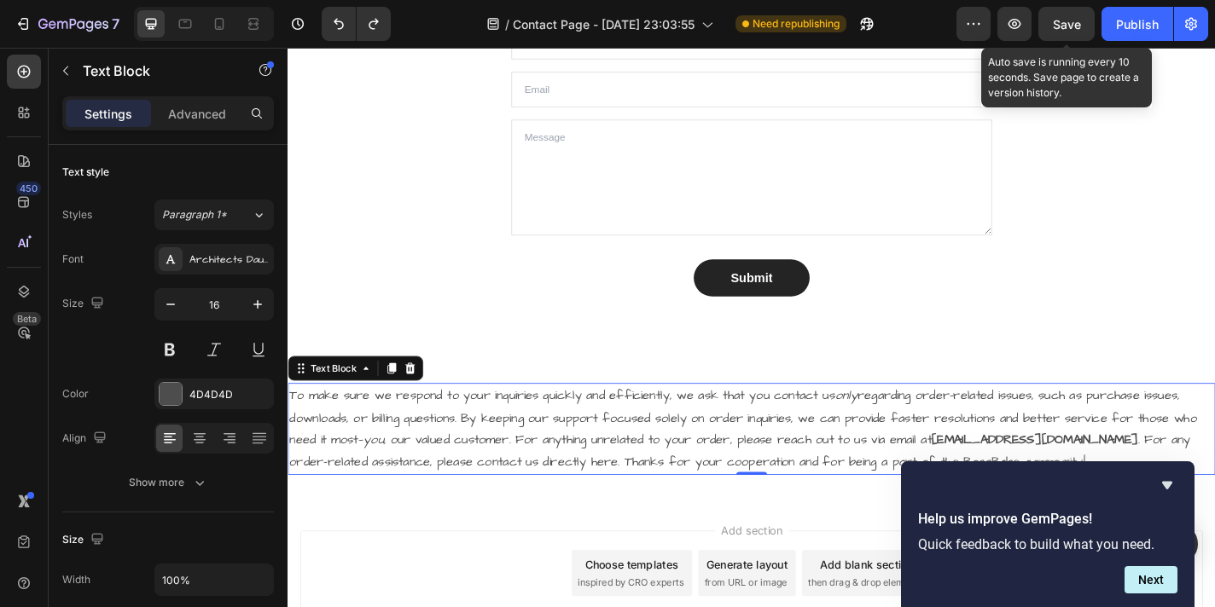
click at [1071, 27] on span "Save" at bounding box center [1067, 24] width 28 height 15
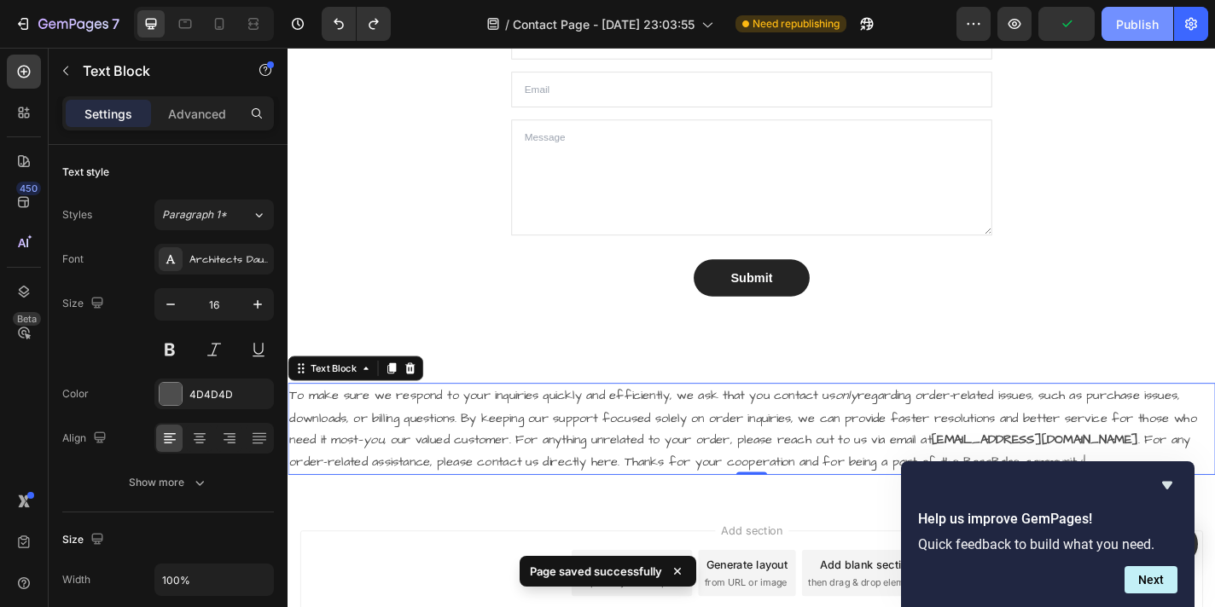
click at [1127, 28] on div "Publish" at bounding box center [1137, 24] width 43 height 18
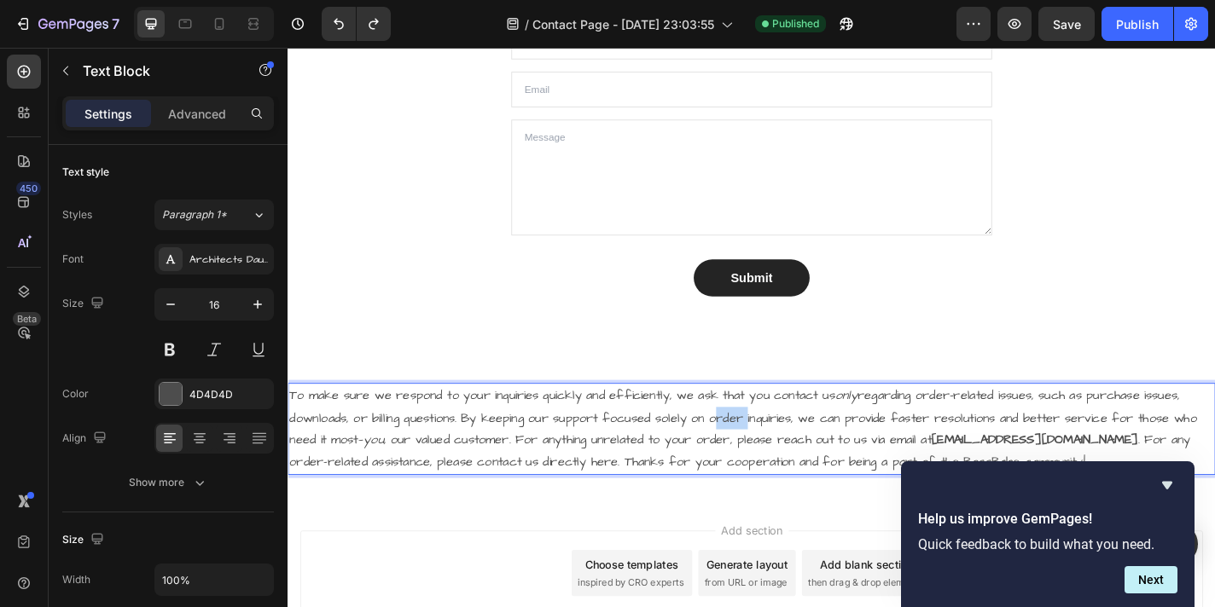
click at [780, 456] on p "To make sure we respond to your inquiries quickly and efficiently, we ask that …" at bounding box center [799, 469] width 1020 height 98
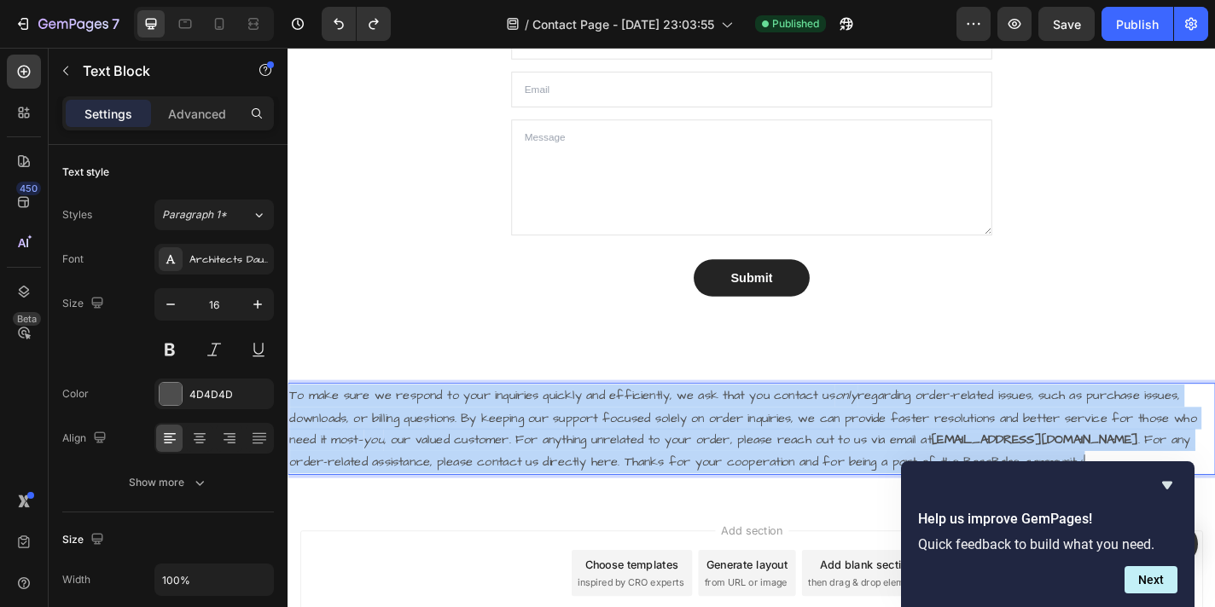
click at [780, 456] on p "To make sure we respond to your inquiries quickly and efficiently, we ask that …" at bounding box center [799, 469] width 1020 height 98
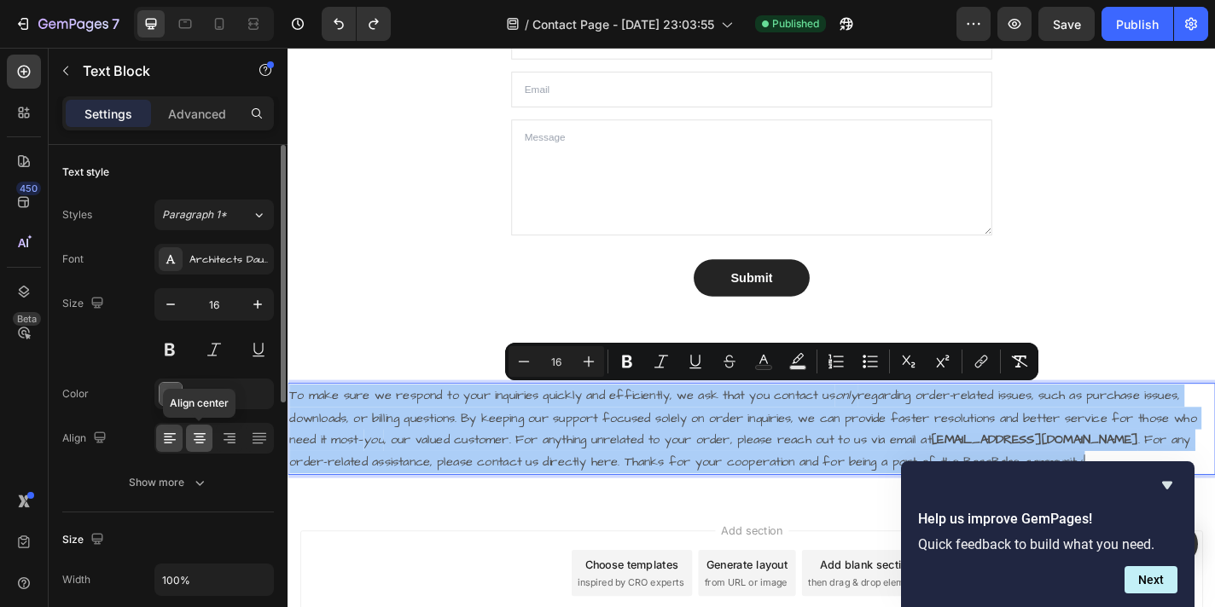
click at [209, 438] on div at bounding box center [199, 438] width 26 height 27
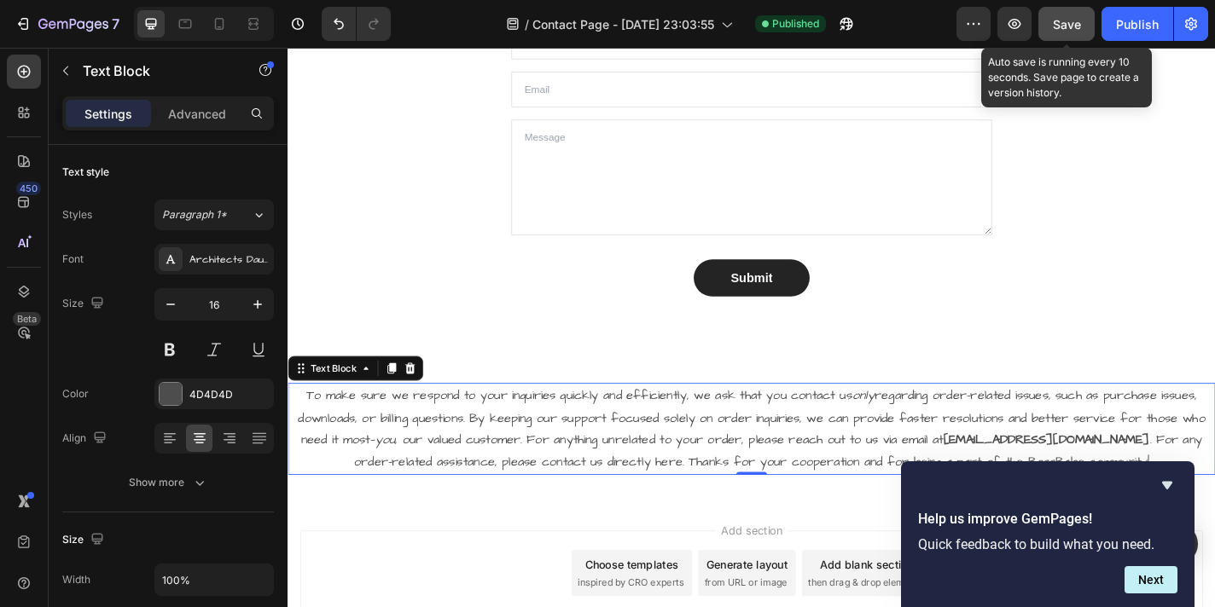
click at [1074, 35] on button "Save" at bounding box center [1066, 24] width 56 height 34
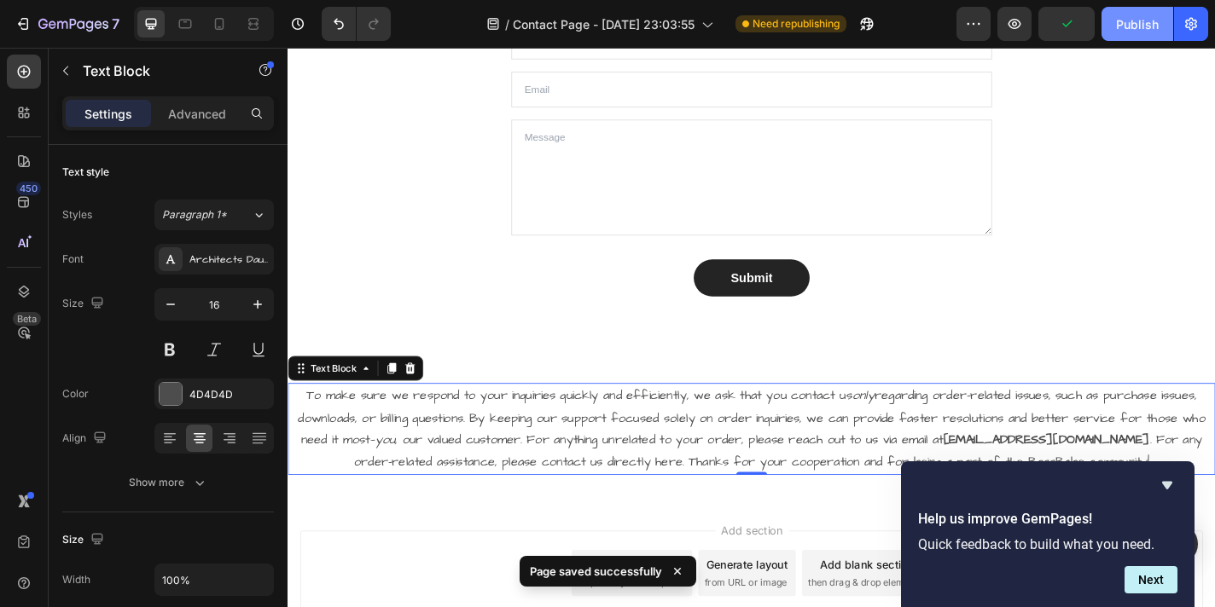
click at [1123, 29] on div "Publish" at bounding box center [1137, 24] width 43 height 18
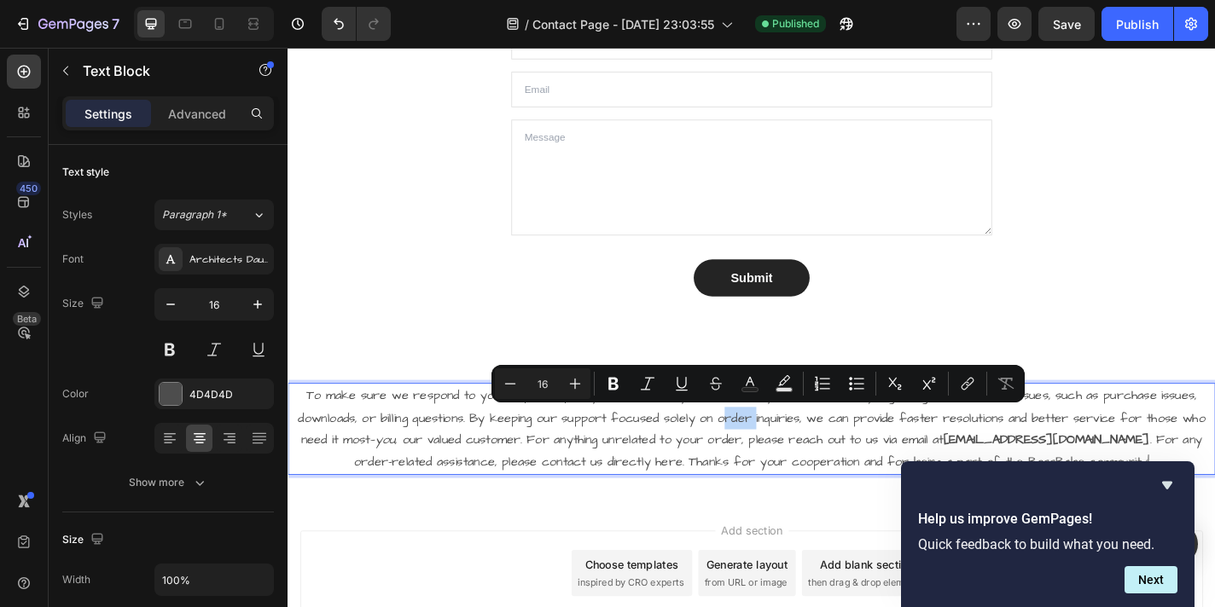
click at [764, 466] on p "To make sure we respond to your inquiries quickly and efficiently, we ask that …" at bounding box center [799, 469] width 1020 height 98
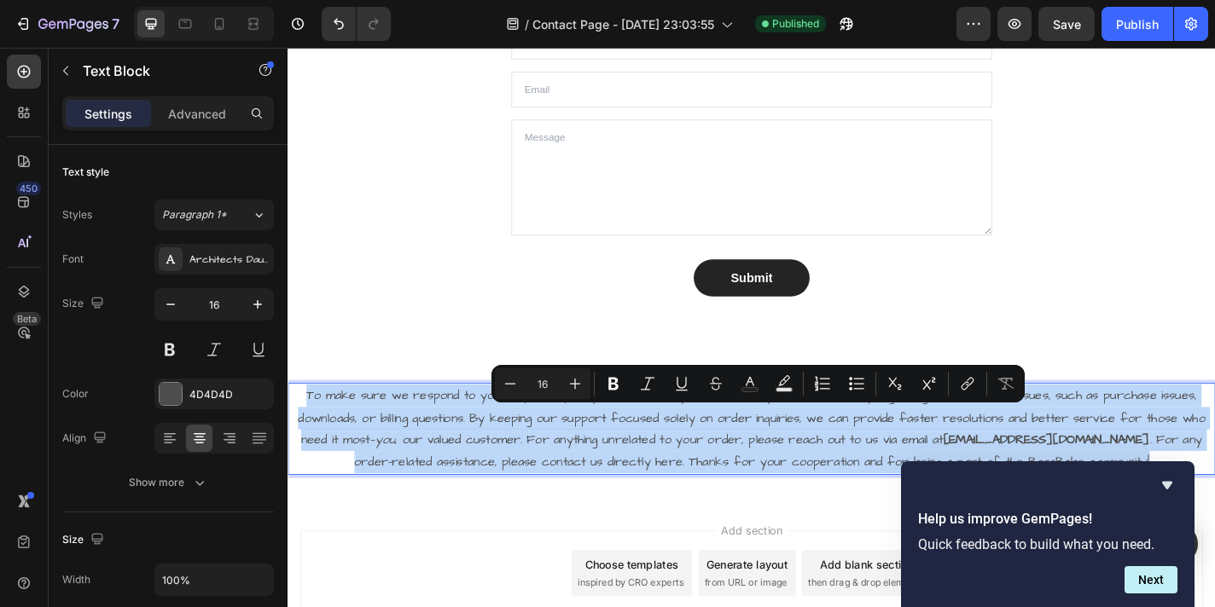
click at [764, 466] on p "To make sure we respond to your inquiries quickly and efficiently, we ask that …" at bounding box center [799, 469] width 1020 height 98
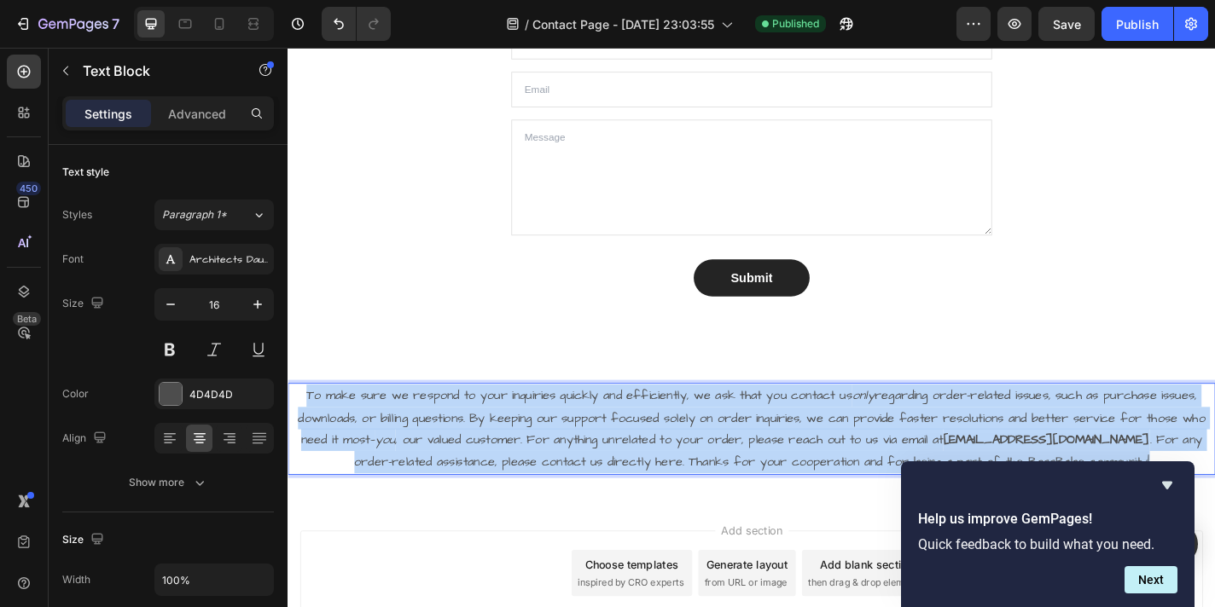
click at [764, 466] on p "To make sure we respond to your inquiries quickly and efficiently, we ask that …" at bounding box center [799, 469] width 1020 height 98
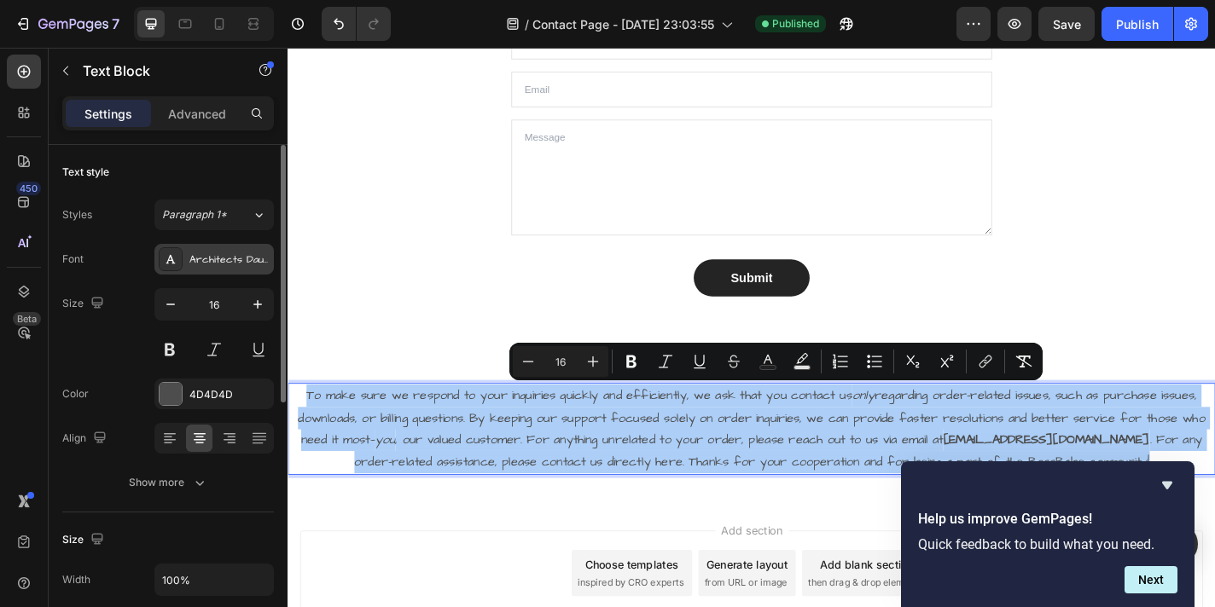
click at [223, 258] on div "Architects Daughter" at bounding box center [229, 259] width 80 height 15
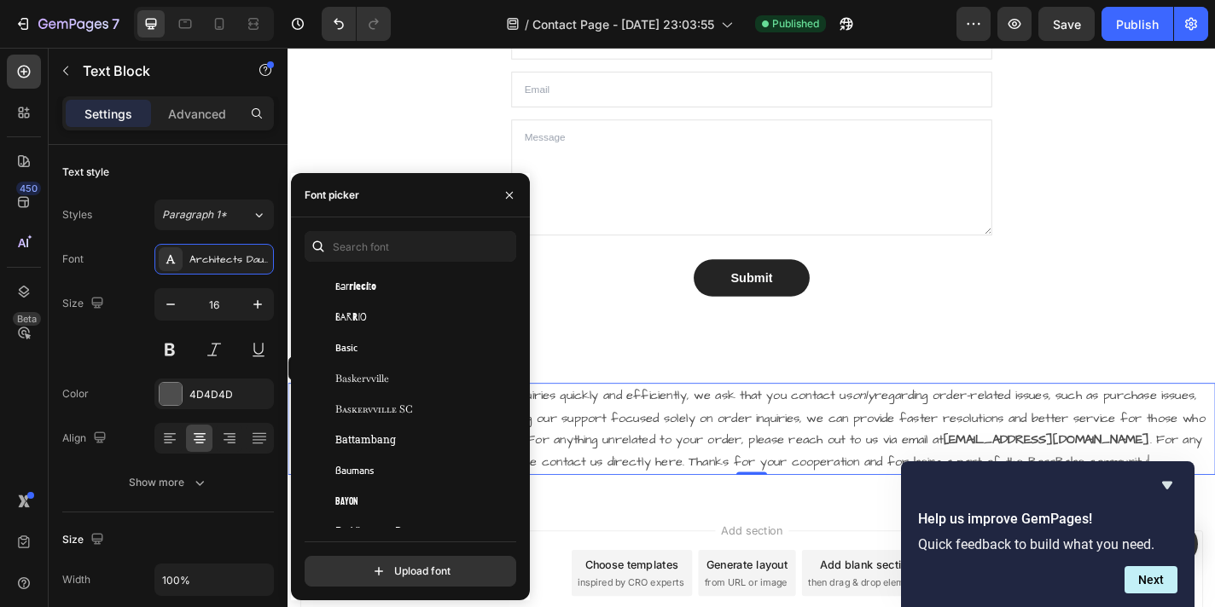
scroll to position [5440, 0]
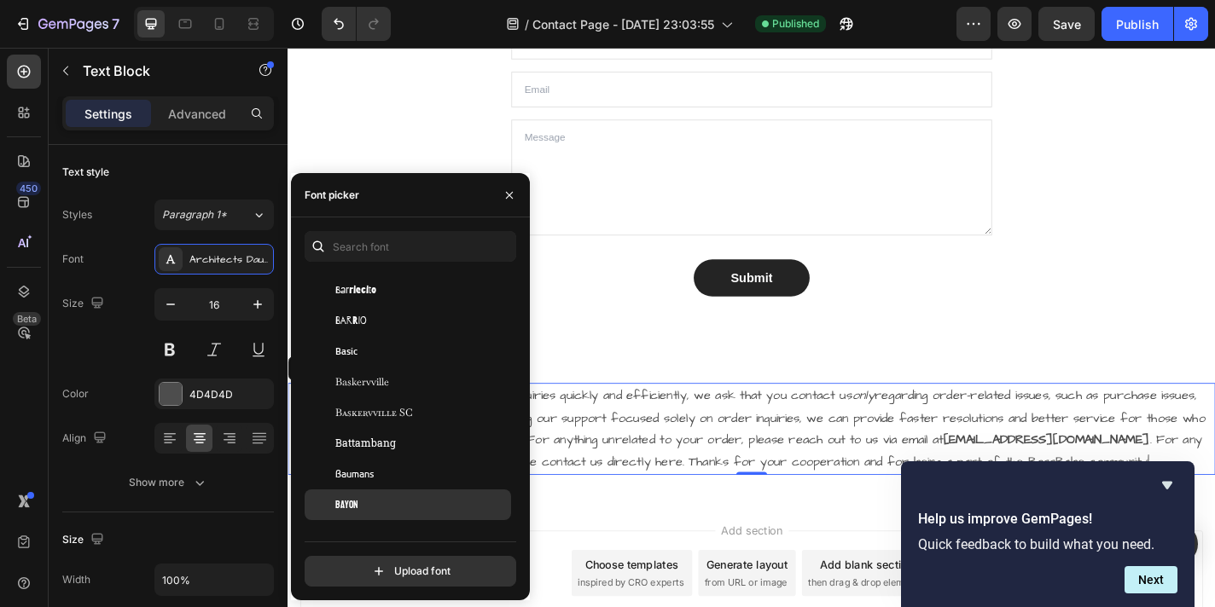
click at [358, 496] on div "Bayon" at bounding box center [408, 505] width 206 height 31
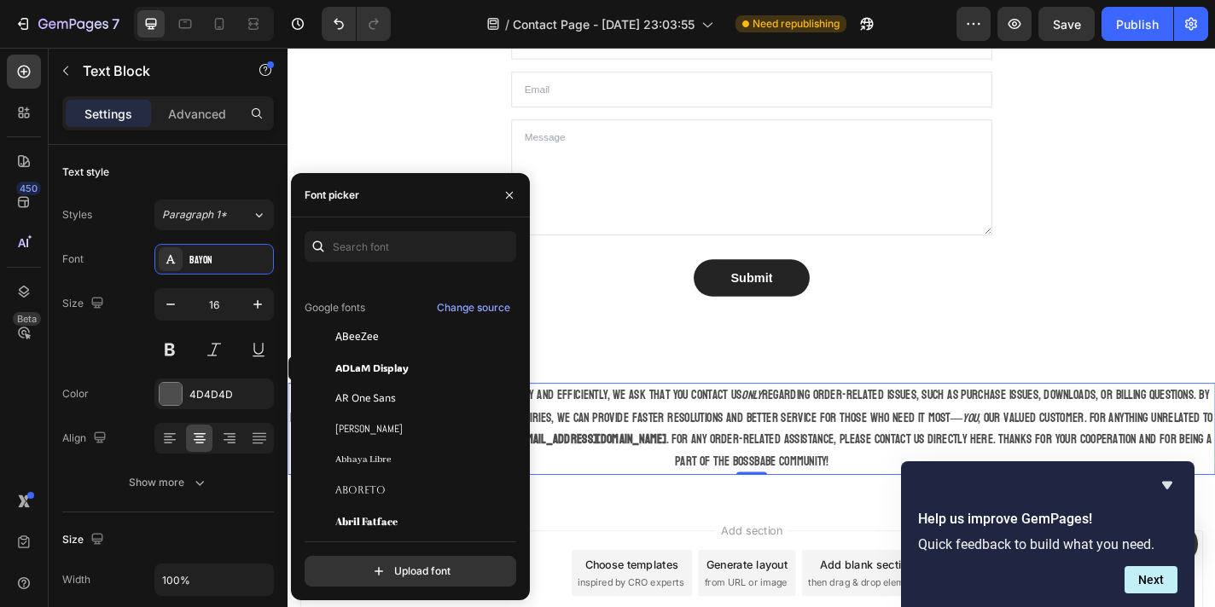
scroll to position [149, 0]
click at [392, 407] on span "AR One Sans" at bounding box center [365, 399] width 61 height 15
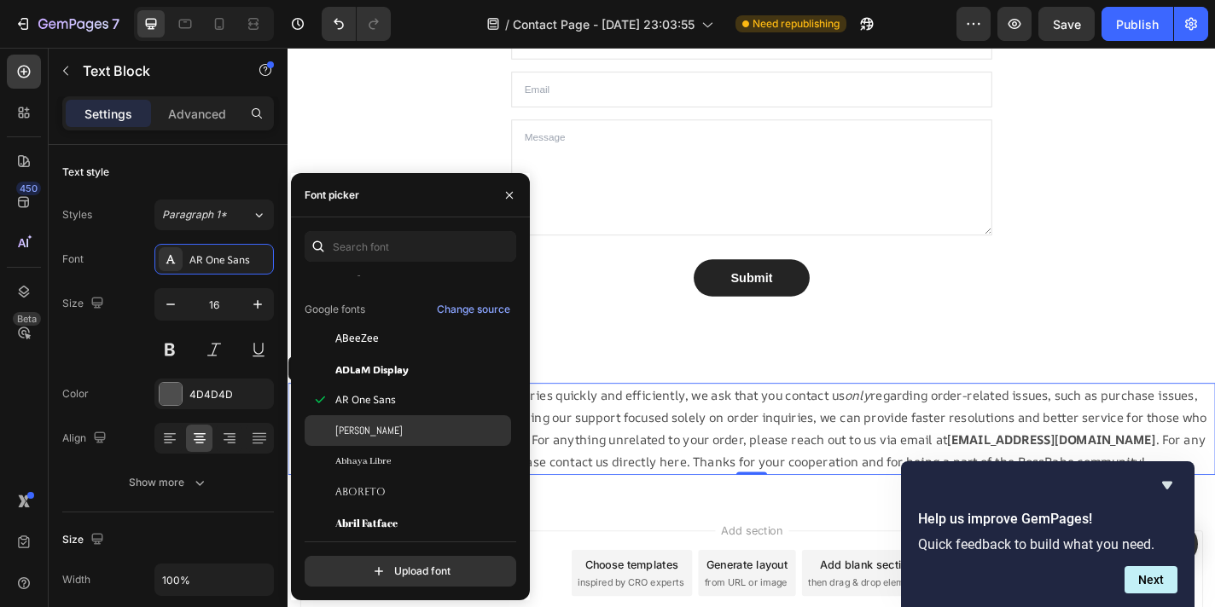
click at [379, 427] on div "[PERSON_NAME]" at bounding box center [421, 430] width 172 height 15
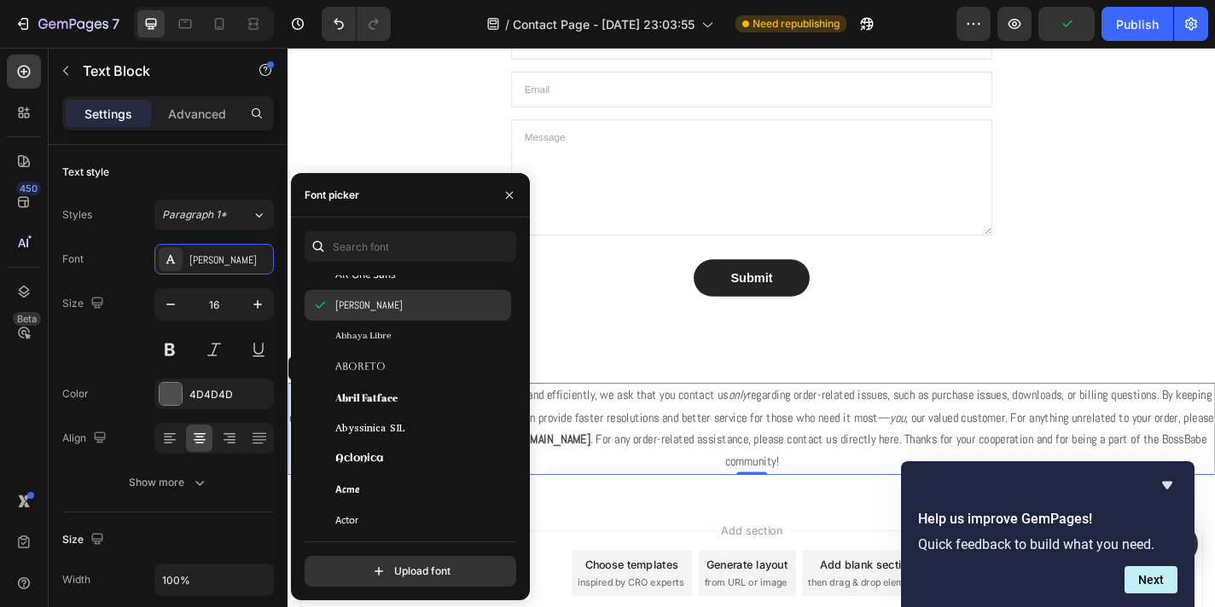
scroll to position [287, 0]
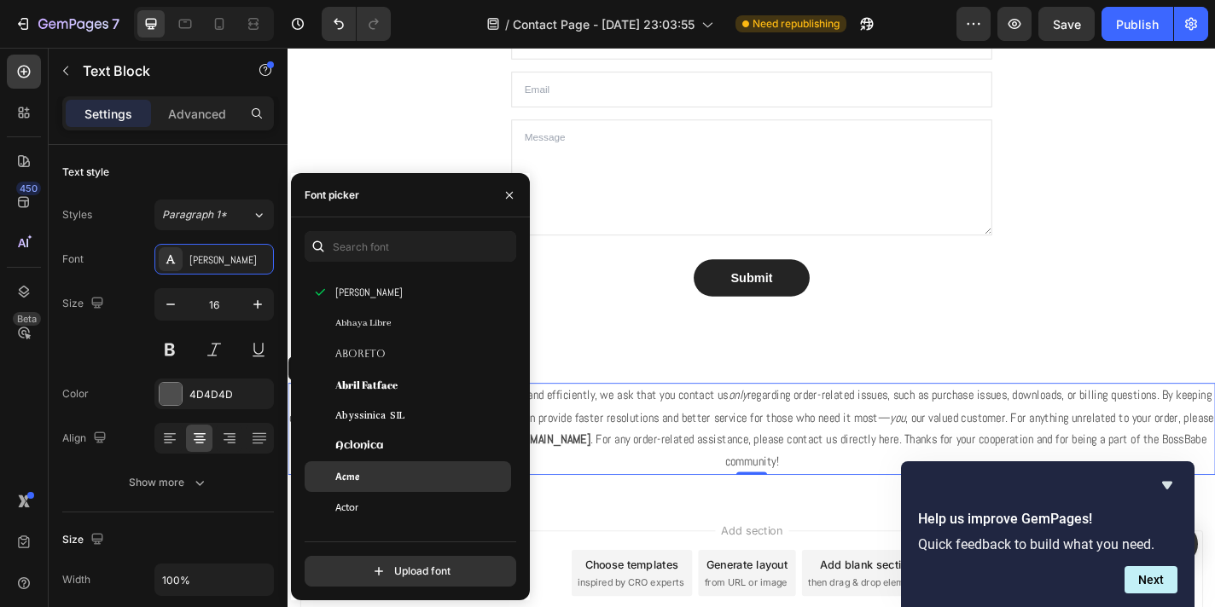
click at [367, 478] on div "Acme" at bounding box center [421, 476] width 172 height 15
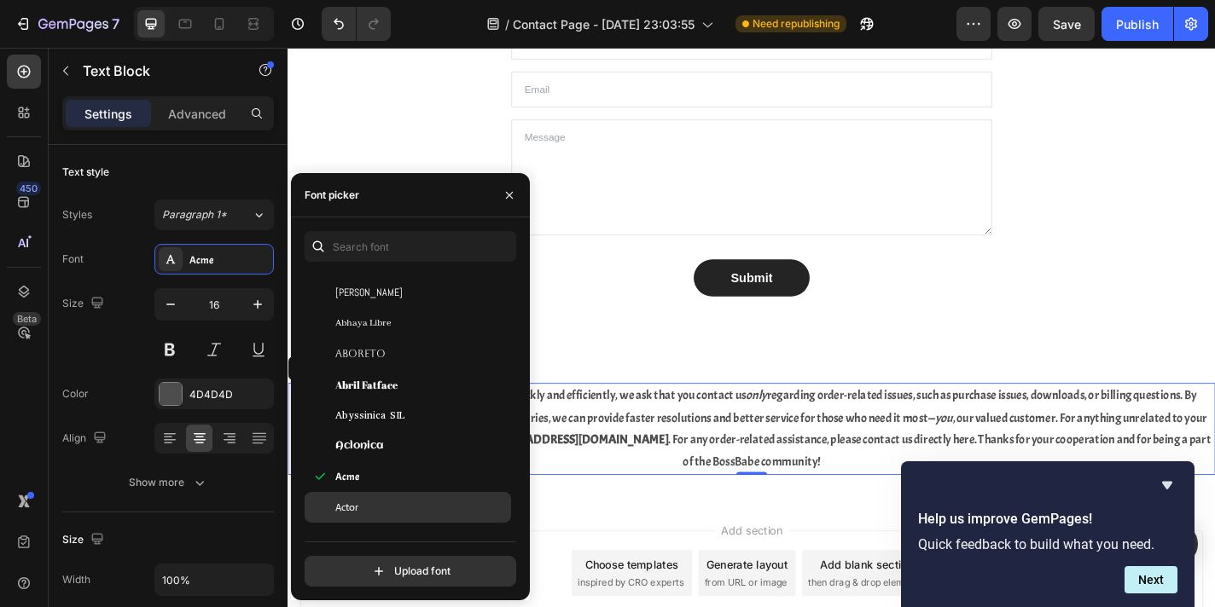
click at [364, 514] on div "Actor" at bounding box center [421, 507] width 172 height 15
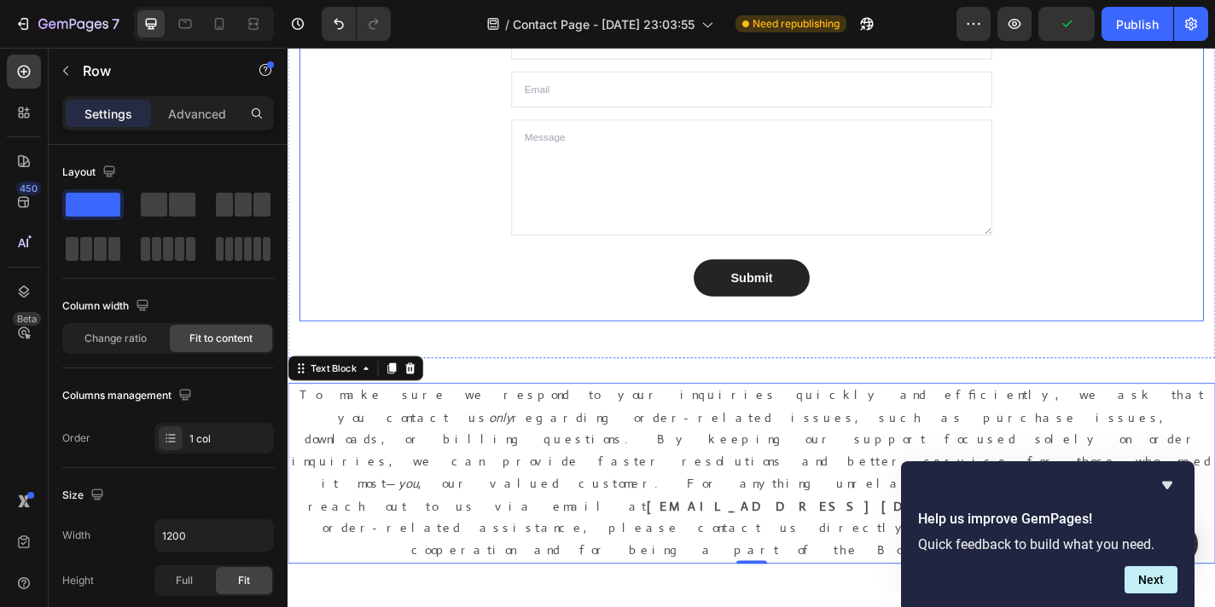
click at [496, 113] on div "Let’s Connect! Heading Stuck? Confused? Or just wanna talk BossBabe-to-BossBabe…" at bounding box center [799, 125] width 998 height 450
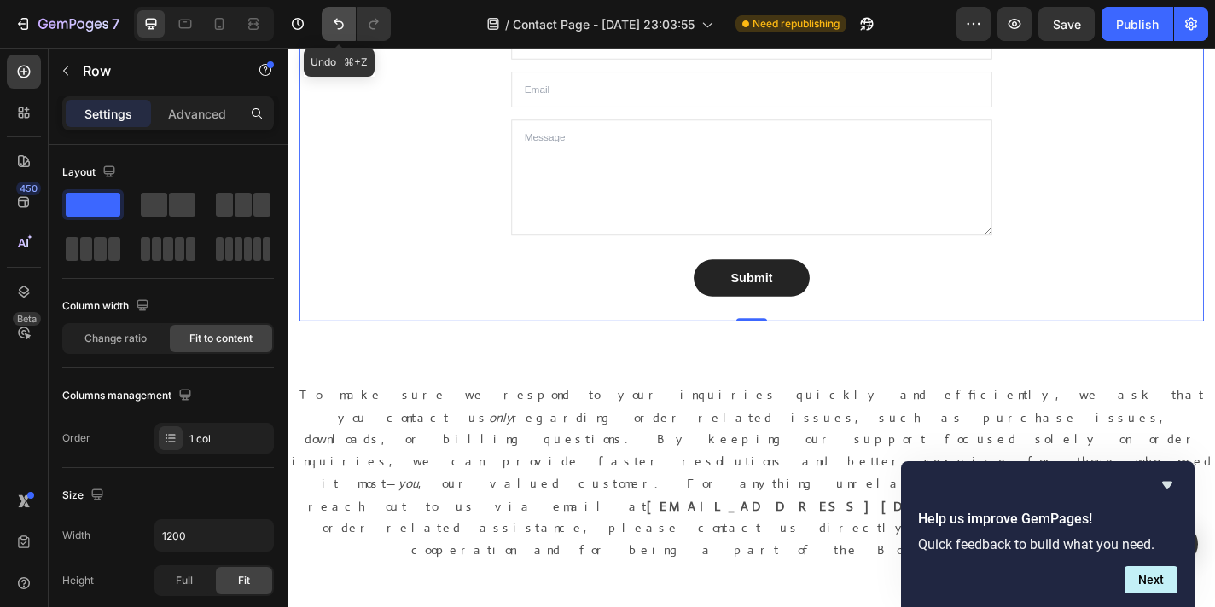
click at [335, 19] on icon "Undo/Redo" at bounding box center [338, 23] width 17 height 17
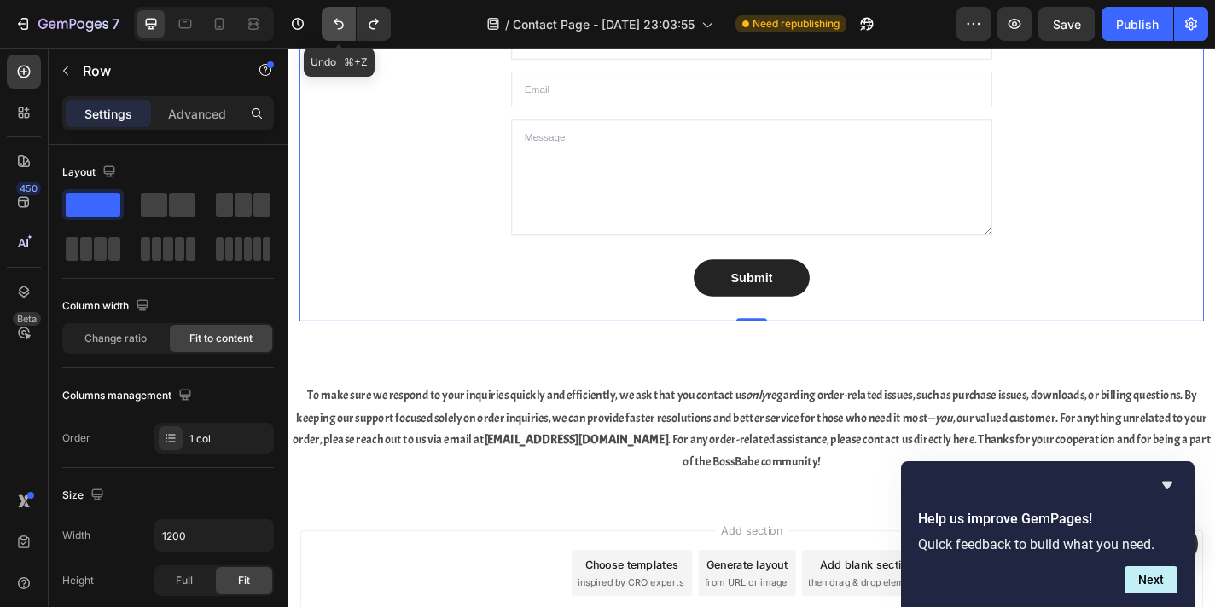
click at [335, 19] on icon "Undo/Redo" at bounding box center [338, 23] width 17 height 17
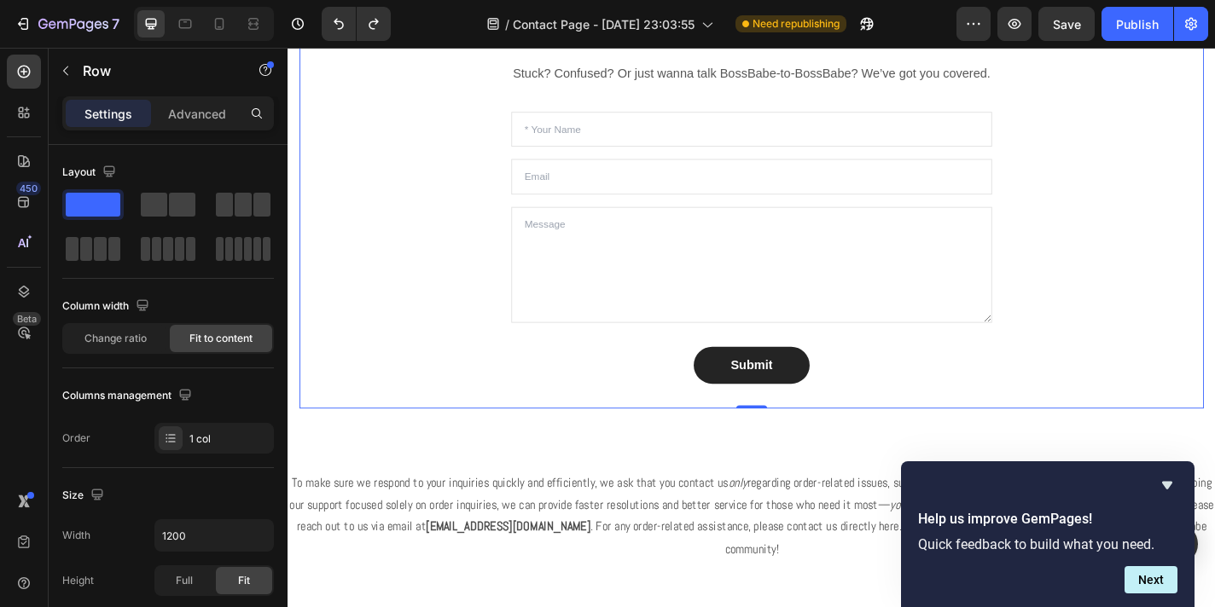
scroll to position [1098, 0]
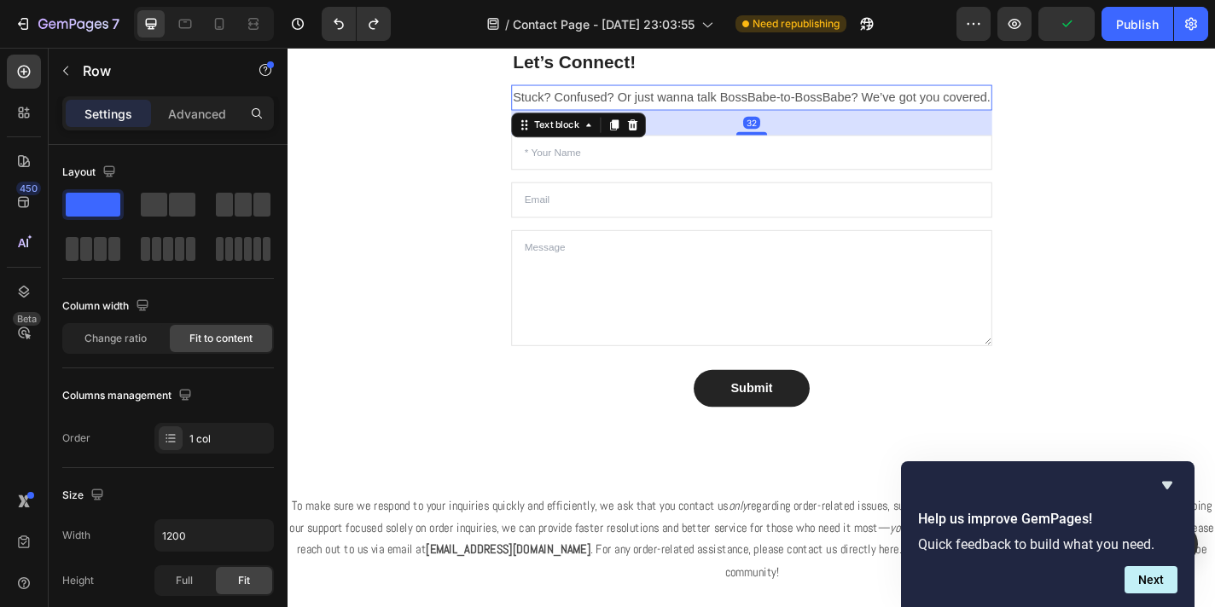
click at [550, 102] on p "Stuck? Confused? Or just wanna talk BossBabe-to-BossBabe? We’ve got you covered." at bounding box center [799, 102] width 527 height 25
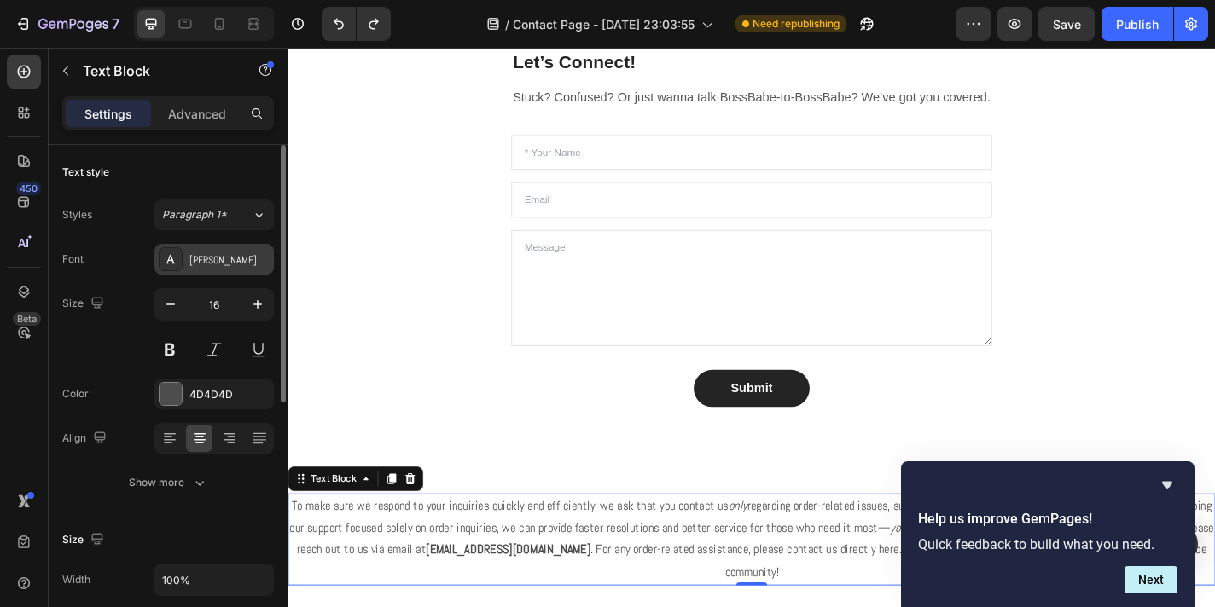
click at [218, 260] on div "[PERSON_NAME]" at bounding box center [229, 259] width 80 height 15
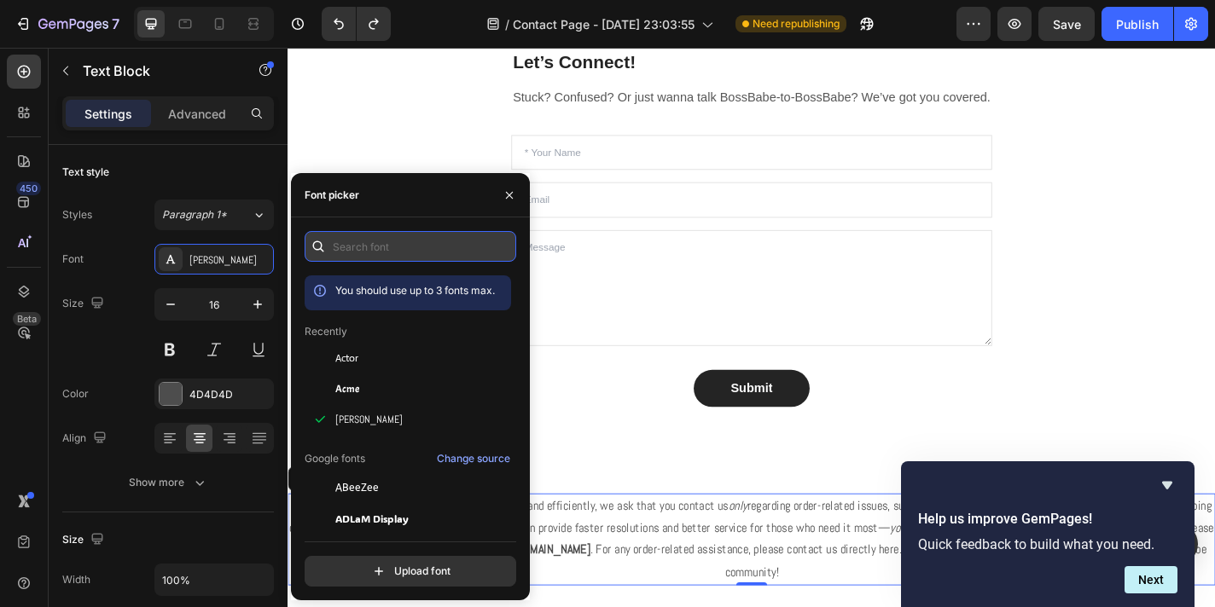
click at [457, 252] on input "text" at bounding box center [411, 246] width 212 height 31
type input "s"
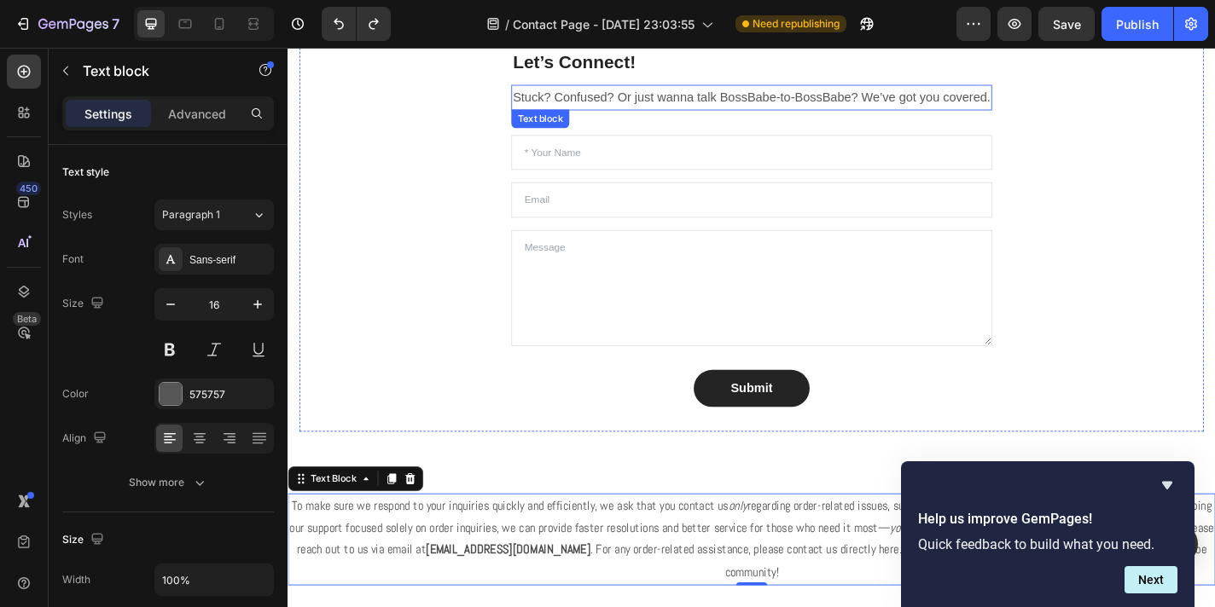
click at [612, 104] on p "Stuck? Confused? Or just wanna talk BossBabe-to-BossBabe? We’ve got you covered." at bounding box center [799, 102] width 527 height 25
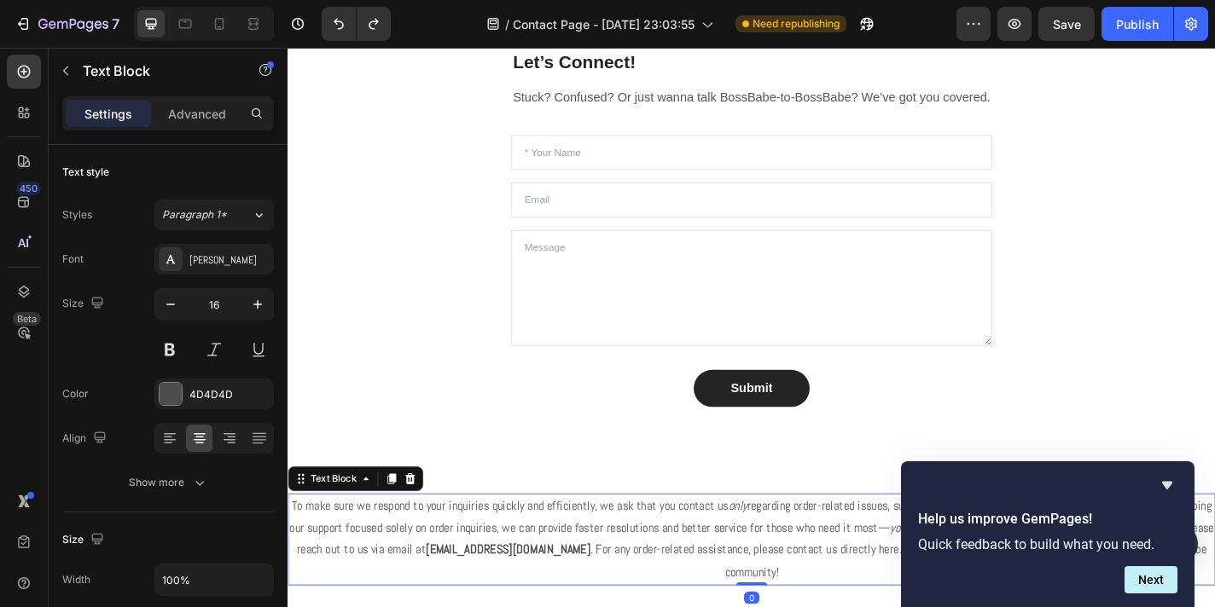
click at [557, 570] on p "To make sure we respond to your inquiries quickly and efficiently, we ask that …" at bounding box center [799, 591] width 1020 height 98
click at [220, 263] on div "[PERSON_NAME]" at bounding box center [229, 259] width 80 height 15
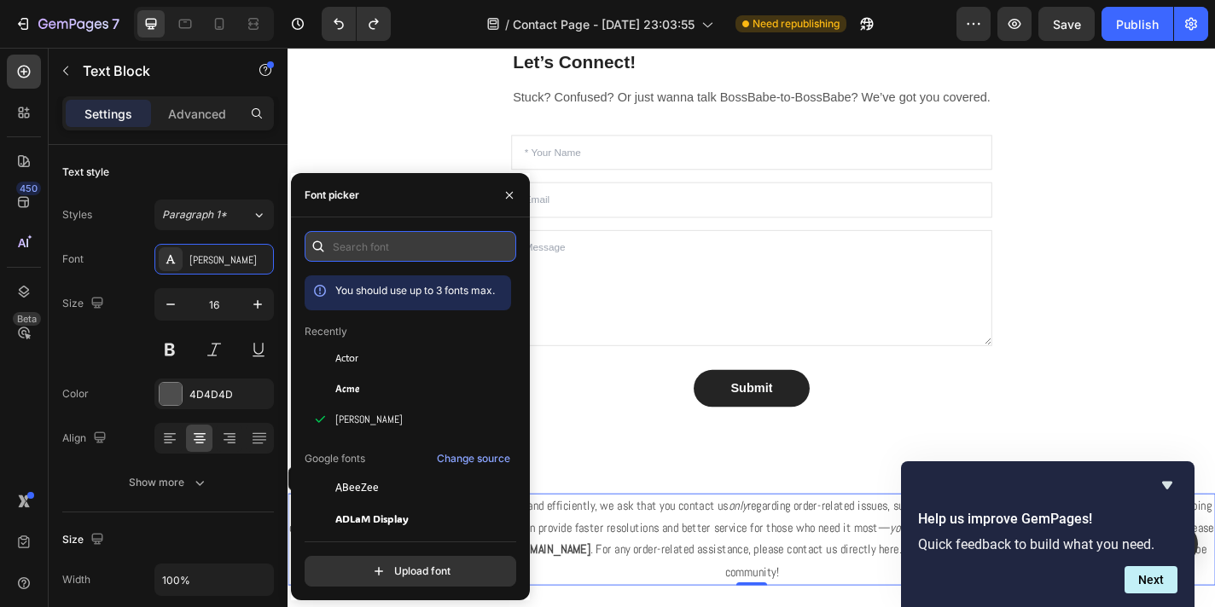
click at [376, 247] on input "text" at bounding box center [411, 246] width 212 height 31
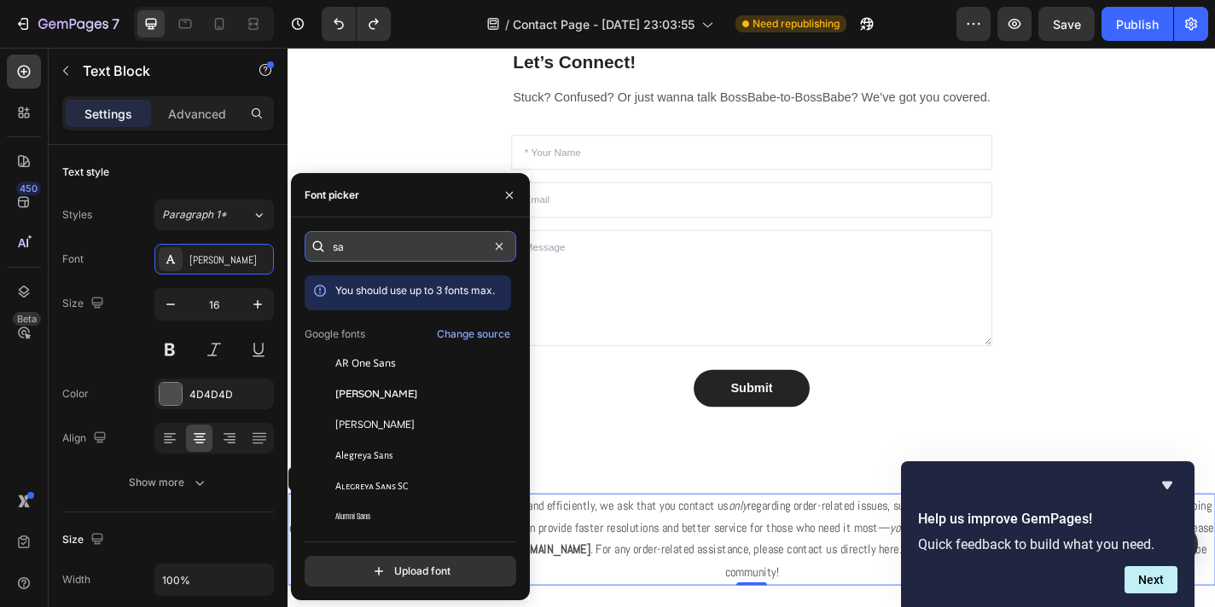
type input "san"
click at [438, 250] on input "san" at bounding box center [411, 246] width 212 height 31
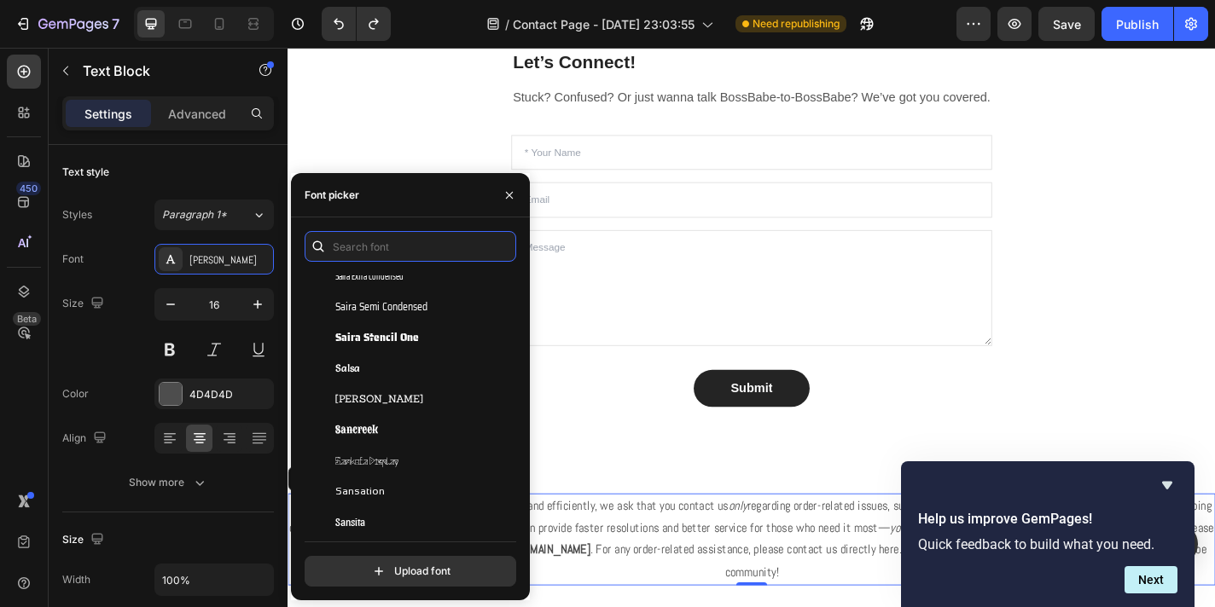
scroll to position [48857, 0]
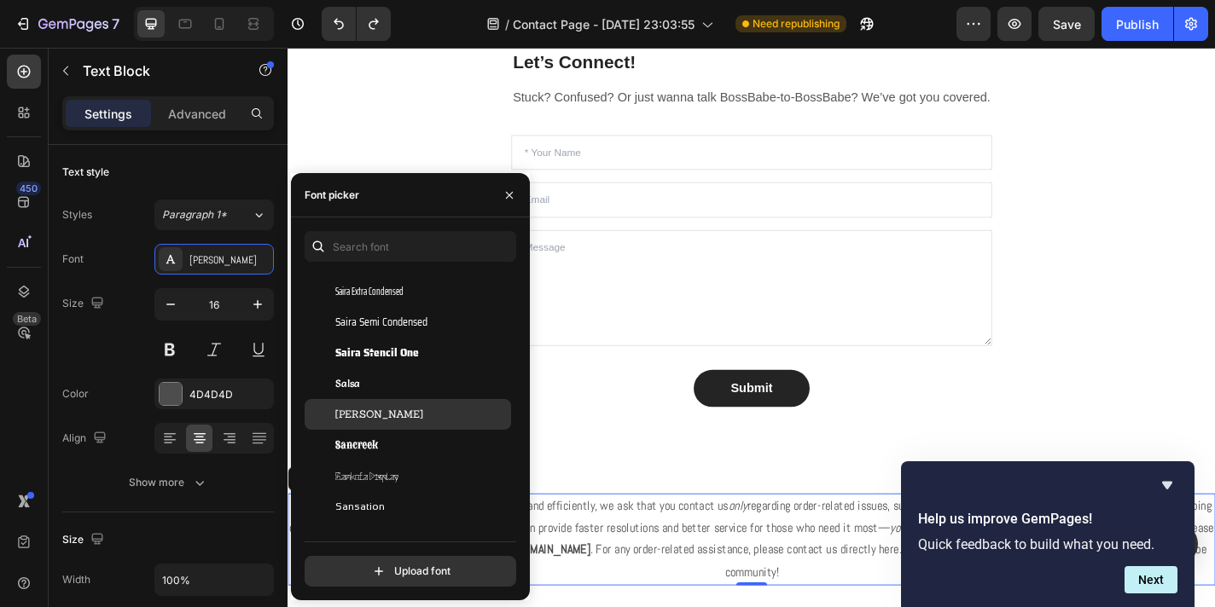
click at [396, 415] on div "[PERSON_NAME]" at bounding box center [421, 414] width 172 height 15
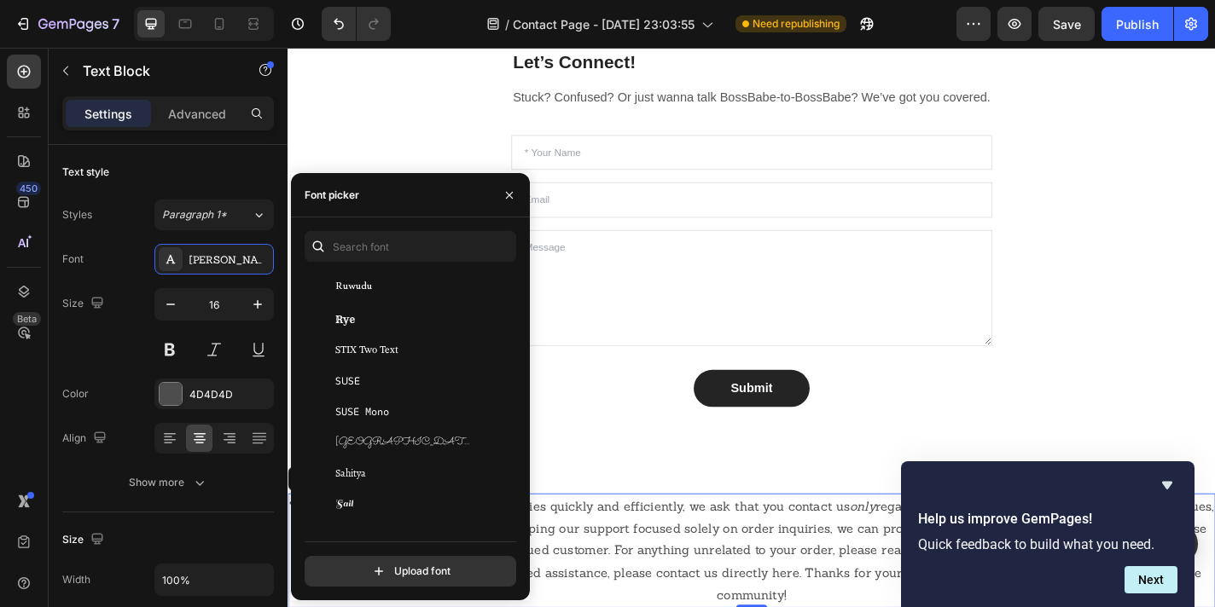
scroll to position [48578, 0]
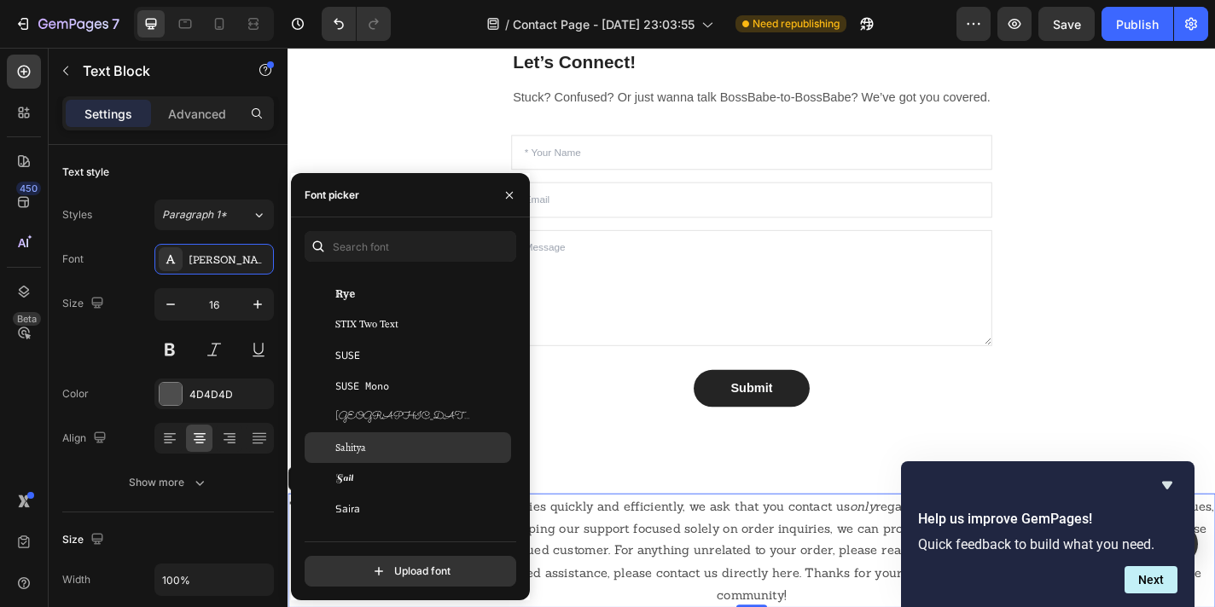
click at [376, 456] on div "Sahitya" at bounding box center [408, 447] width 206 height 31
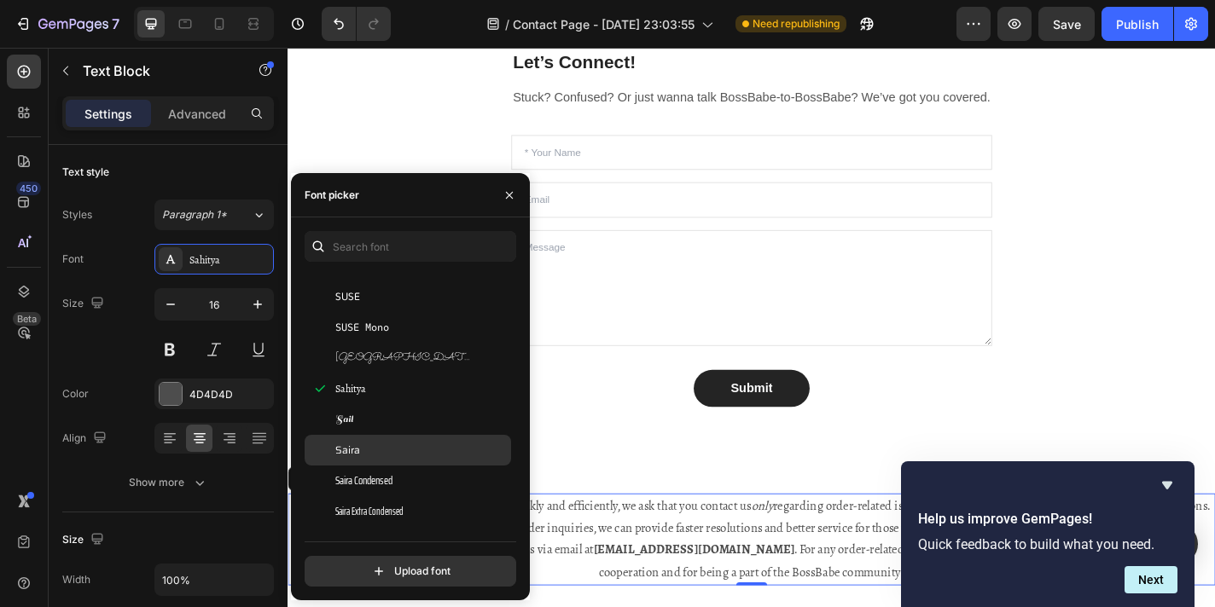
scroll to position [48646, 0]
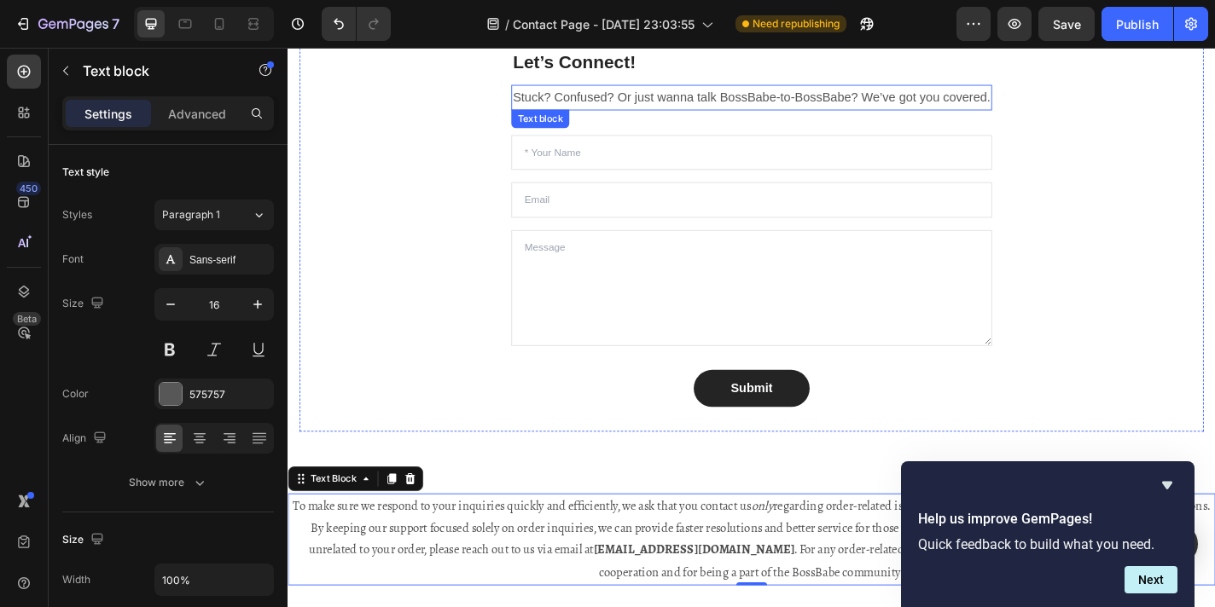
click at [624, 103] on p "Stuck? Confused? Or just wanna talk BossBabe-to-BossBabe? We’ve got you covered." at bounding box center [799, 102] width 527 height 25
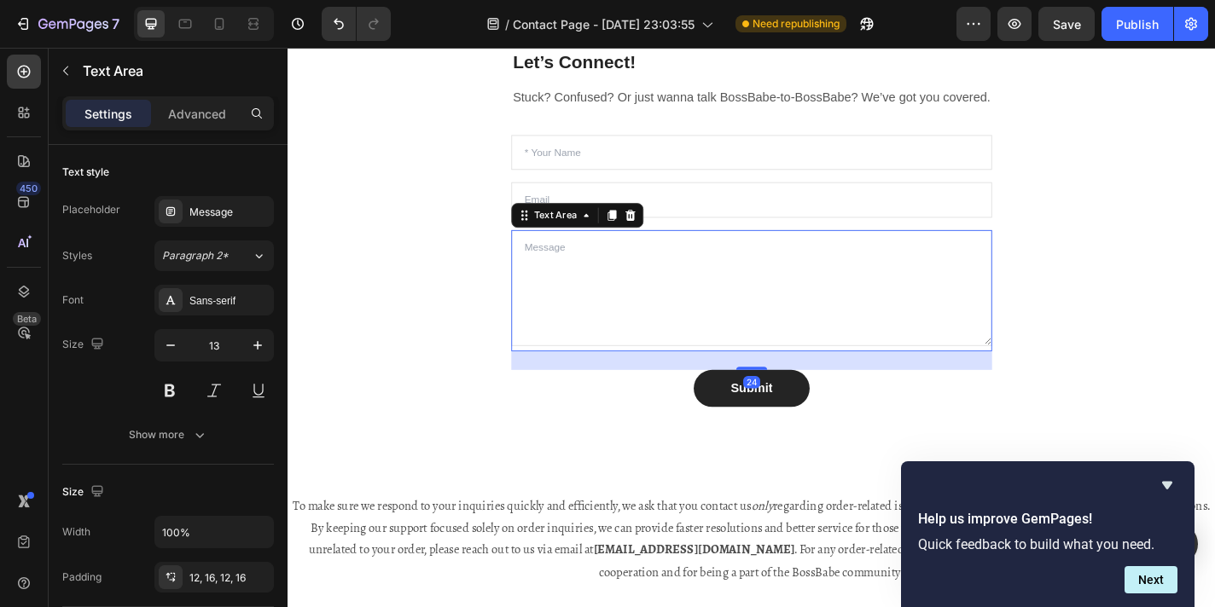
click at [583, 270] on textarea at bounding box center [799, 313] width 531 height 128
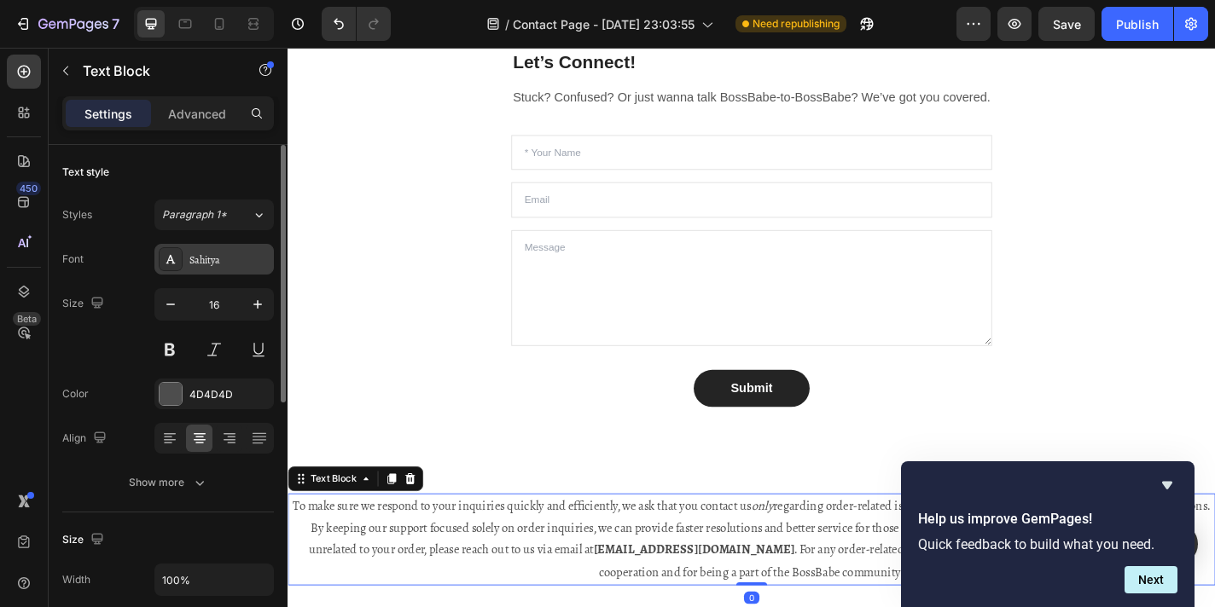
click at [227, 260] on div "Sahitya" at bounding box center [229, 259] width 80 height 15
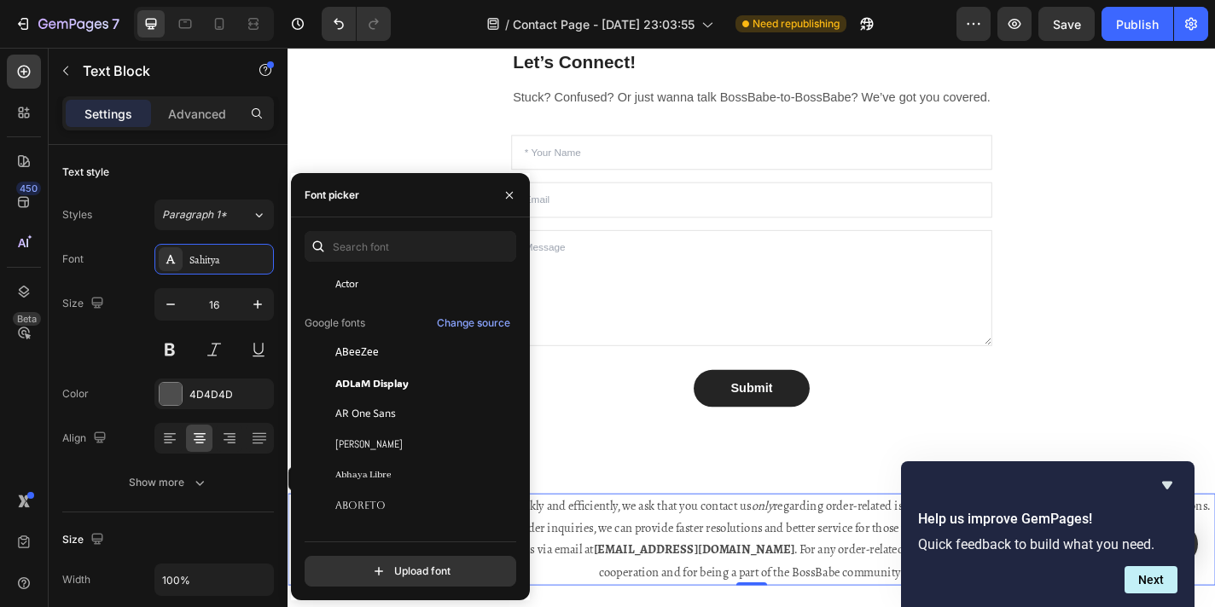
scroll to position [151, 0]
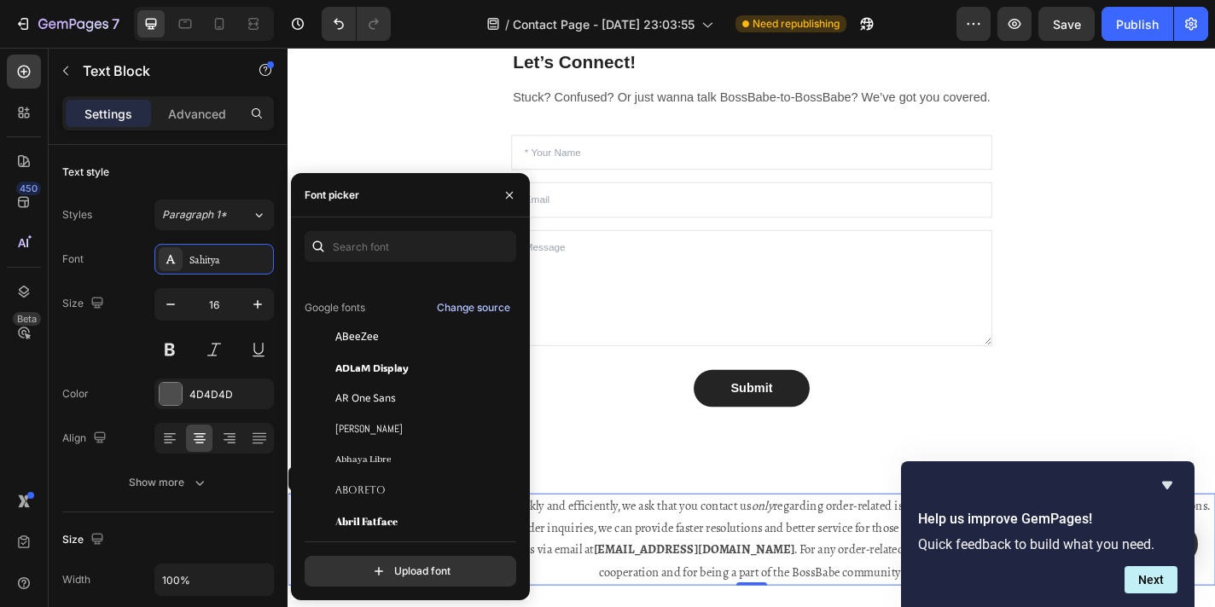
click at [465, 304] on div "Change source" at bounding box center [473, 307] width 73 height 15
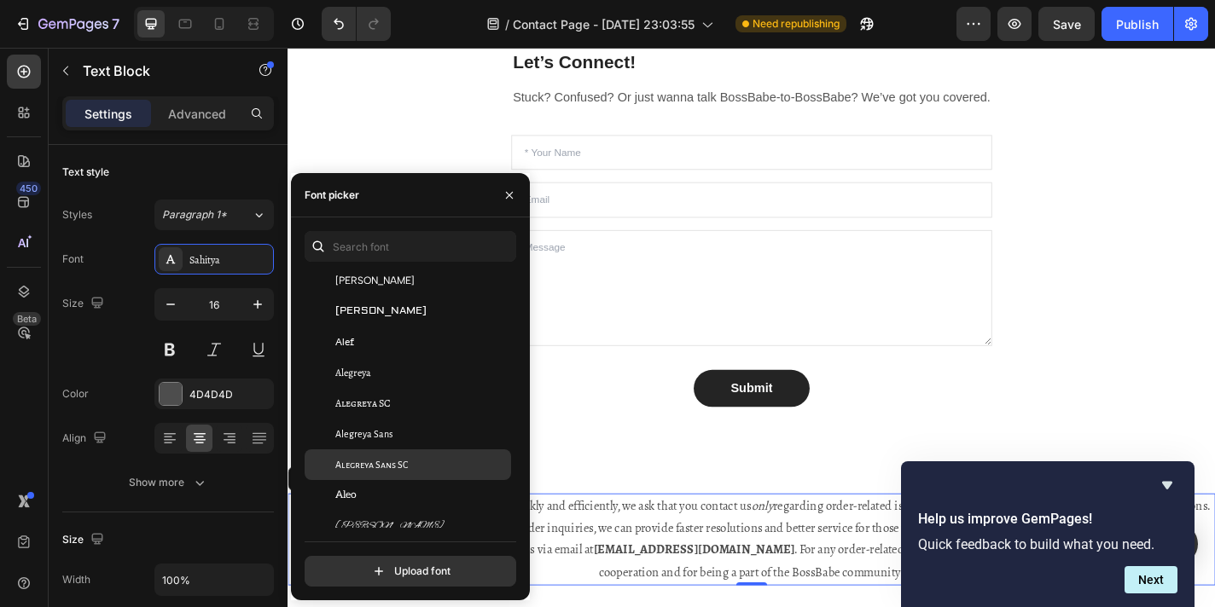
scroll to position [1113, 0]
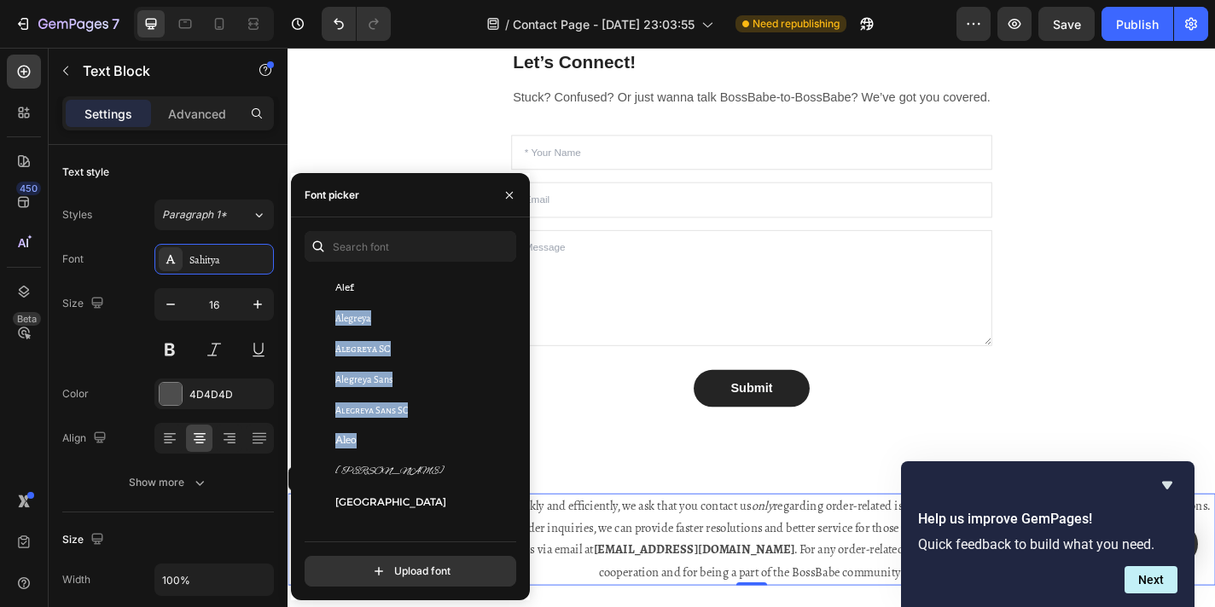
drag, startPoint x: 517, startPoint y: 291, endPoint x: 523, endPoint y: 441, distance: 150.2
click at [523, 441] on div "You should use up to 3 fonts max. Akronim Akshar Aladin Alan Sans Alata Alatsi …" at bounding box center [410, 409] width 239 height 356
drag, startPoint x: 518, startPoint y: 292, endPoint x: 519, endPoint y: 403, distance: 111.7
click at [519, 403] on div "You should use up to 3 fonts max. Akronim Akshar Aladin Alan Sans Alata Alatsi …" at bounding box center [410, 409] width 239 height 356
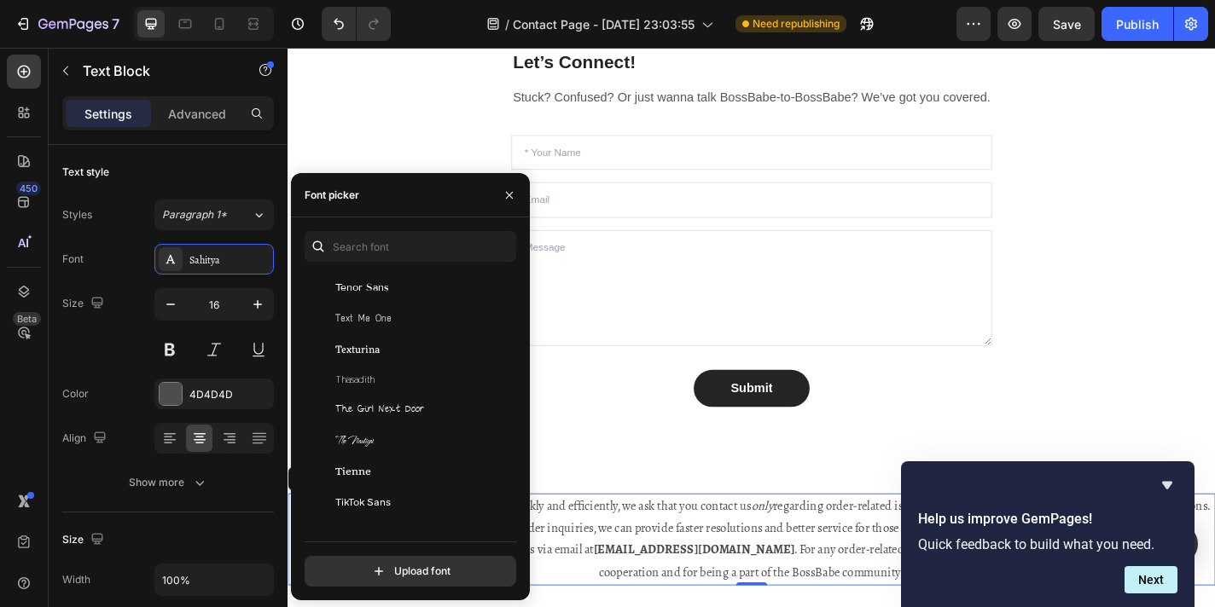
scroll to position [53716, 0]
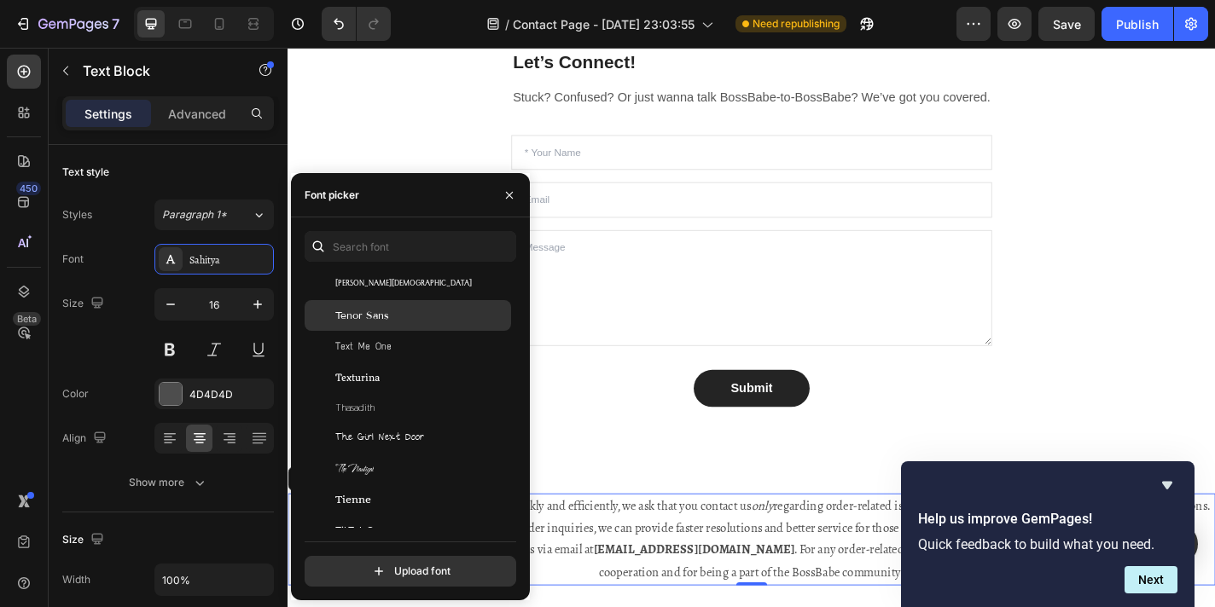
click at [392, 308] on div "Tenor Sans" at bounding box center [421, 315] width 172 height 15
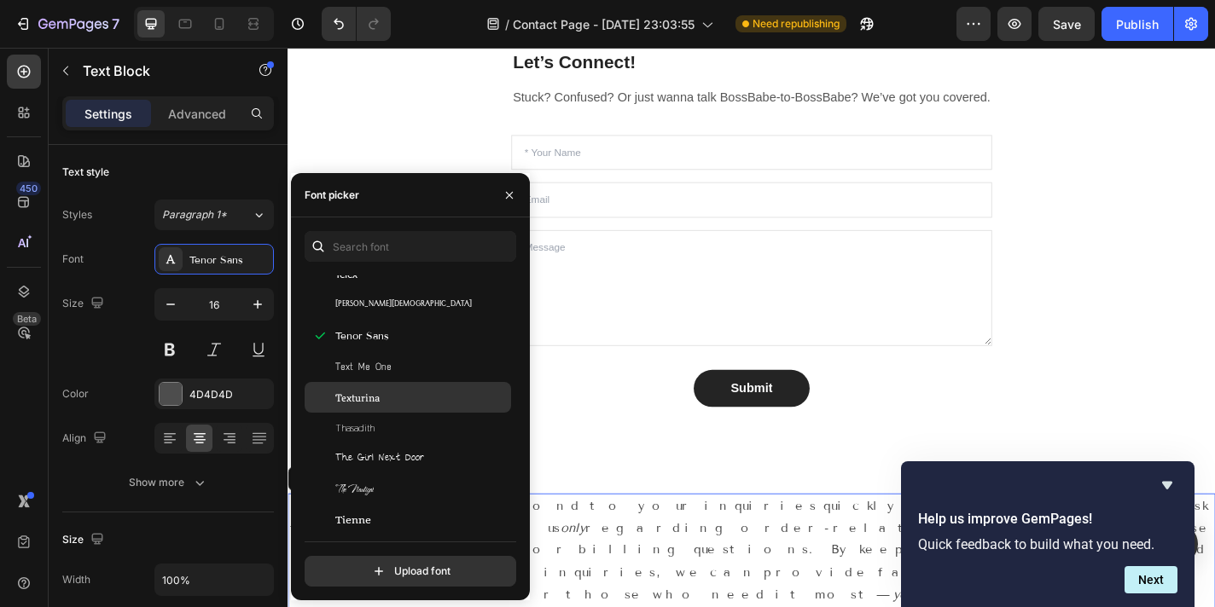
scroll to position [53693, 0]
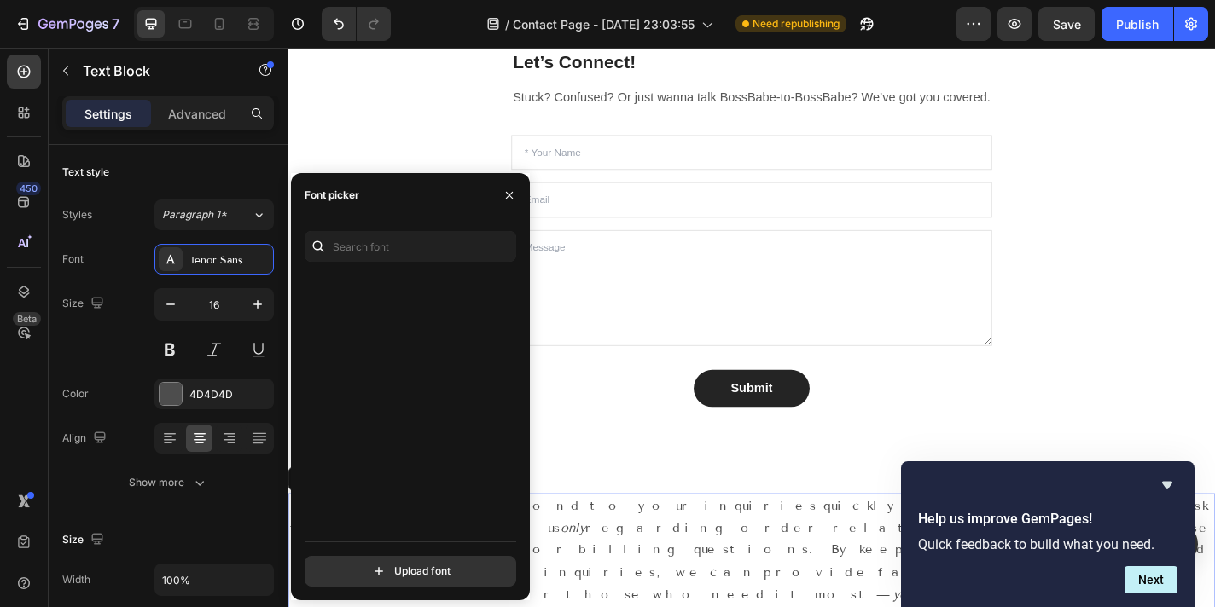
scroll to position [53693, 0]
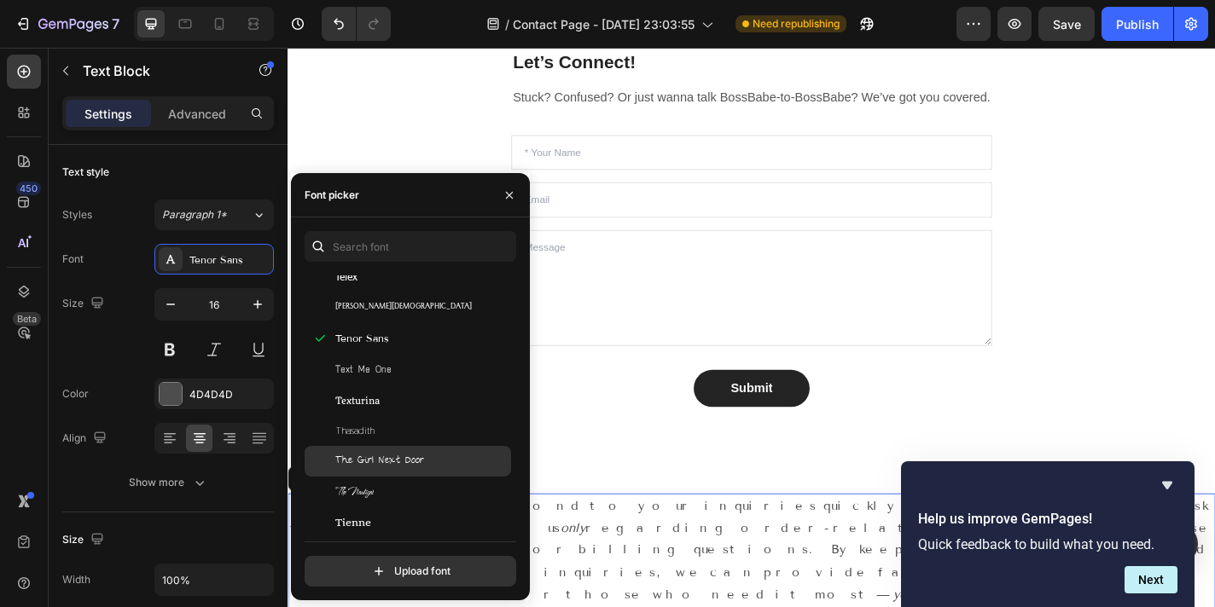
click at [411, 464] on span "The Girl Next Door" at bounding box center [379, 461] width 89 height 15
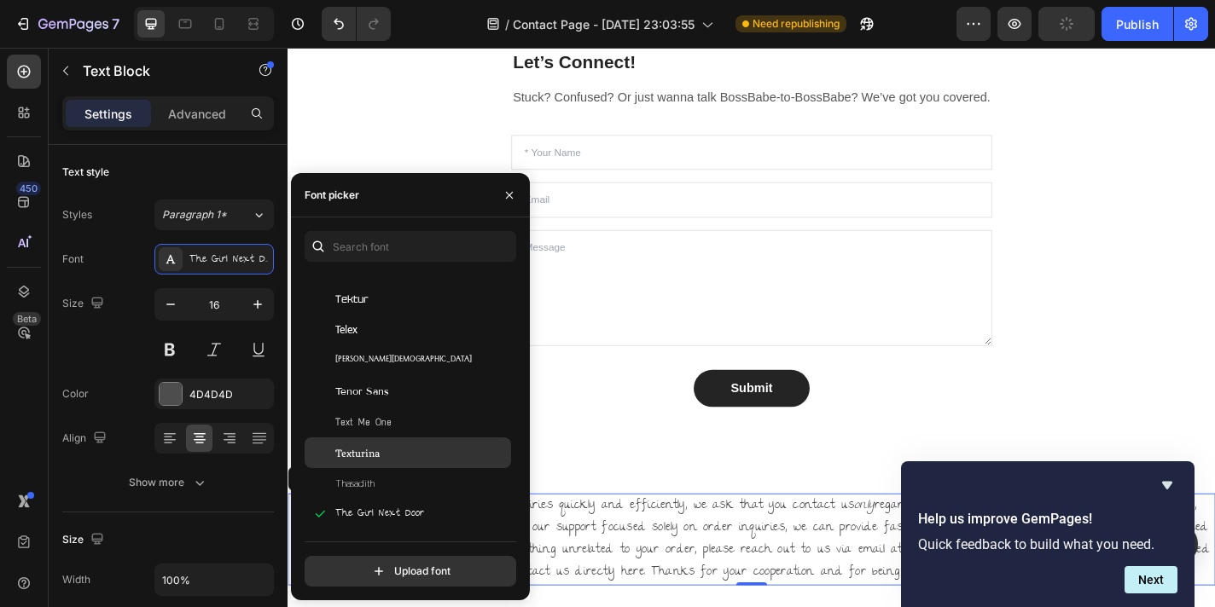
scroll to position [53638, 0]
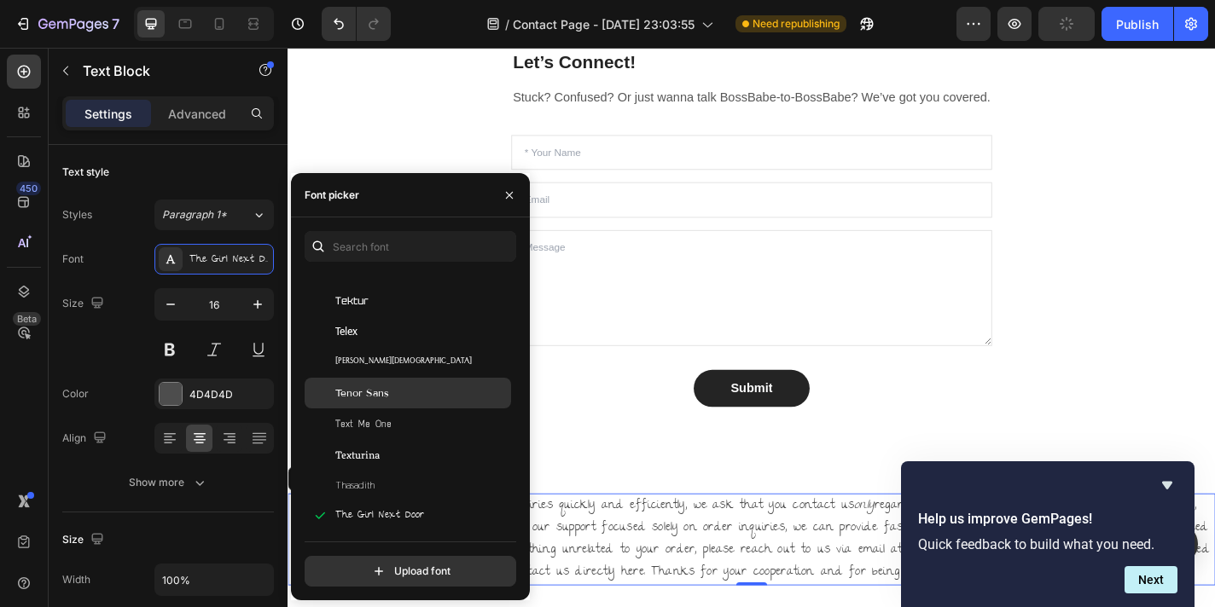
click at [427, 406] on div "Tenor Sans" at bounding box center [408, 393] width 206 height 31
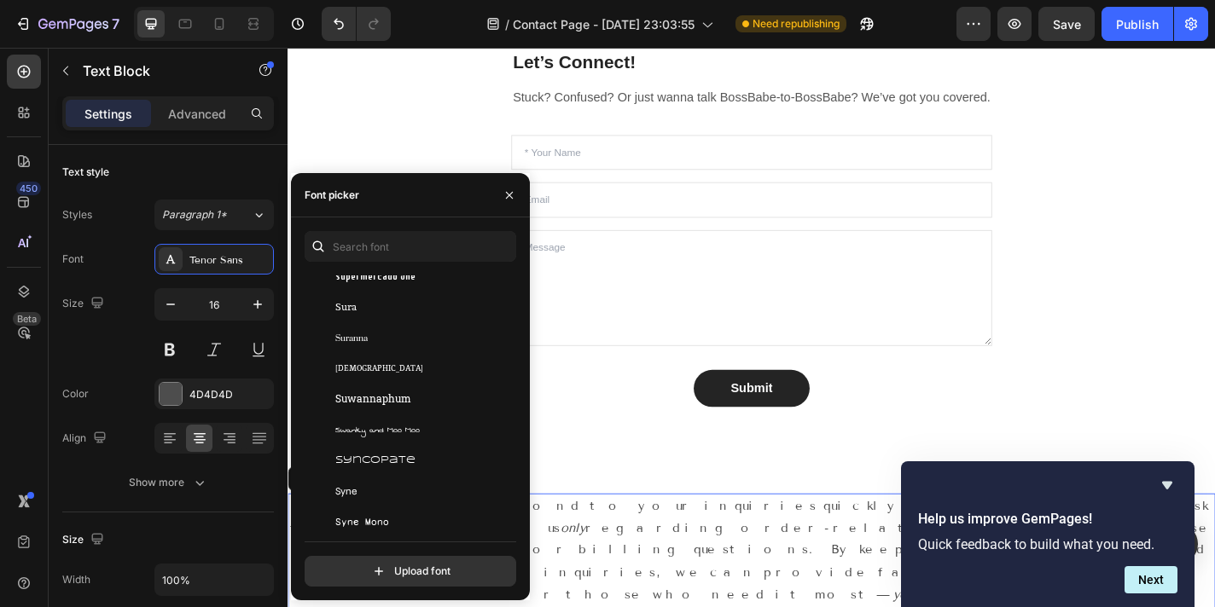
scroll to position [52946, 0]
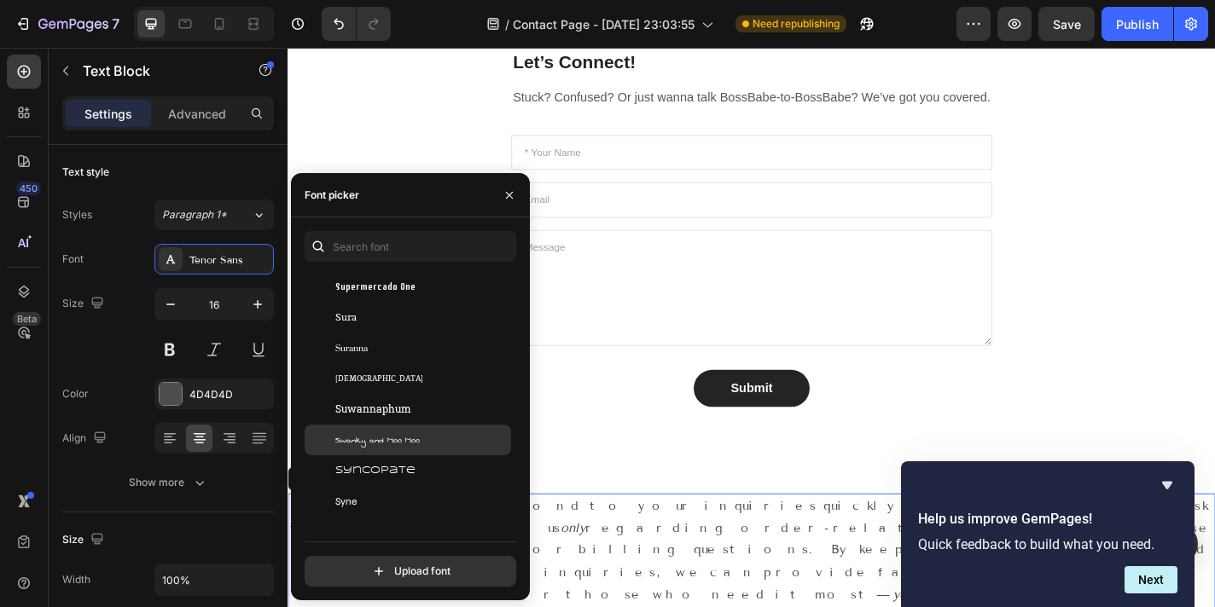
click at [428, 432] on div "Swanky and Moo Moo" at bounding box center [421, 439] width 172 height 15
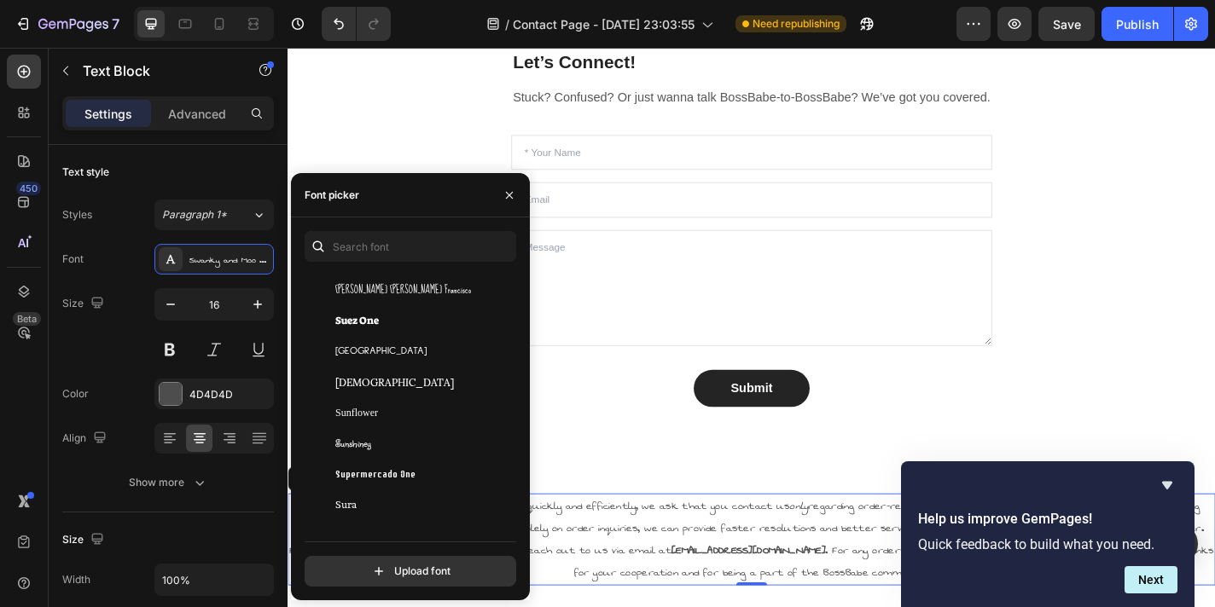
scroll to position [52737, 0]
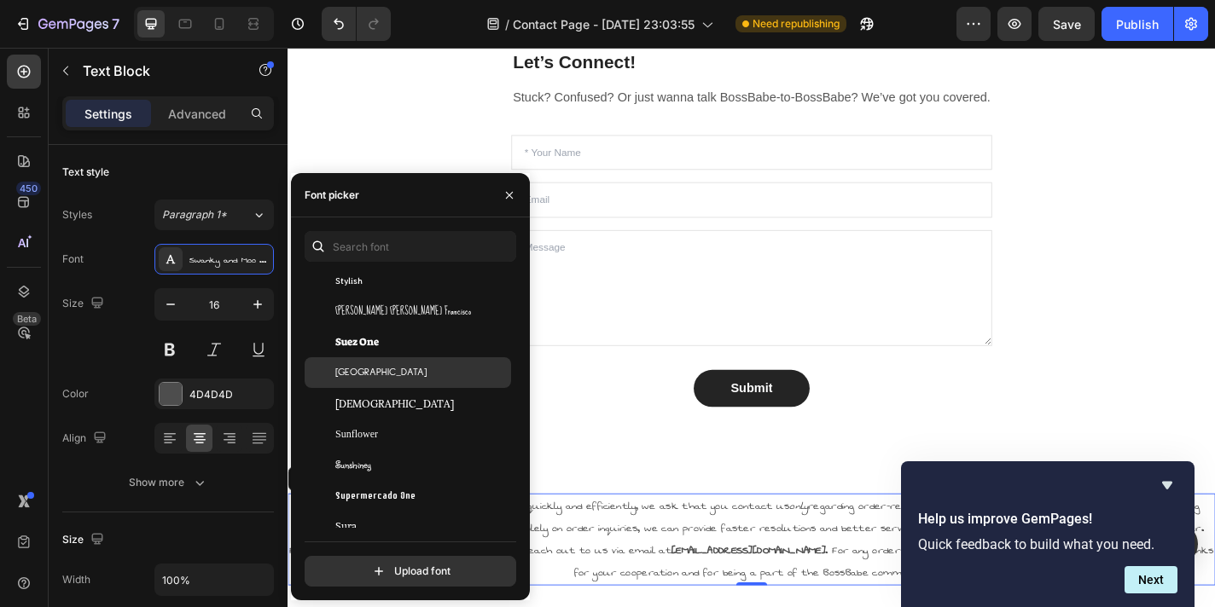
click at [394, 383] on div "[GEOGRAPHIC_DATA]" at bounding box center [408, 372] width 206 height 31
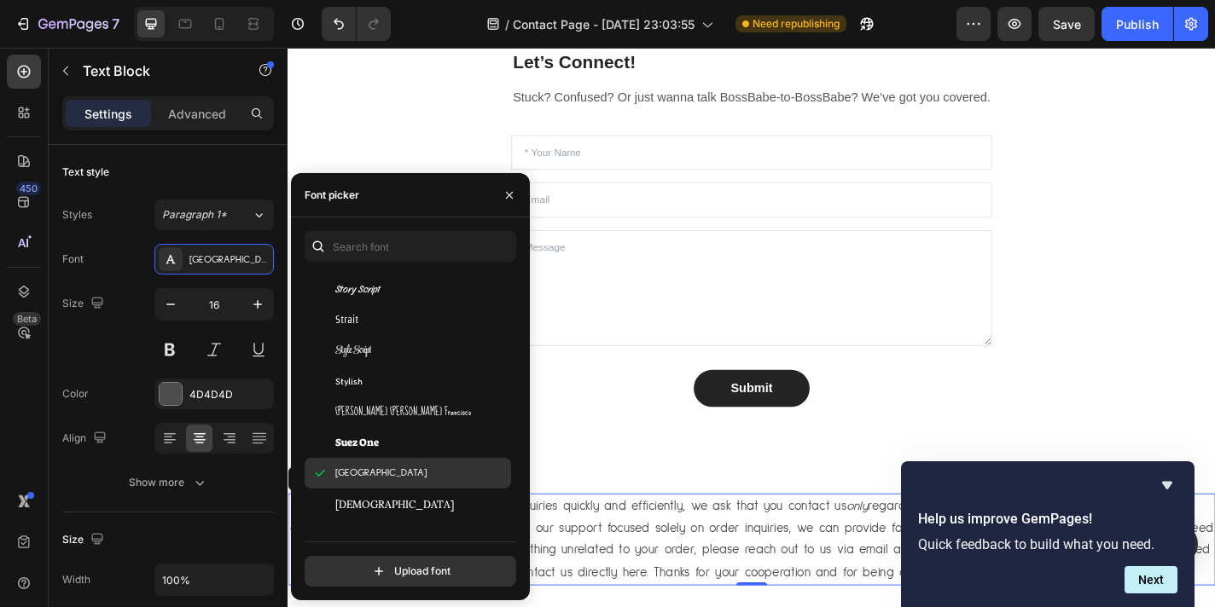
scroll to position [52546, 0]
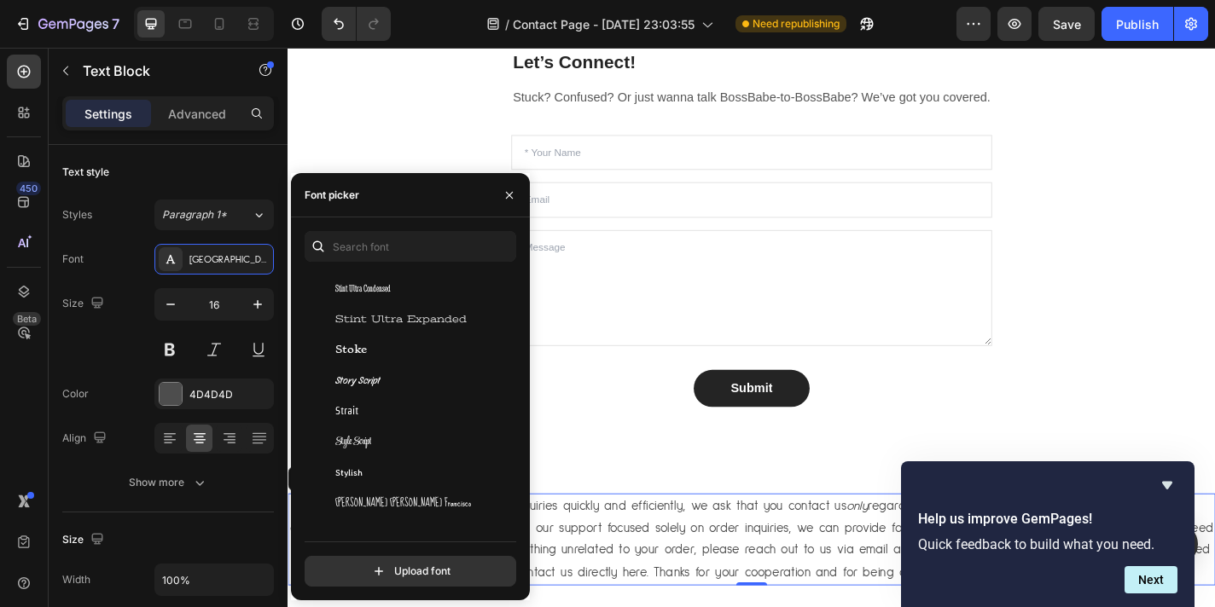
click at [421, 374] on div "Story Script" at bounding box center [421, 380] width 172 height 15
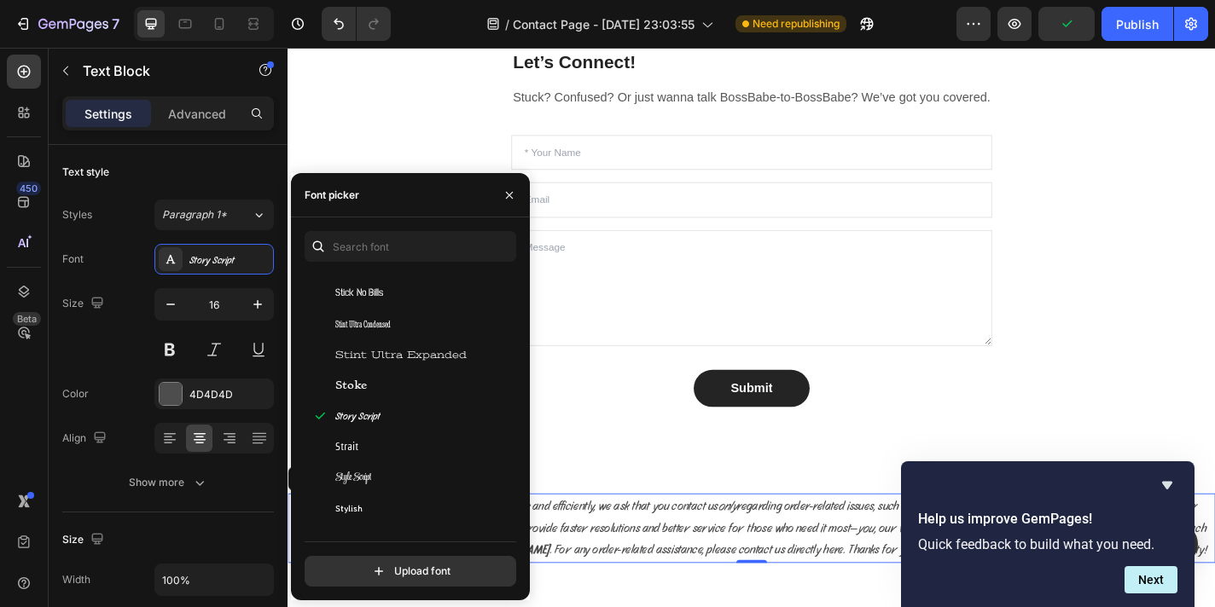
scroll to position [52484, 0]
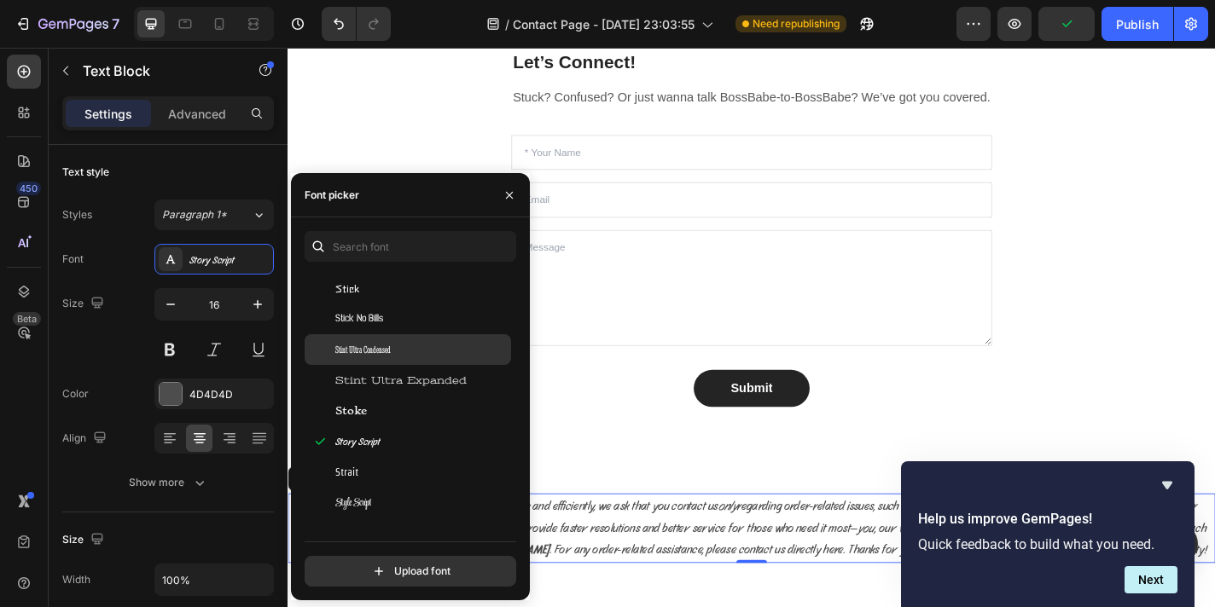
click at [393, 352] on div "Stint Ultra Condensed" at bounding box center [421, 349] width 172 height 15
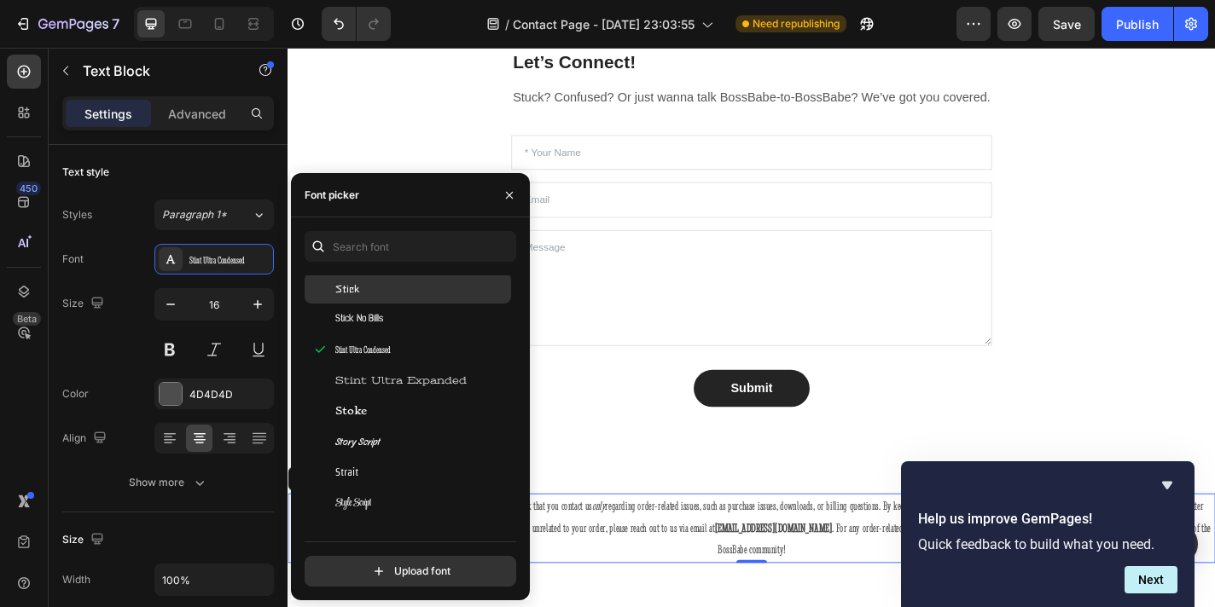
click at [353, 294] on span "Stick" at bounding box center [347, 288] width 24 height 15
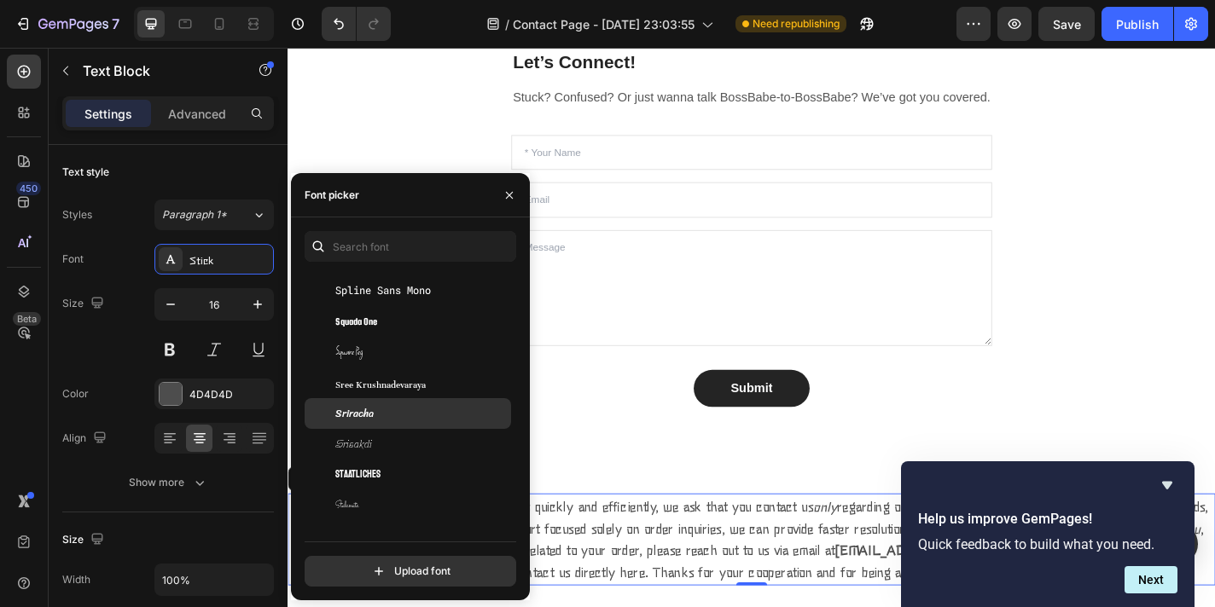
scroll to position [52163, 0]
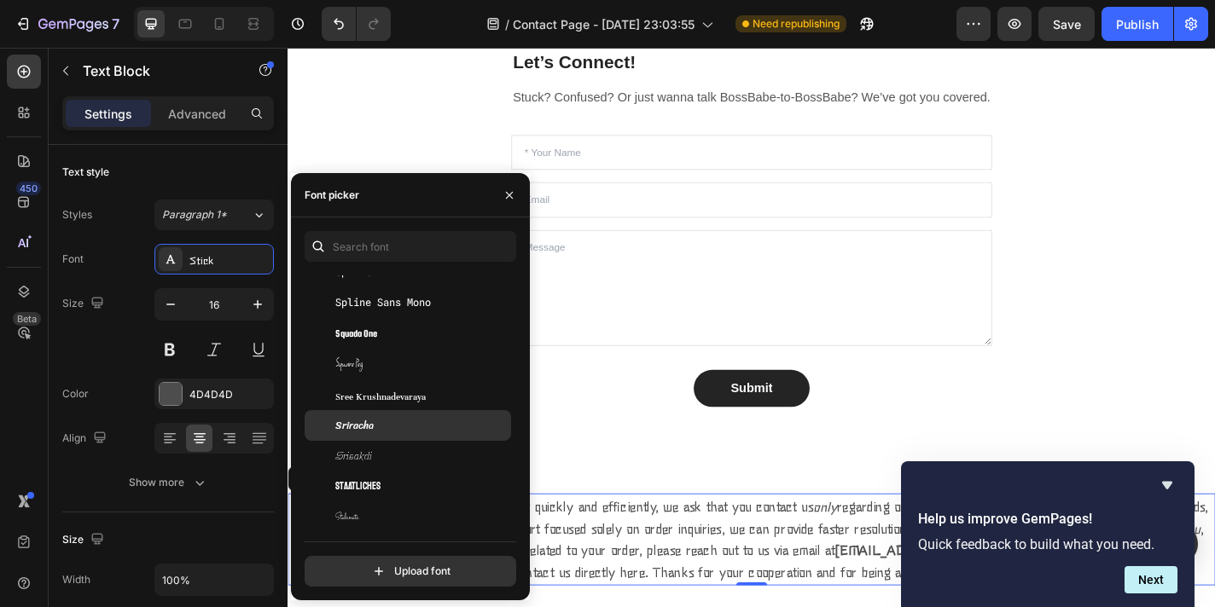
click at [414, 417] on div "Sriracha" at bounding box center [408, 425] width 206 height 31
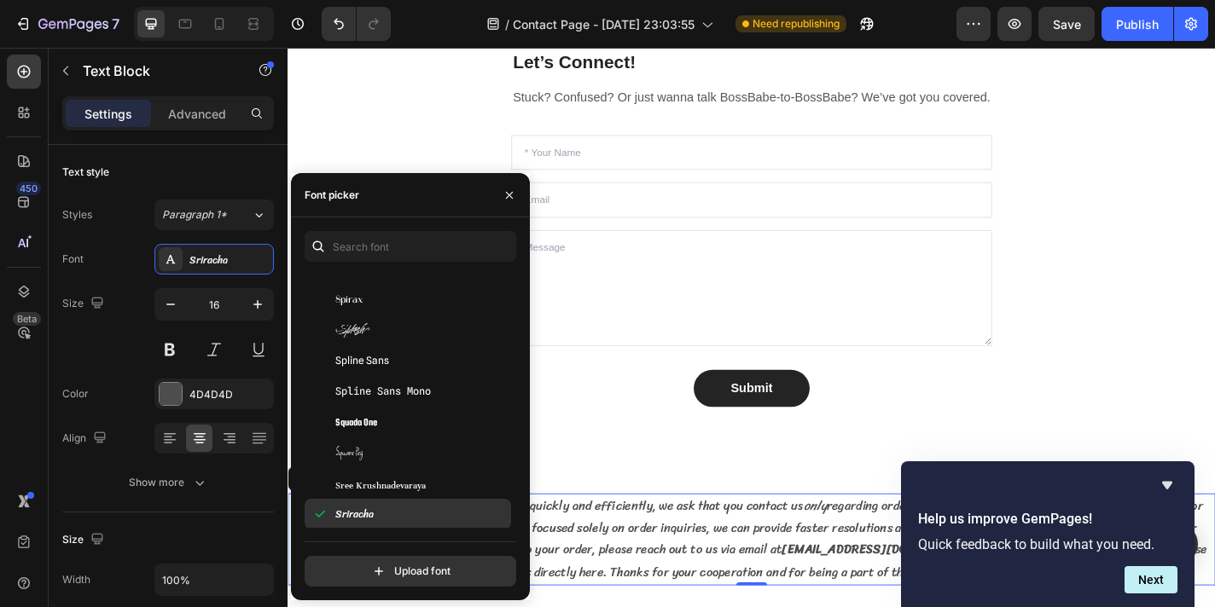
scroll to position [52070, 0]
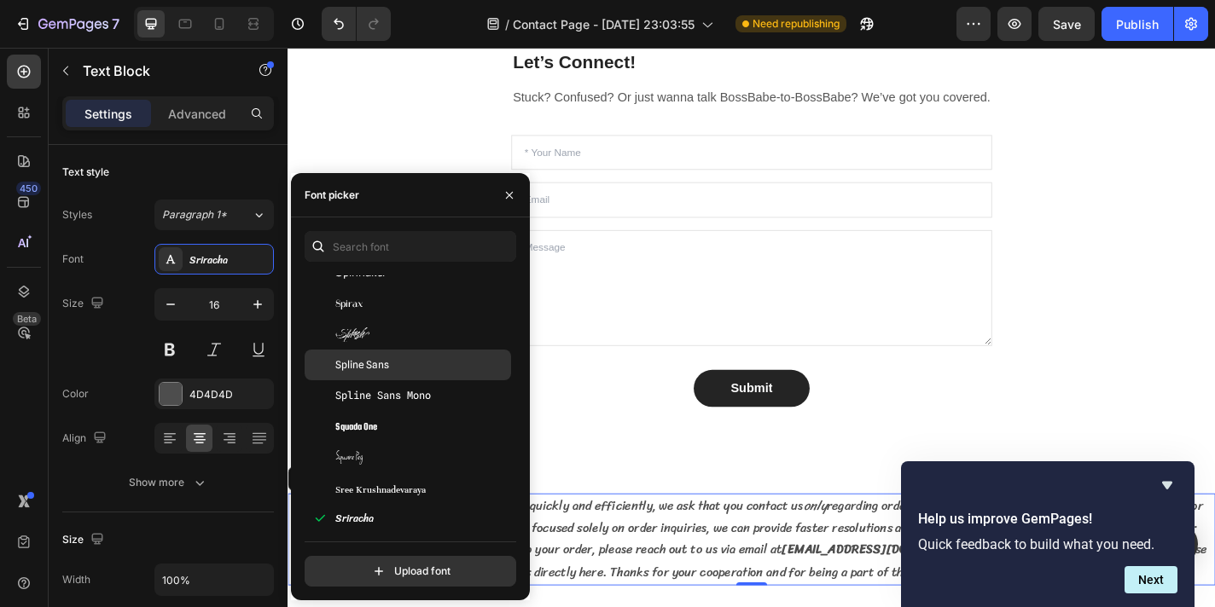
click at [370, 364] on span "Spline Sans" at bounding box center [362, 364] width 54 height 15
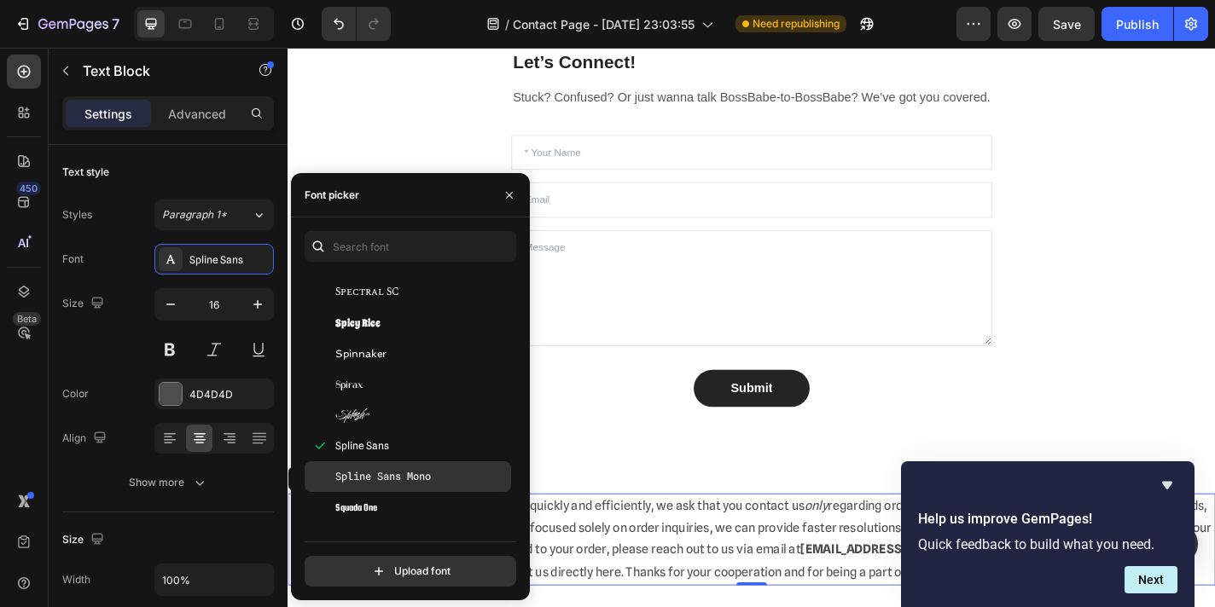
scroll to position [51987, 0]
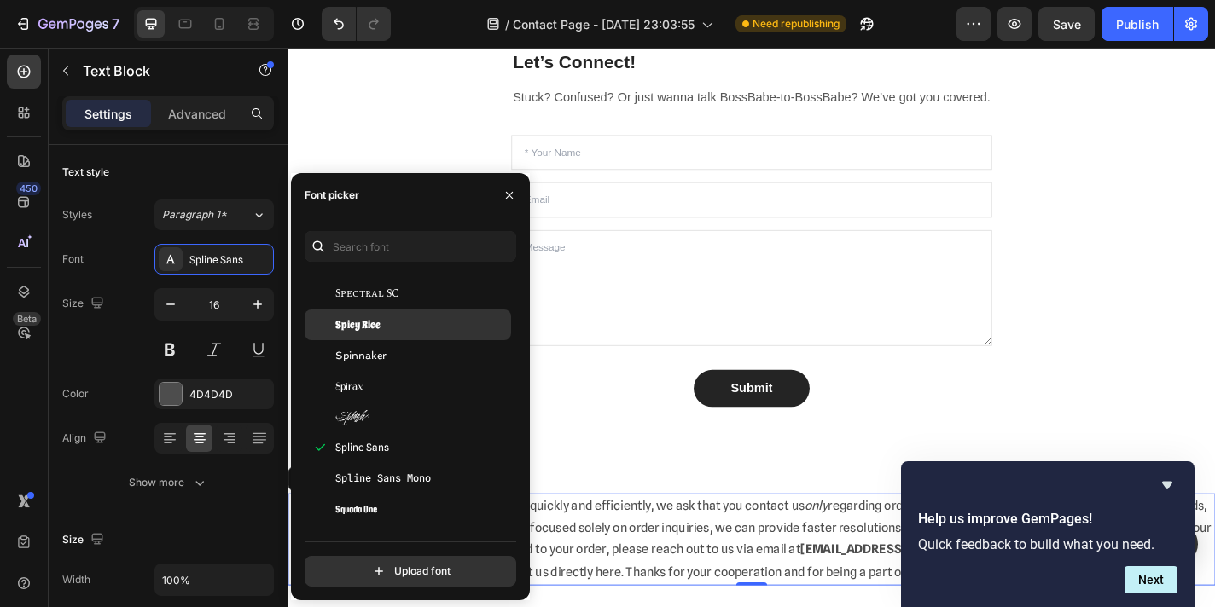
click at [358, 320] on span "Spicy Rice" at bounding box center [357, 324] width 45 height 15
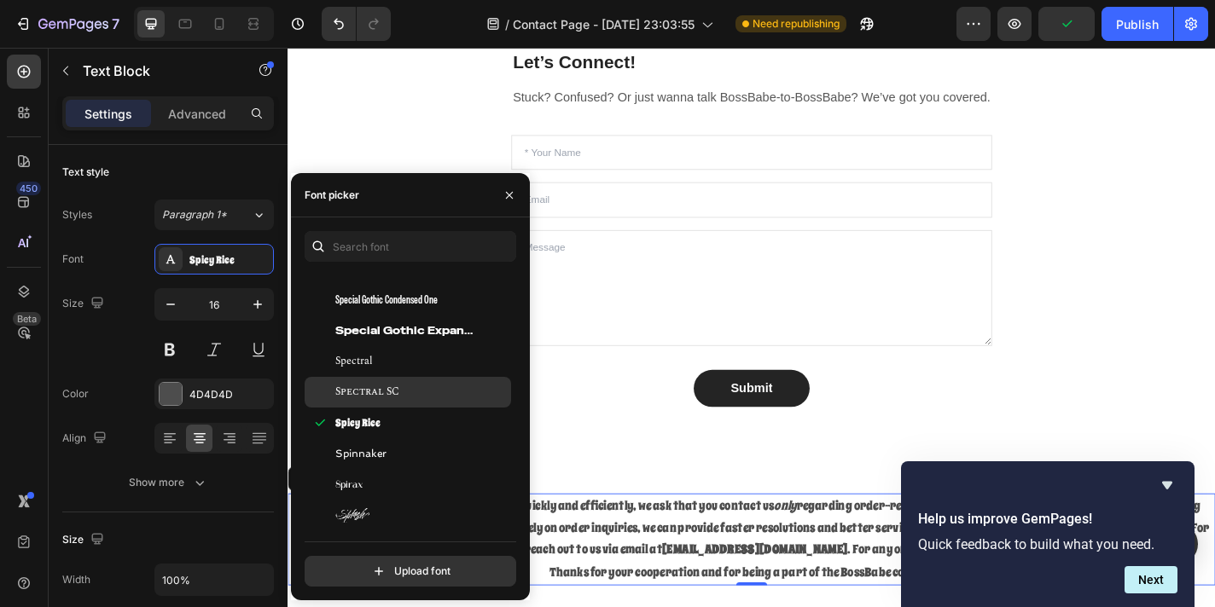
scroll to position [51887, 0]
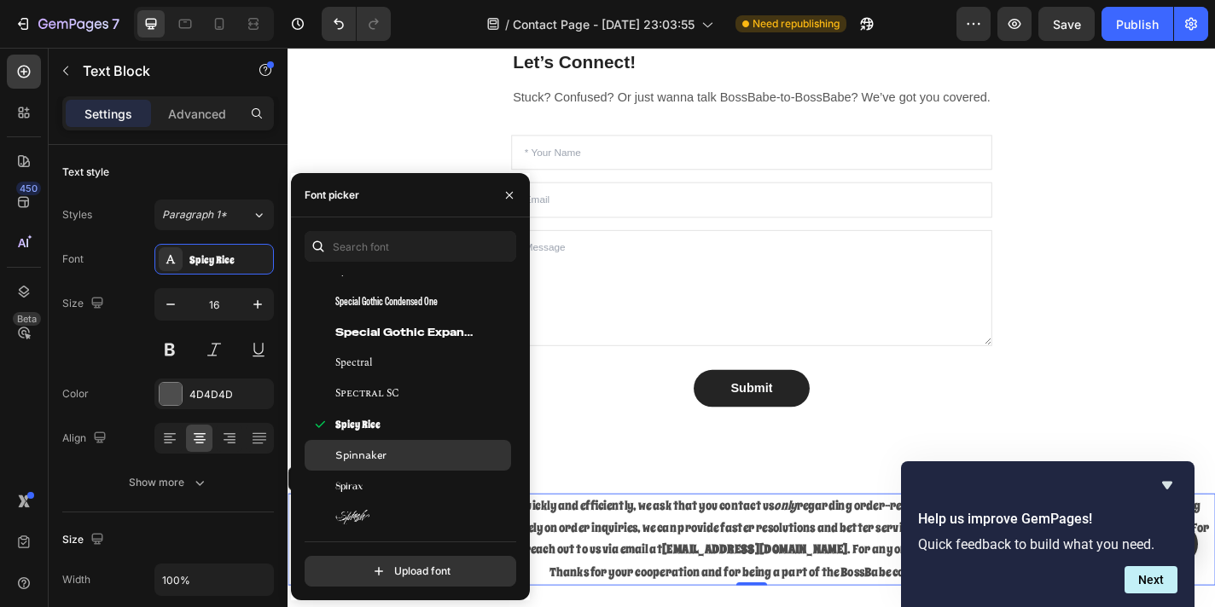
click at [389, 466] on div "Spinnaker" at bounding box center [408, 455] width 206 height 31
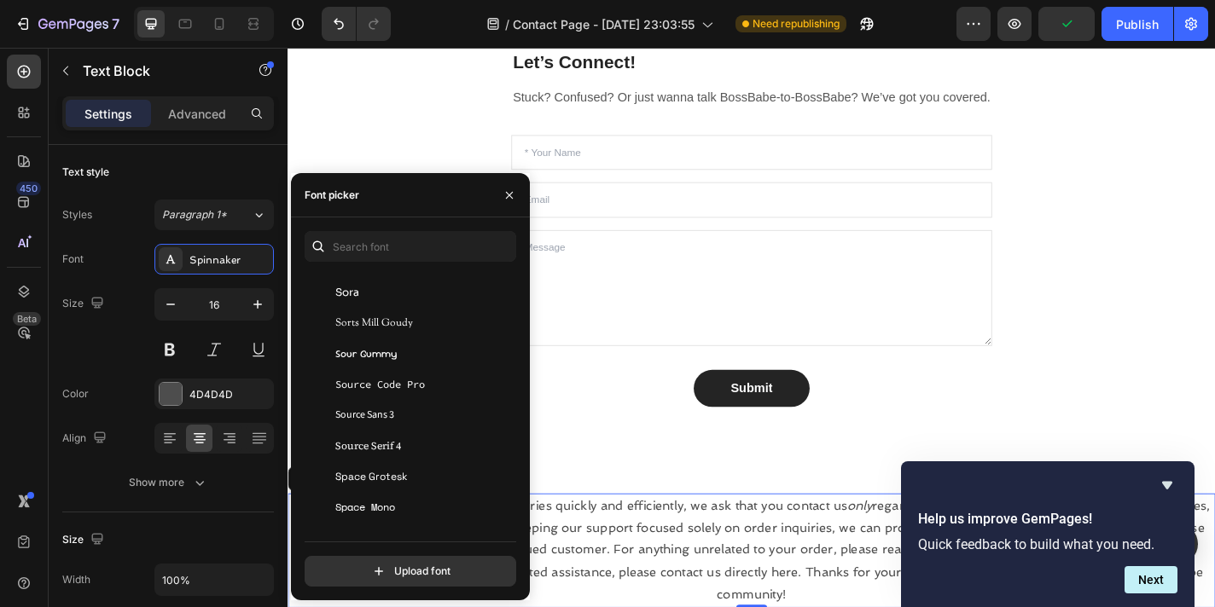
scroll to position [51574, 0]
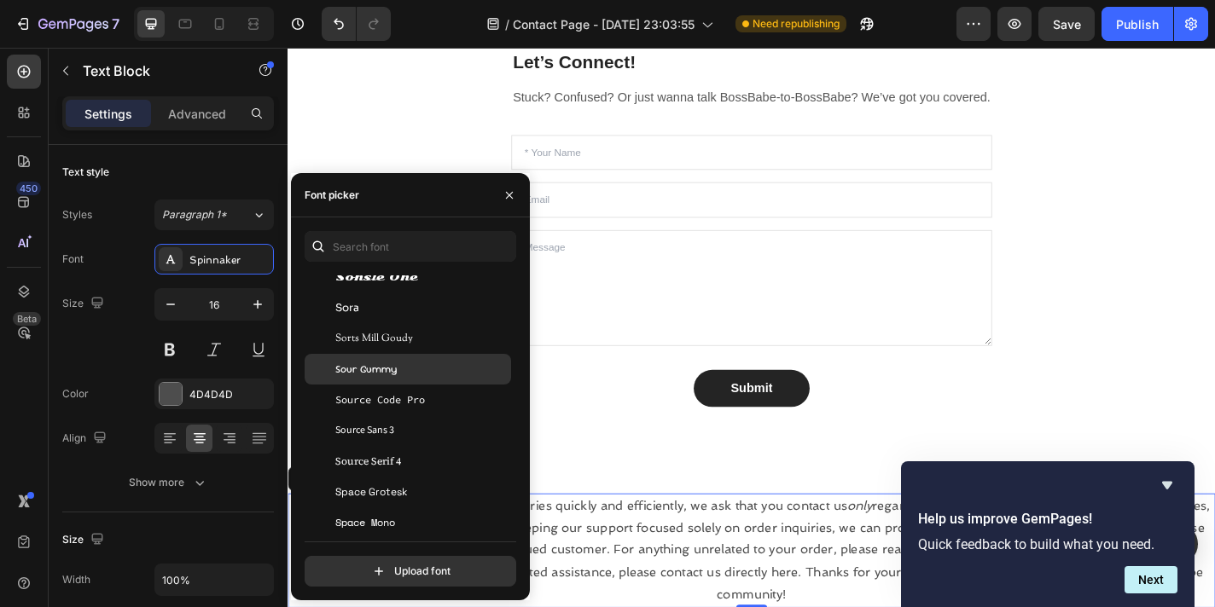
click at [363, 357] on div "Sour Gummy" at bounding box center [408, 369] width 206 height 31
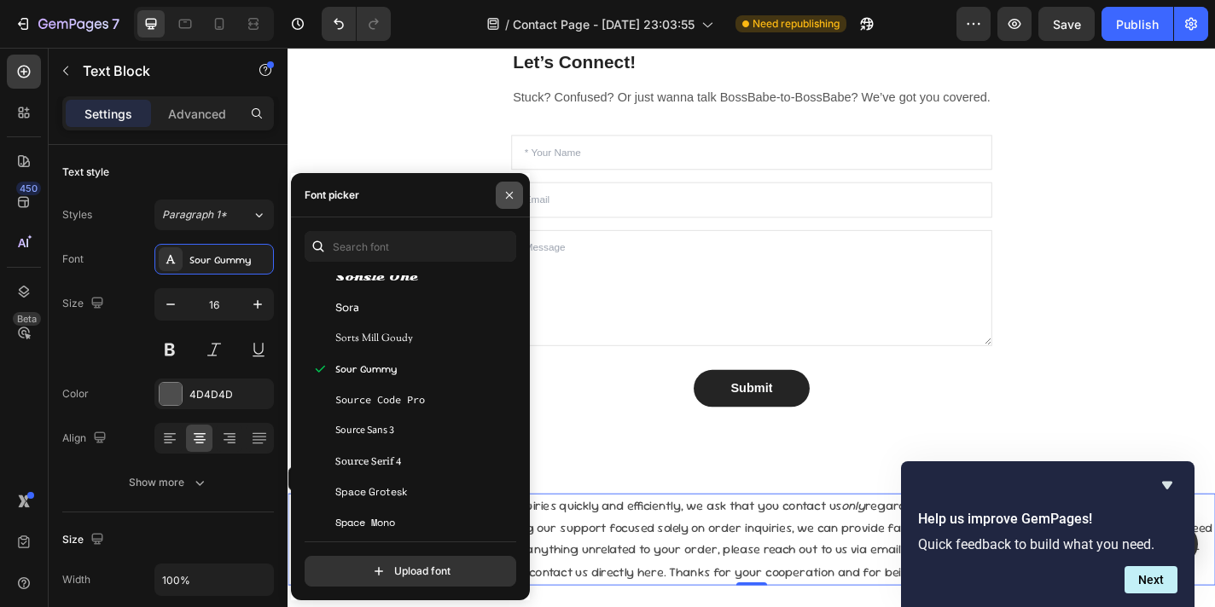
click at [515, 189] on icon "button" at bounding box center [509, 196] width 14 height 14
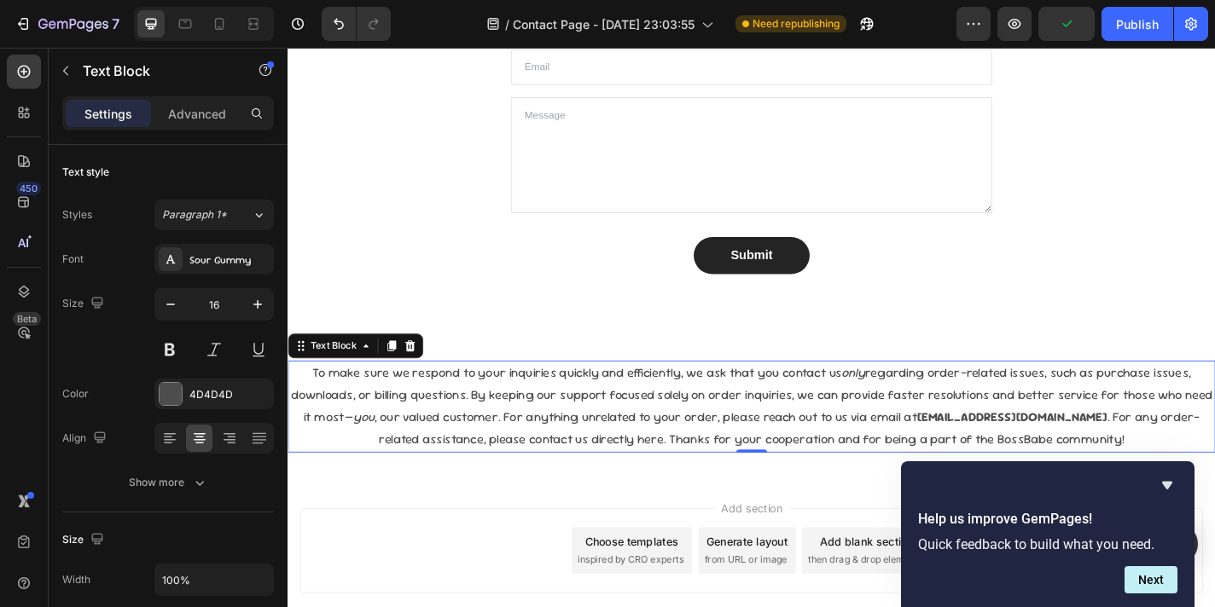
scroll to position [1247, 0]
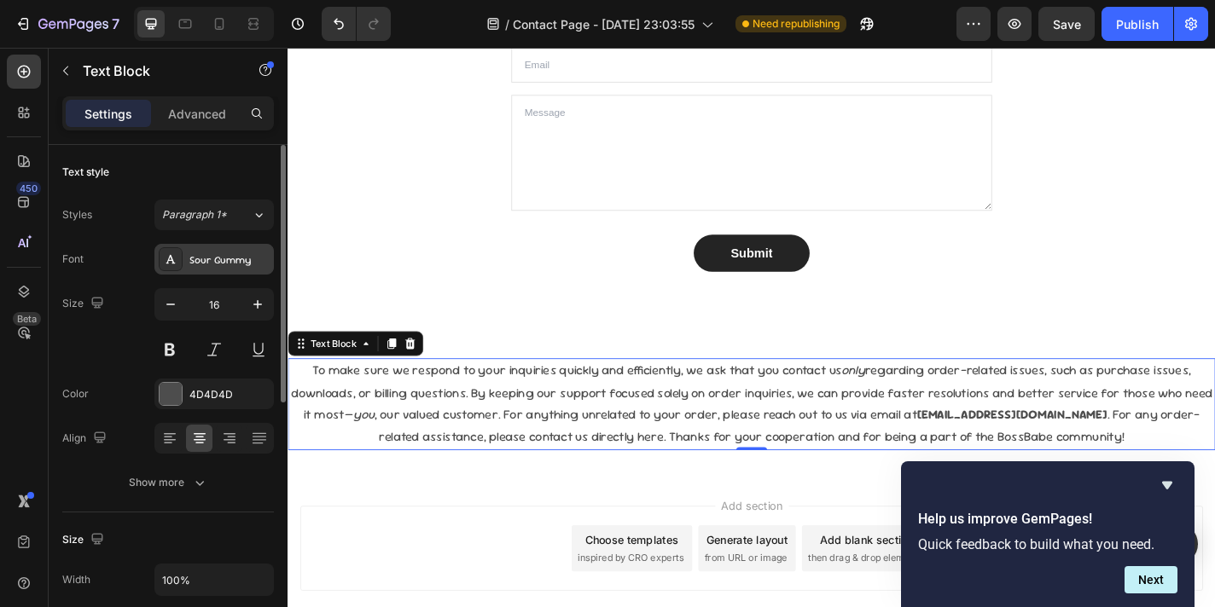
click at [233, 253] on div "Sour Gummy" at bounding box center [229, 259] width 80 height 15
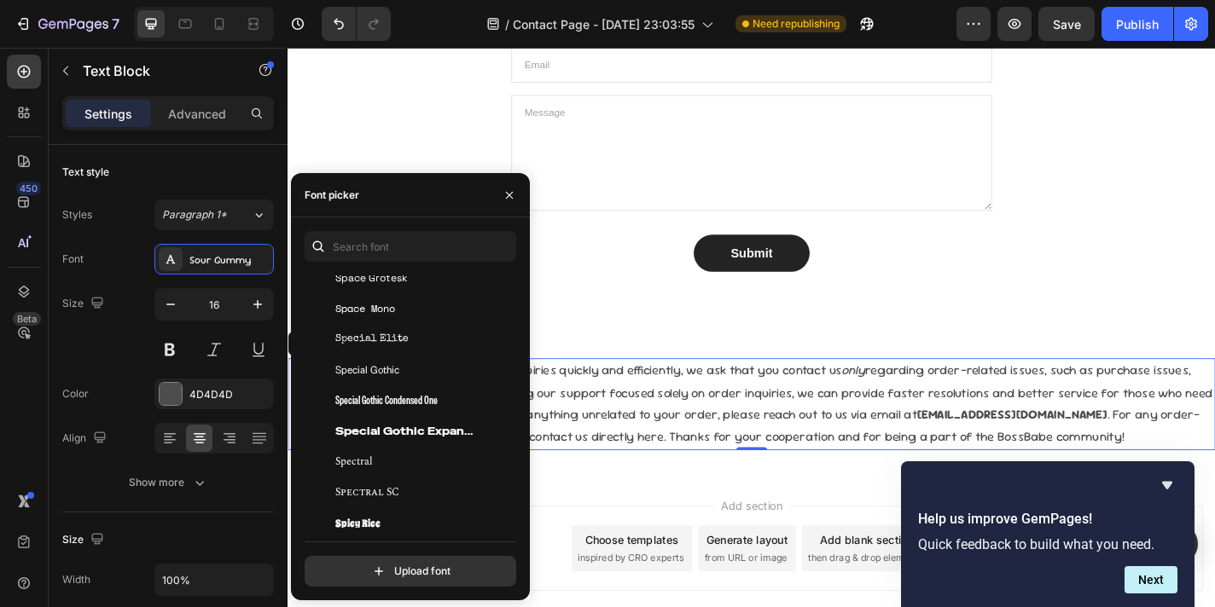
scroll to position [51806, 0]
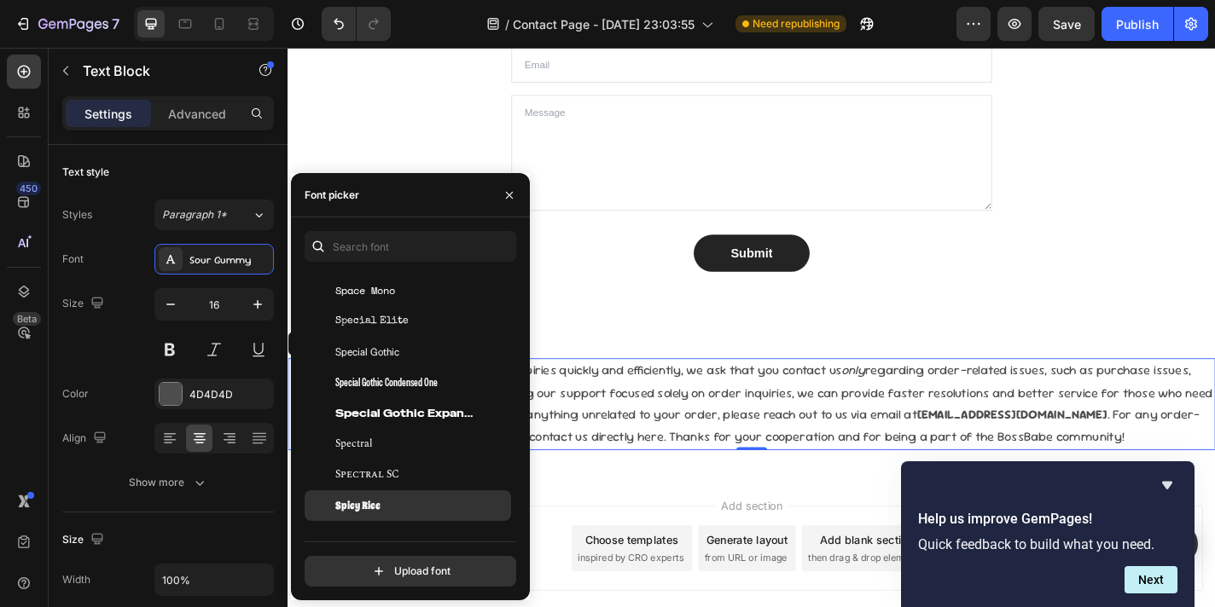
click at [392, 501] on div "Spicy Rice" at bounding box center [421, 505] width 172 height 15
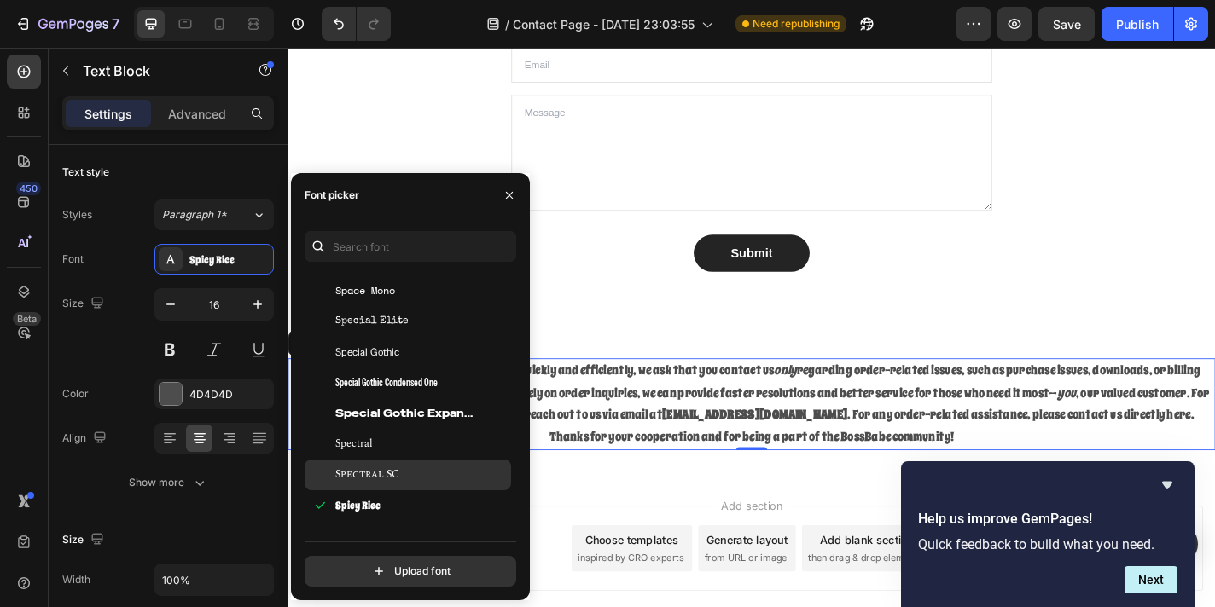
click at [398, 476] on span "Spectral SC" at bounding box center [367, 474] width 64 height 15
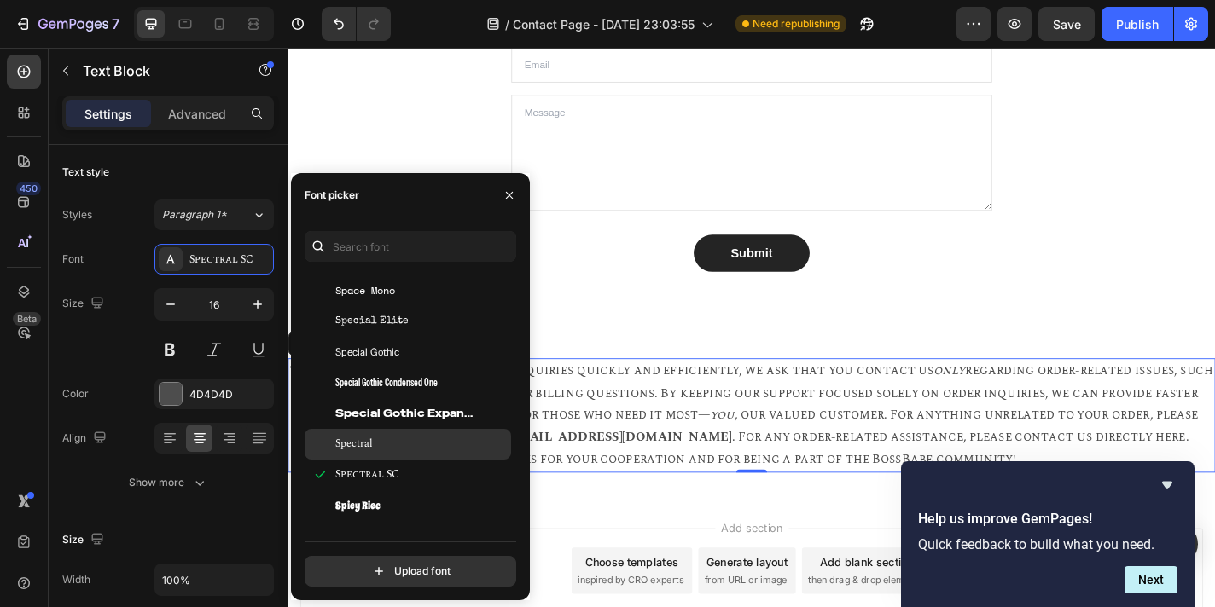
click at [366, 443] on span "Spectral" at bounding box center [354, 444] width 38 height 15
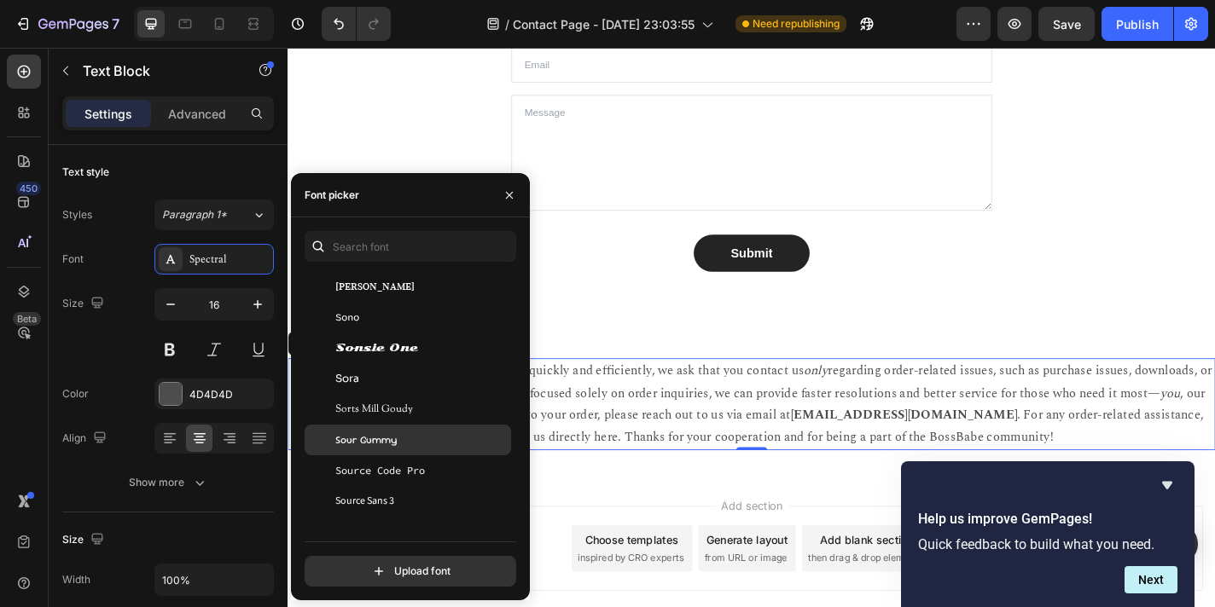
scroll to position [51500, 0]
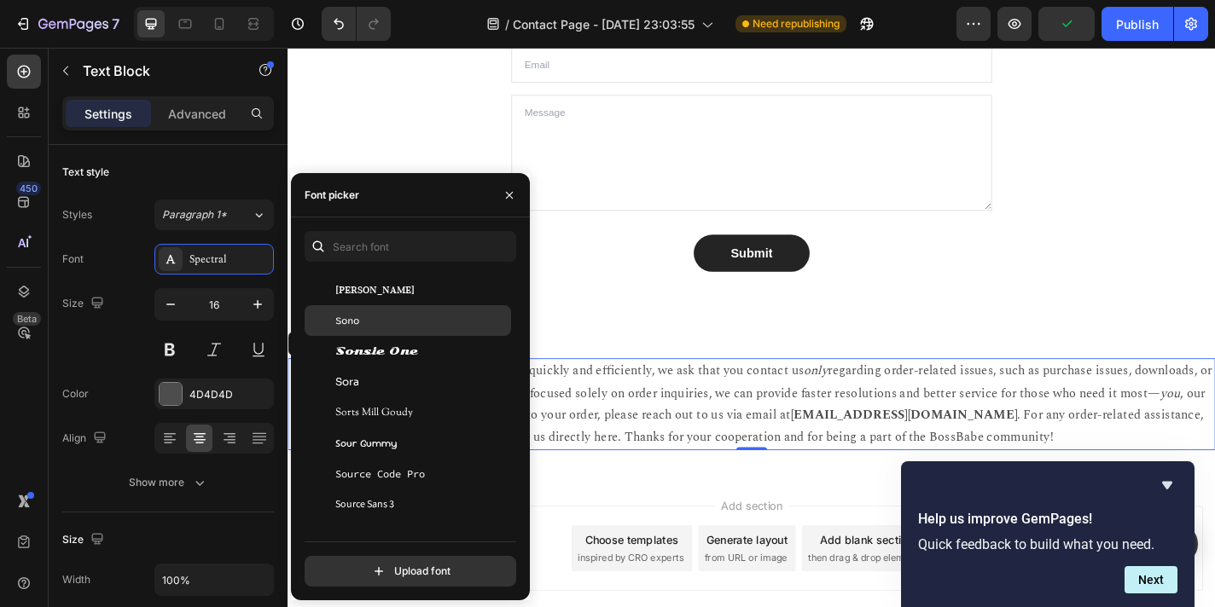
click at [392, 314] on div "Sono" at bounding box center [421, 320] width 172 height 15
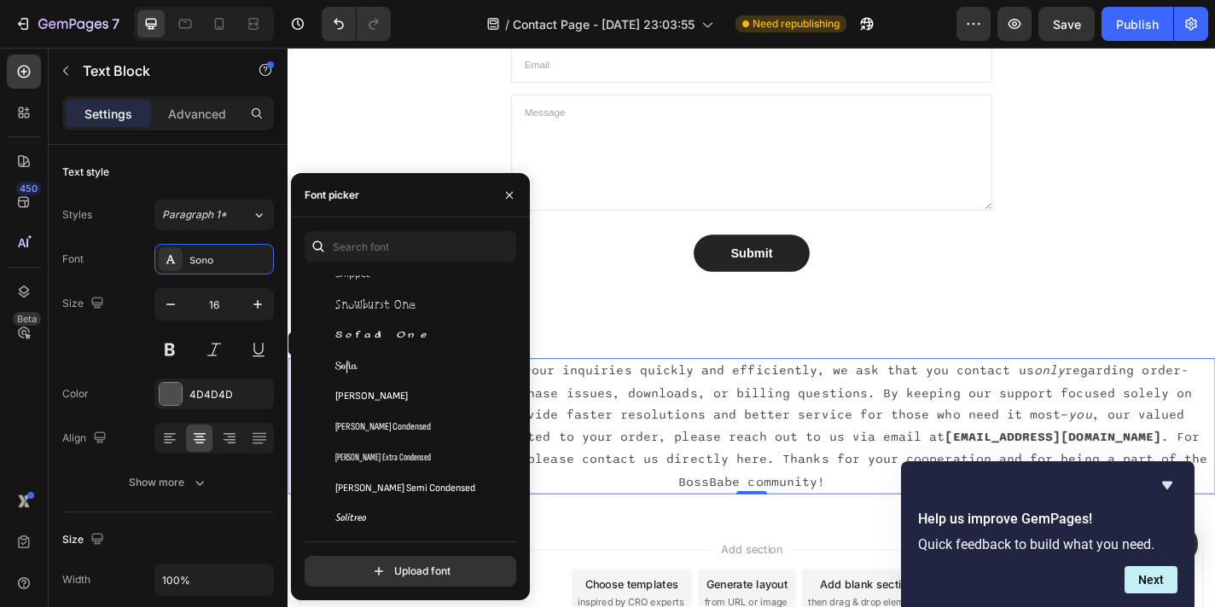
scroll to position [51170, 0]
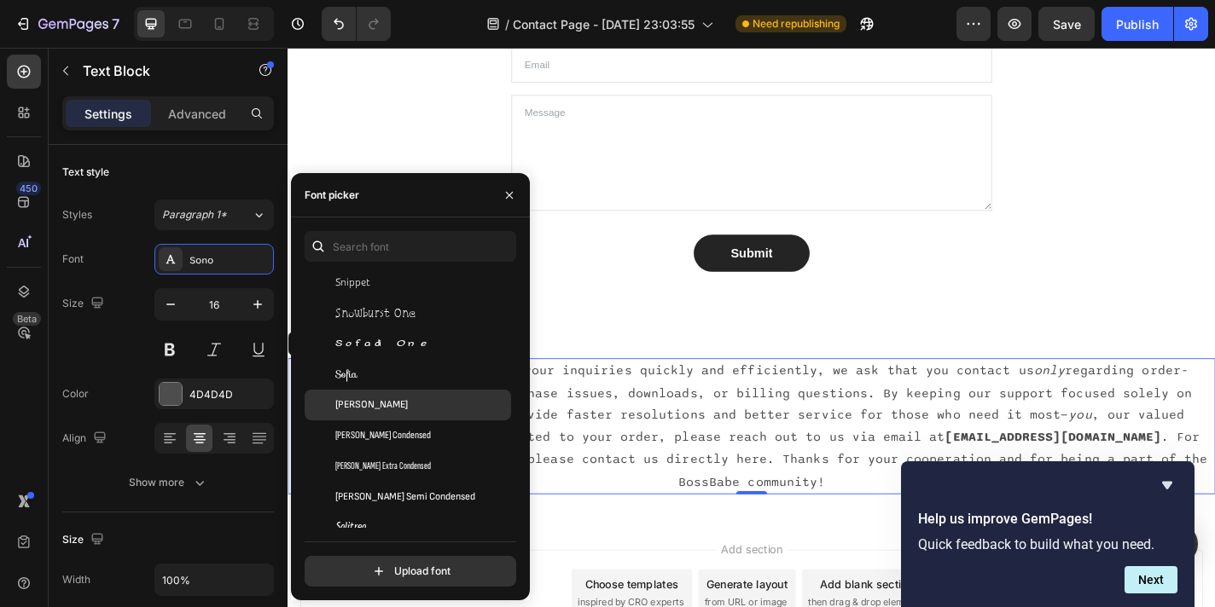
click at [374, 405] on span "[PERSON_NAME]" at bounding box center [371, 404] width 73 height 15
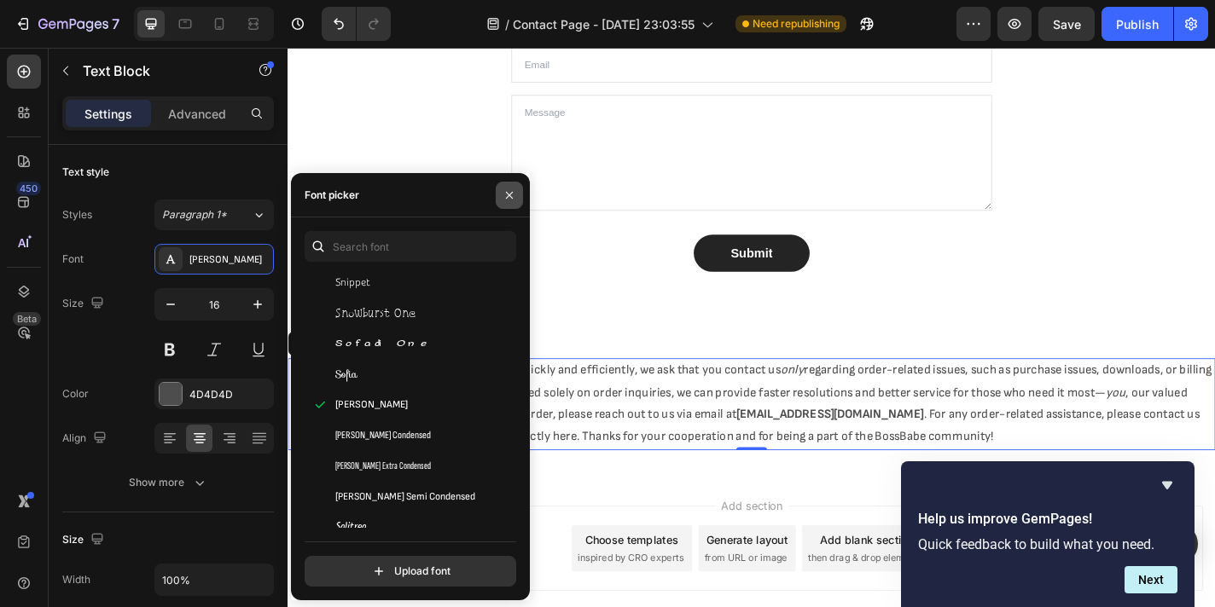
click at [508, 196] on icon "button" at bounding box center [509, 196] width 14 height 14
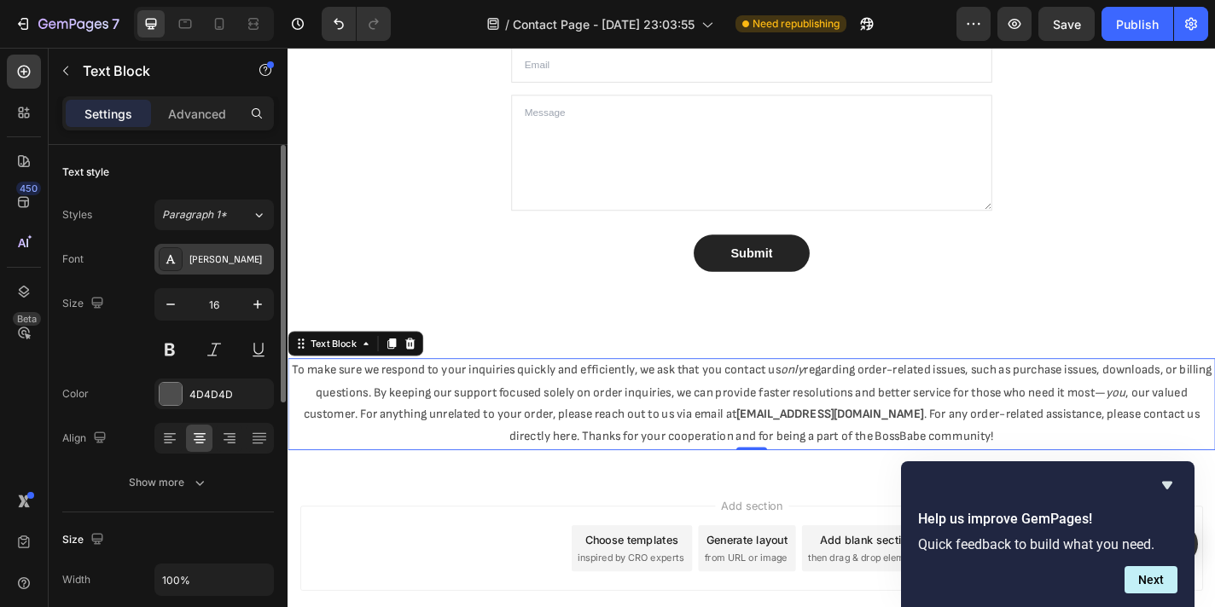
click at [230, 258] on div "[PERSON_NAME]" at bounding box center [229, 259] width 80 height 15
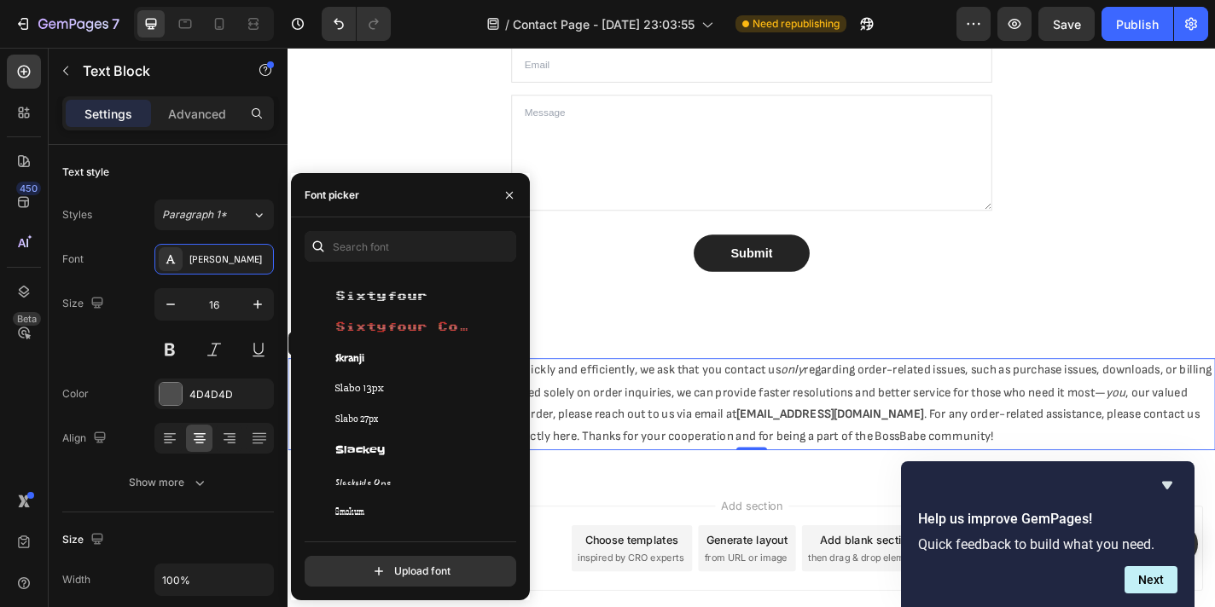
scroll to position [50786, 0]
click at [361, 356] on span "Skranji" at bounding box center [349, 358] width 29 height 15
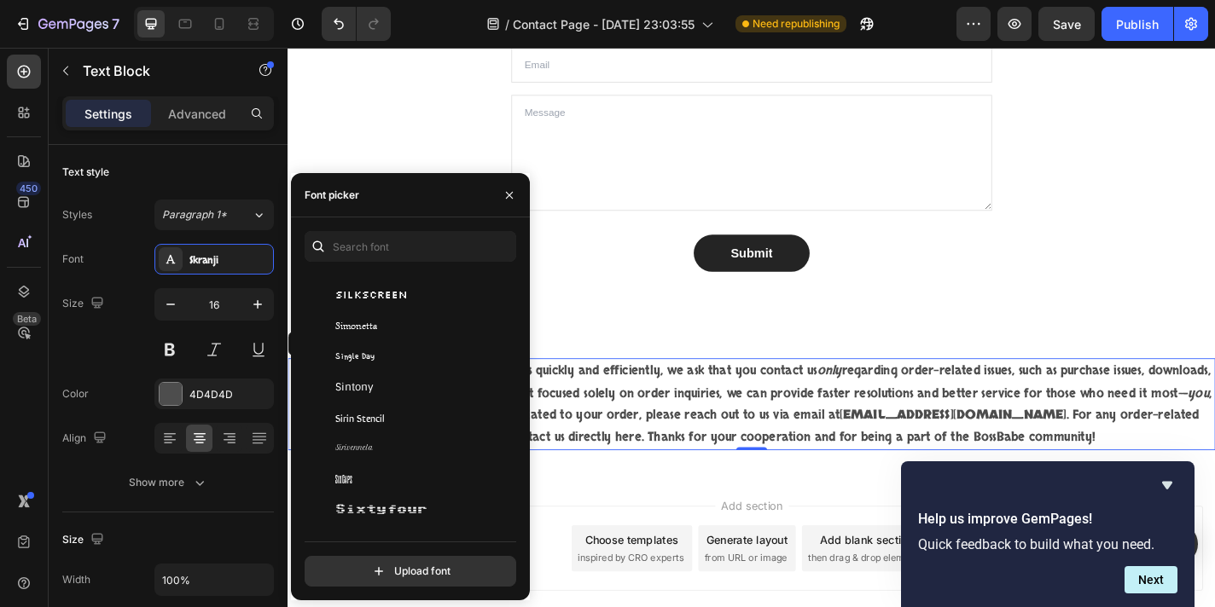
scroll to position [50570, 0]
click at [403, 484] on div "Six Caps" at bounding box center [421, 482] width 172 height 15
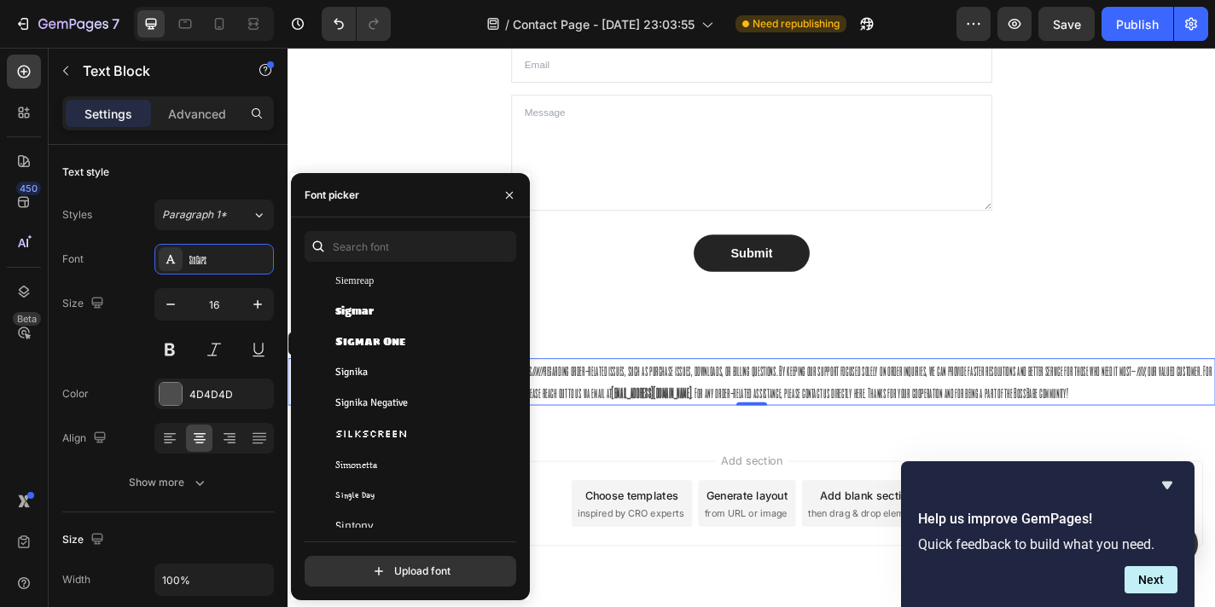
scroll to position [50425, 0]
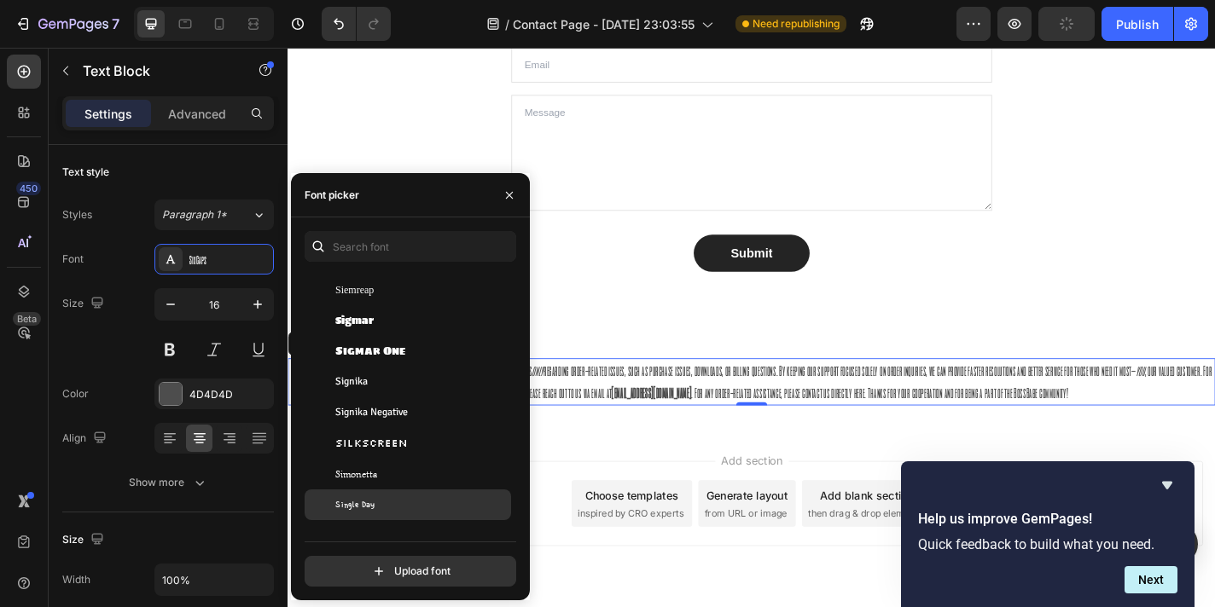
click at [407, 501] on div "Single Day" at bounding box center [421, 504] width 172 height 15
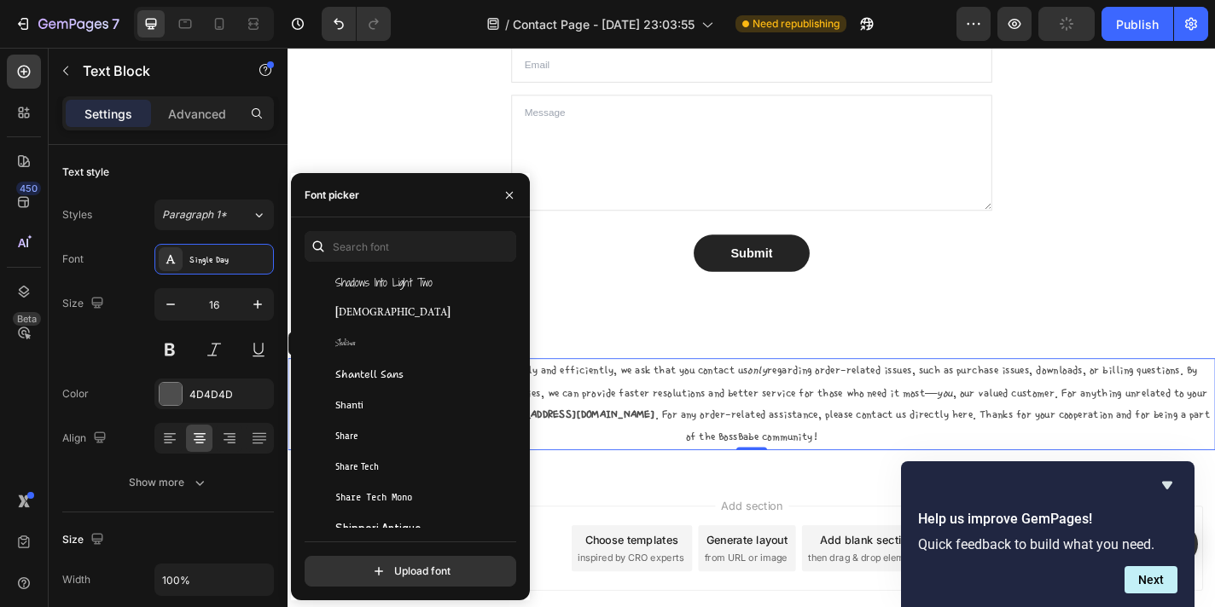
scroll to position [49874, 0]
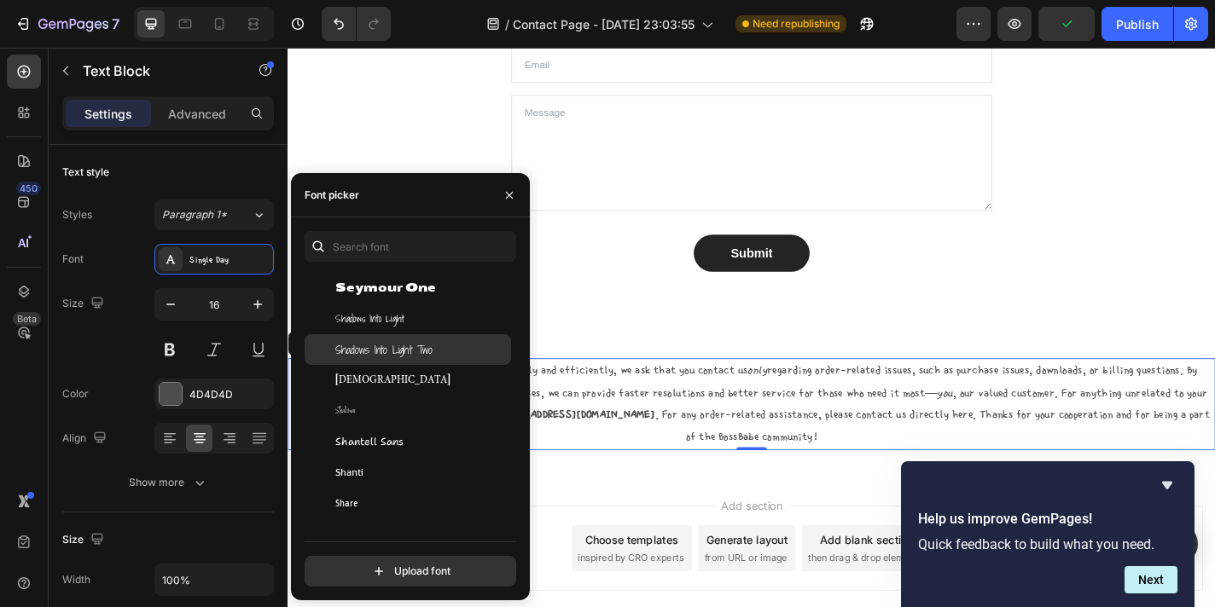
click at [393, 356] on span "Shadows Into Light Two" at bounding box center [383, 349] width 97 height 15
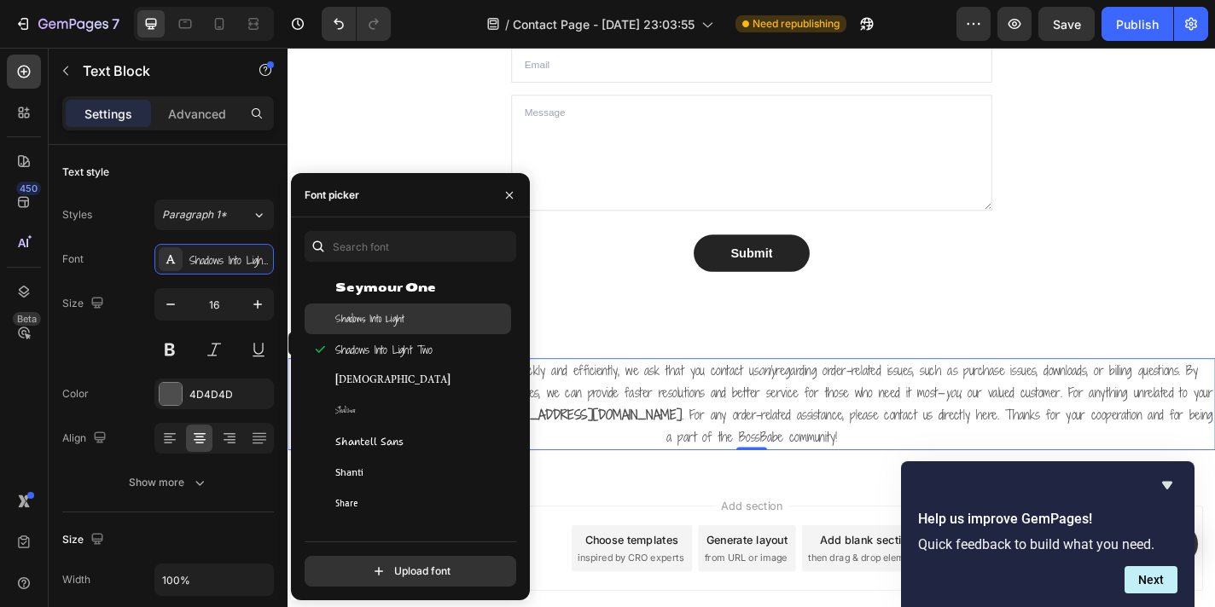
click at [379, 321] on span "Shadows Into Light" at bounding box center [369, 318] width 69 height 15
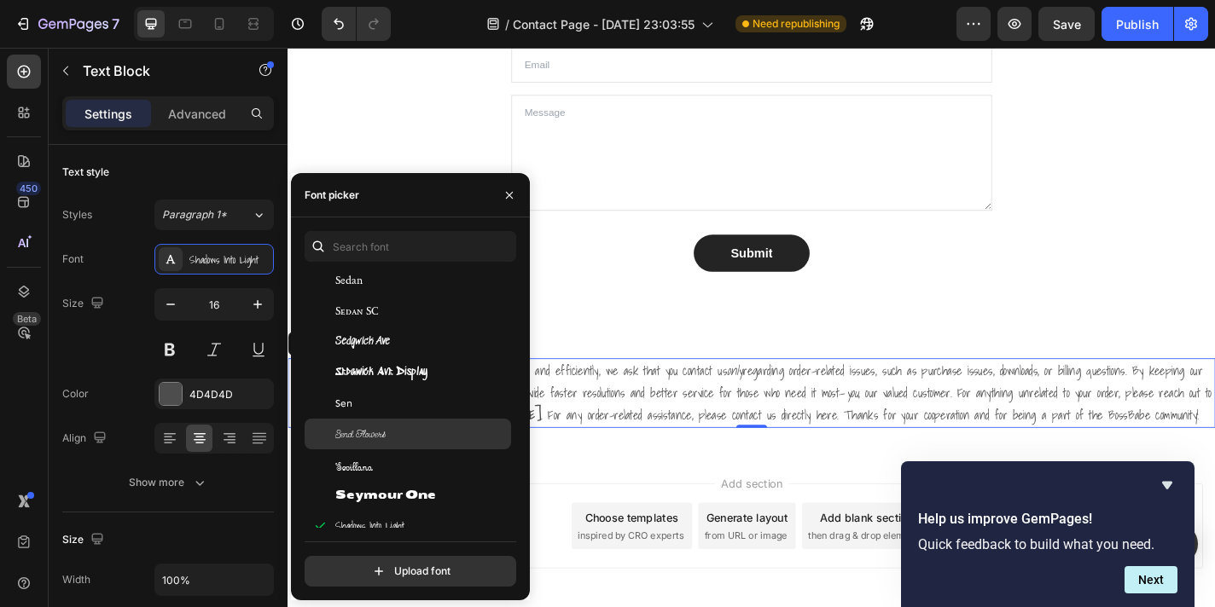
scroll to position [49652, 0]
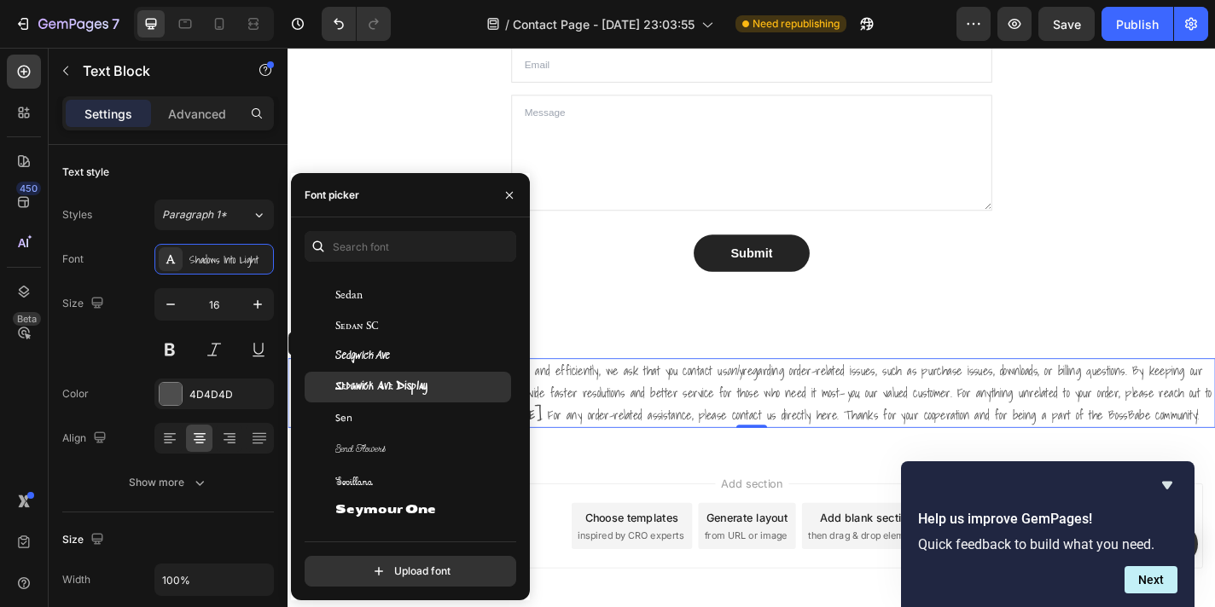
click at [379, 392] on span "Sedgwick Ave Display" at bounding box center [381, 387] width 92 height 15
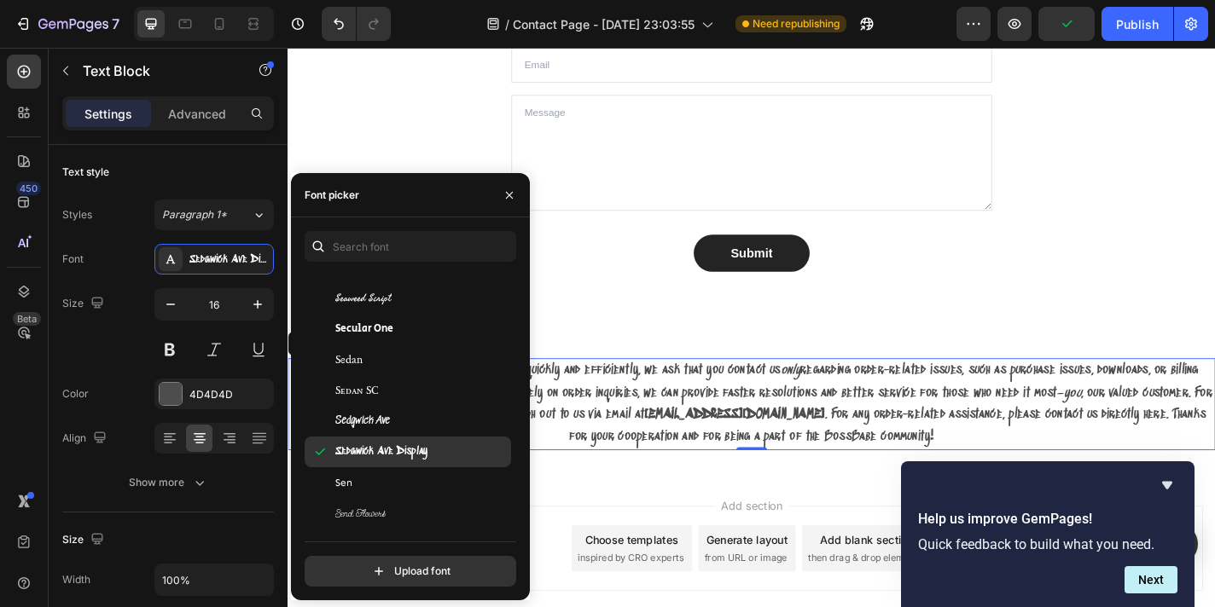
scroll to position [49564, 0]
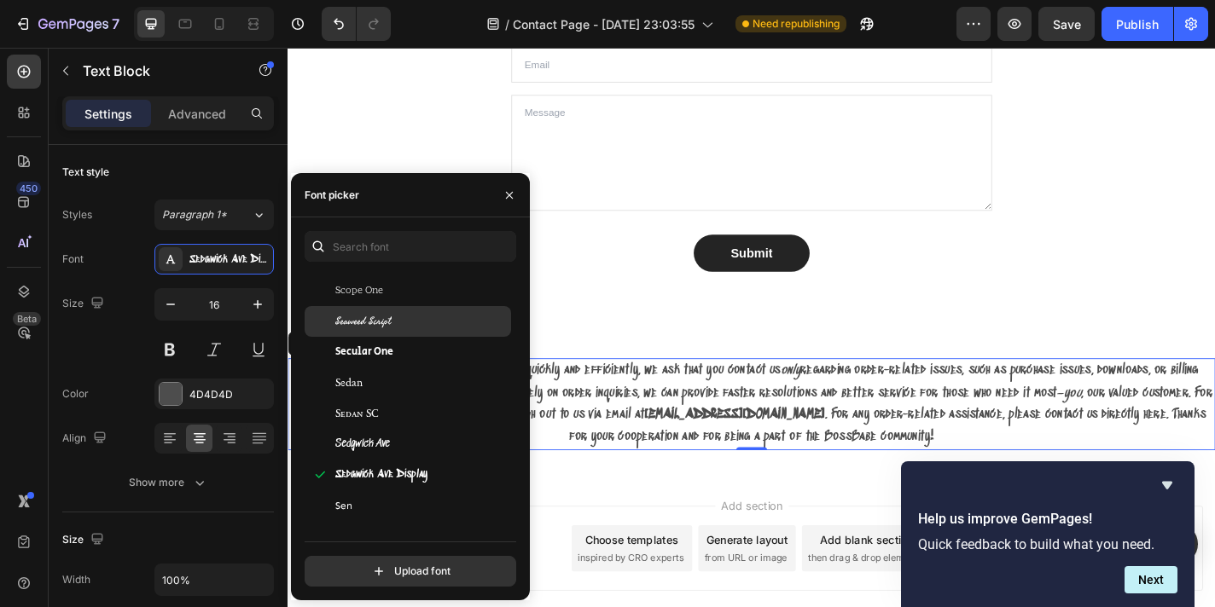
click at [392, 335] on div "Seaweed Script" at bounding box center [408, 321] width 206 height 31
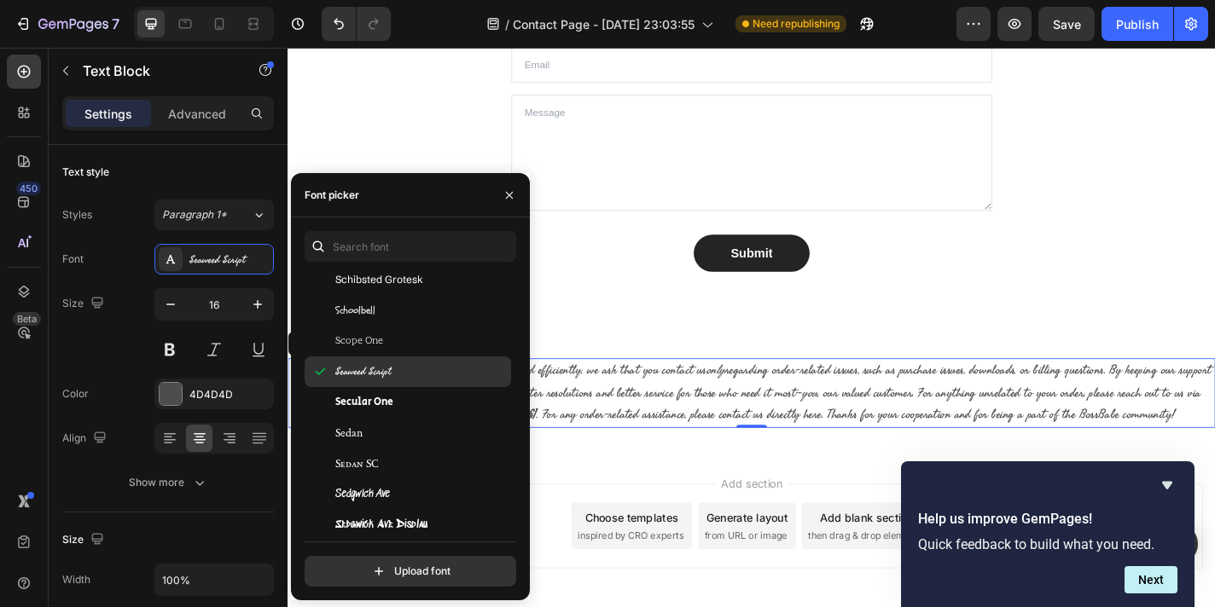
scroll to position [49460, 0]
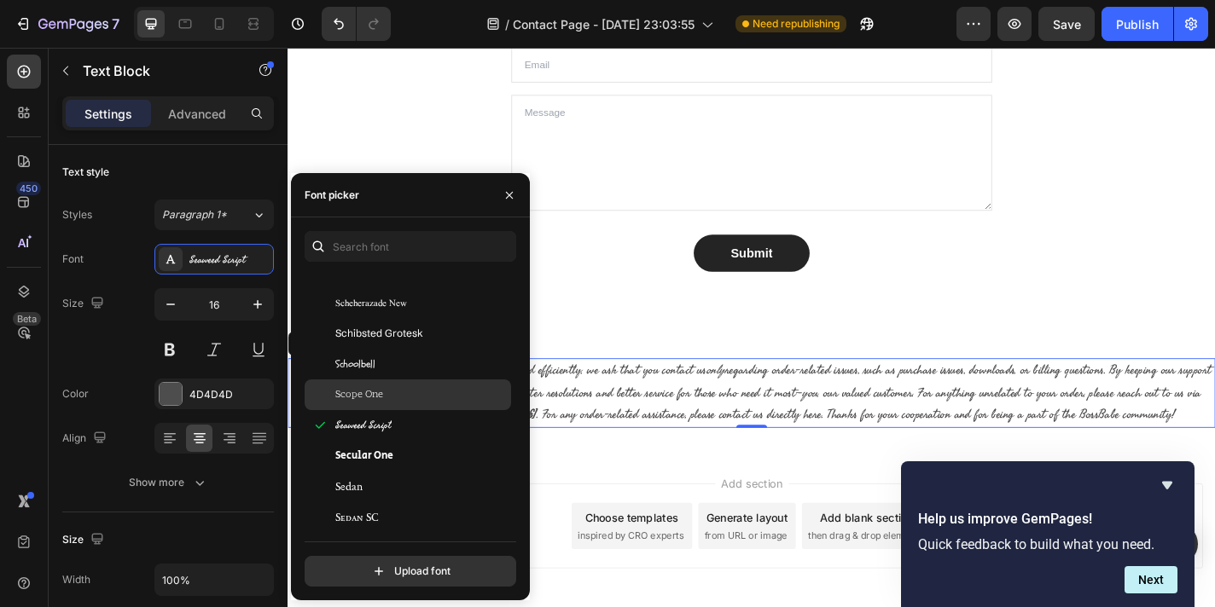
click at [376, 392] on span "Scope One" at bounding box center [359, 394] width 48 height 15
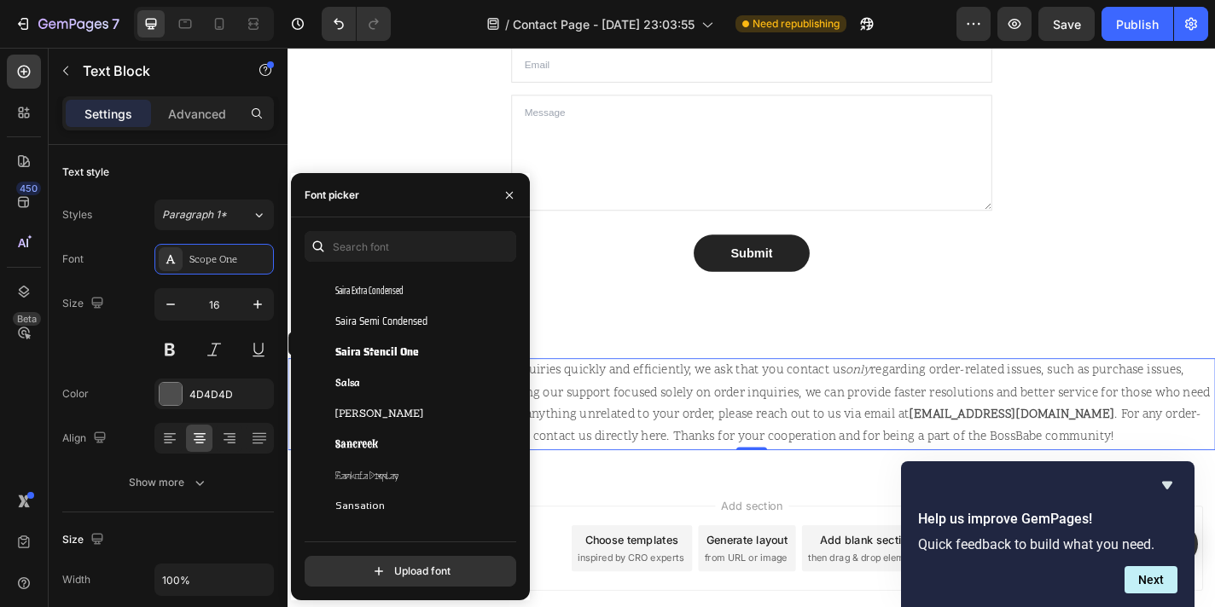
scroll to position [48857, 0]
click at [399, 390] on div "Salsa" at bounding box center [421, 384] width 172 height 15
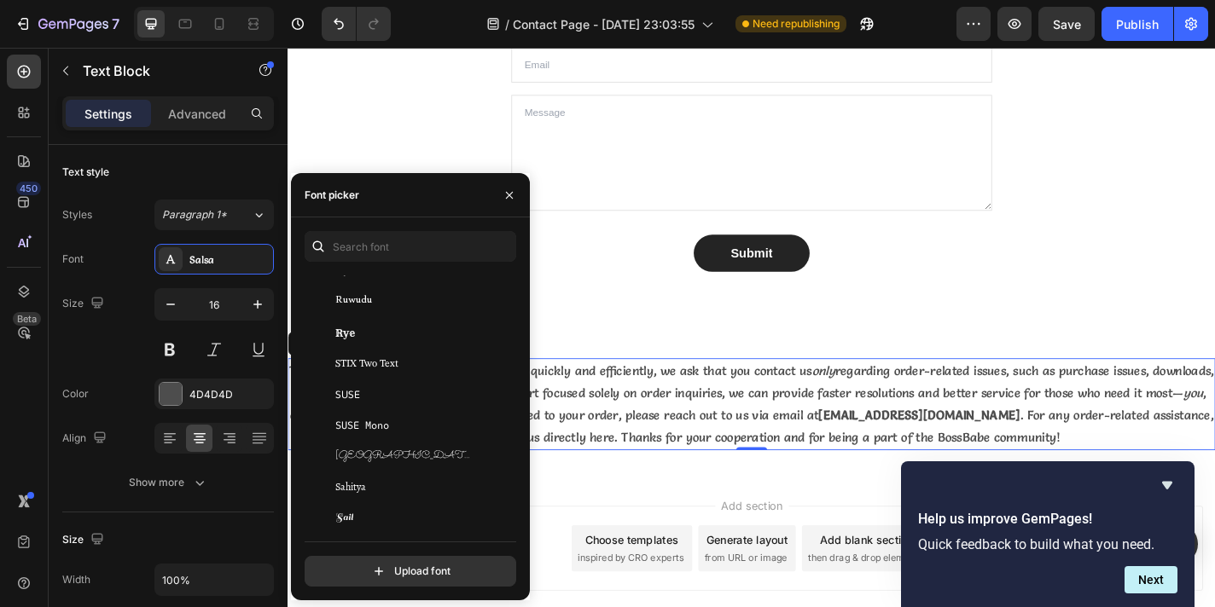
scroll to position [48538, 0]
click at [408, 488] on div "Sahitya" at bounding box center [421, 488] width 172 height 15
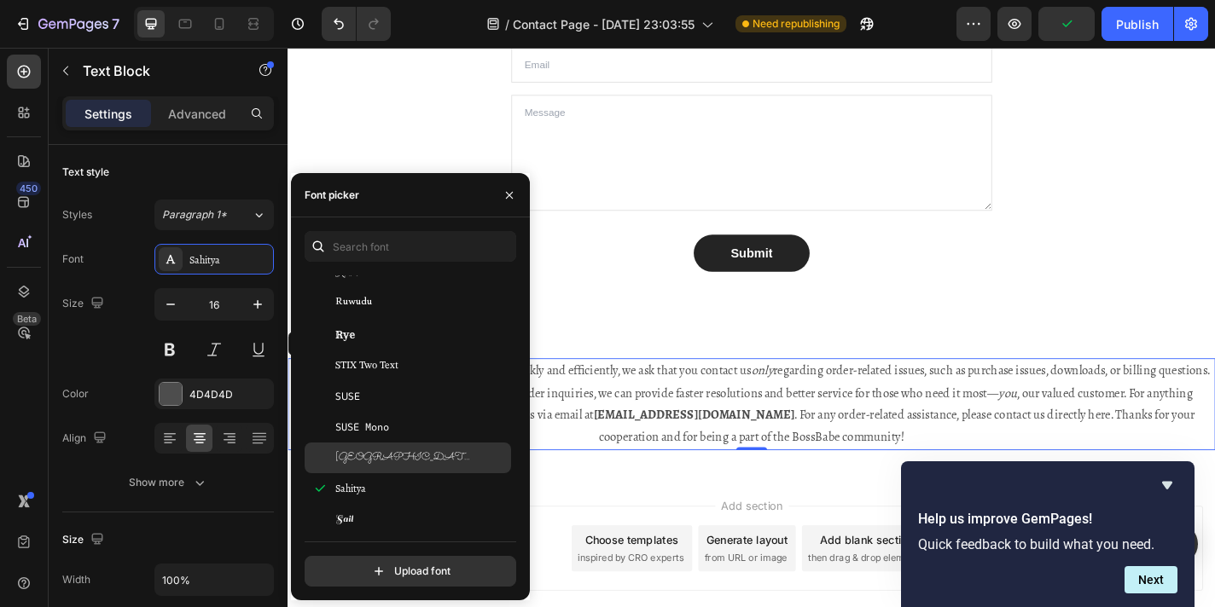
click at [418, 462] on div "[GEOGRAPHIC_DATA]" at bounding box center [421, 457] width 172 height 15
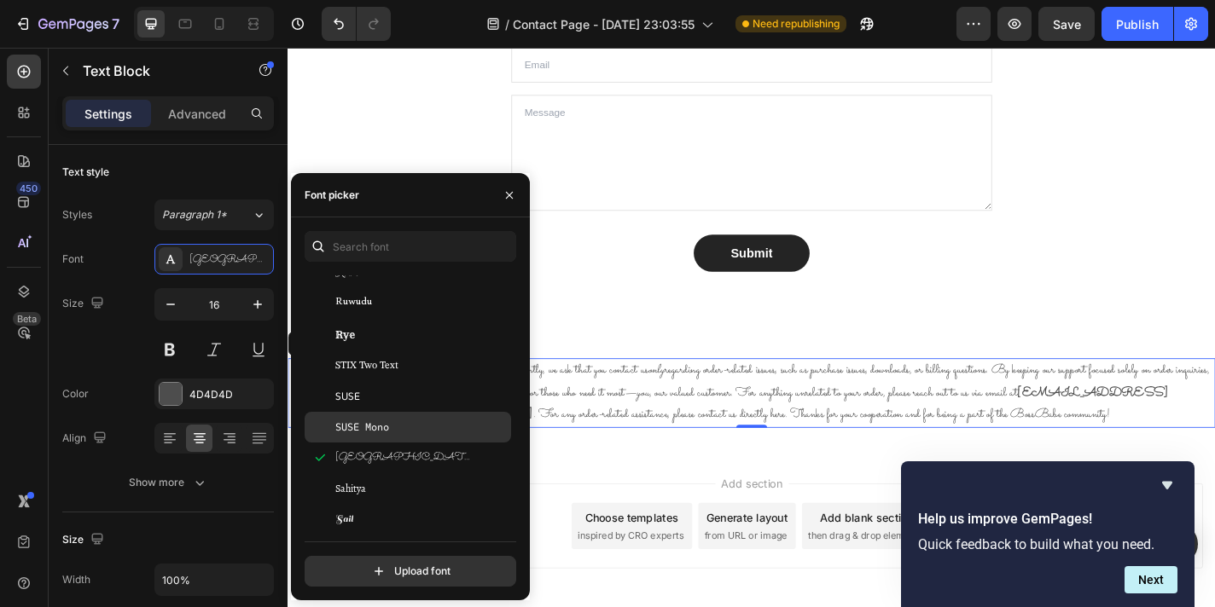
scroll to position [48427, 0]
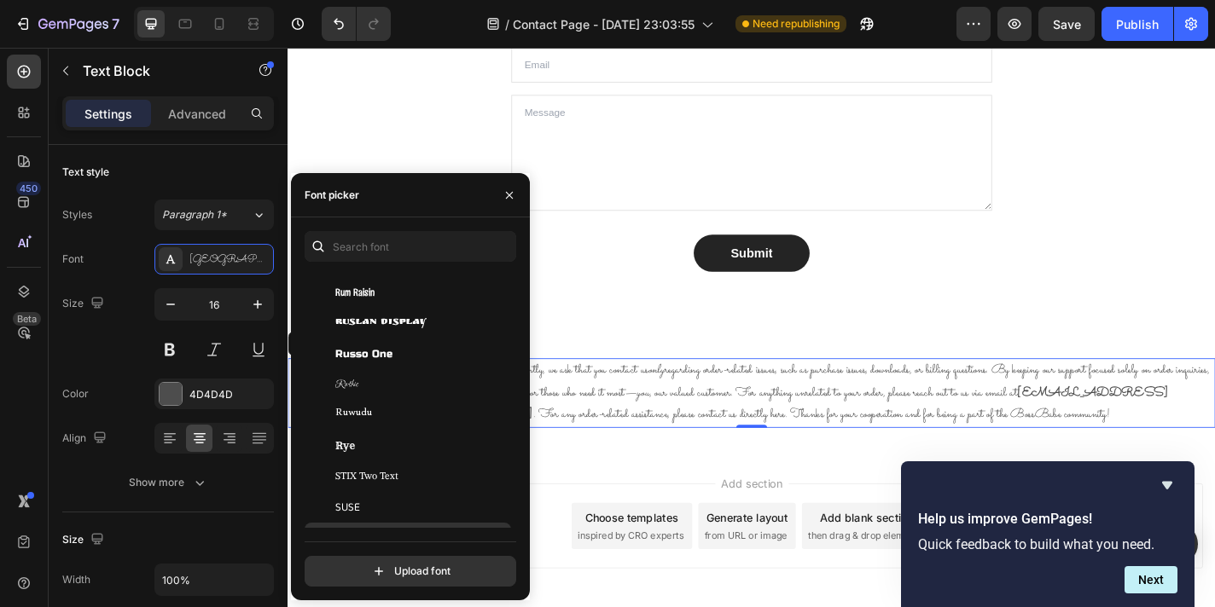
click at [434, 434] on div "Rye" at bounding box center [408, 446] width 206 height 31
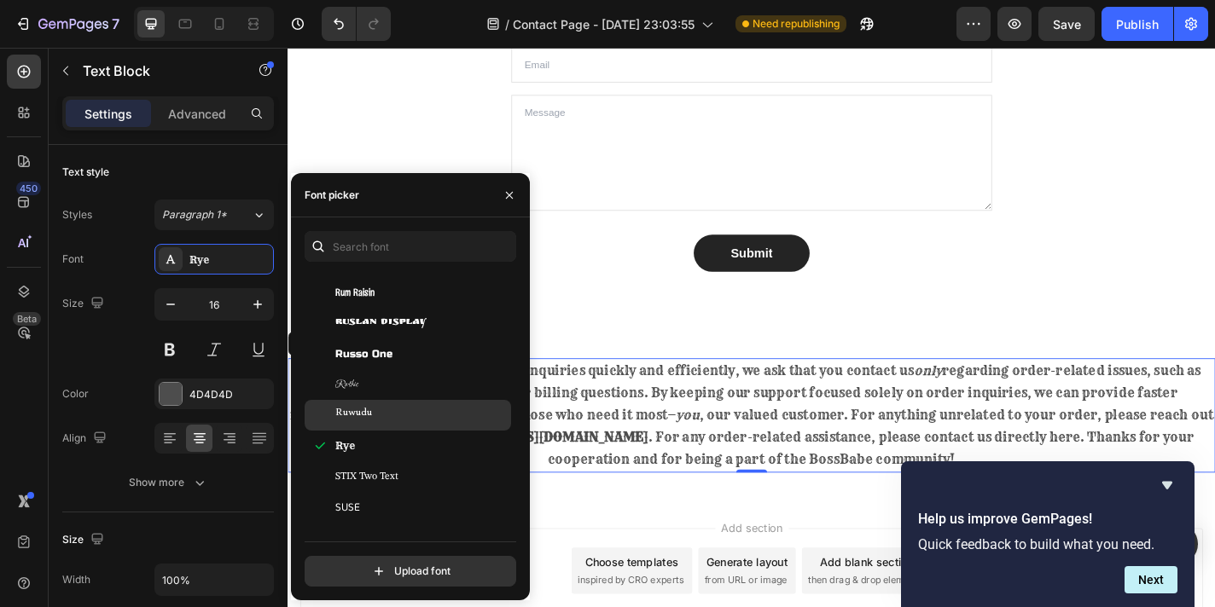
click at [426, 421] on div "Ruwudu" at bounding box center [421, 415] width 172 height 15
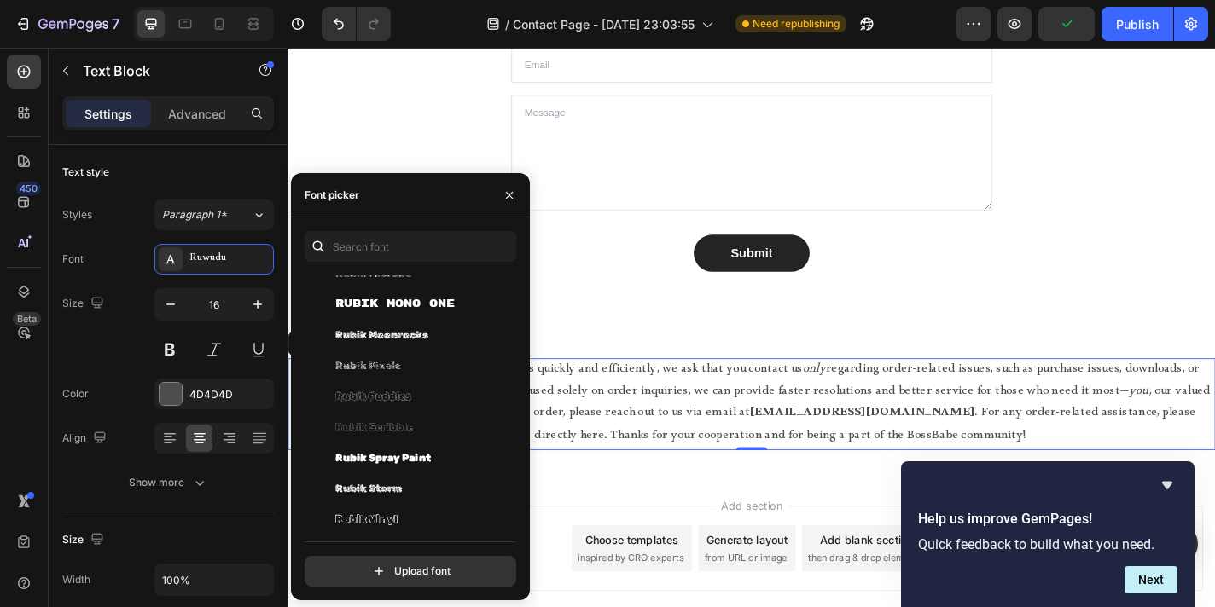
scroll to position [48004, 0]
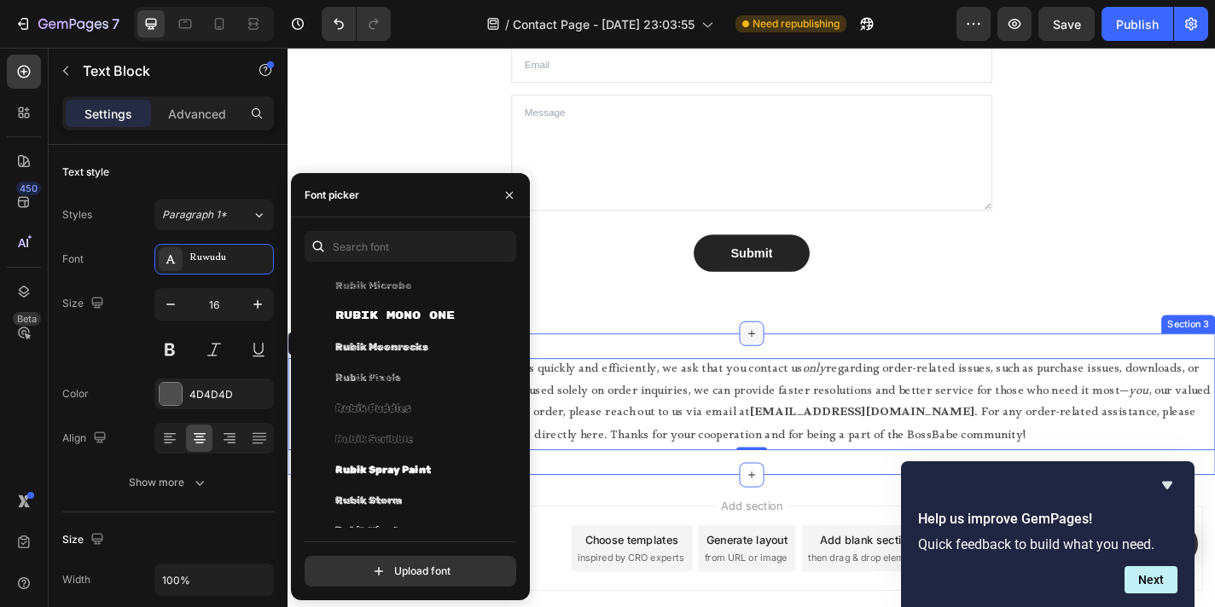
click at [797, 366] on icon at bounding box center [799, 364] width 14 height 14
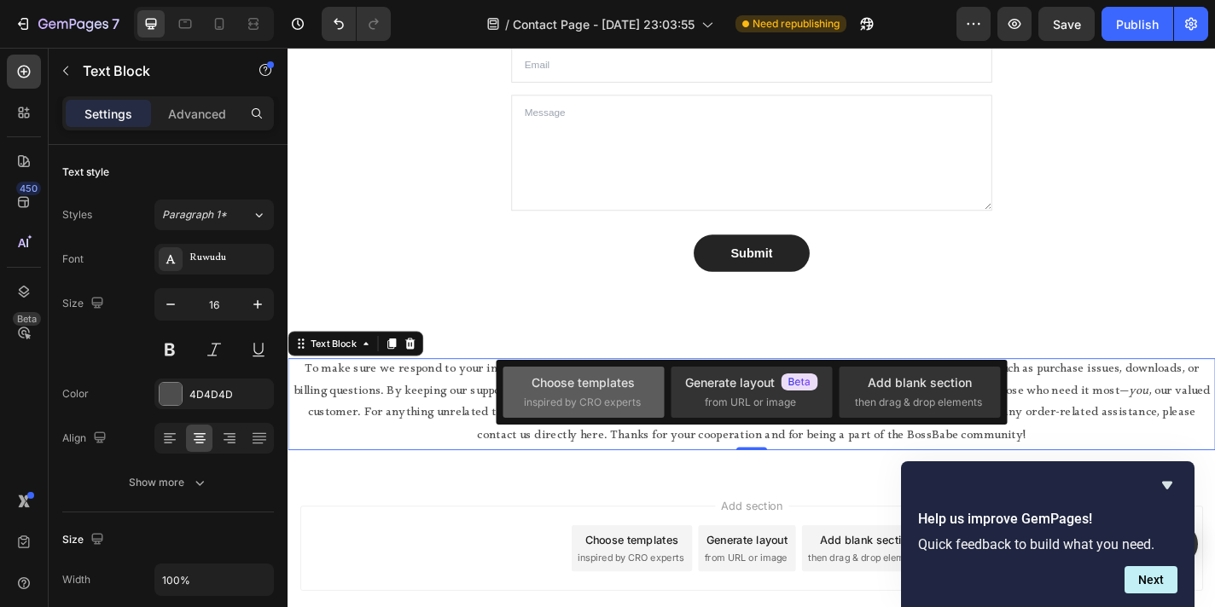
click at [623, 390] on div "Choose templates" at bounding box center [582, 383] width 103 height 18
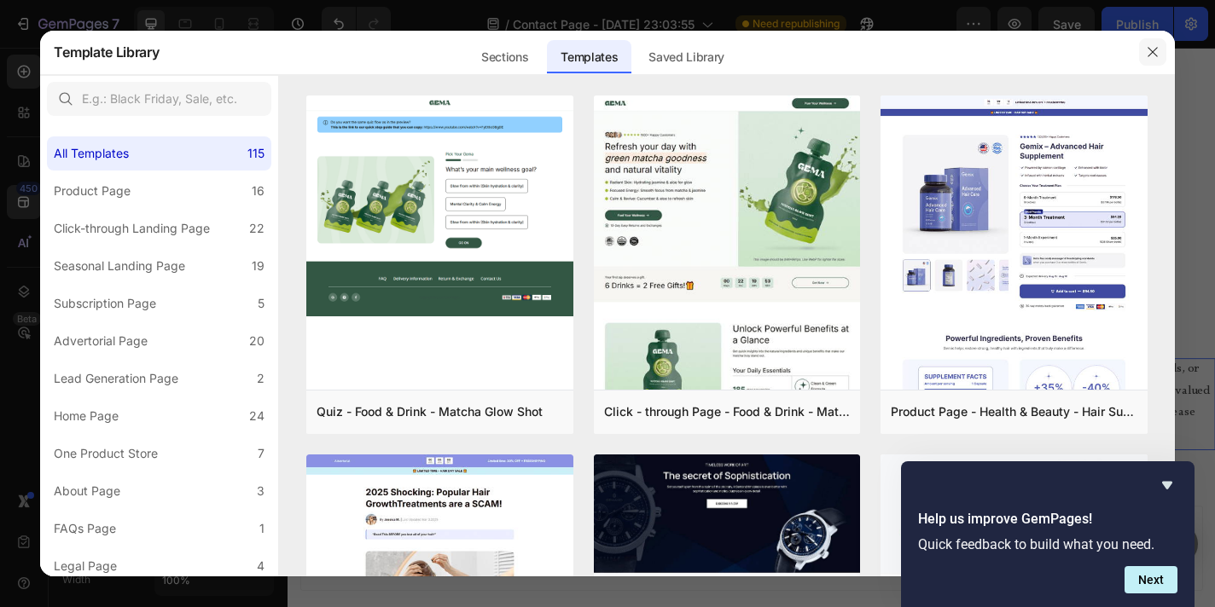
click at [1149, 56] on icon "button" at bounding box center [1153, 52] width 14 height 14
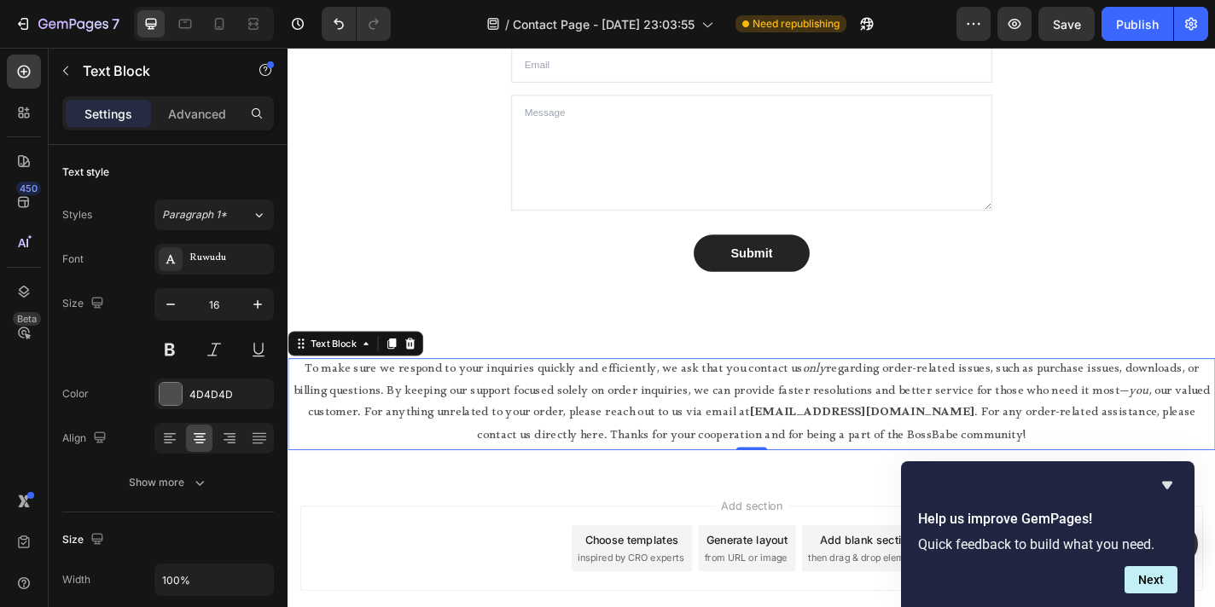
click at [577, 435] on p "To make sure we respond to your inquiries quickly and efficiently, we ask that …" at bounding box center [799, 441] width 1020 height 98
click at [218, 260] on div "Ruwudu" at bounding box center [229, 259] width 80 height 15
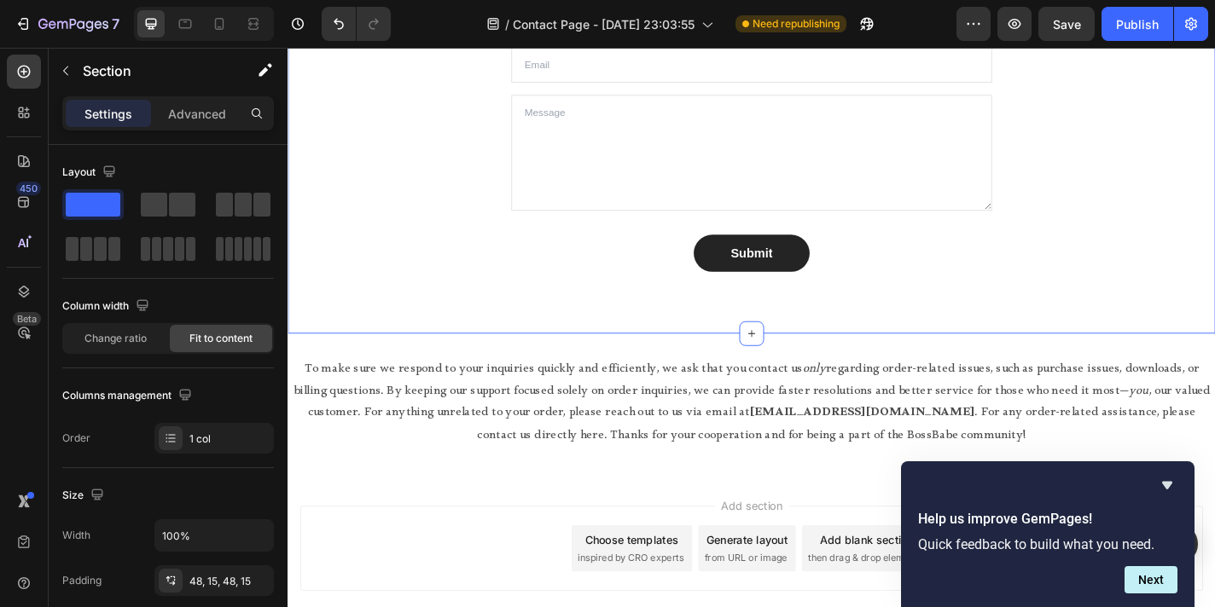
click at [595, 335] on div "Let’s Connect! Heading Stuck? Confused? Or just wanna talk BossBabe-to-BossBabe…" at bounding box center [799, 97] width 1024 height 531
click at [798, 369] on div at bounding box center [799, 363] width 27 height 27
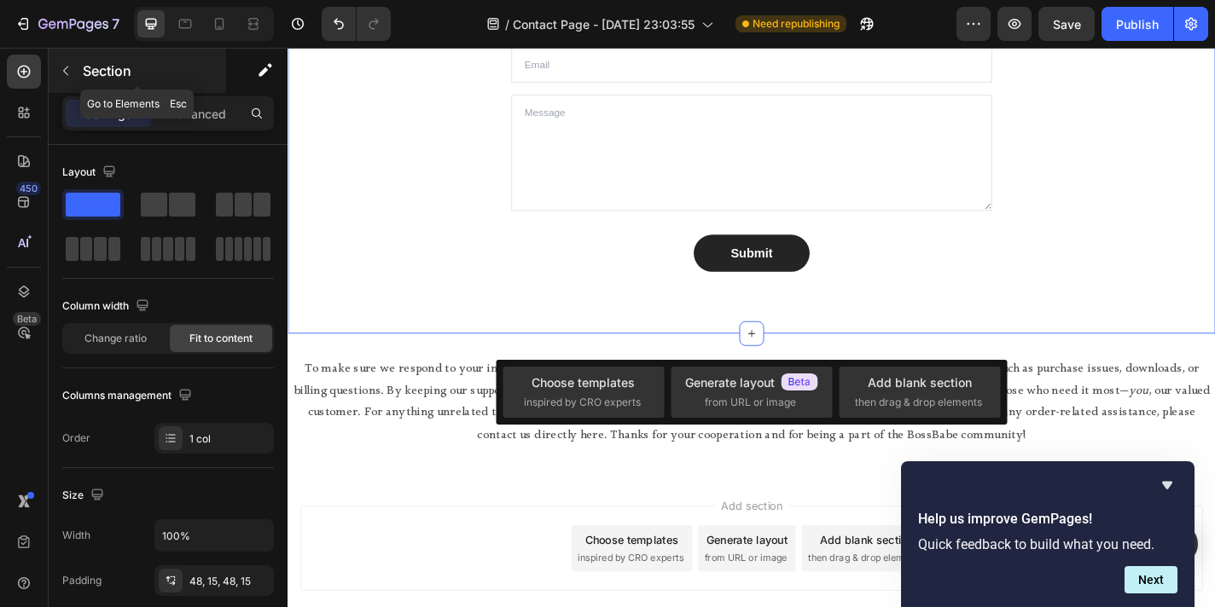
click at [66, 66] on icon "button" at bounding box center [66, 71] width 14 height 14
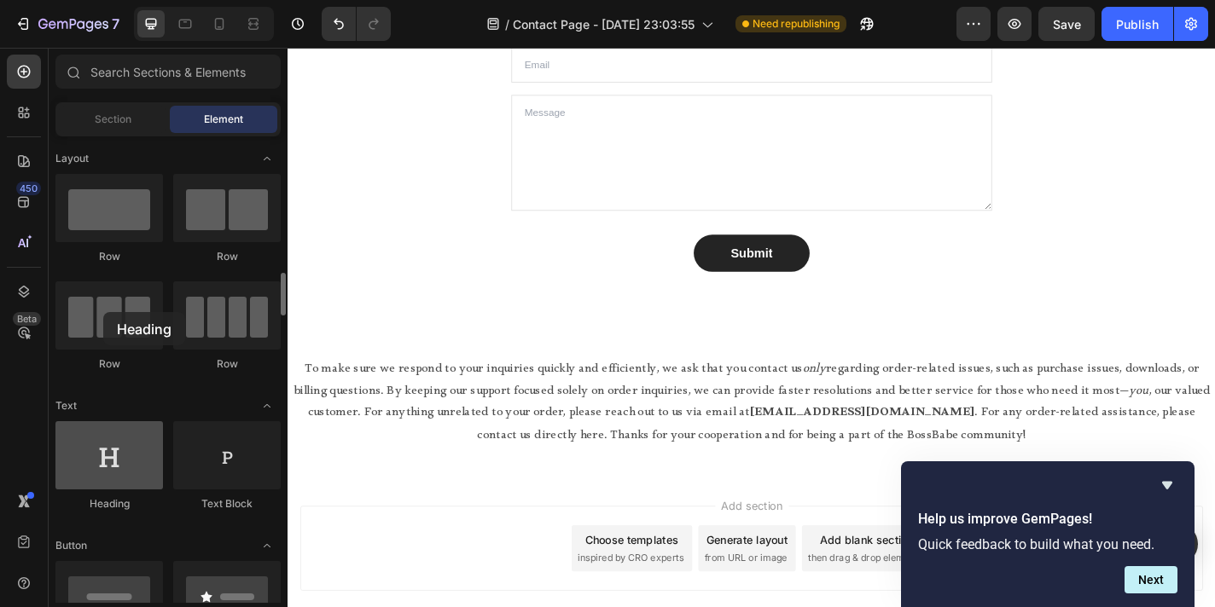
click at [103, 421] on div at bounding box center [108, 455] width 107 height 68
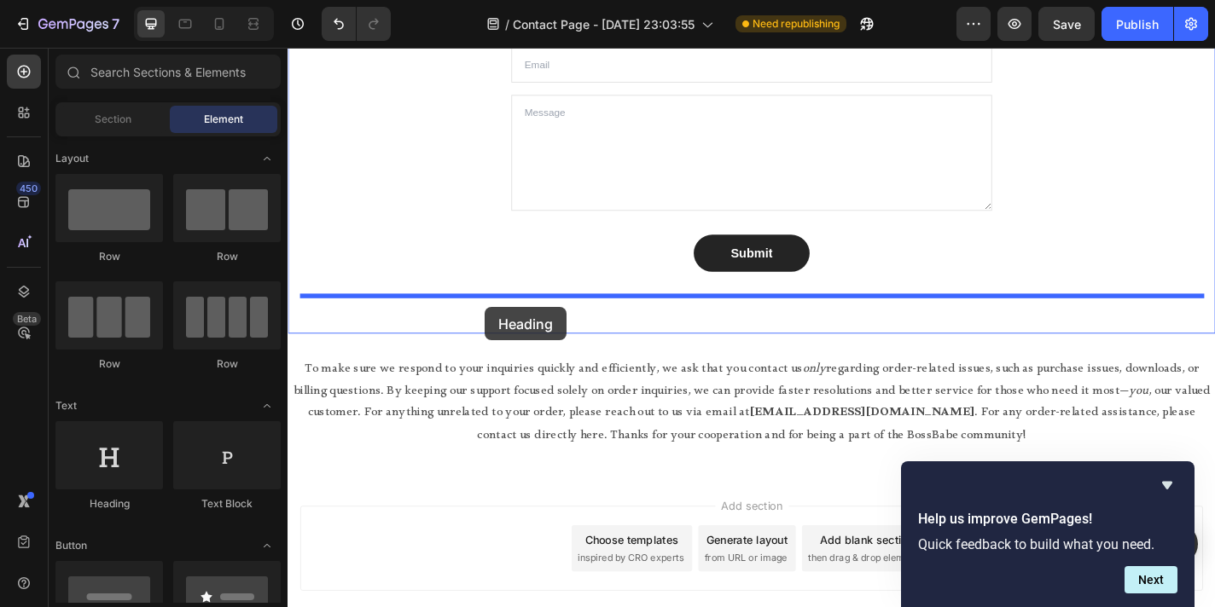
drag, startPoint x: 392, startPoint y: 380, endPoint x: 505, endPoint y: 334, distance: 121.3
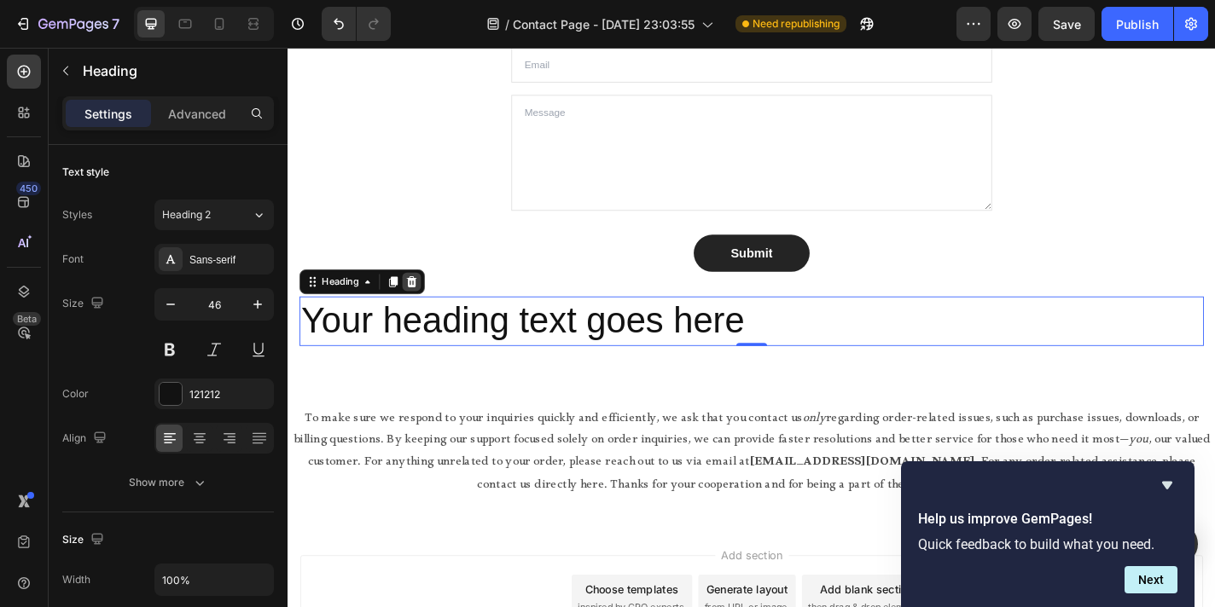
click at [428, 305] on icon at bounding box center [424, 306] width 11 height 12
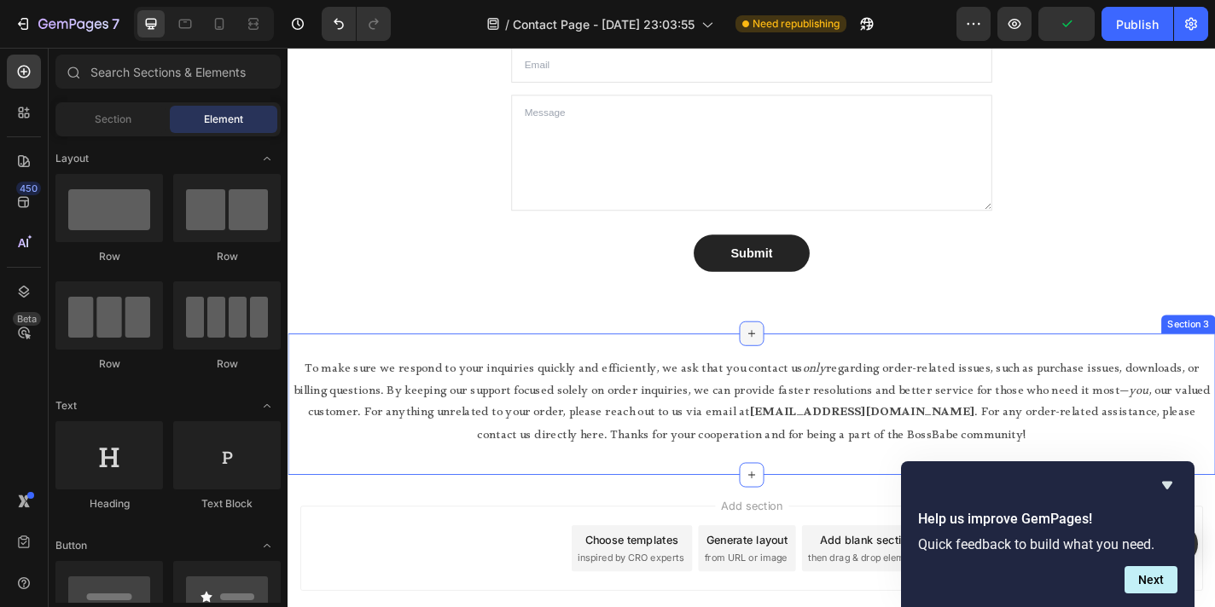
click at [798, 365] on icon at bounding box center [799, 364] width 14 height 14
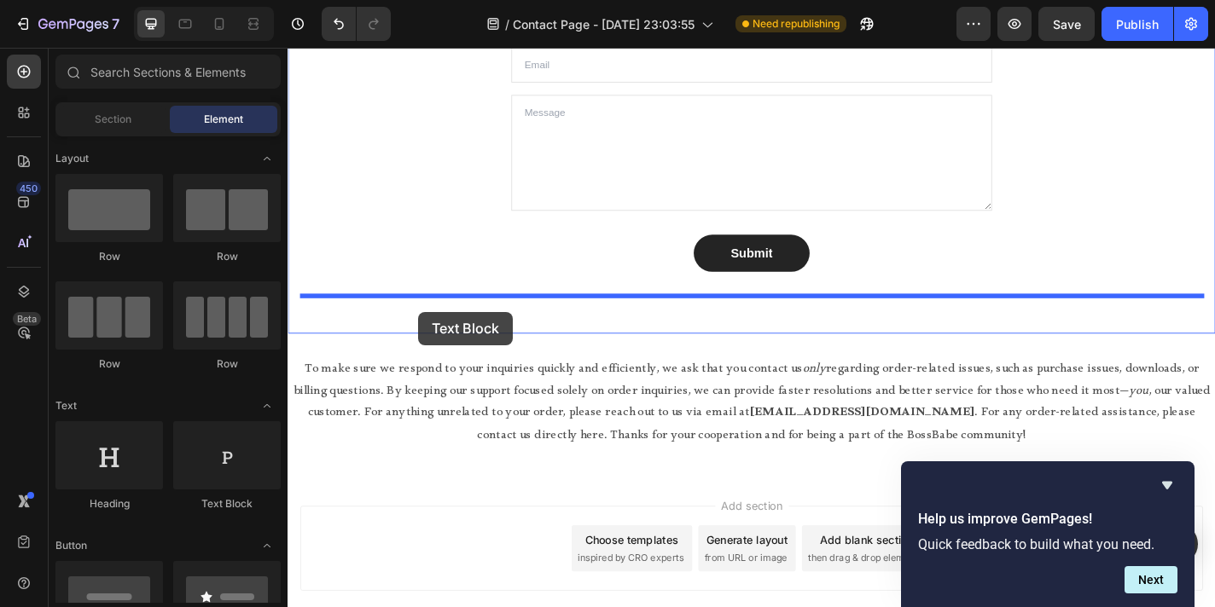
drag, startPoint x: 496, startPoint y: 379, endPoint x: 431, endPoint y: 339, distance: 76.5
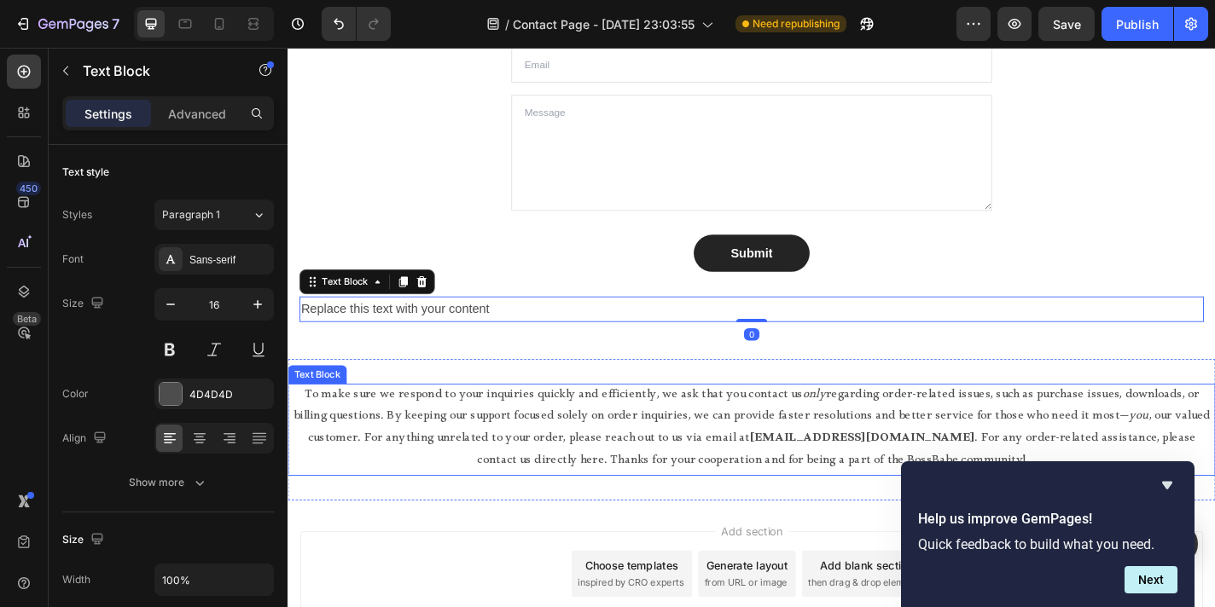
click at [513, 443] on p "To make sure we respond to your inquiries quickly and efficiently, we ask that …" at bounding box center [799, 470] width 1020 height 98
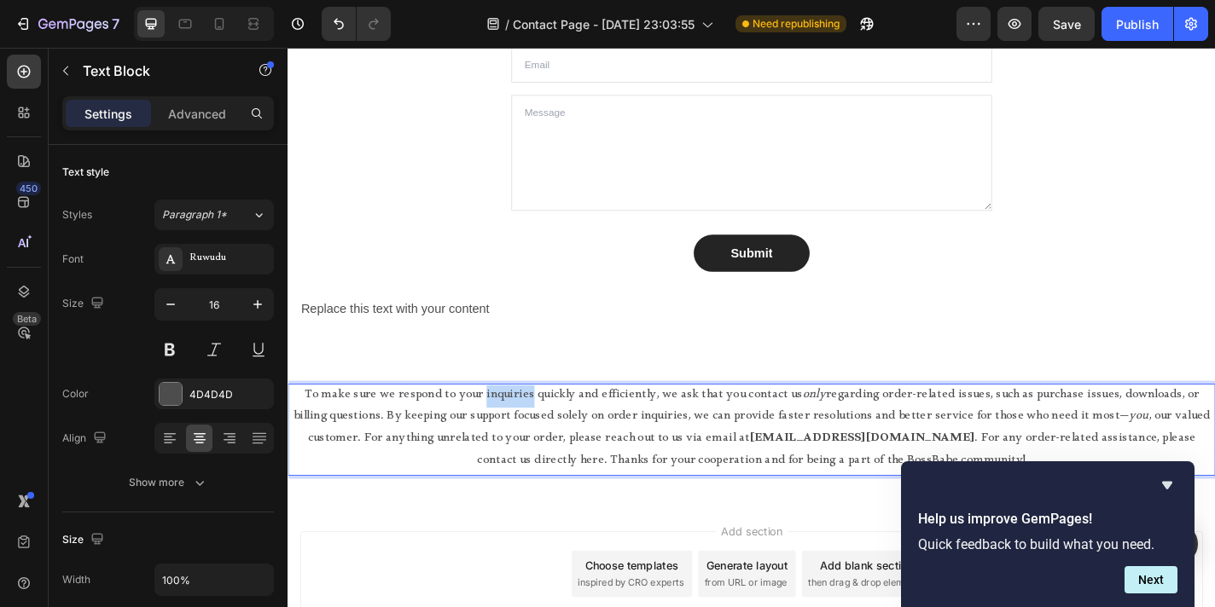
click at [513, 444] on p "To make sure we respond to your inquiries quickly and efficiently, we ask that …" at bounding box center [799, 470] width 1020 height 98
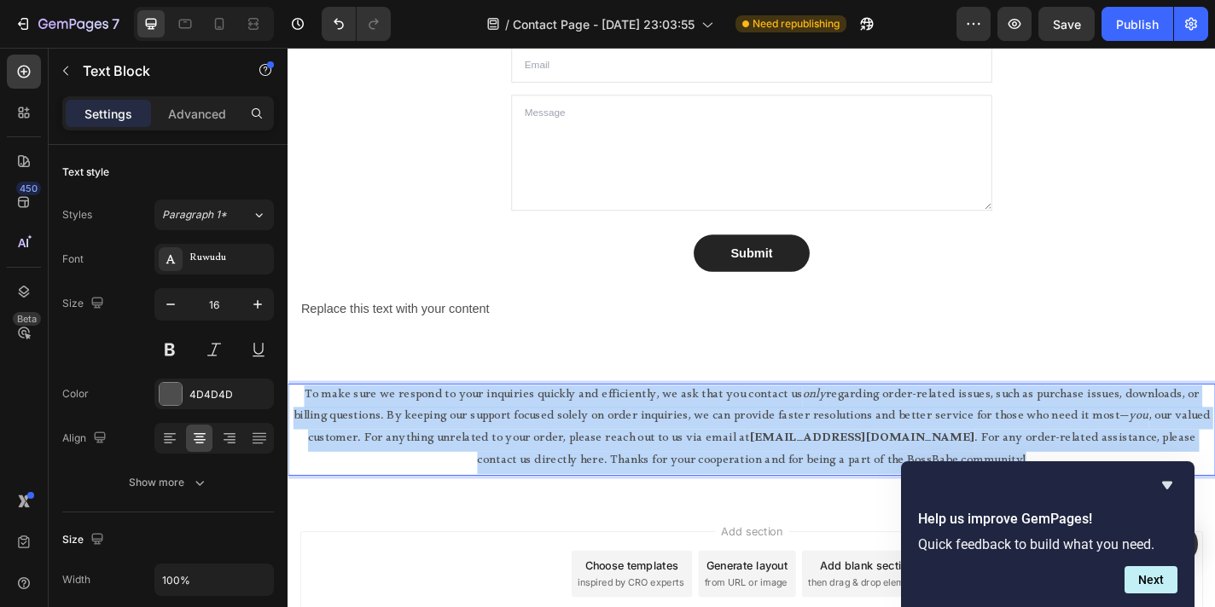
click at [513, 444] on p "To make sure we respond to your inquiries quickly and efficiently, we ask that …" at bounding box center [799, 470] width 1020 height 98
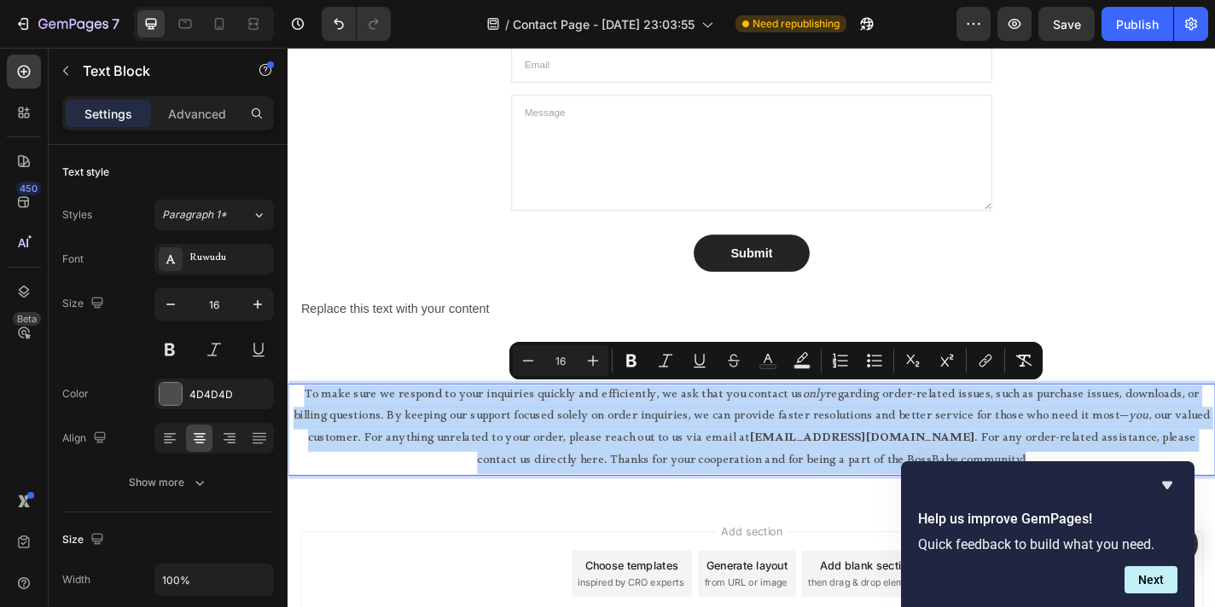
copy p "To make sure we respond to your inquiries quickly and efficiently, we ask that …"
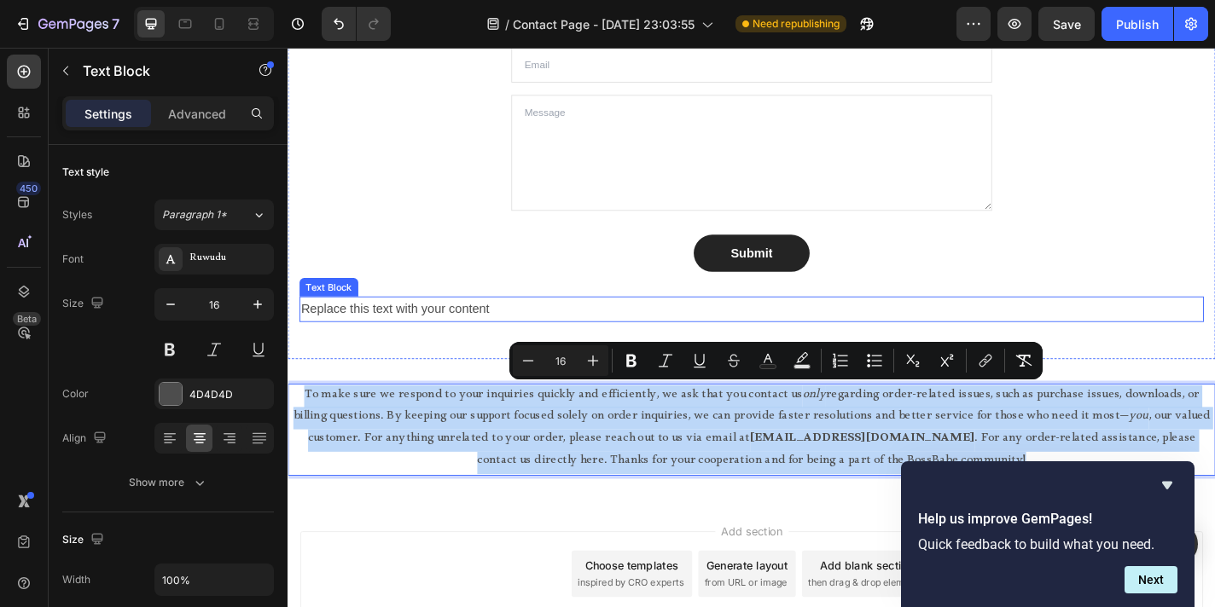
click at [495, 337] on div "Replace this text with your content" at bounding box center [799, 336] width 998 height 28
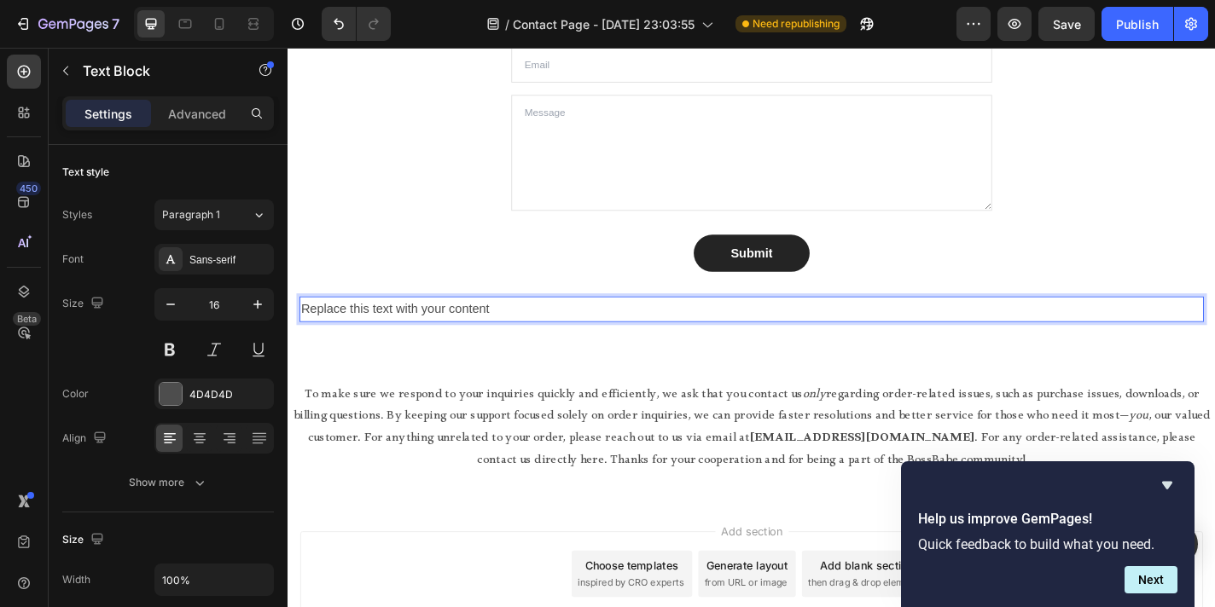
click at [495, 337] on div "Replace this text with your content" at bounding box center [799, 336] width 998 height 28
click at [495, 337] on p "Replace this text with your content" at bounding box center [799, 336] width 995 height 25
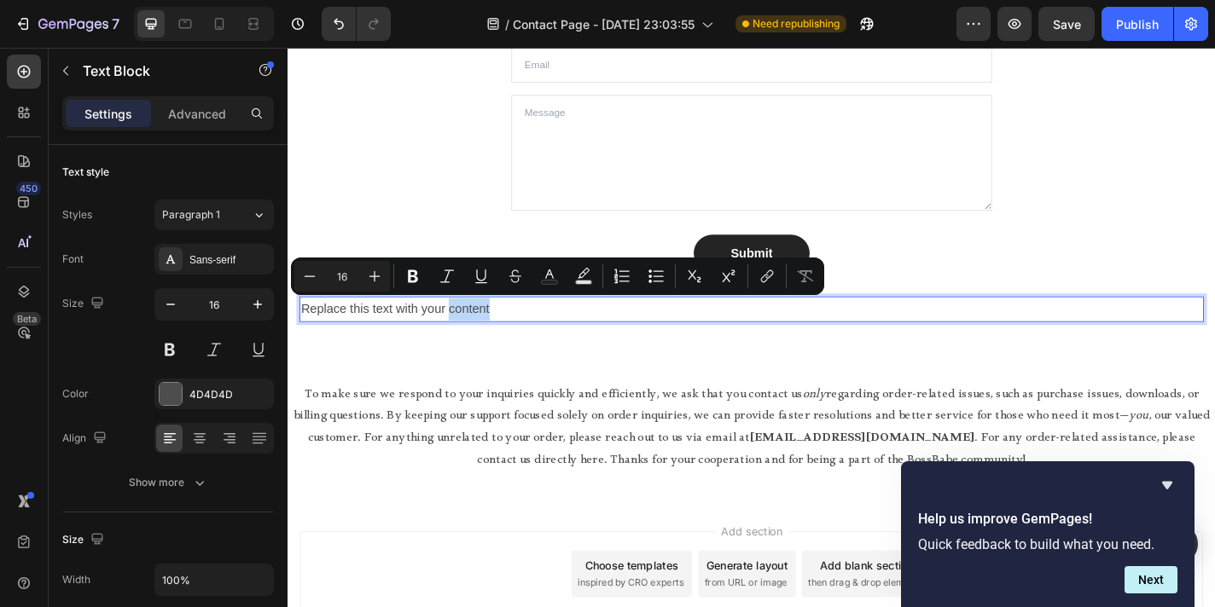
click at [471, 337] on p "Replace this text with your content" at bounding box center [799, 336] width 995 height 25
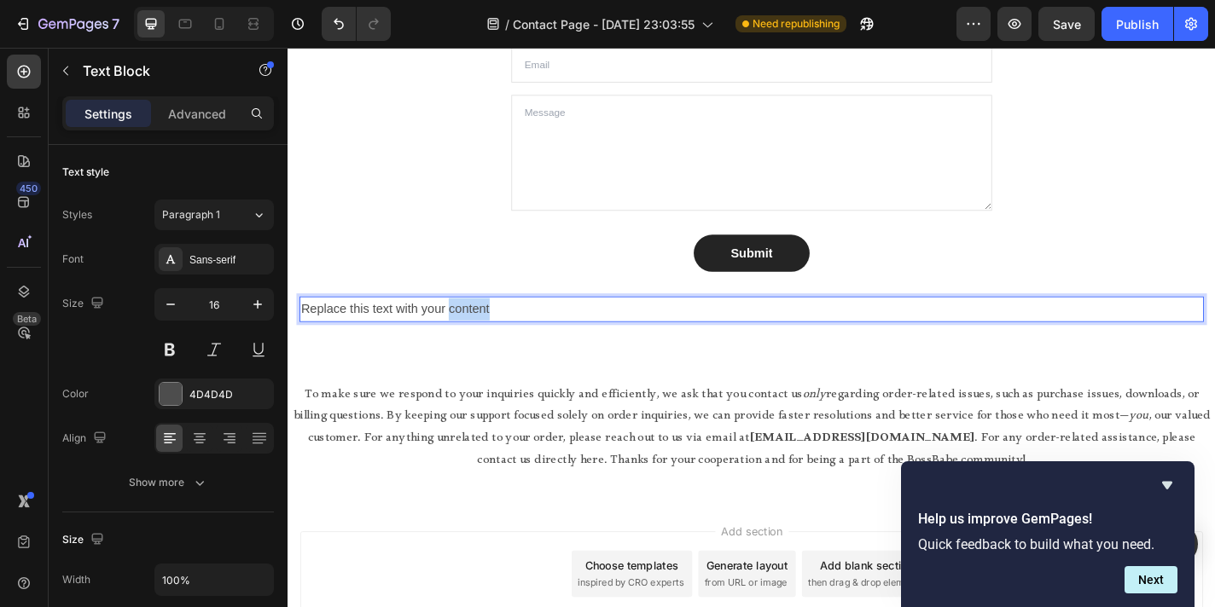
click at [471, 337] on p "Replace this text with your content" at bounding box center [799, 336] width 995 height 25
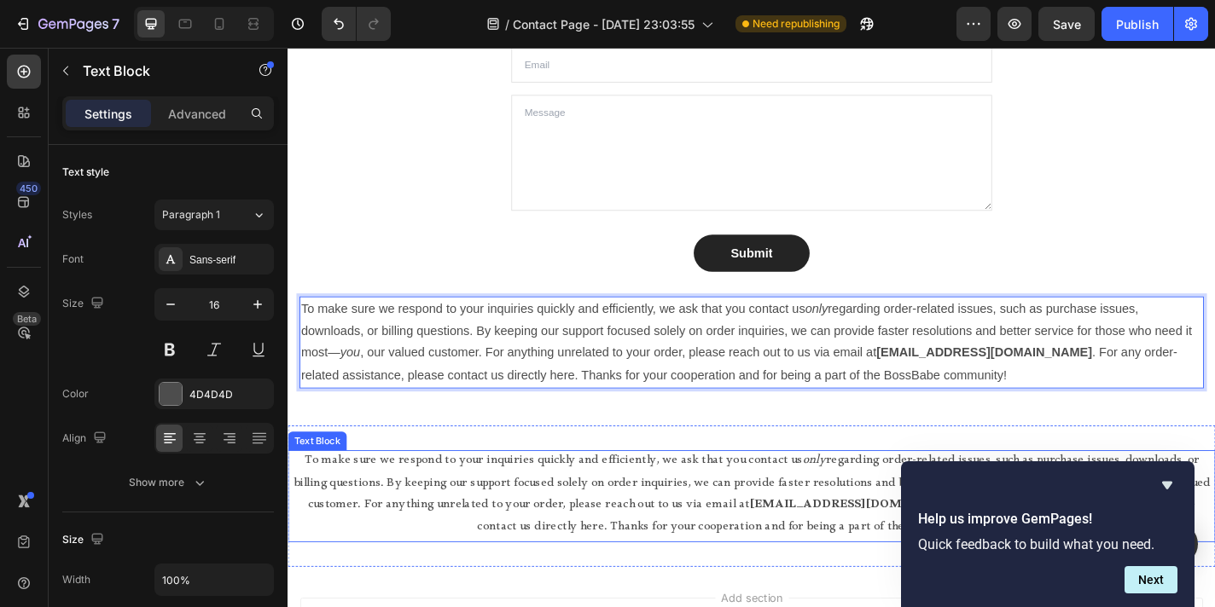
click at [644, 538] on p "To make sure we respond to your inquiries quickly and efficiently, we ask that …" at bounding box center [799, 543] width 1020 height 98
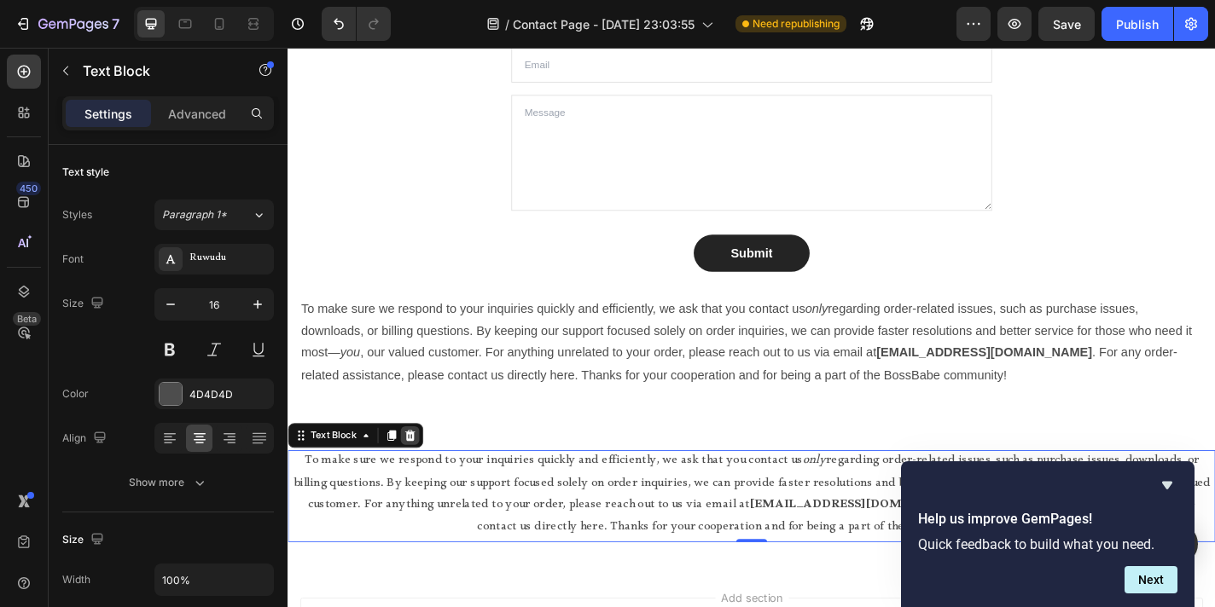
click at [424, 479] on icon at bounding box center [422, 476] width 11 height 12
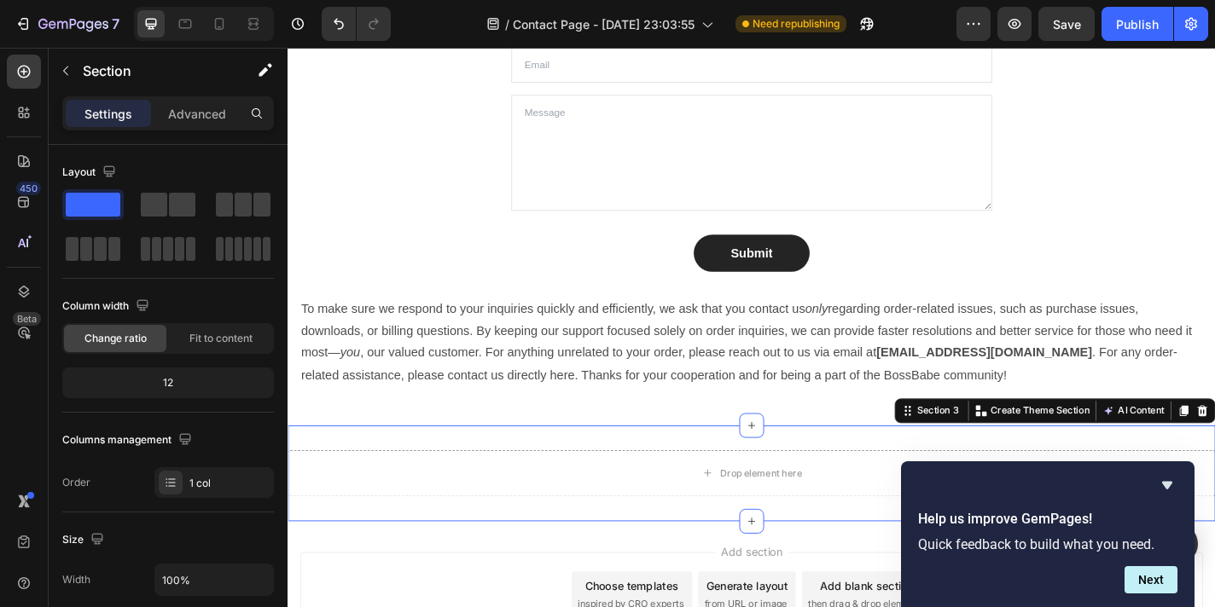
click at [510, 488] on div "Drop element here Section 3 You can create reusable sections Create Theme Secti…" at bounding box center [799, 518] width 1024 height 106
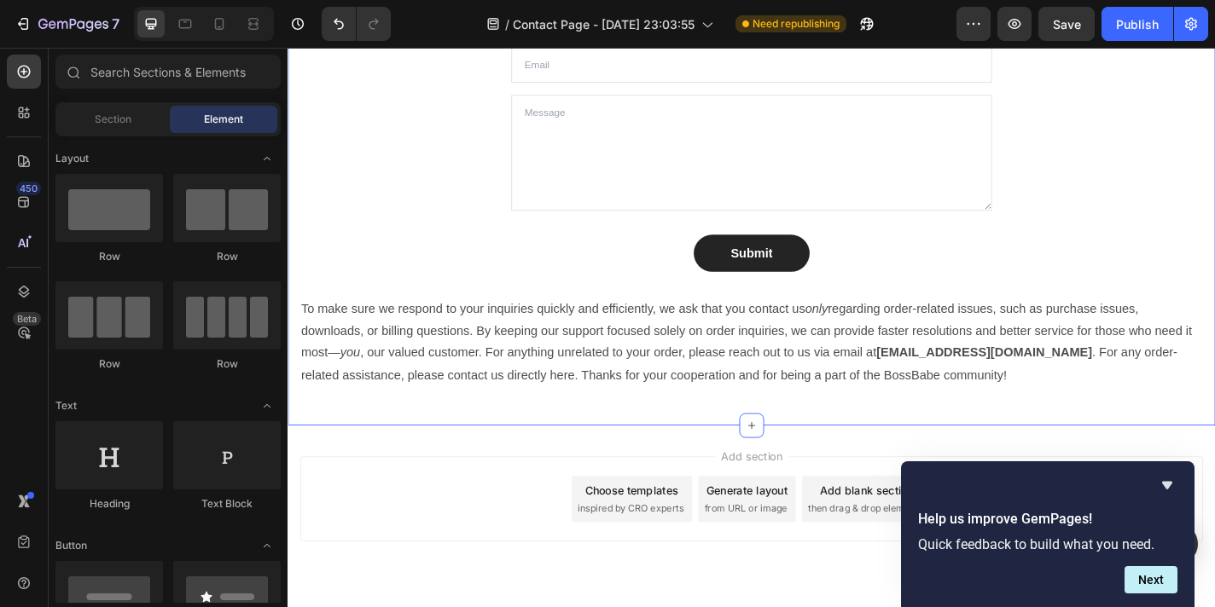
click at [798, 433] on div "Let’s Connect! Heading Stuck? Confused? Or just wanna talk BossBabe-to-BossBabe…" at bounding box center [799, 148] width 1024 height 633
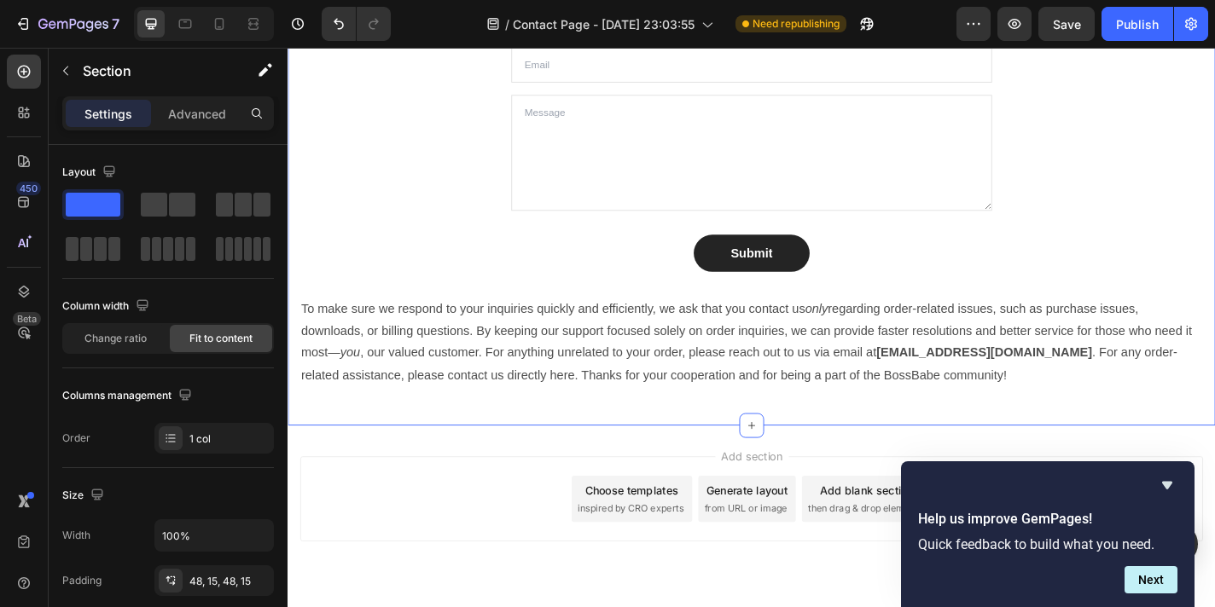
click at [774, 436] on div "Let’s Connect! Heading Stuck? Confused? Or just wanna talk BossBabe-to-BossBabe…" at bounding box center [799, 148] width 1024 height 633
click at [756, 431] on div "Let’s Connect! Heading Stuck? Confused? Or just wanna talk BossBabe-to-BossBabe…" at bounding box center [799, 148] width 1024 height 633
click at [990, 447] on div "Let’s Connect! Heading Stuck? Confused? Or just wanna talk BossBabe-to-BossBabe…" at bounding box center [799, 148] width 1024 height 633
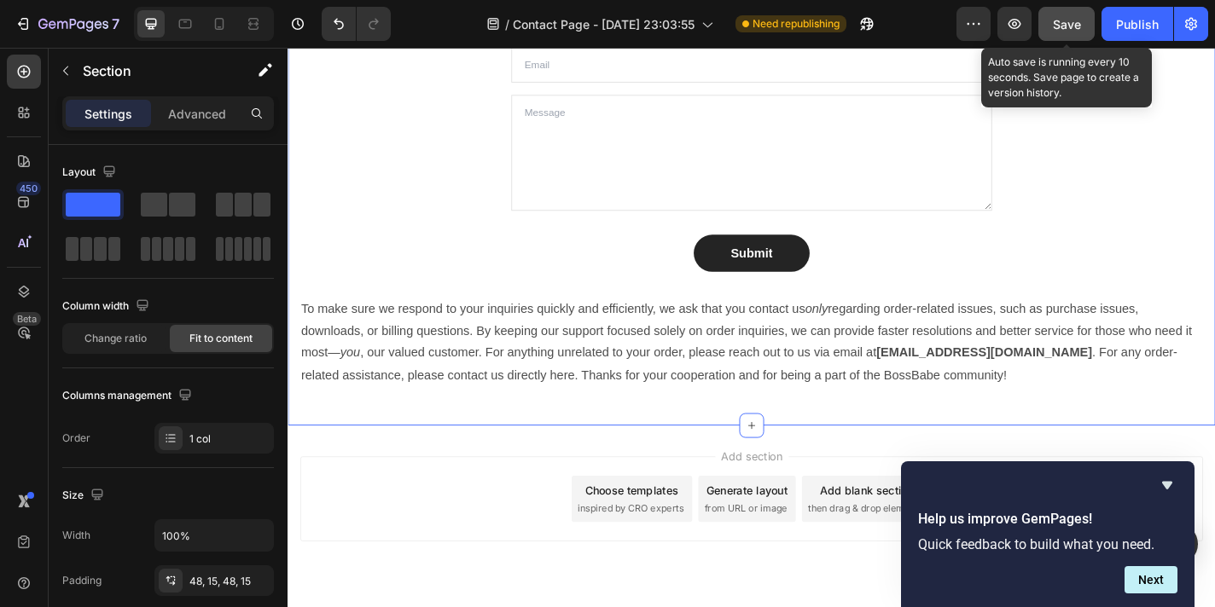
click at [1079, 30] on span "Save" at bounding box center [1067, 24] width 28 height 15
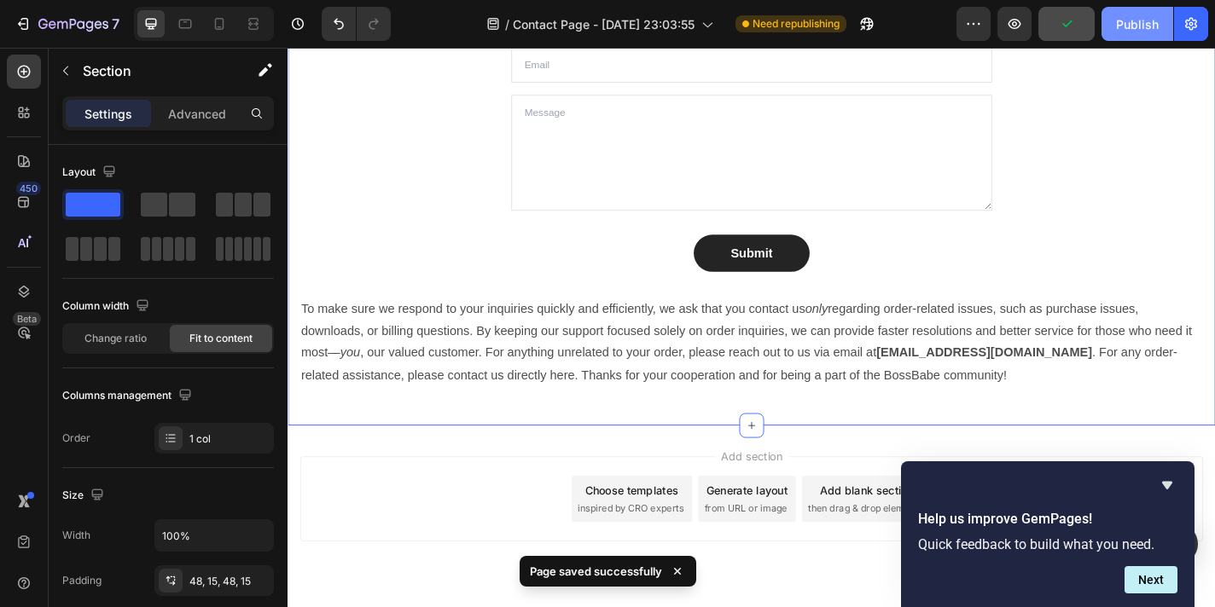
click at [1137, 31] on div "Publish" at bounding box center [1137, 24] width 43 height 18
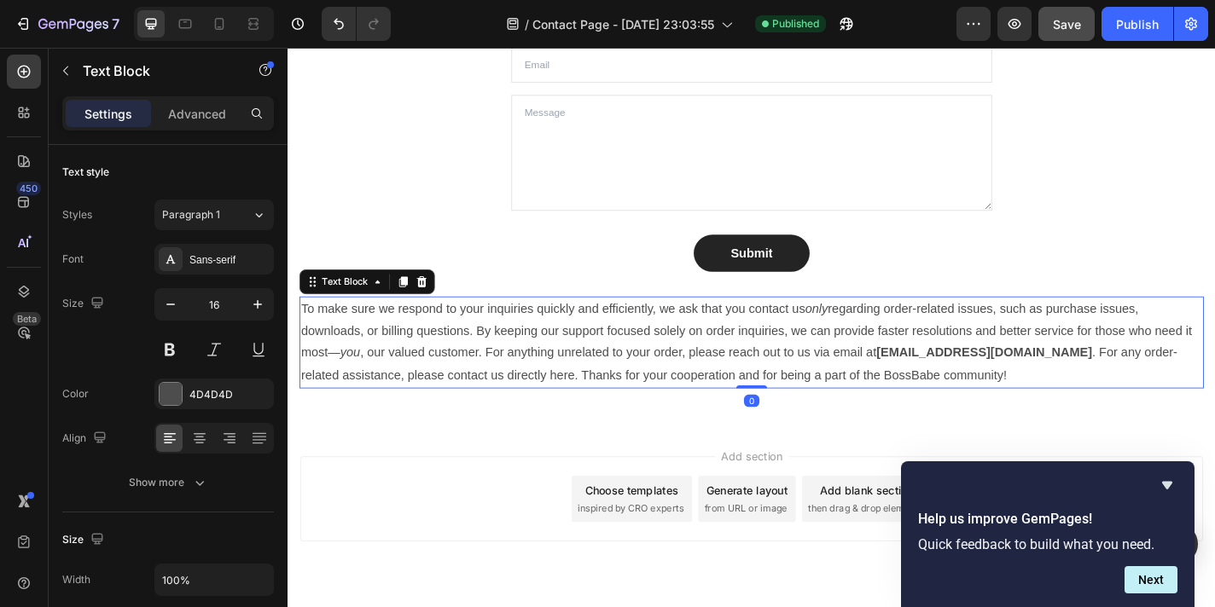
click at [545, 389] on p "To make sure we respond to your inquiries quickly and efficiently, we ask that …" at bounding box center [799, 373] width 995 height 98
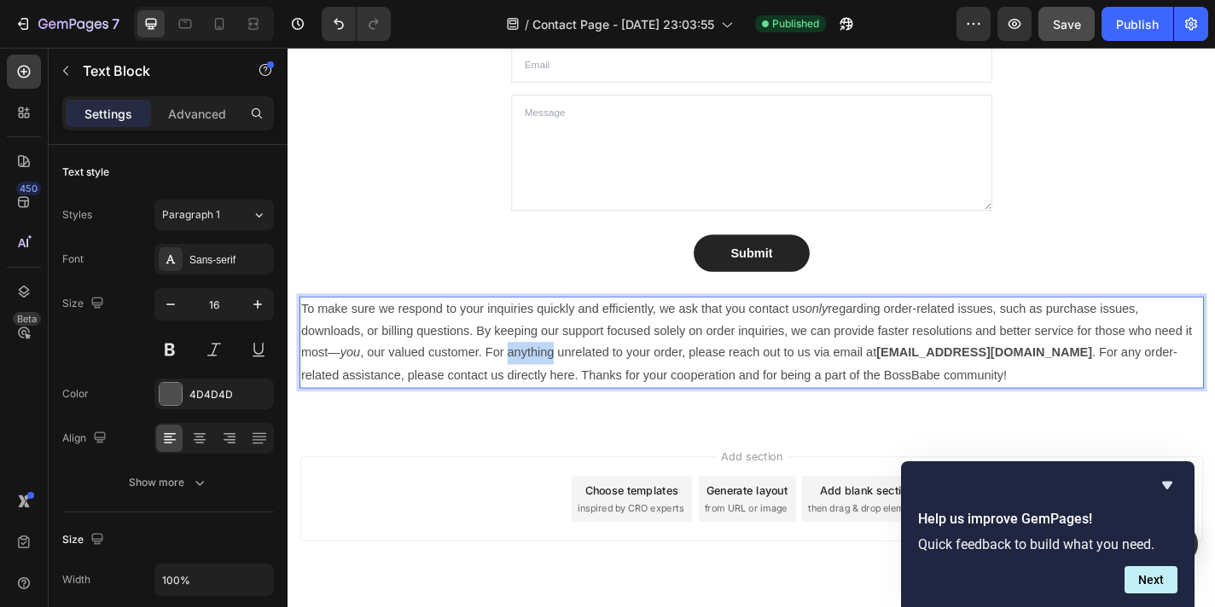
click at [545, 389] on p "To make sure we respond to your inquiries quickly and efficiently, we ask that …" at bounding box center [799, 373] width 995 height 98
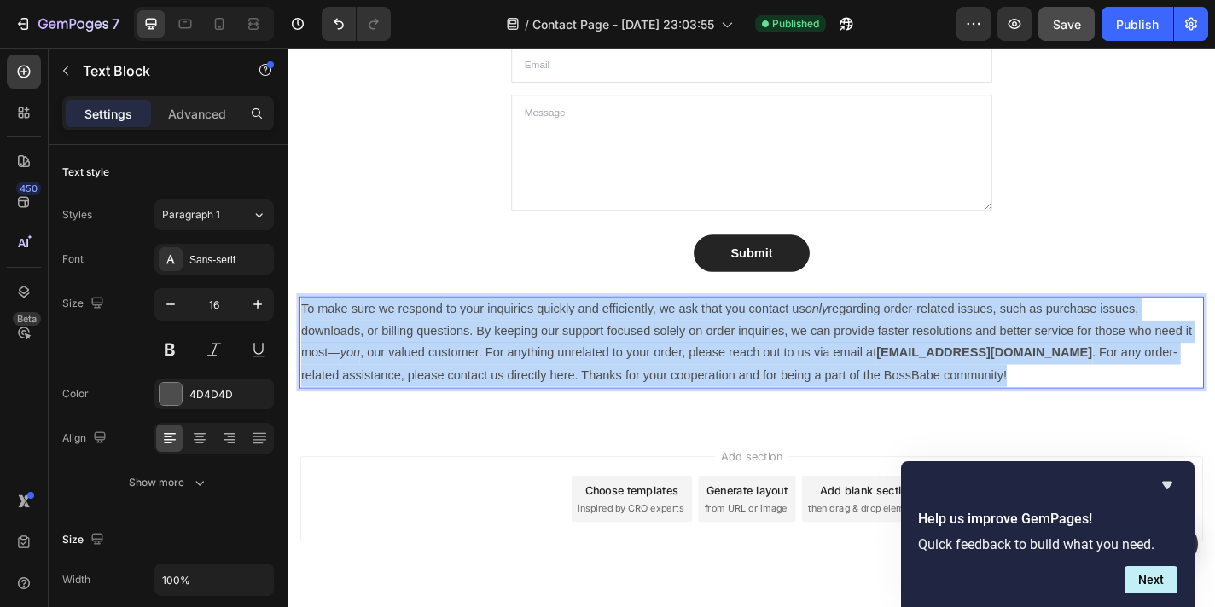
click at [545, 389] on p "To make sure we respond to your inquiries quickly and efficiently, we ask that …" at bounding box center [799, 373] width 995 height 98
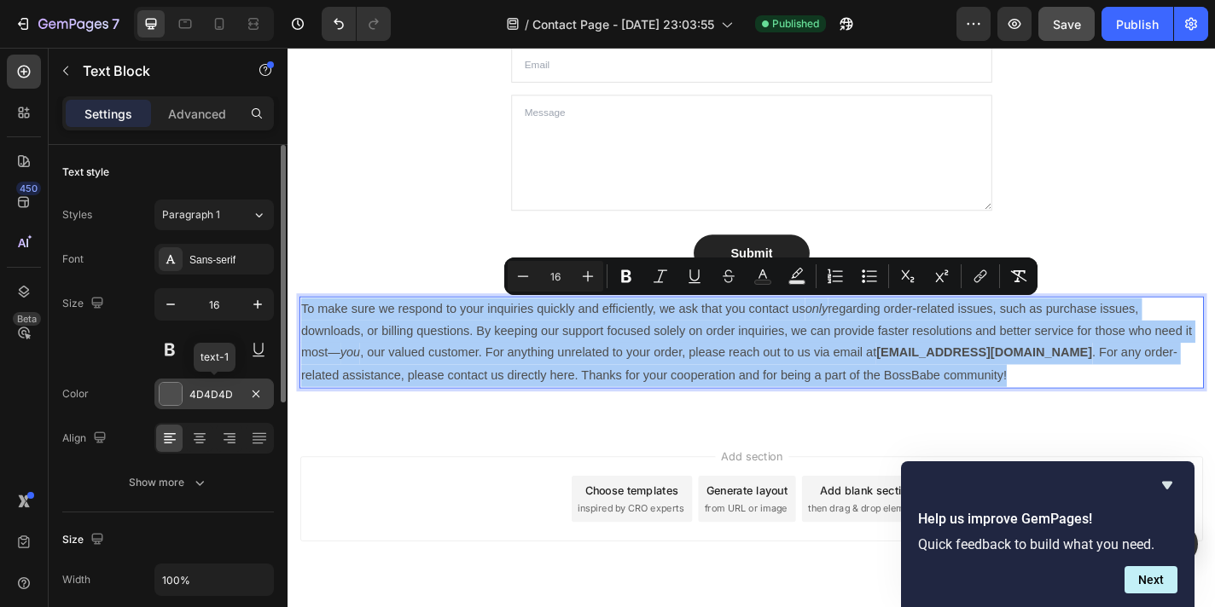
click at [215, 395] on div "4D4D4D" at bounding box center [213, 394] width 49 height 15
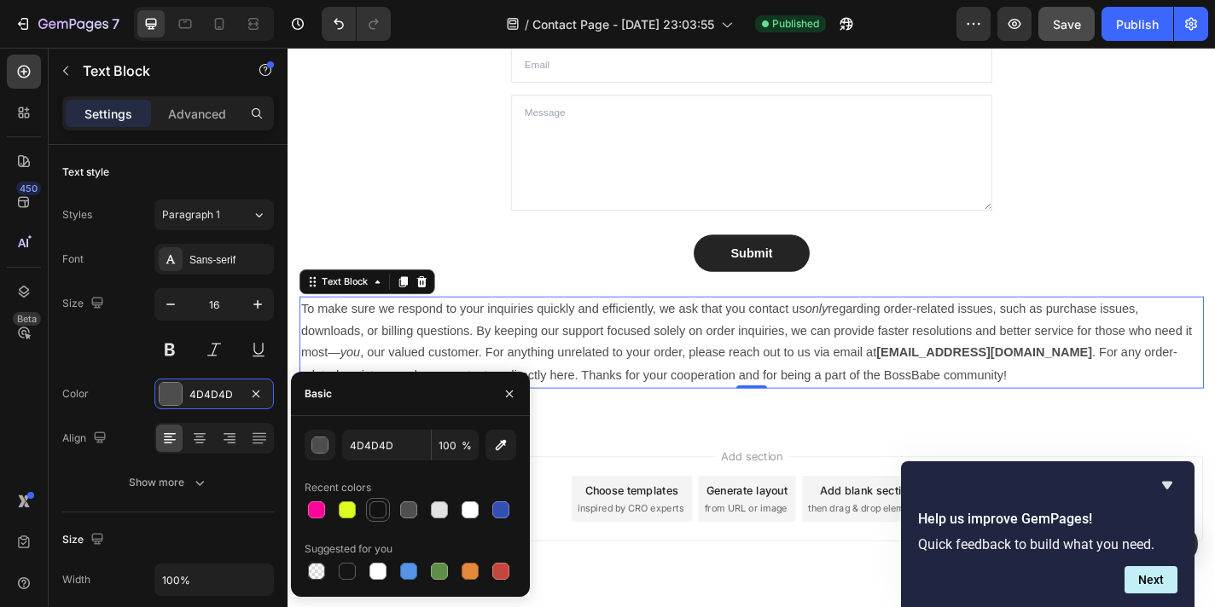
click at [380, 513] on div at bounding box center [377, 510] width 17 height 17
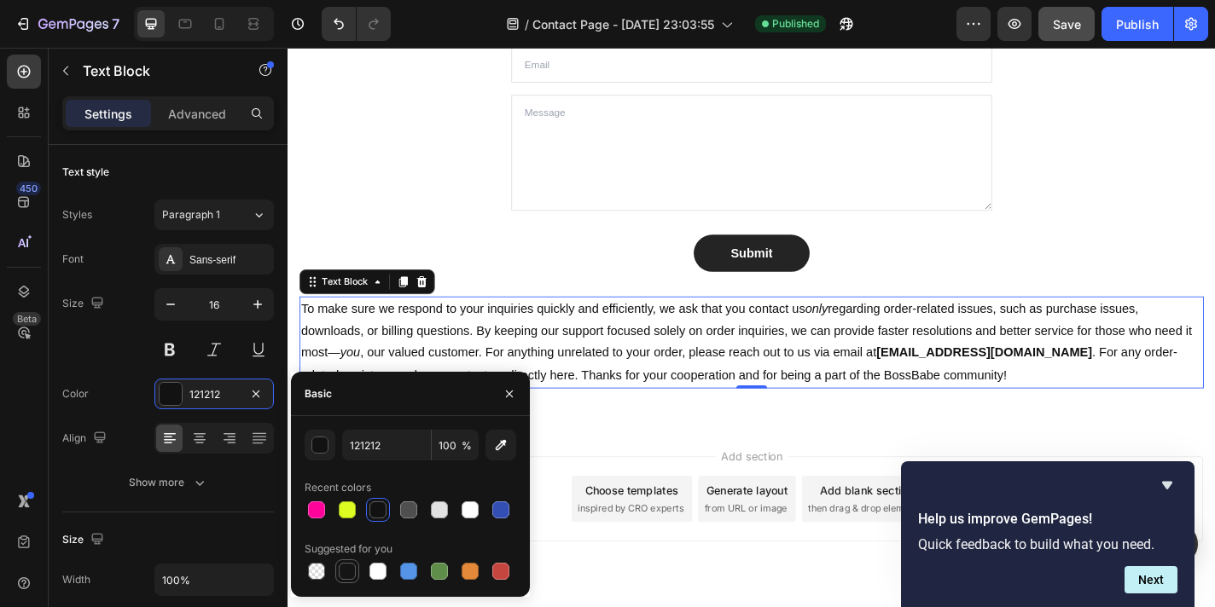
click at [352, 573] on div at bounding box center [347, 571] width 17 height 17
click at [382, 508] on div at bounding box center [377, 510] width 17 height 17
click at [381, 442] on input "121212" at bounding box center [386, 445] width 89 height 31
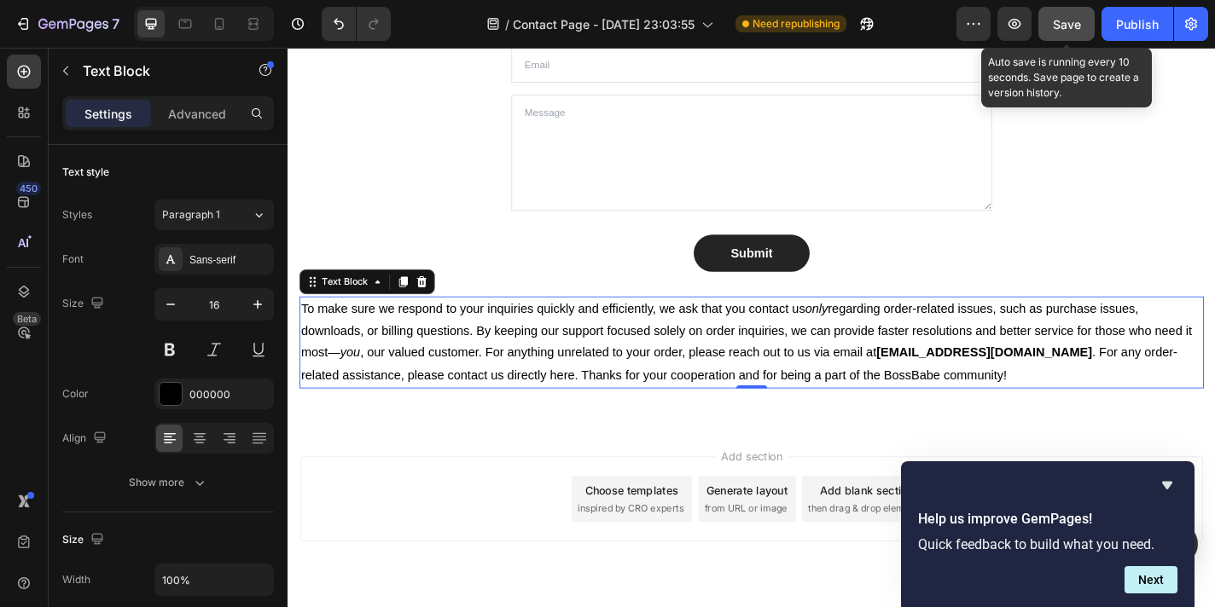
click at [1053, 20] on span "Save" at bounding box center [1067, 24] width 28 height 15
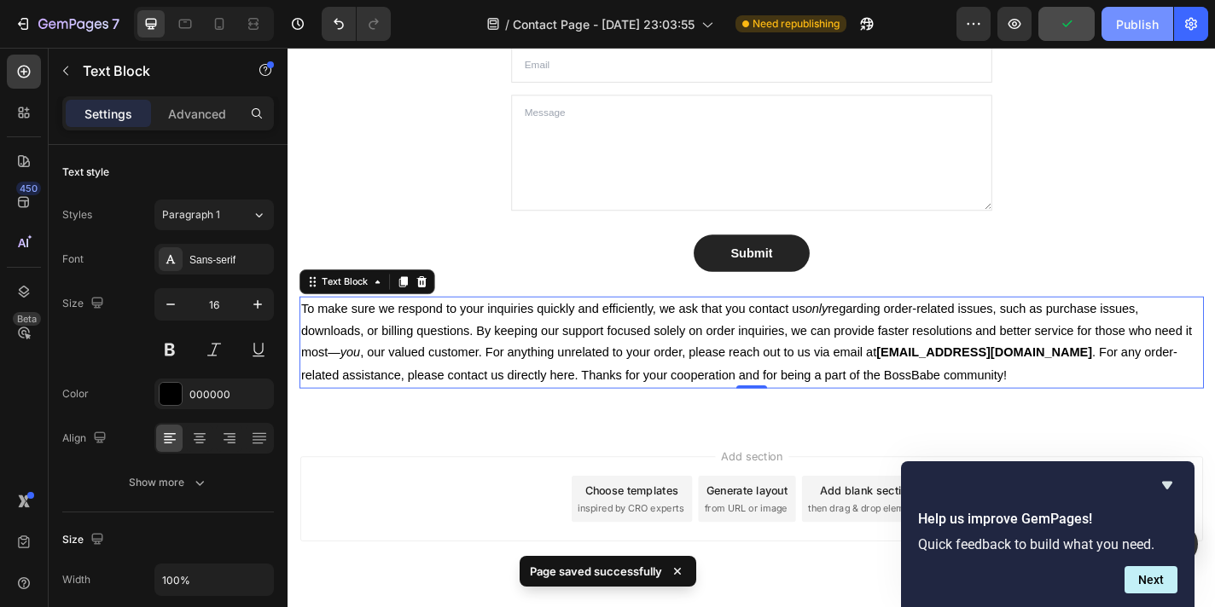
click at [1131, 28] on div "Publish" at bounding box center [1137, 24] width 43 height 18
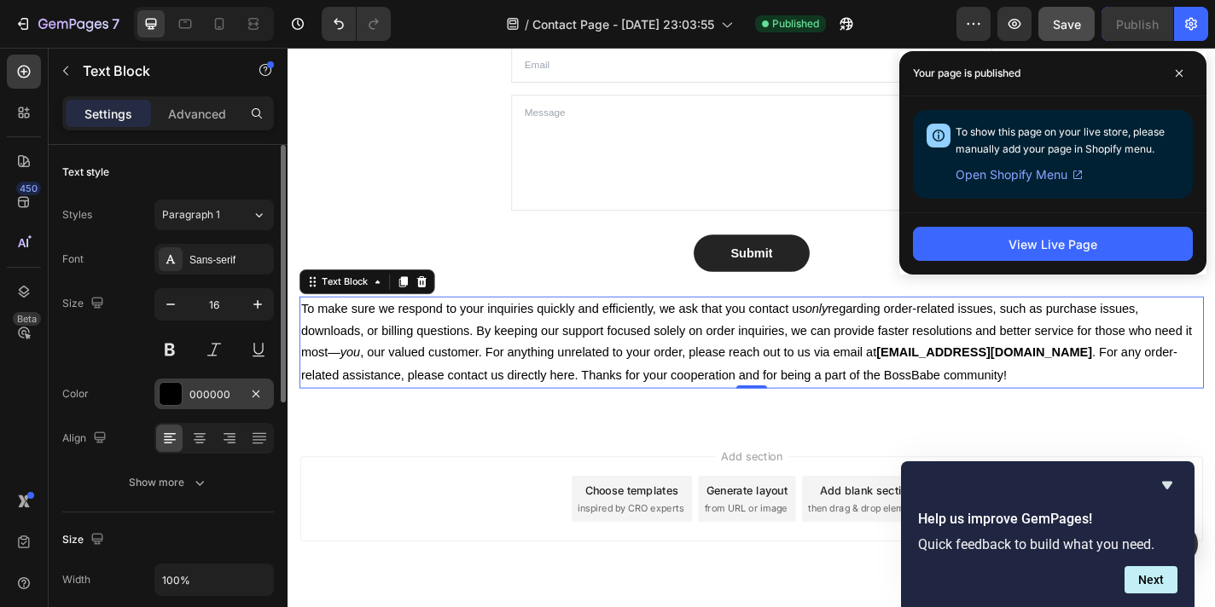
click at [238, 394] on div "000000" at bounding box center [213, 394] width 49 height 15
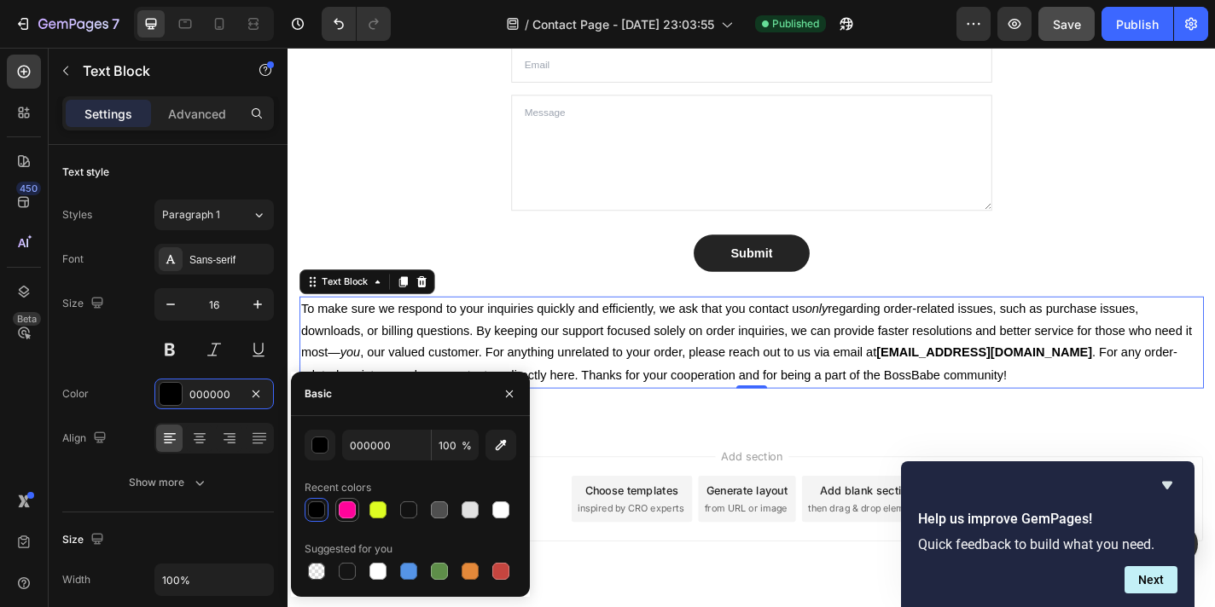
click at [351, 513] on div at bounding box center [347, 510] width 17 height 17
type input "FF039A"
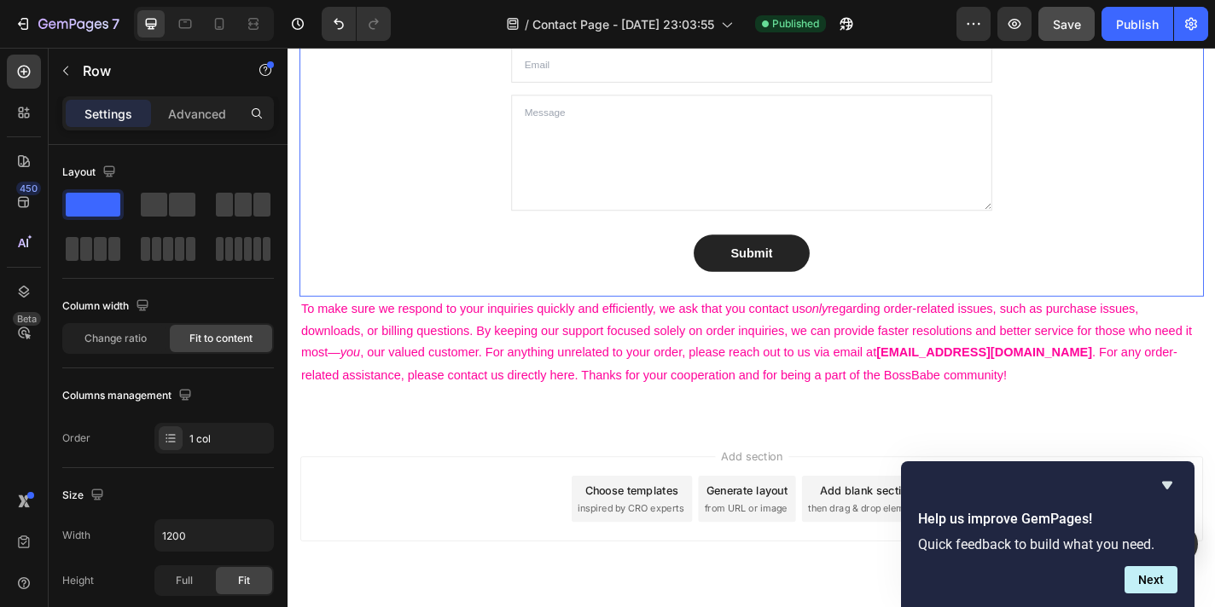
click at [392, 230] on div "Let’s Connect! Heading Stuck? Confused? Or just wanna talk BossBabe-to-BossBabe…" at bounding box center [799, 98] width 998 height 450
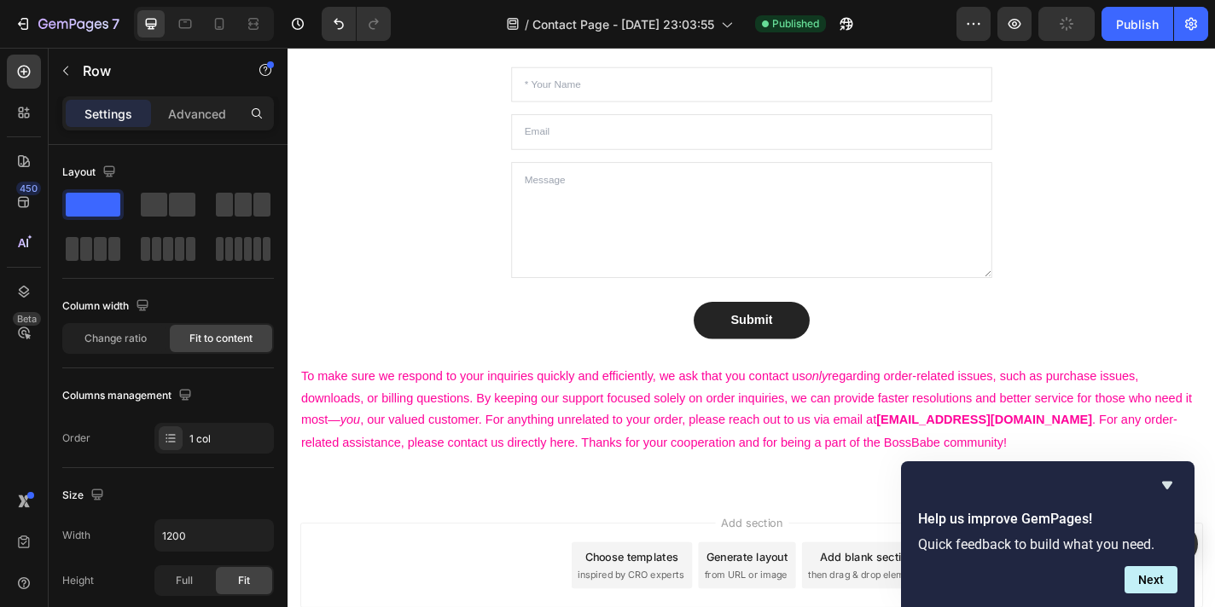
scroll to position [1291, 0]
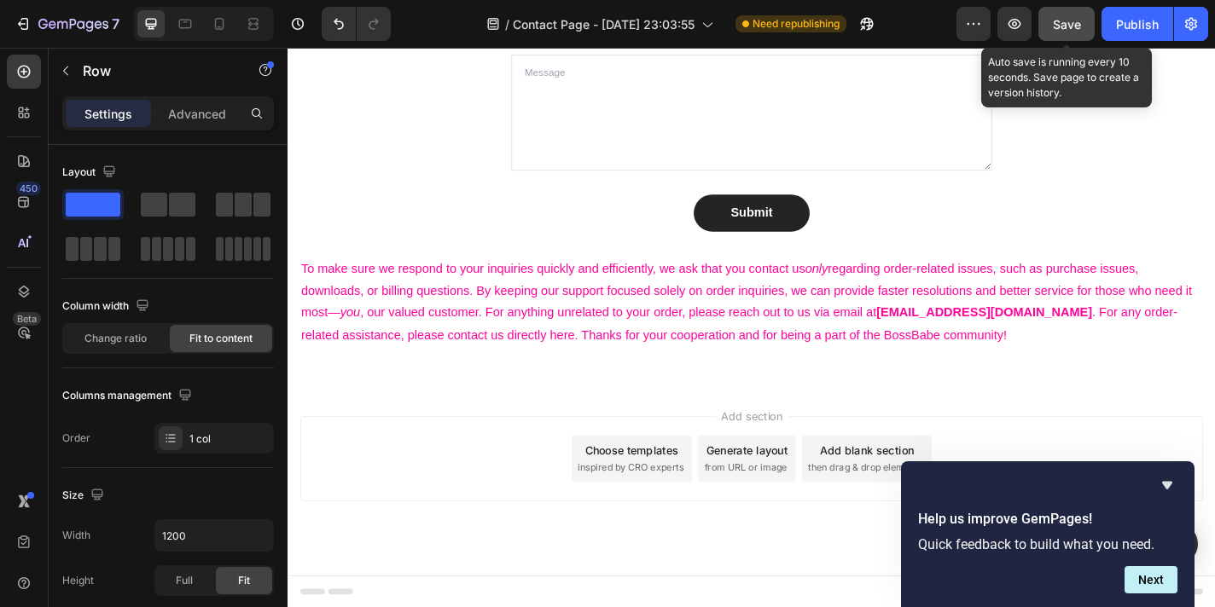
click at [1065, 26] on span "Save" at bounding box center [1067, 24] width 28 height 15
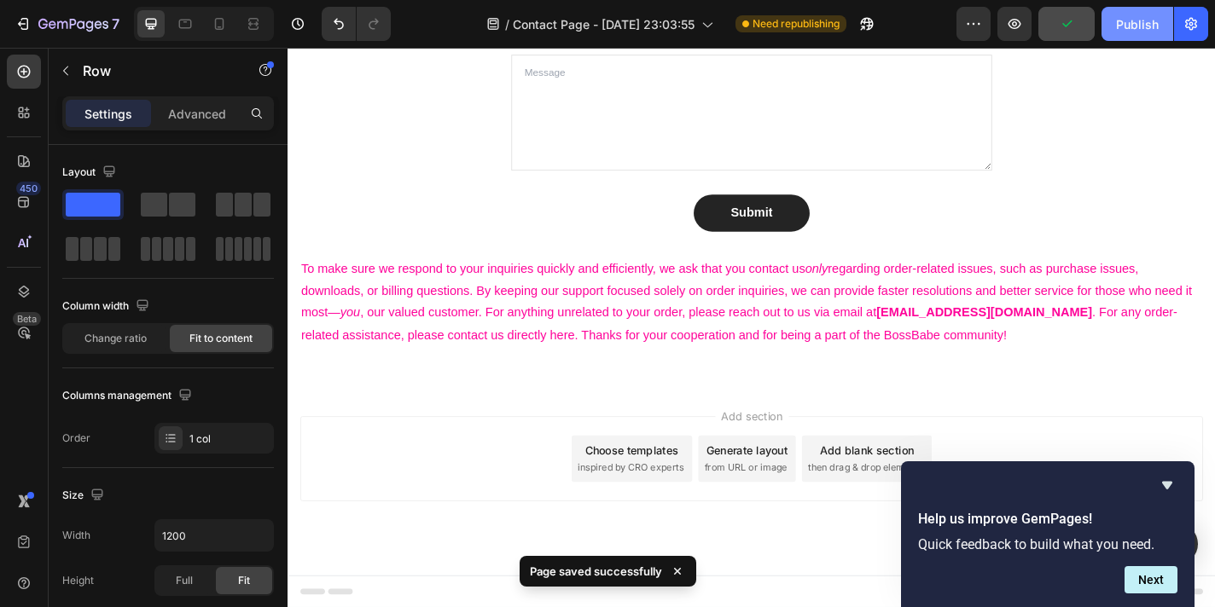
click at [1134, 26] on div "Publish" at bounding box center [1137, 24] width 43 height 18
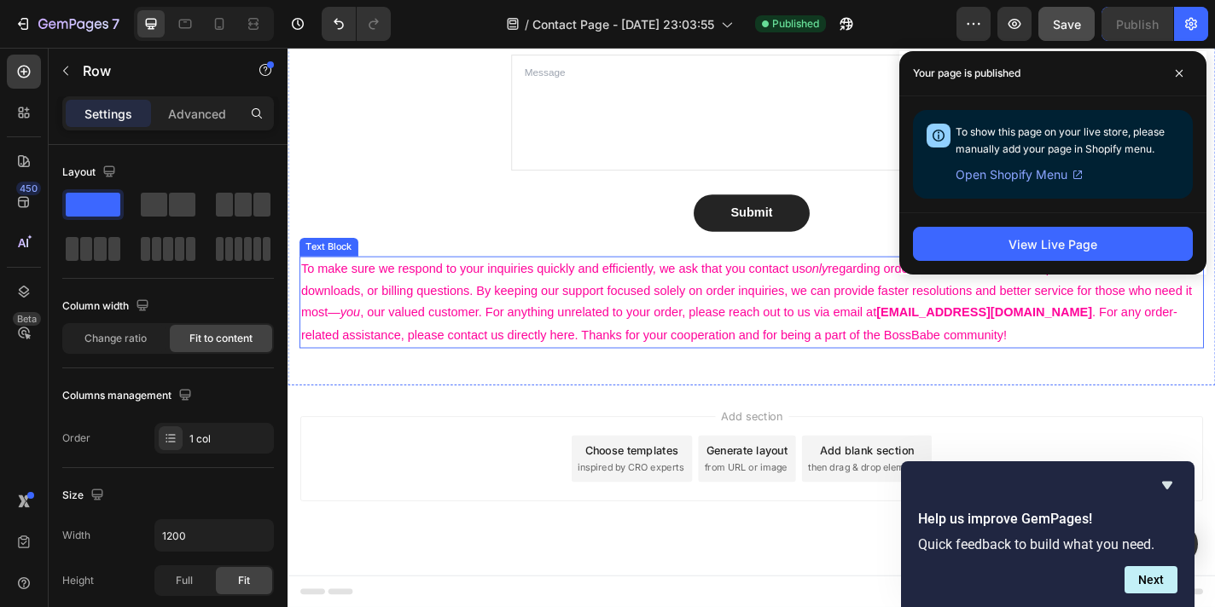
click at [945, 351] on p "To make sure we respond to your inquiries quickly and efficiently, we ask that …" at bounding box center [799, 329] width 995 height 98
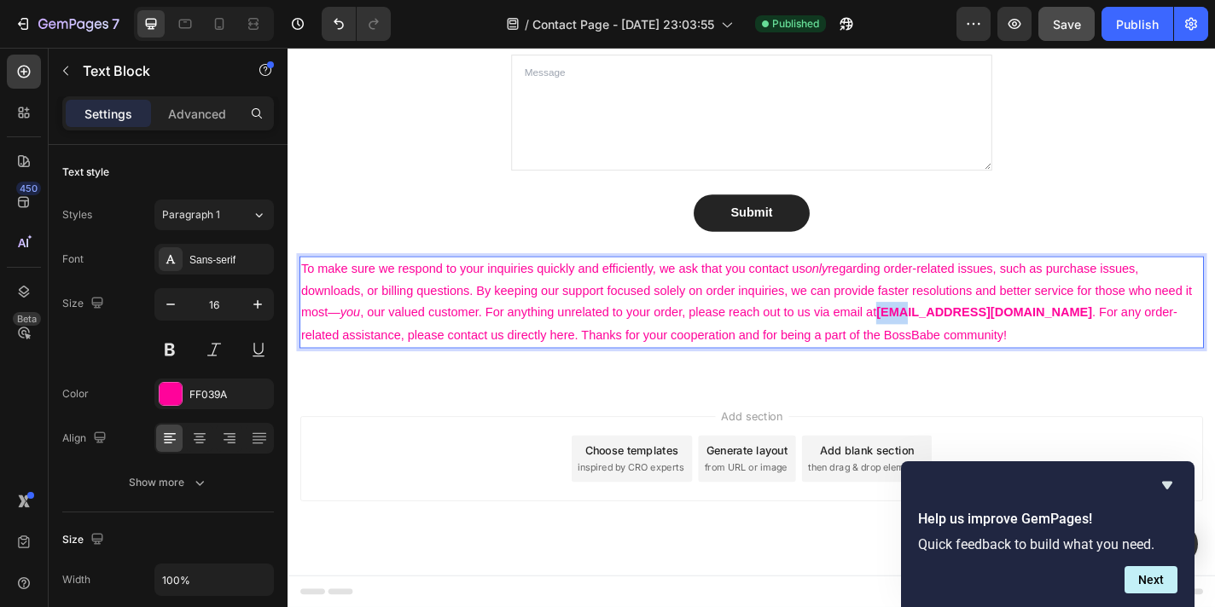
click at [945, 351] on p "To make sure we respond to your inquiries quickly and efficiently, we ask that …" at bounding box center [799, 329] width 995 height 98
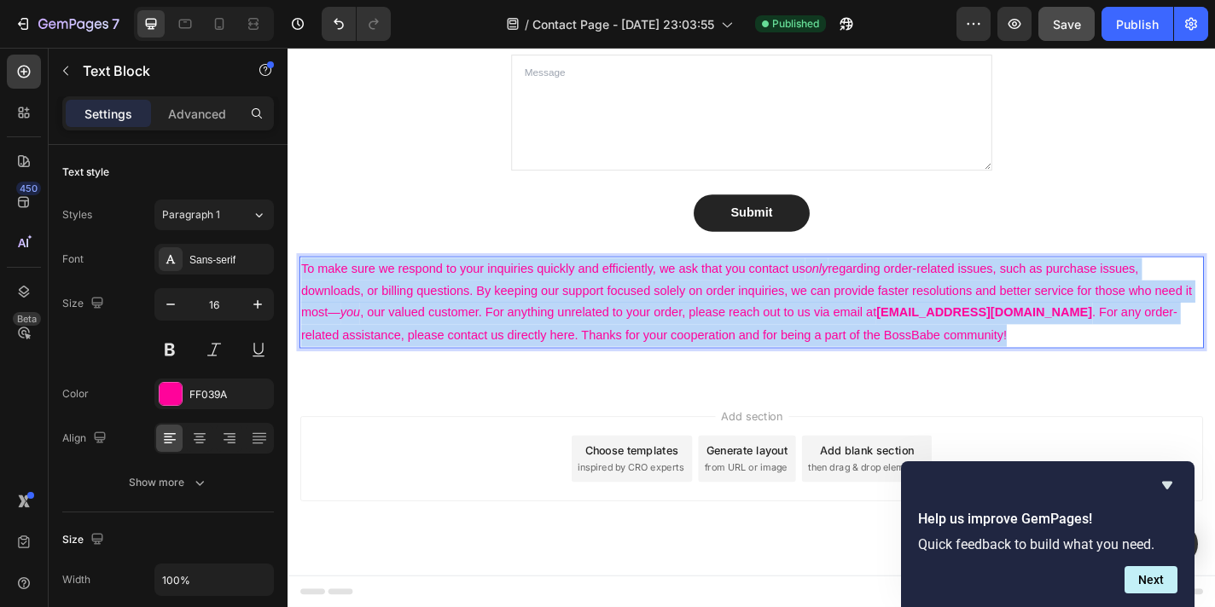
click at [945, 351] on p "To make sure we respond to your inquiries quickly and efficiently, we ask that …" at bounding box center [799, 329] width 995 height 98
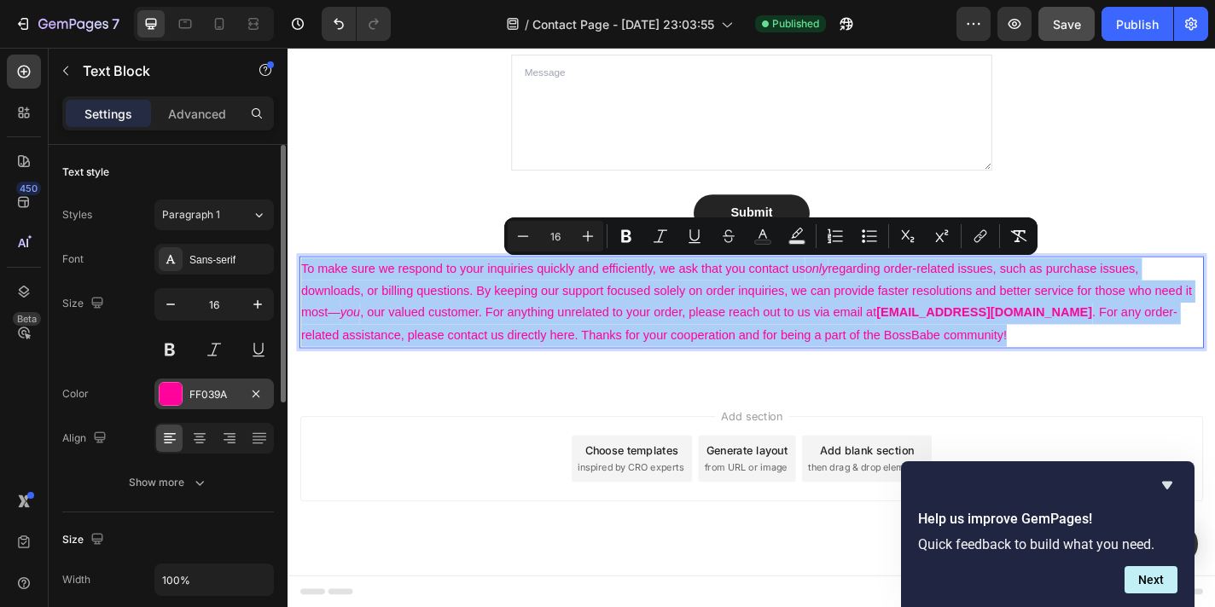
click at [183, 402] on div "FF039A" at bounding box center [213, 394] width 119 height 31
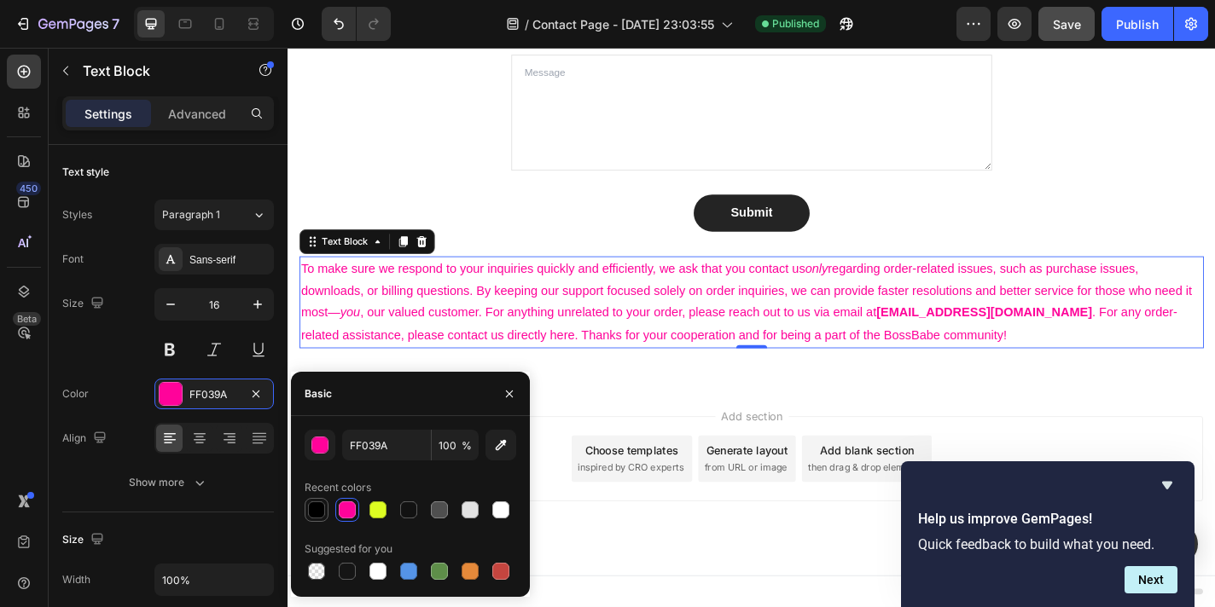
click at [316, 508] on div at bounding box center [316, 510] width 17 height 17
type input "000000"
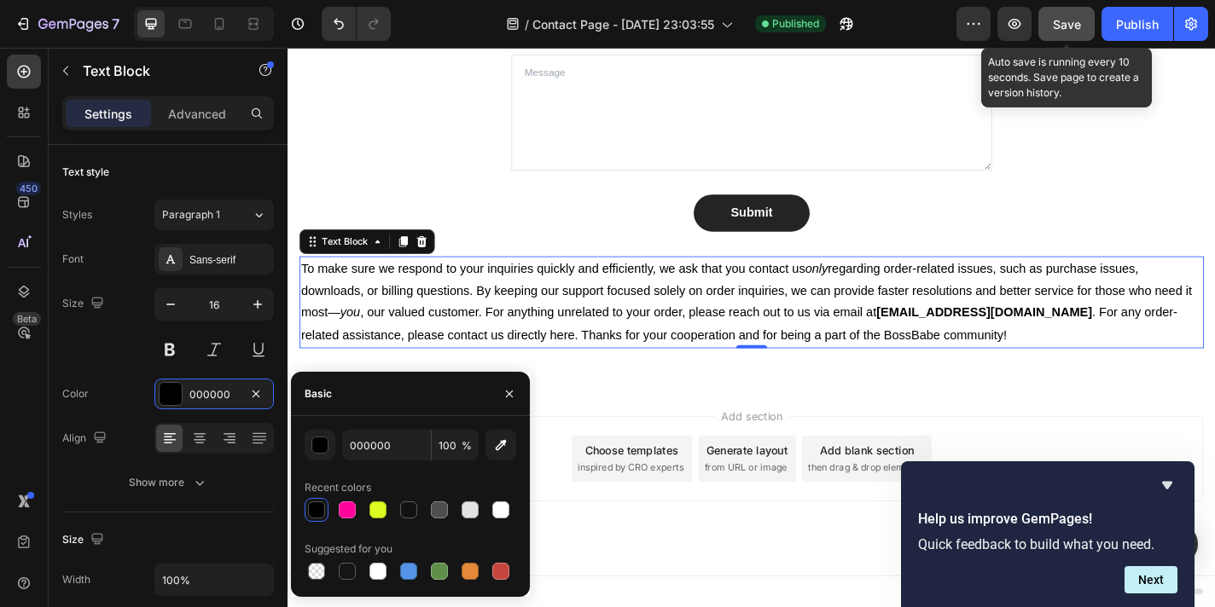
click at [1065, 24] on span "Save" at bounding box center [1067, 24] width 28 height 15
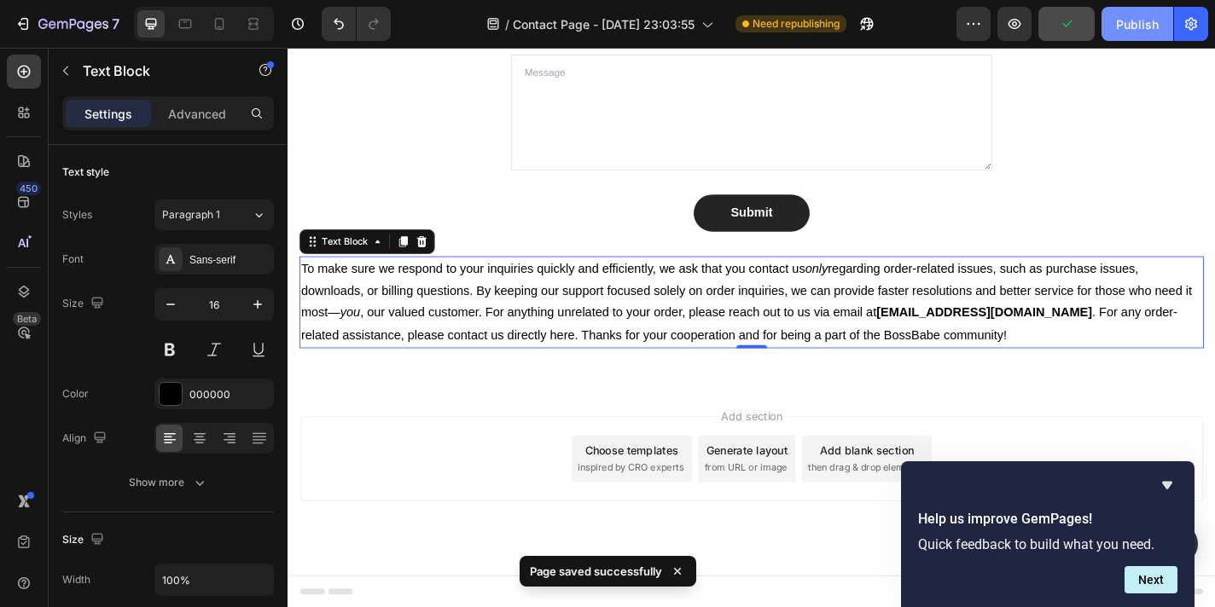
click at [1134, 27] on div "Publish" at bounding box center [1137, 24] width 43 height 18
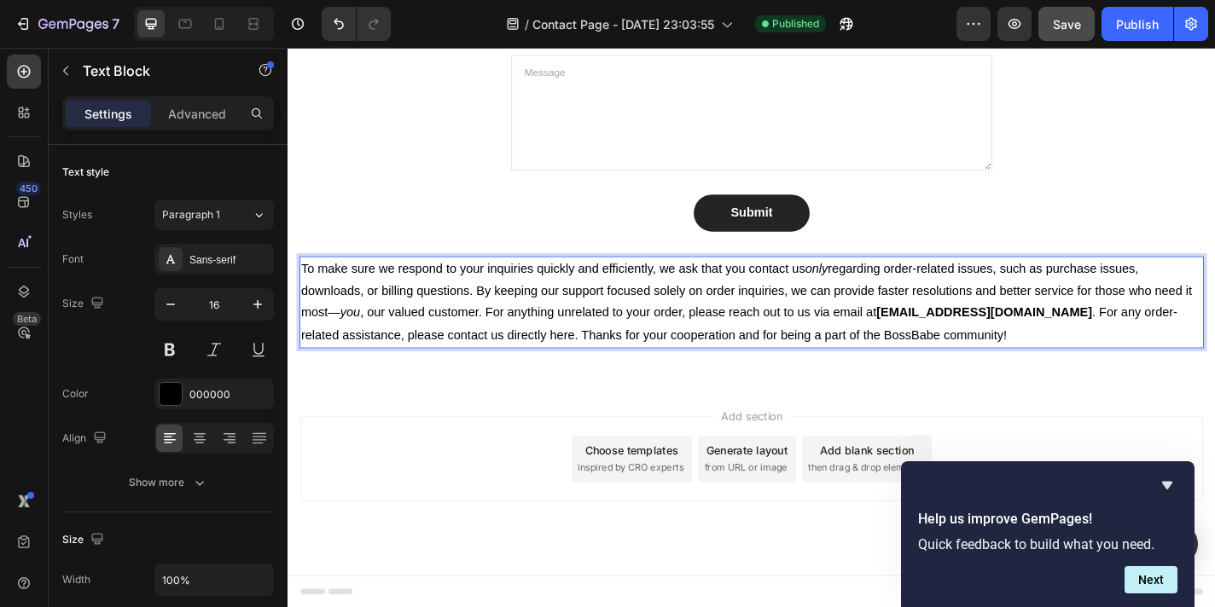
click at [1089, 336] on strong "[EMAIL_ADDRESS][DOMAIN_NAME]" at bounding box center [1056, 340] width 238 height 15
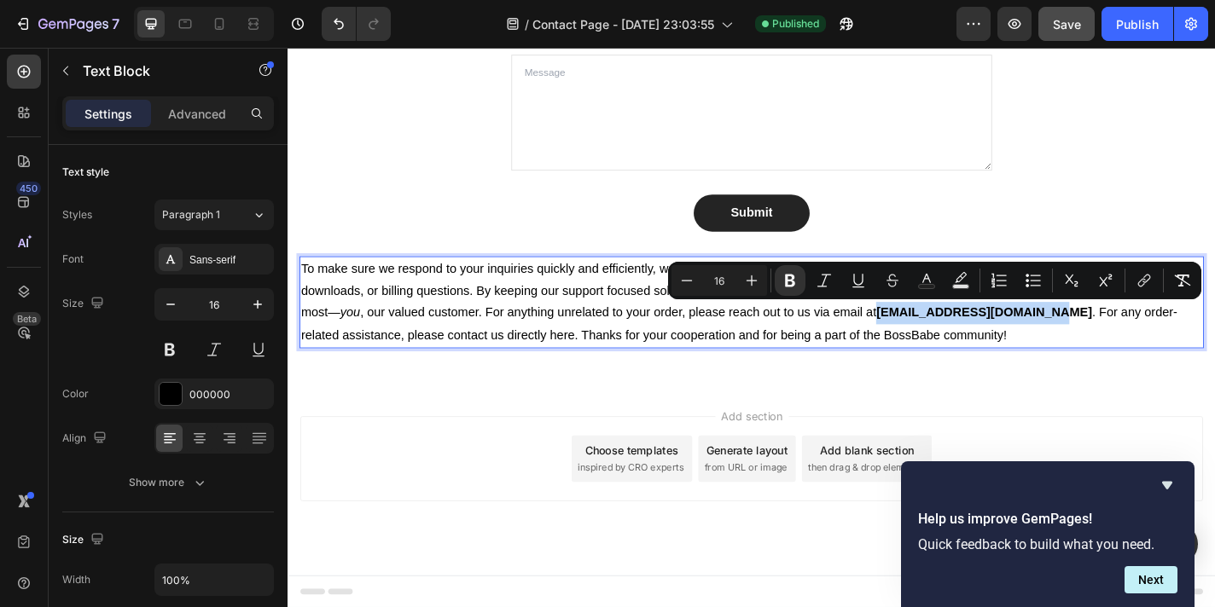
drag, startPoint x: 1134, startPoint y: 341, endPoint x: 940, endPoint y: 339, distance: 194.5
click at [940, 339] on p "To make sure we respond to your inquiries quickly and efficiently, we ask that …" at bounding box center [799, 329] width 995 height 98
click at [793, 278] on icon "Editor contextual toolbar" at bounding box center [790, 281] width 10 height 13
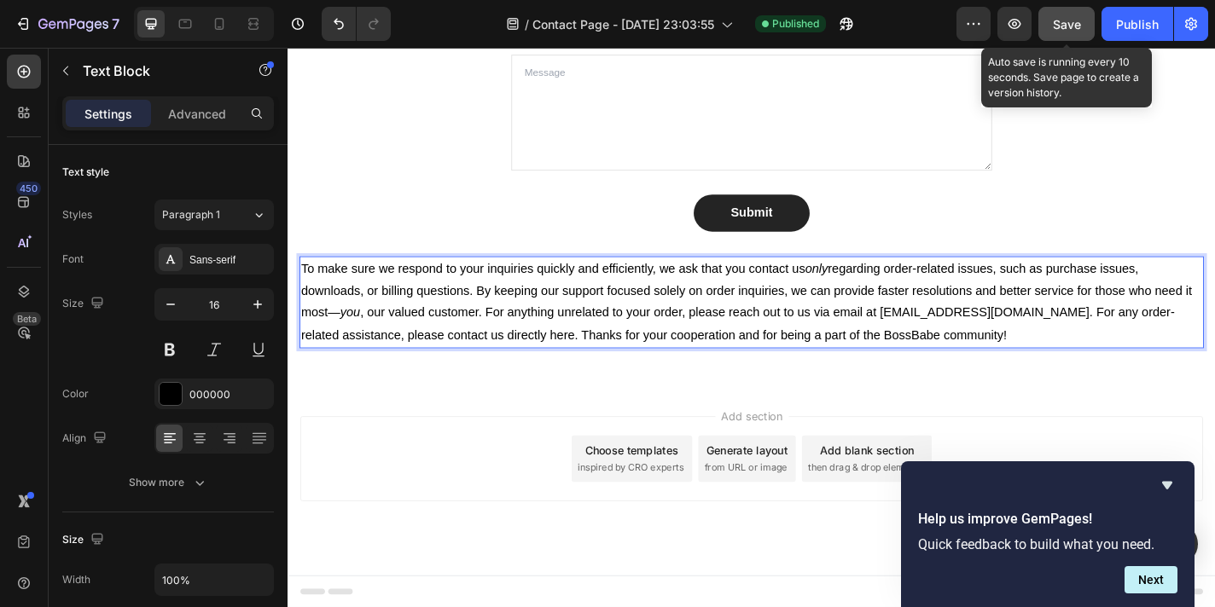
click at [1080, 28] on span "Save" at bounding box center [1067, 24] width 28 height 15
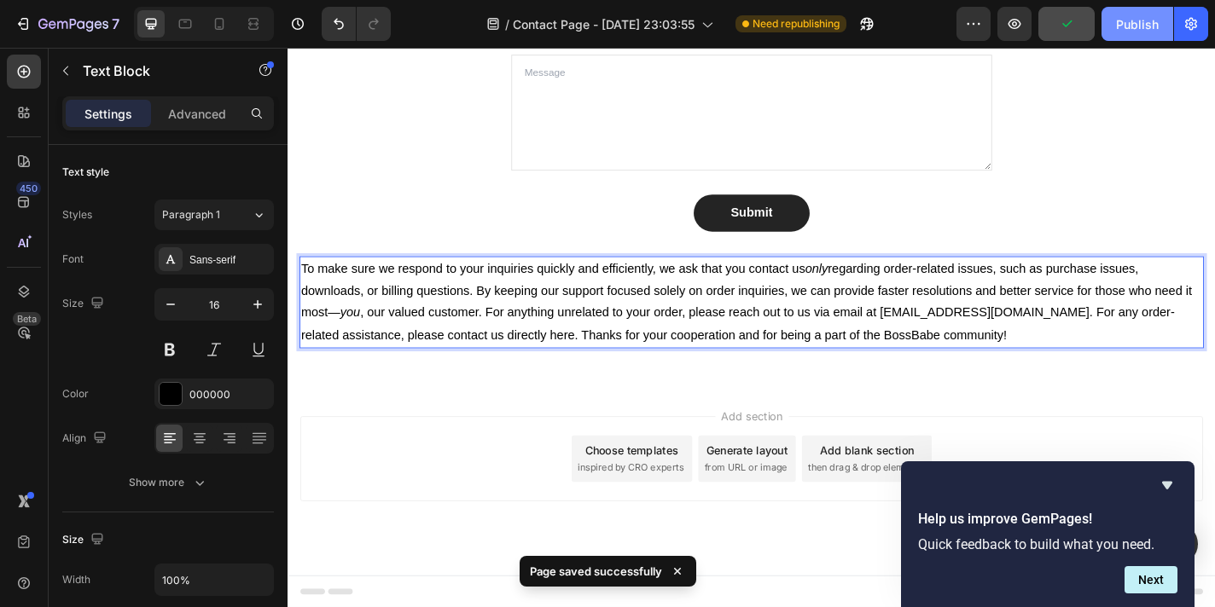
click at [1125, 26] on div "Publish" at bounding box center [1137, 24] width 43 height 18
